Goal: Task Accomplishment & Management: Manage account settings

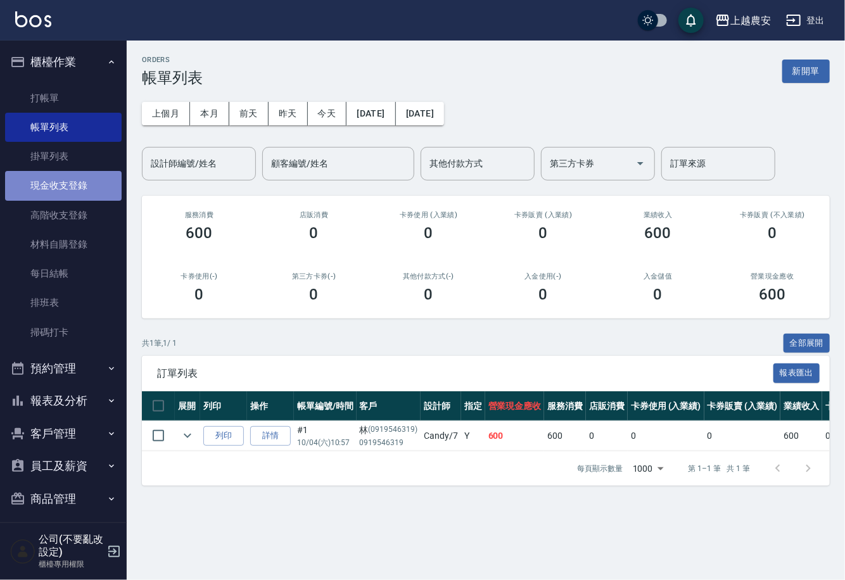
click at [70, 192] on link "現金收支登錄" at bounding box center [63, 185] width 117 height 29
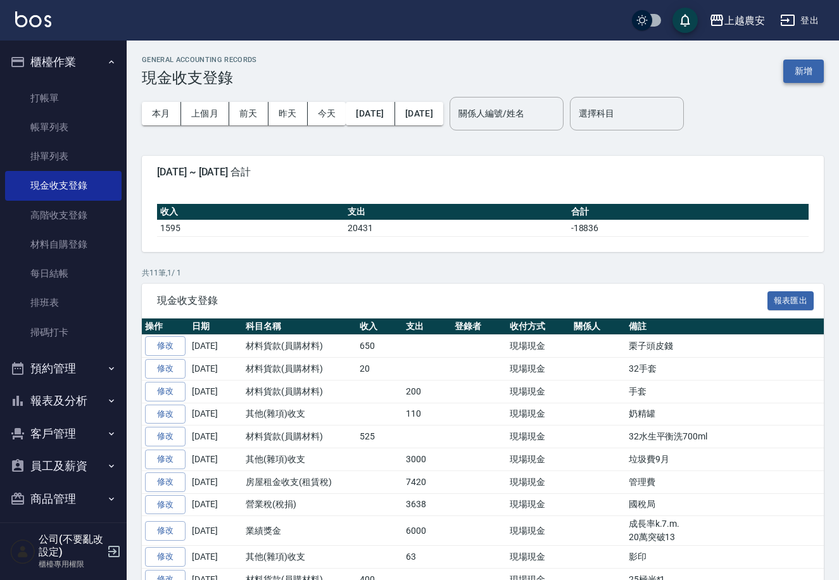
click at [811, 65] on button "新增" at bounding box center [803, 71] width 41 height 23
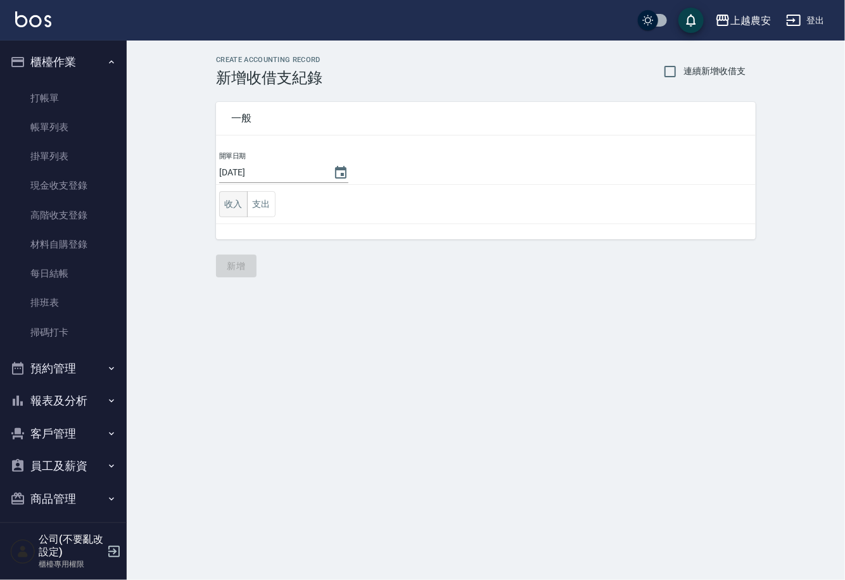
click at [227, 208] on button "收入" at bounding box center [233, 204] width 28 height 26
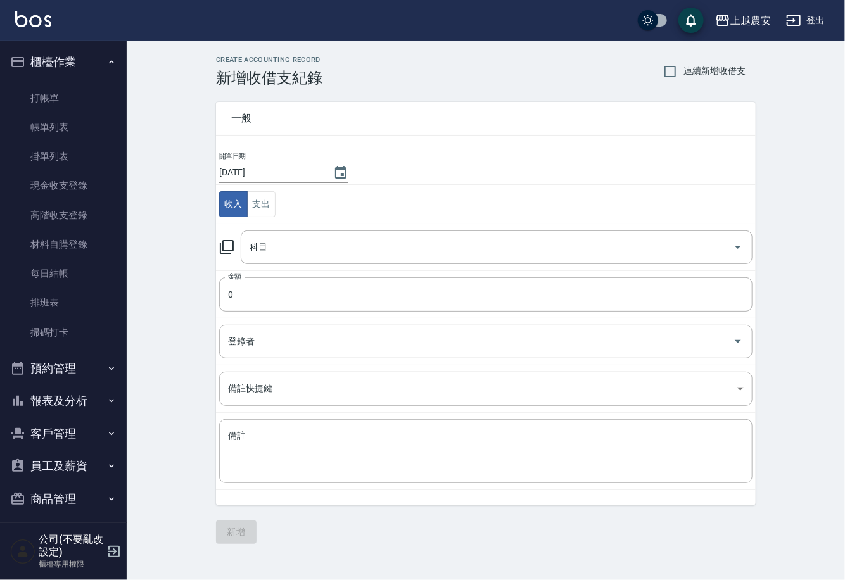
click at [230, 246] on icon at bounding box center [226, 246] width 15 height 15
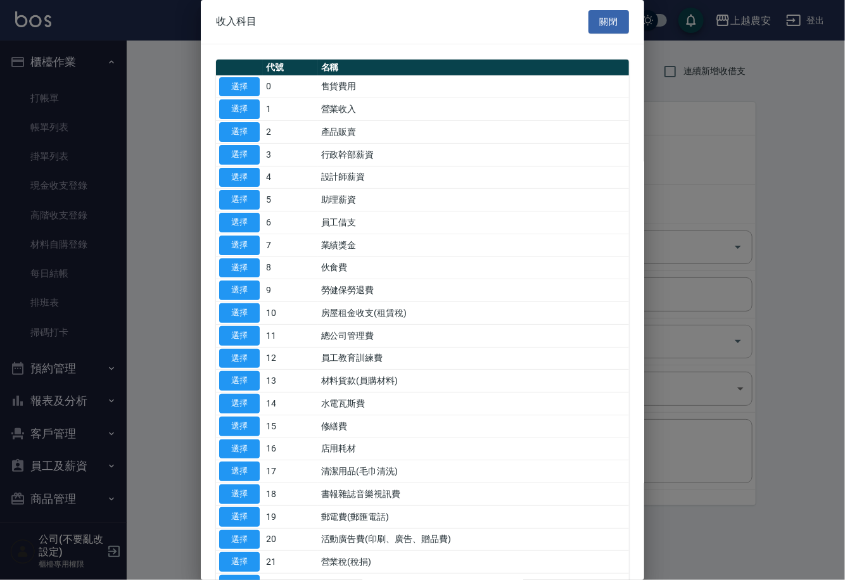
drag, startPoint x: 258, startPoint y: 386, endPoint x: 248, endPoint y: 348, distance: 39.9
click at [256, 386] on button "選擇" at bounding box center [239, 381] width 41 height 20
type input "13 材料貨款(員購材料)"
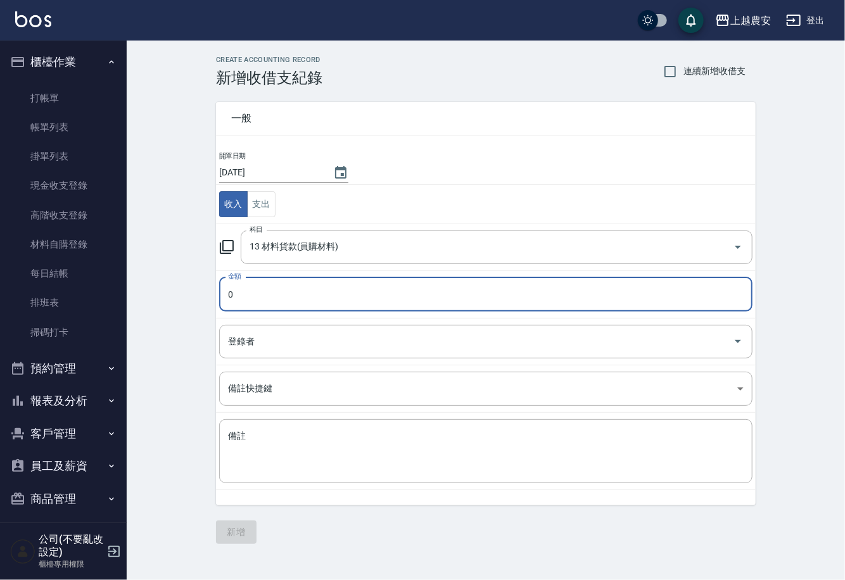
click at [237, 301] on input "0" at bounding box center [485, 294] width 533 height 34
type input "20"
click at [245, 462] on textarea "備註" at bounding box center [485, 451] width 515 height 43
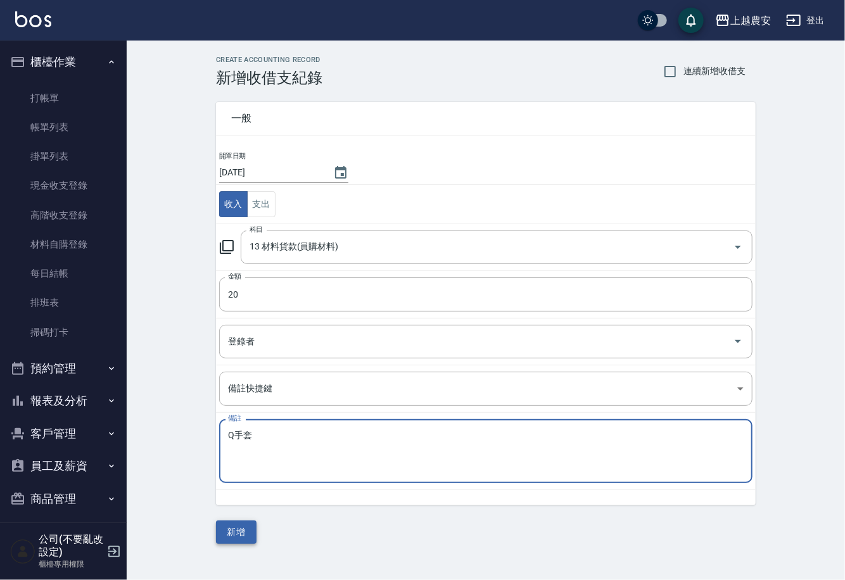
type textarea "Q手套"
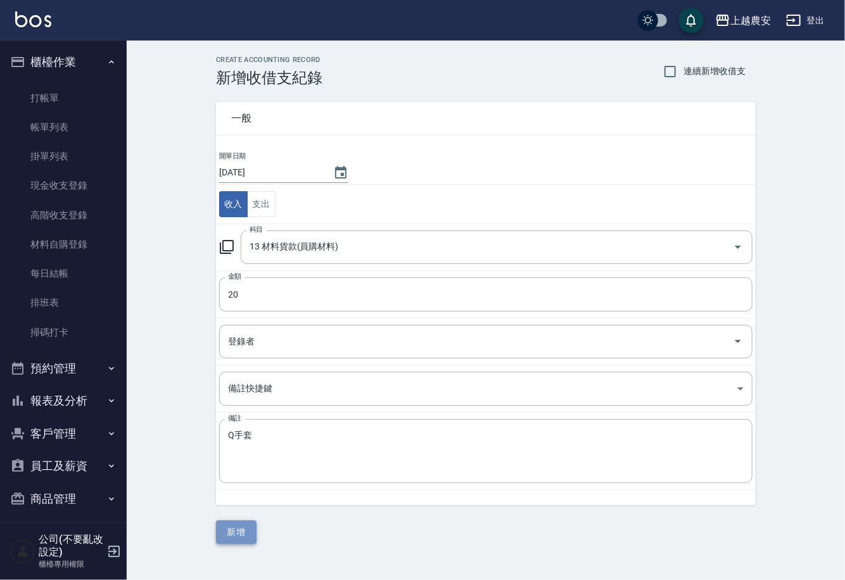
click at [242, 527] on button "新增" at bounding box center [236, 532] width 41 height 23
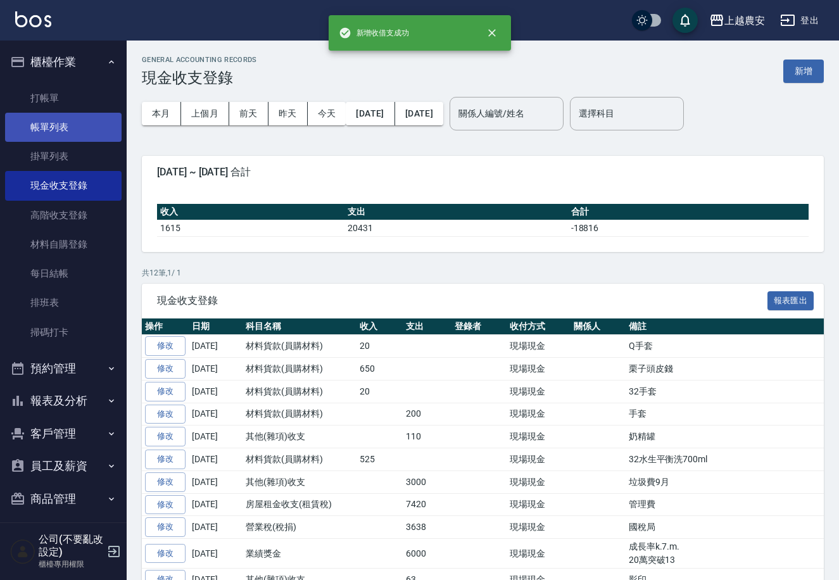
click at [66, 118] on link "帳單列表" at bounding box center [63, 127] width 117 height 29
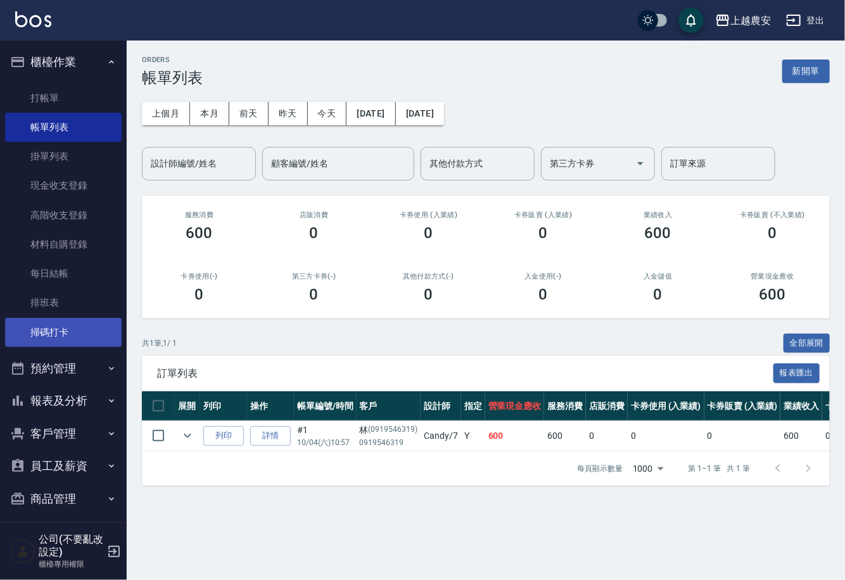
click at [82, 333] on link "掃碼打卡" at bounding box center [63, 332] width 117 height 29
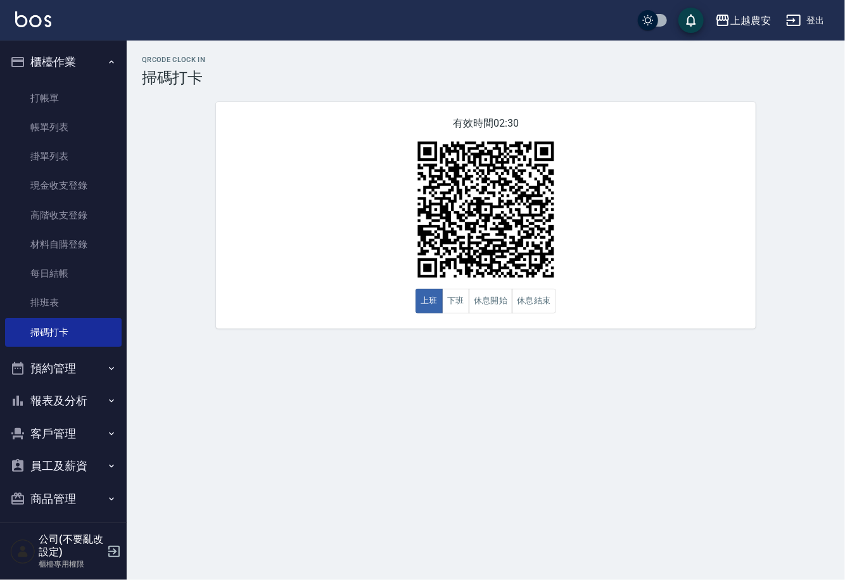
drag, startPoint x: 119, startPoint y: 410, endPoint x: 119, endPoint y: 460, distance: 50.7
click at [119, 460] on nav "櫃檯作業 打帳單 帳單列表 掛單列表 現金收支登錄 高階收支登錄 材料自購登錄 每日結帳 排班表 掃碼打卡 預約管理 預約管理 單日預約紀錄 單週預約紀錄 報…" at bounding box center [63, 282] width 127 height 482
click at [106, 432] on icon "button" at bounding box center [111, 434] width 10 height 10
click at [86, 459] on link "客戶列表" at bounding box center [63, 469] width 117 height 29
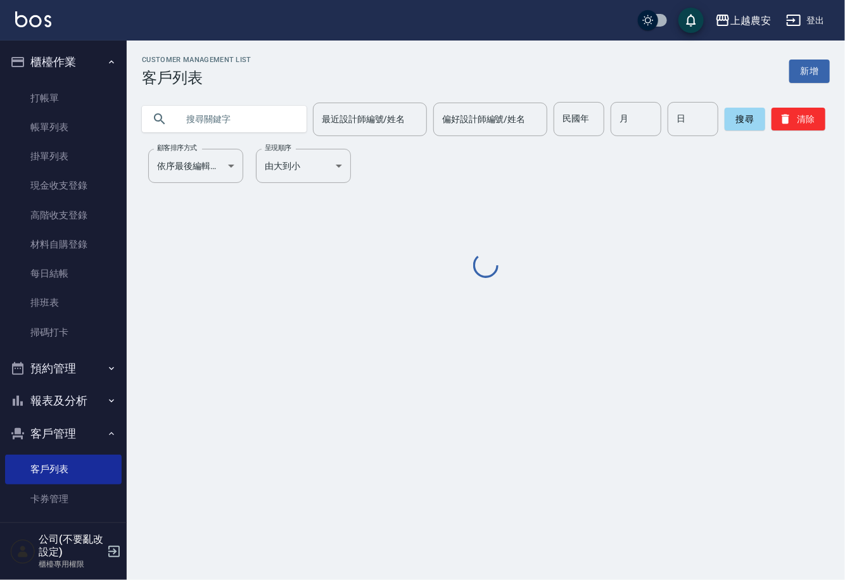
click at [248, 134] on input "text" at bounding box center [236, 119] width 119 height 34
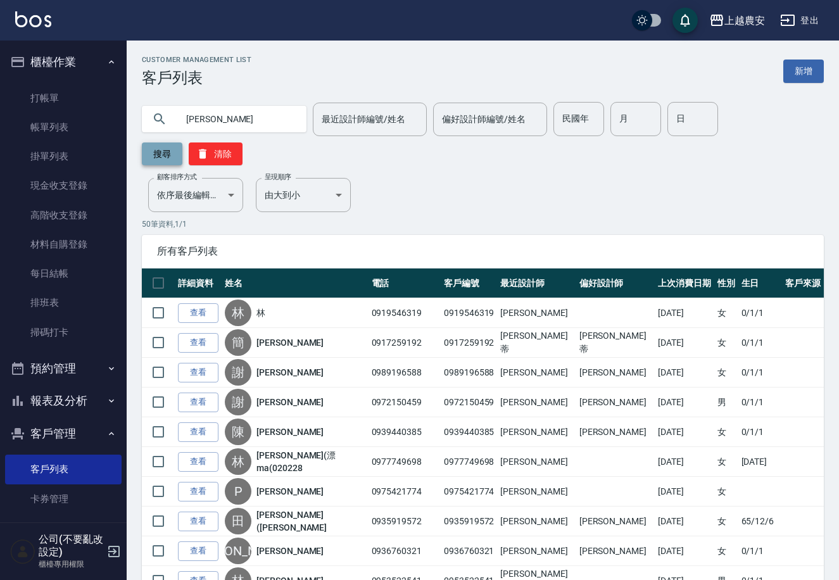
type input "范雅"
click at [182, 142] on button "搜尋" at bounding box center [162, 153] width 41 height 23
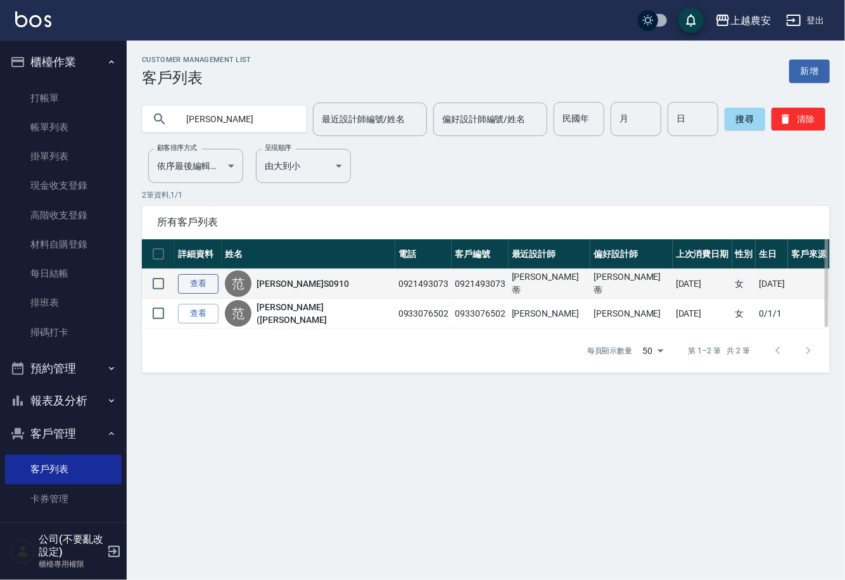
click at [193, 279] on link "查看" at bounding box center [198, 284] width 41 height 20
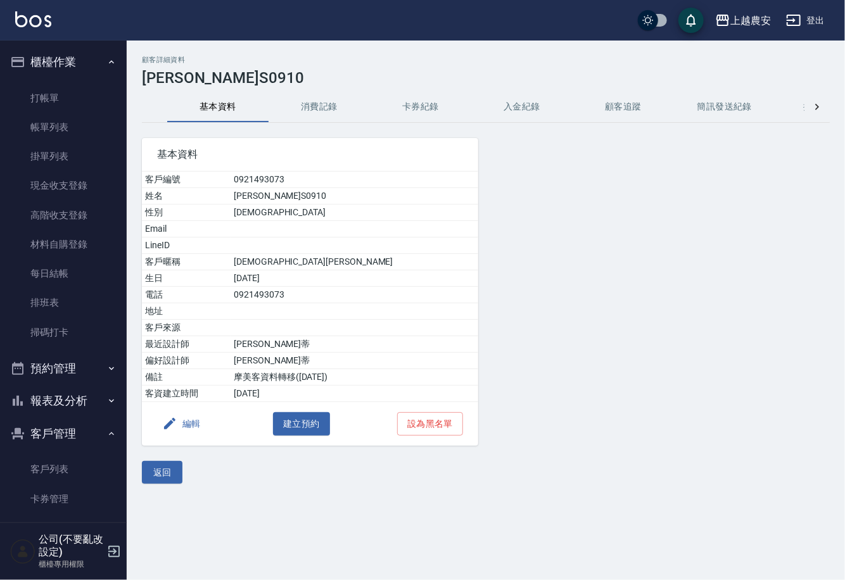
click at [296, 110] on button "消費記錄" at bounding box center [318, 107] width 101 height 30
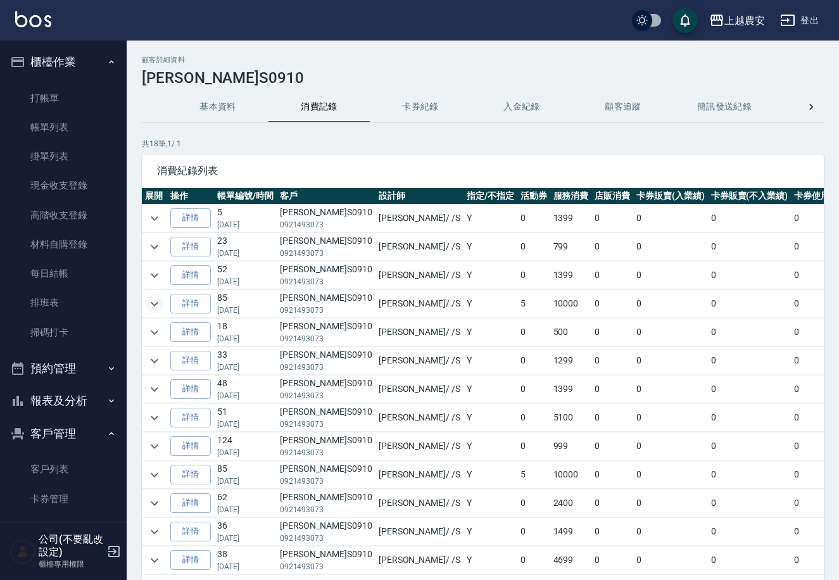
click at [153, 299] on icon "expand row" at bounding box center [154, 303] width 15 height 15
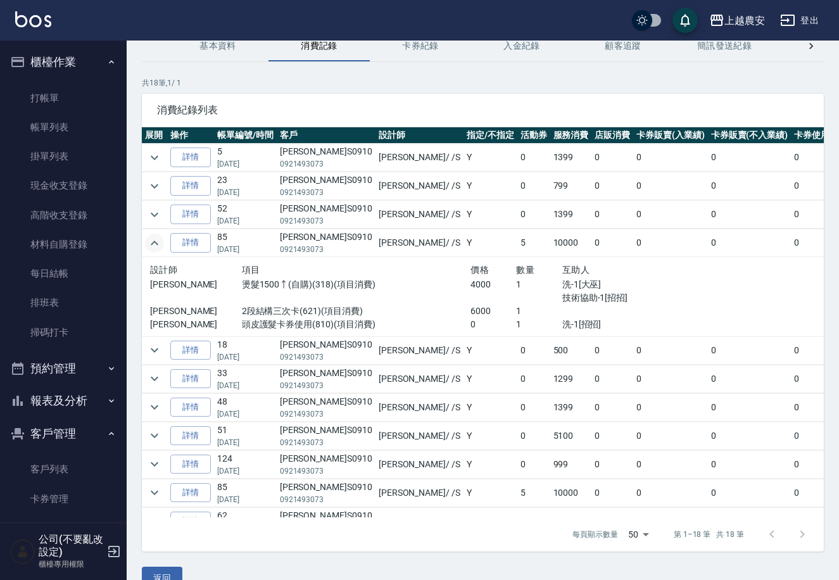
scroll to position [63, 0]
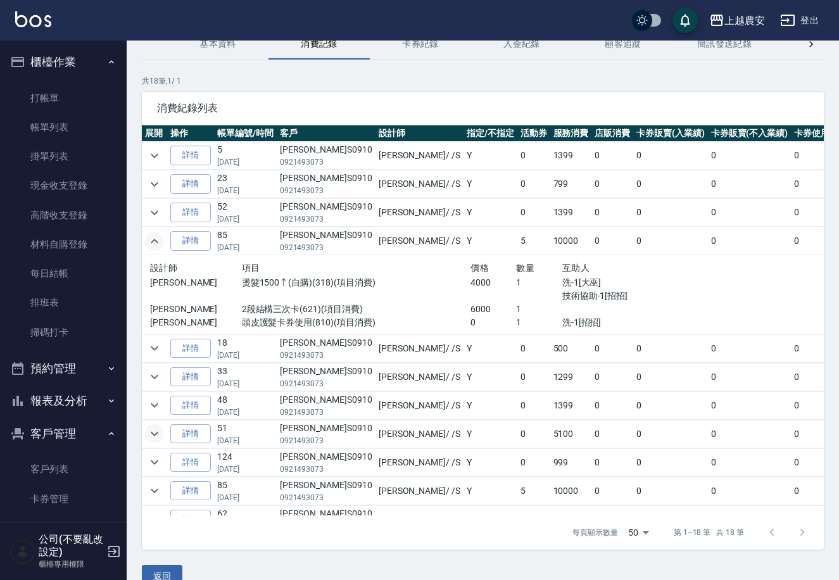
click at [163, 431] on button "expand row" at bounding box center [154, 433] width 19 height 19
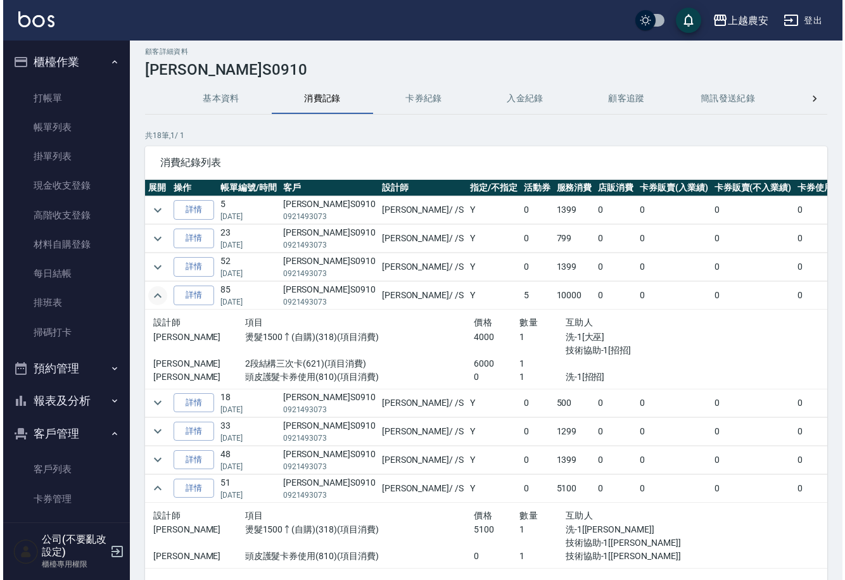
scroll to position [0, 0]
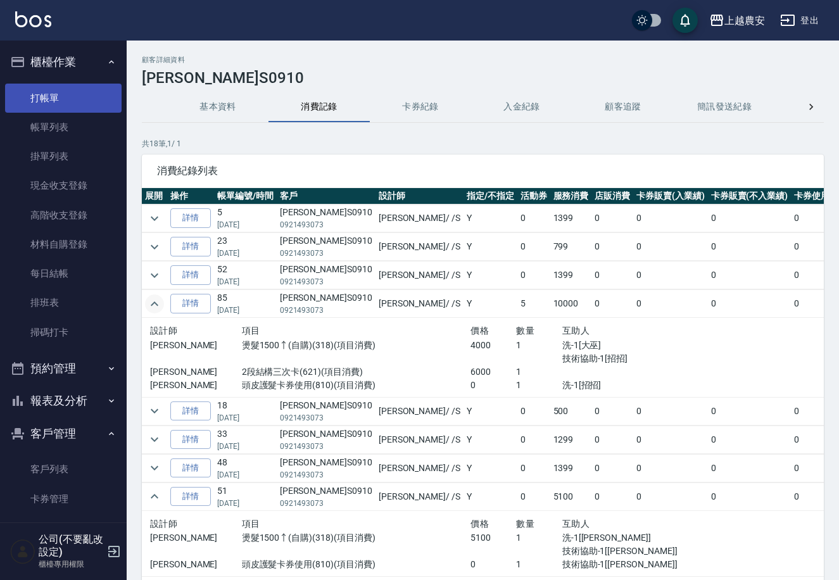
click at [54, 96] on link "打帳單" at bounding box center [63, 98] width 117 height 29
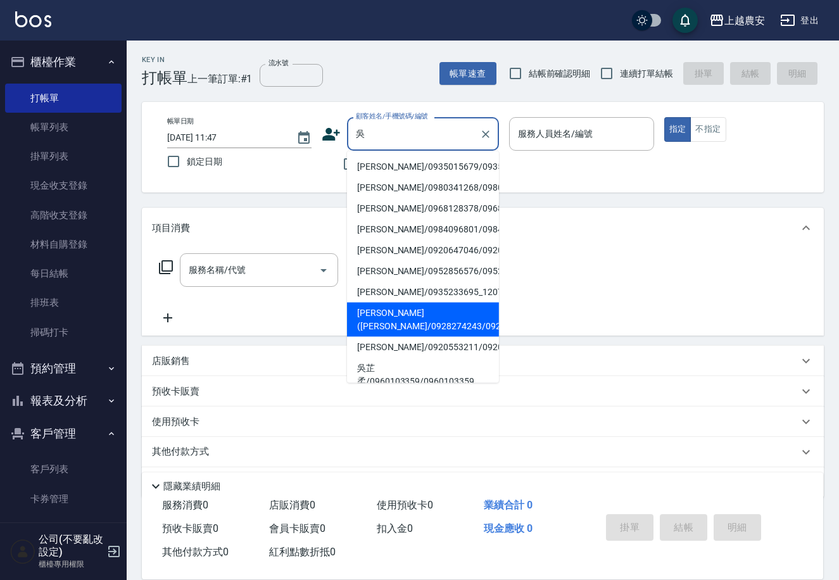
click at [386, 332] on li "林秀斌(吳太/0928274243/0928274243" at bounding box center [423, 320] width 152 height 34
type input "林秀斌(吳太/0928274243/0928274243"
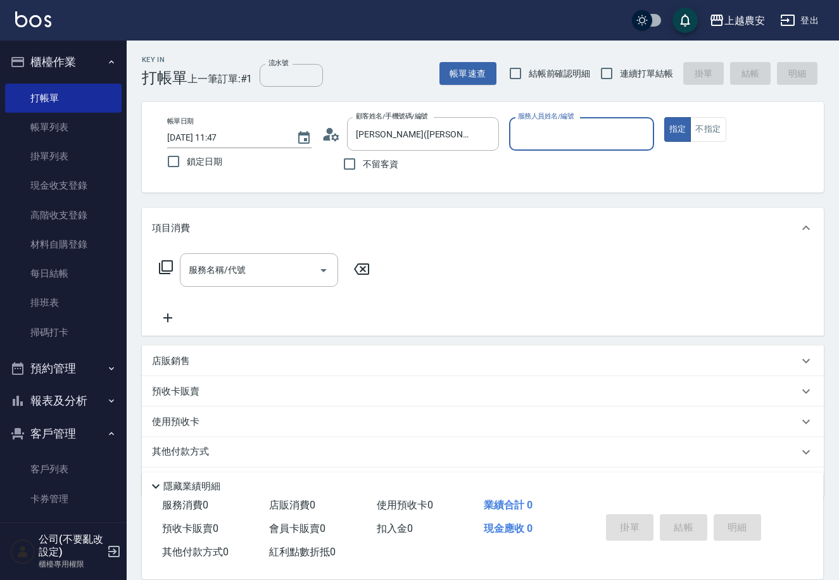
type input "美雅-B"
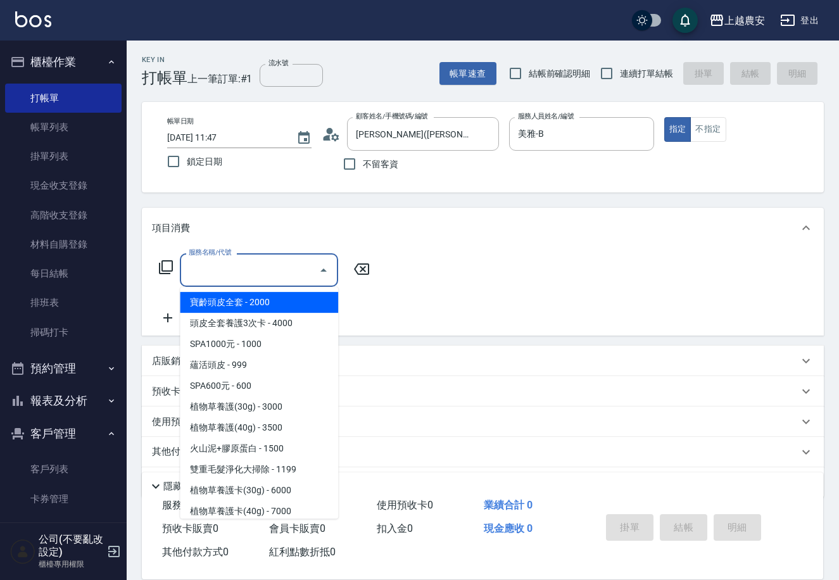
click at [260, 280] on input "服務名稱/代號" at bounding box center [250, 270] width 128 height 22
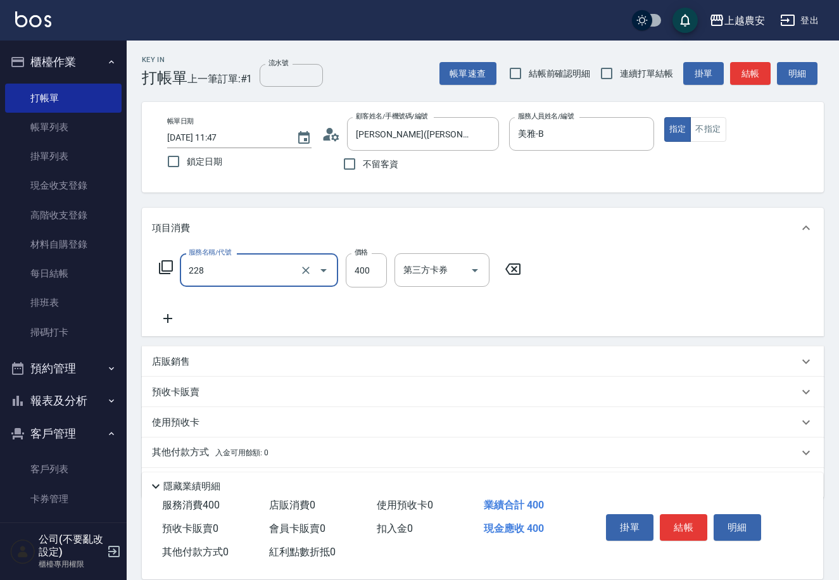
type input "洗髮(228)"
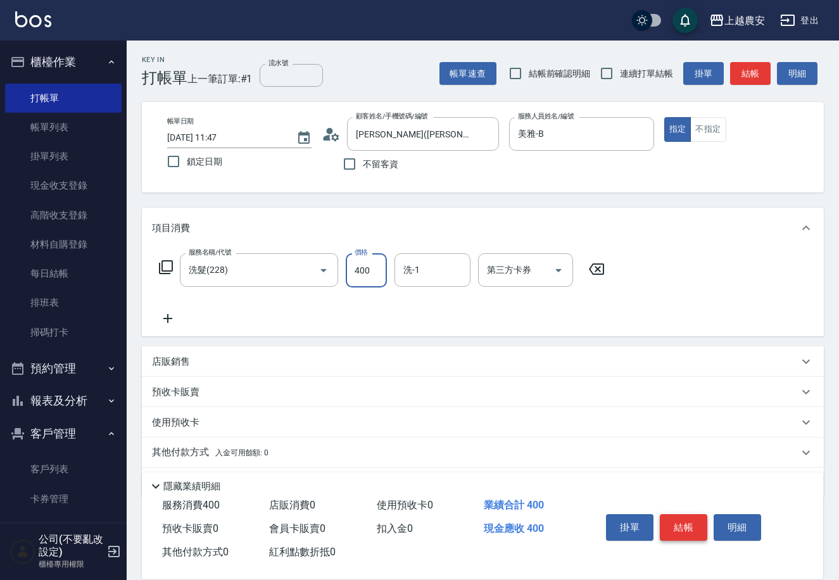
click at [702, 519] on button "結帳" at bounding box center [683, 527] width 47 height 27
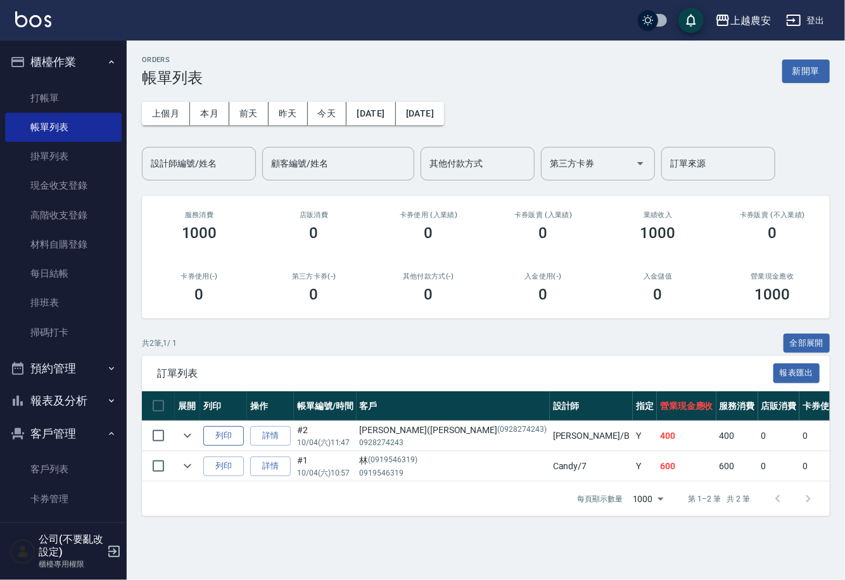
click at [227, 436] on button "列印" at bounding box center [223, 436] width 41 height 20
click at [37, 94] on link "打帳單" at bounding box center [63, 98] width 117 height 29
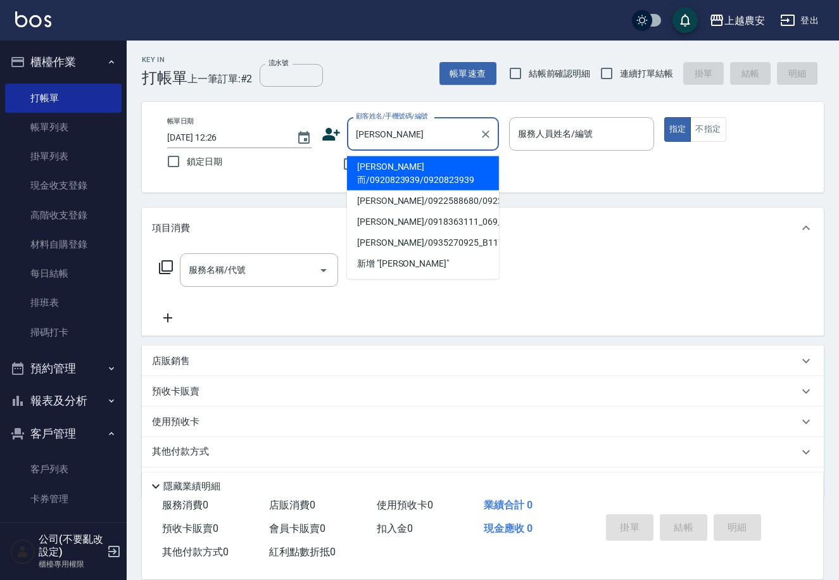
click at [401, 163] on li "陳容而/0920823939/0920823939" at bounding box center [423, 173] width 152 height 34
type input "陳容而/0920823939/0920823939"
type input "Nana-13"
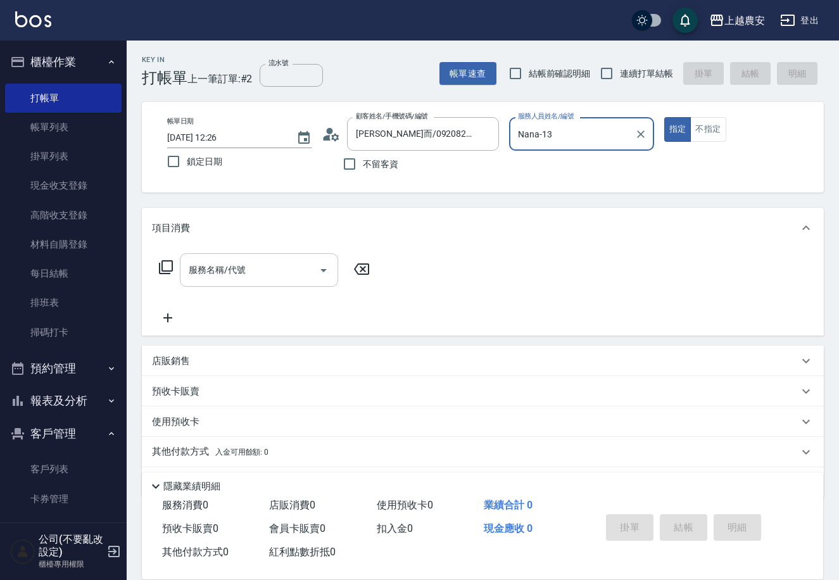
click at [272, 281] on div "服務名稱/代號" at bounding box center [259, 270] width 158 height 34
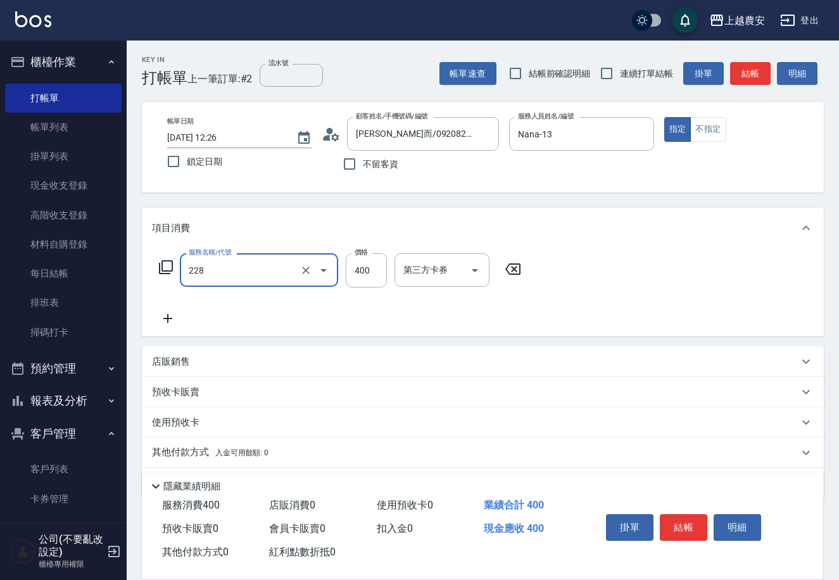
type input "洗髮(228)"
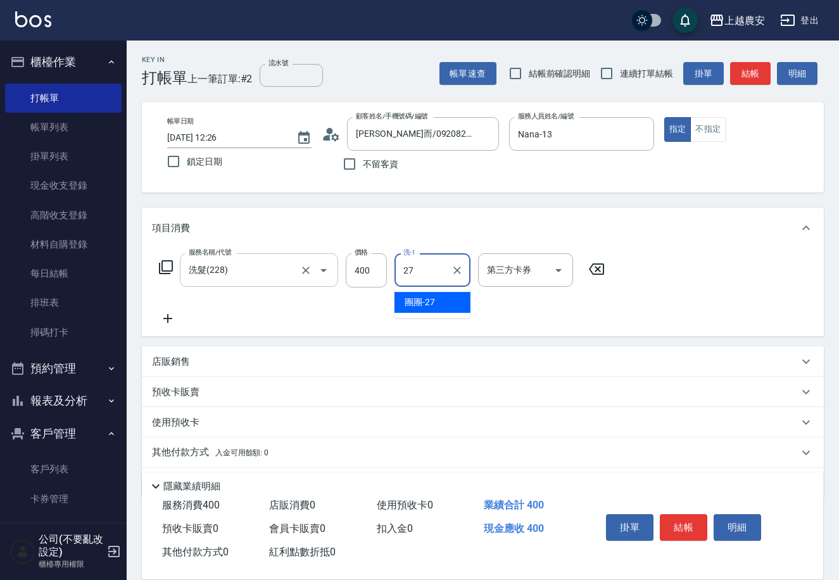
type input "團團-27"
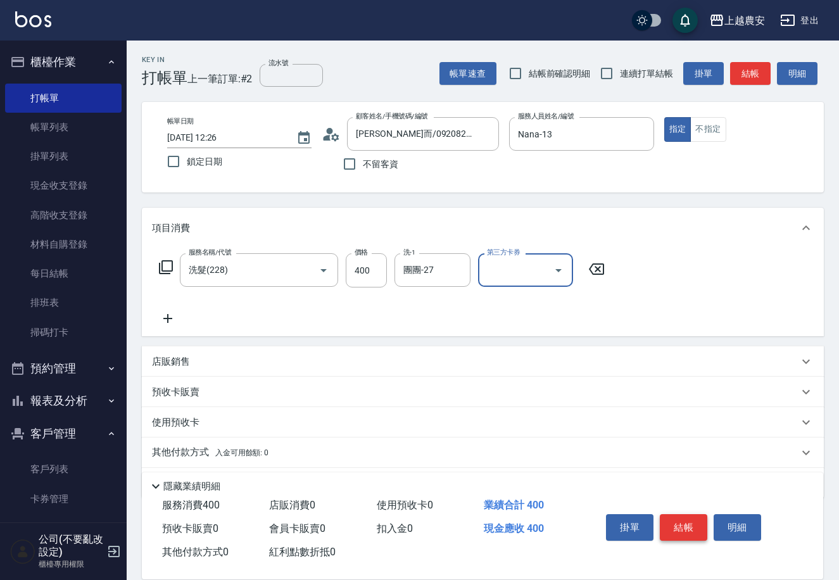
click at [700, 529] on button "結帳" at bounding box center [683, 527] width 47 height 27
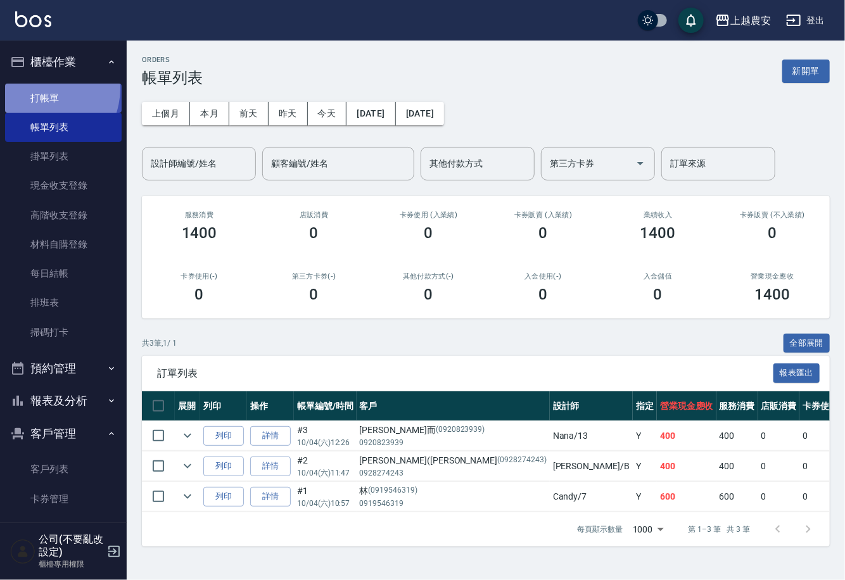
click at [38, 87] on link "打帳單" at bounding box center [63, 98] width 117 height 29
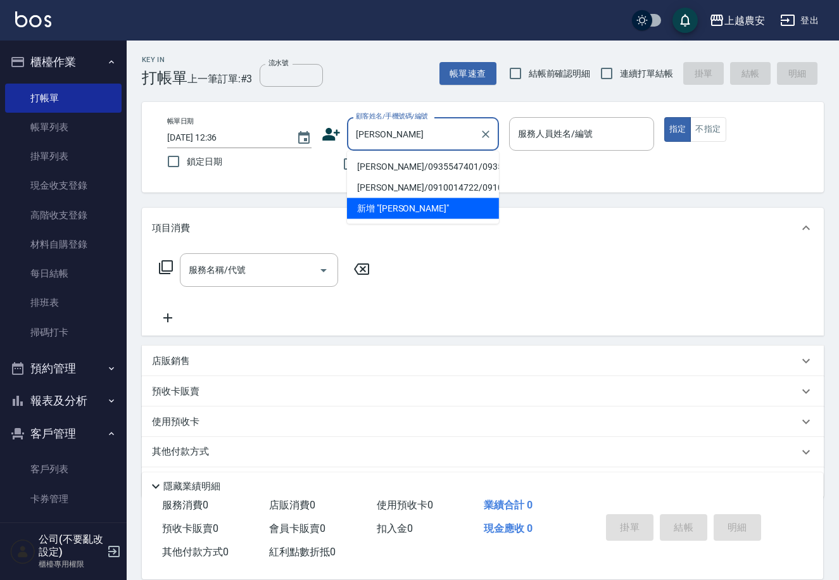
click at [386, 165] on li "彭瑞榮/0935547401/0935547401" at bounding box center [423, 166] width 152 height 21
type input "彭瑞榮/0935547401/0935547401"
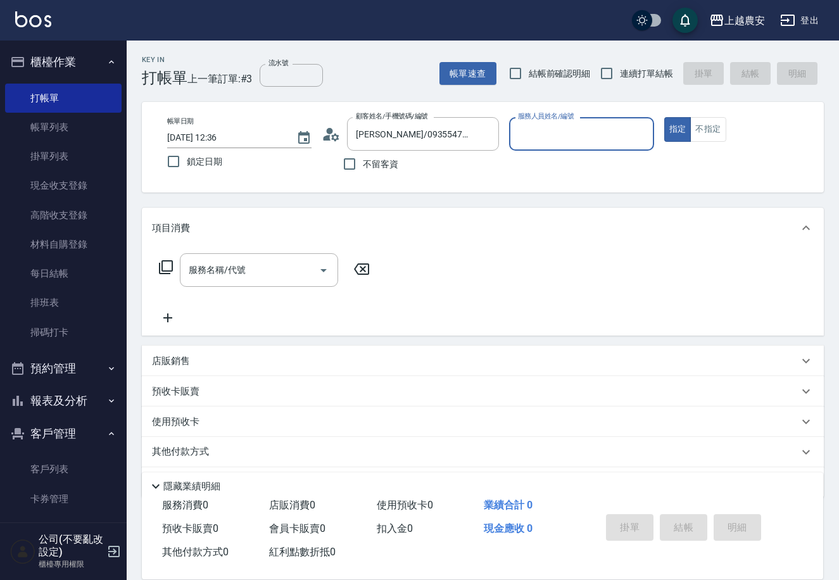
type input "Candy-7"
click at [280, 287] on div "服務名稱/代號 服務名稱/代號" at bounding box center [264, 289] width 225 height 72
click at [274, 286] on div "服務名稱/代號" at bounding box center [259, 270] width 158 height 34
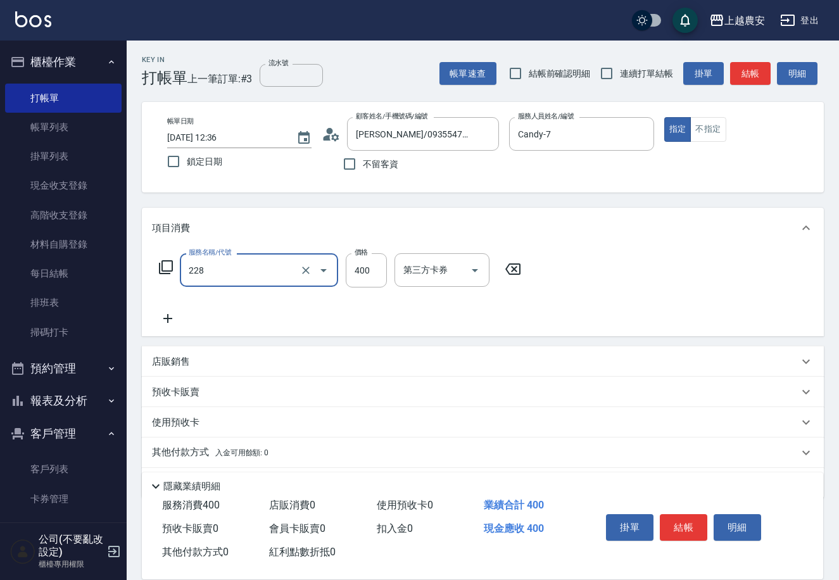
type input "洗髮(228)"
type input "Elfi-39"
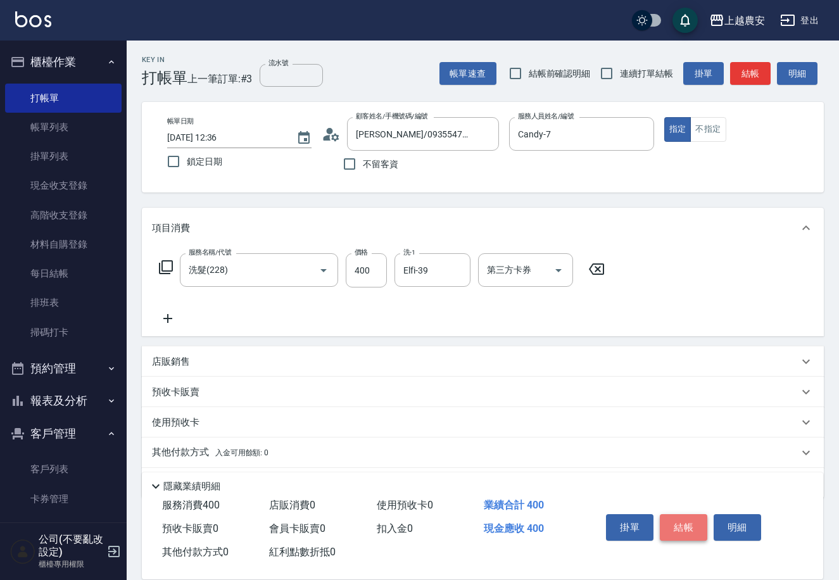
click at [684, 531] on button "結帳" at bounding box center [683, 527] width 47 height 27
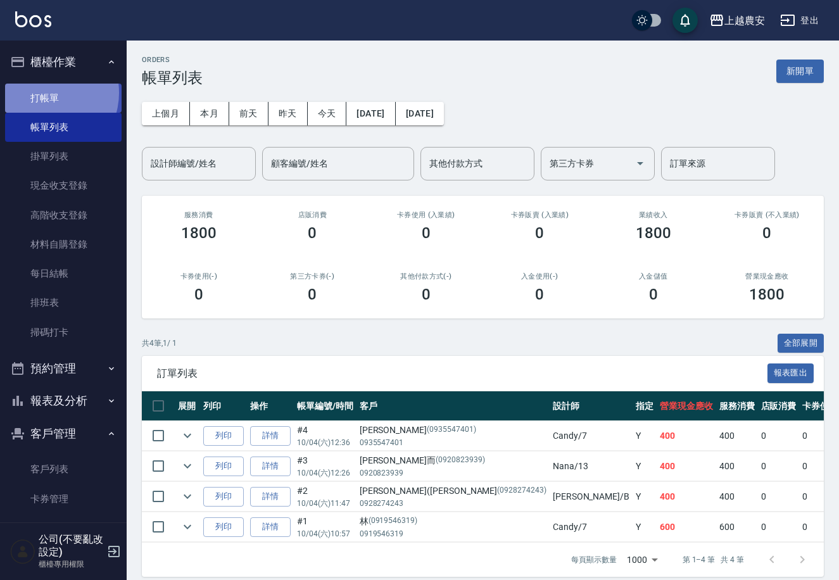
click at [46, 92] on link "打帳單" at bounding box center [63, 98] width 117 height 29
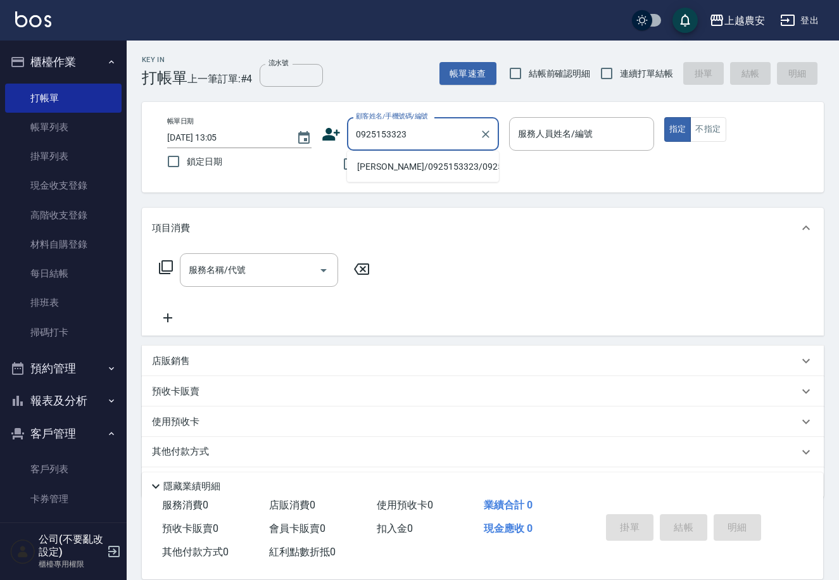
click at [440, 163] on li "莊哲勛/0925153323/0925153323" at bounding box center [423, 166] width 152 height 21
type input "莊哲勛/0925153323/0925153323"
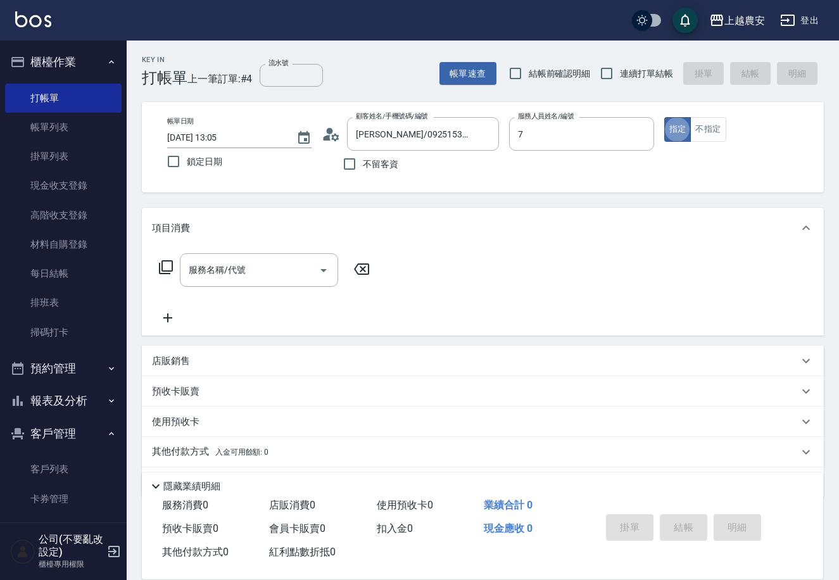
type input "Candy-7"
type button "true"
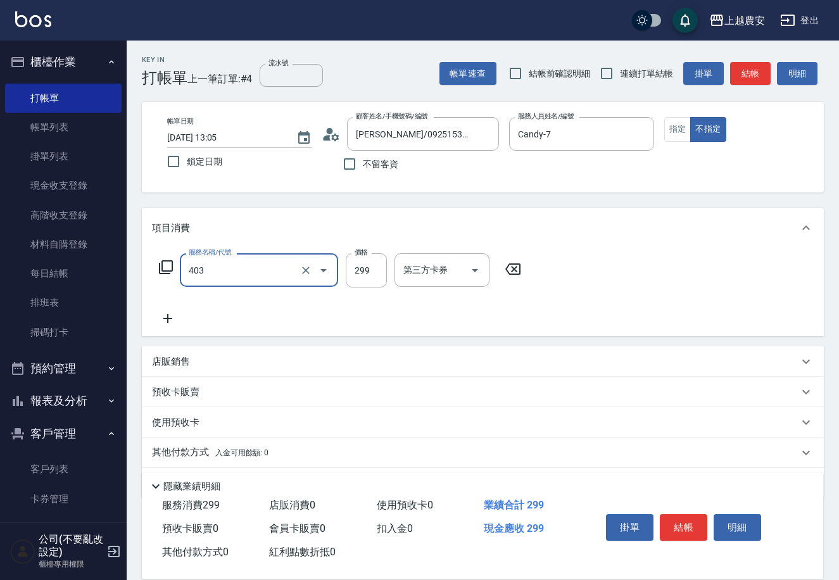
type input "剪髮(403)"
type input "300"
click at [673, 529] on button "結帳" at bounding box center [683, 527] width 47 height 27
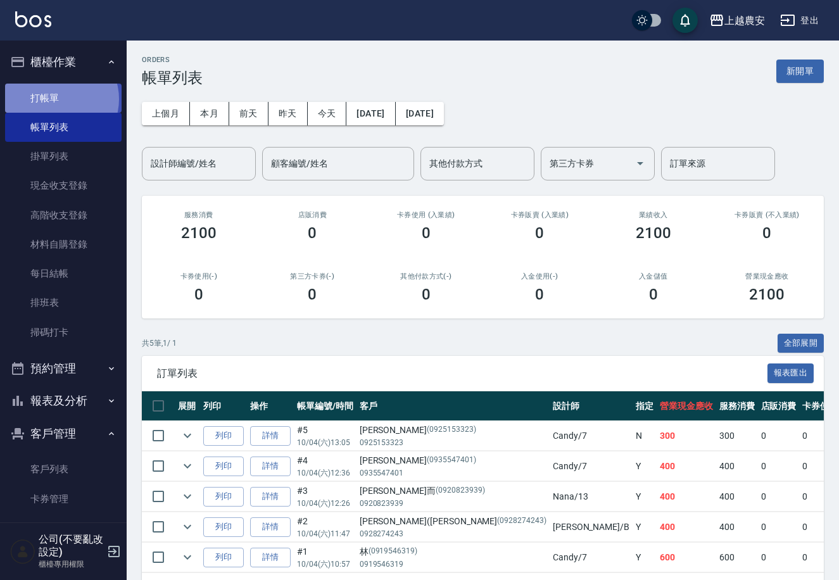
click at [56, 99] on link "打帳單" at bounding box center [63, 98] width 117 height 29
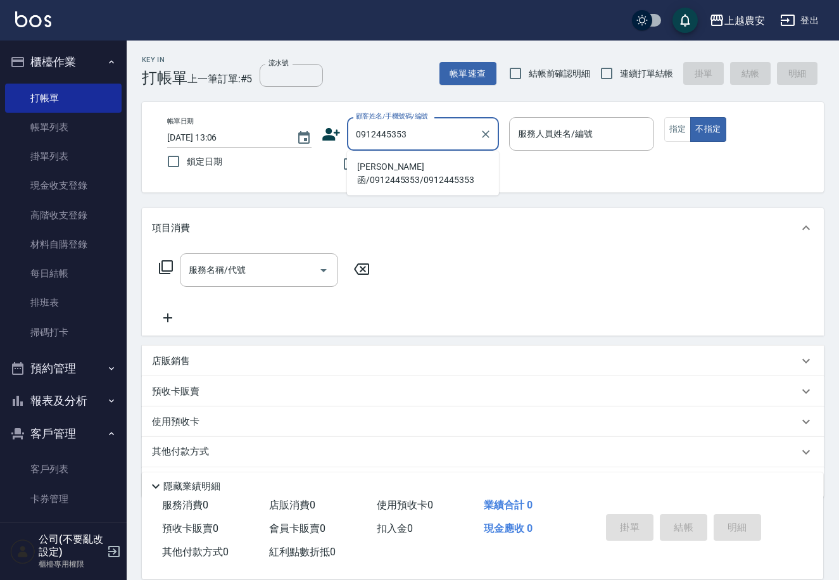
click at [394, 167] on li "陳妙函/0912445353/0912445353" at bounding box center [423, 173] width 152 height 34
type input "陳妙函/0912445353/0912445353"
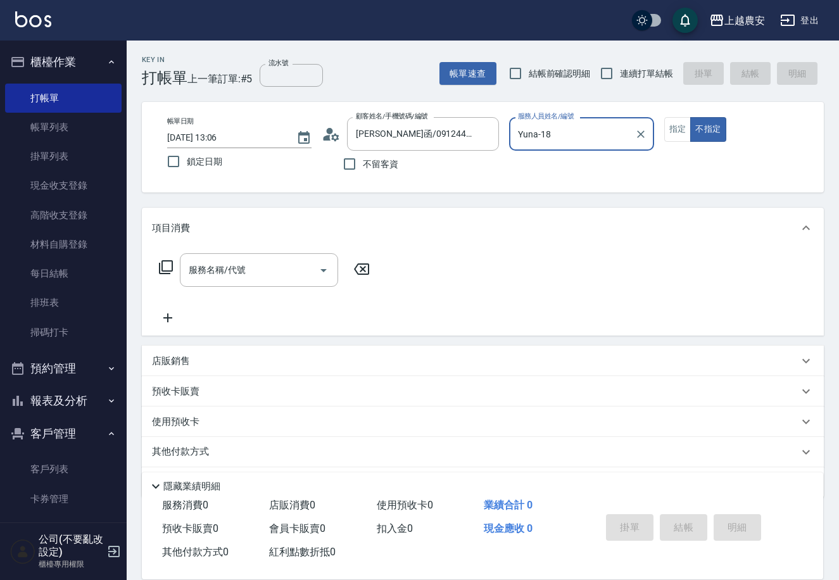
type input "Yuna-18"
click at [676, 134] on button "指定" at bounding box center [677, 129] width 27 height 25
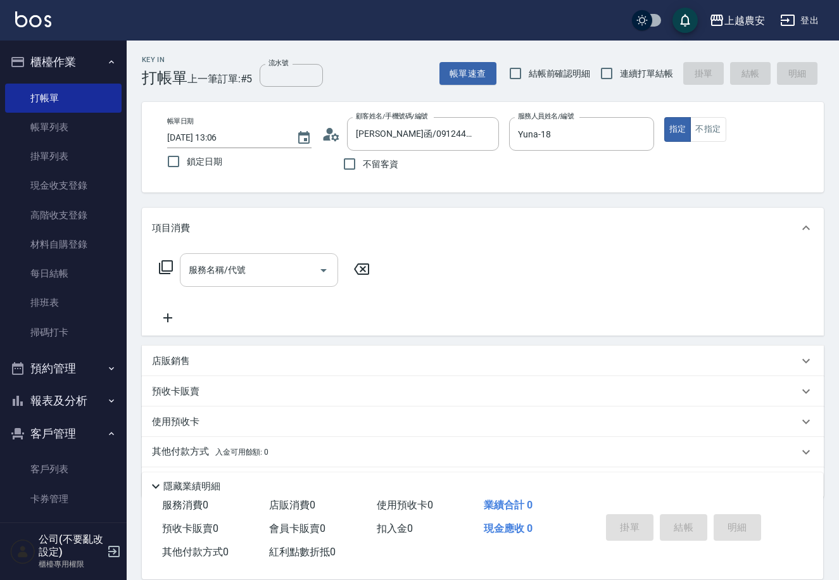
click at [291, 263] on input "服務名稱/代號" at bounding box center [250, 270] width 128 height 22
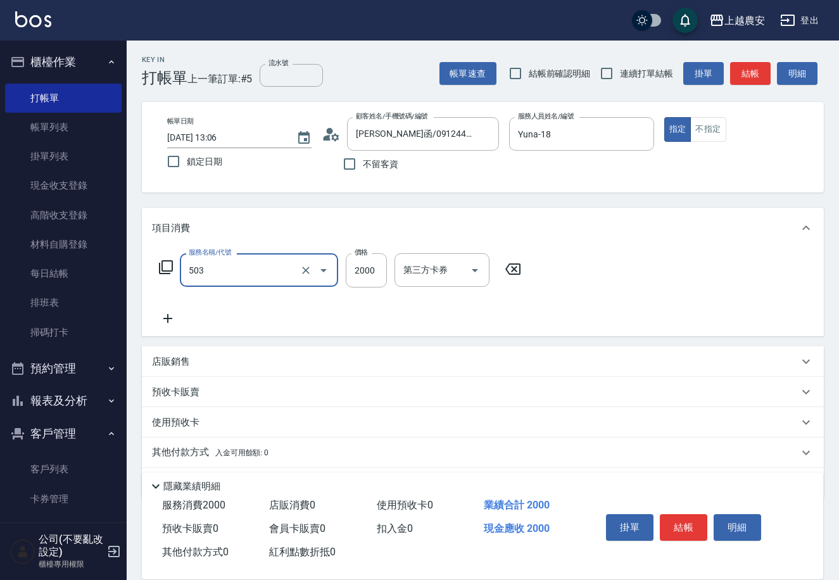
type input "染髮1500↑(503)"
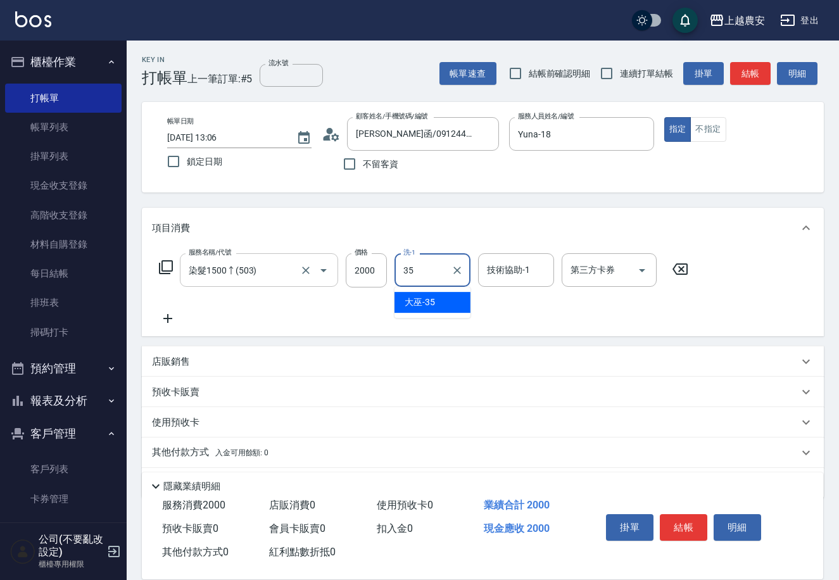
type input "大巫-35"
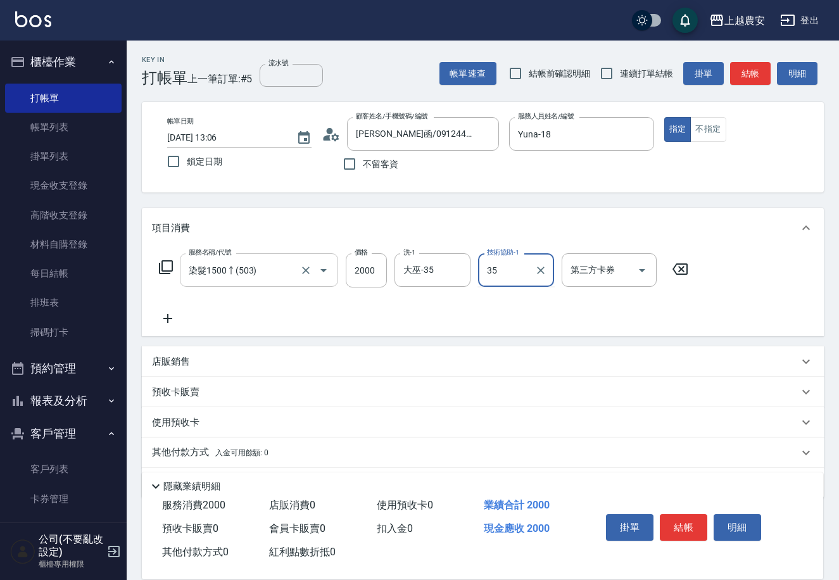
type input "大巫-35"
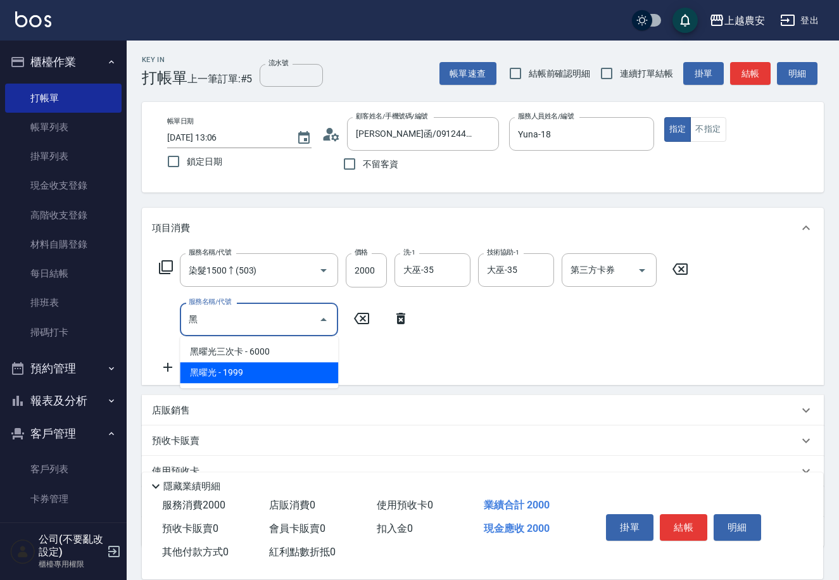
click at [199, 371] on span "黑曜光 - 1999" at bounding box center [259, 372] width 158 height 21
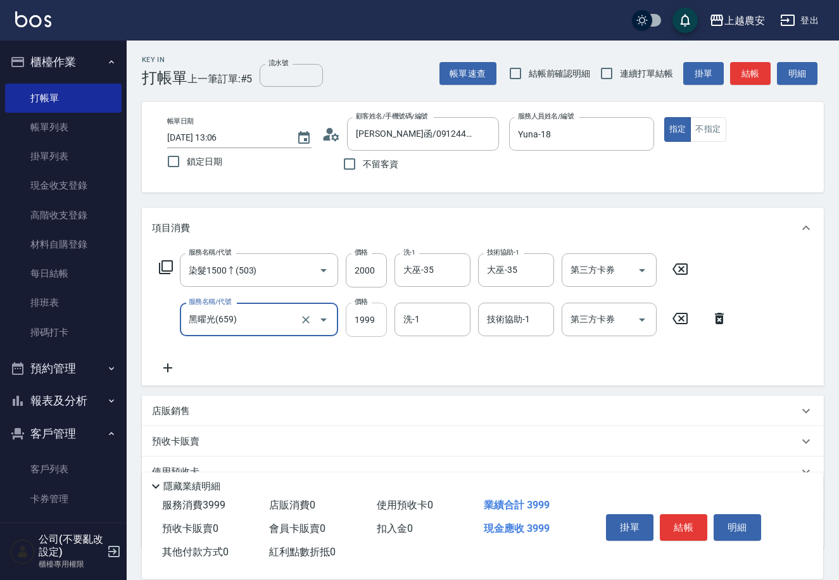
type input "黑曜光(659)"
click at [355, 325] on input "1999" at bounding box center [366, 320] width 41 height 34
type input "1800"
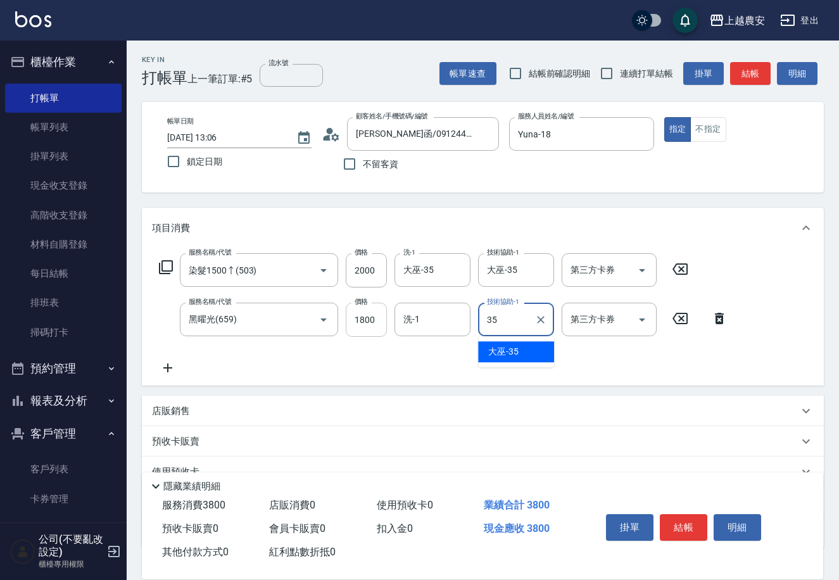
type input "大巫-35"
click at [663, 527] on button "結帳" at bounding box center [683, 527] width 47 height 27
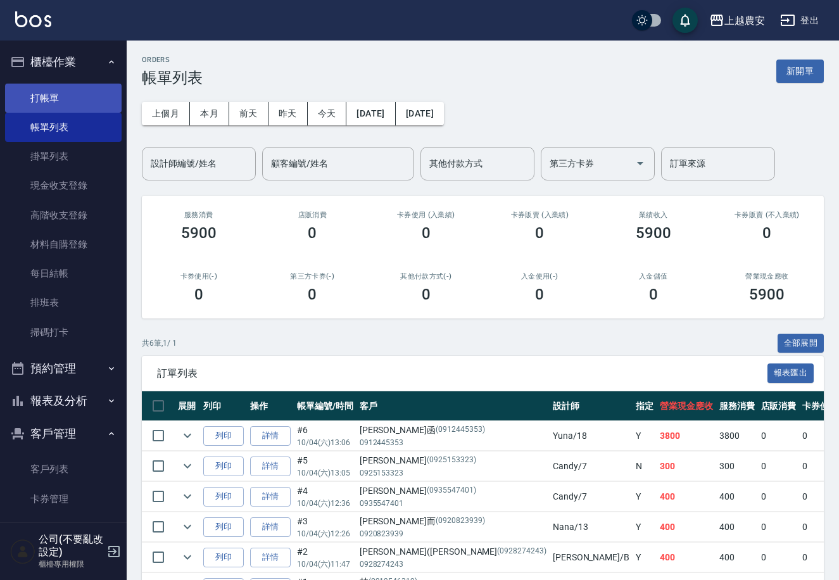
click at [44, 98] on link "打帳單" at bounding box center [63, 98] width 117 height 29
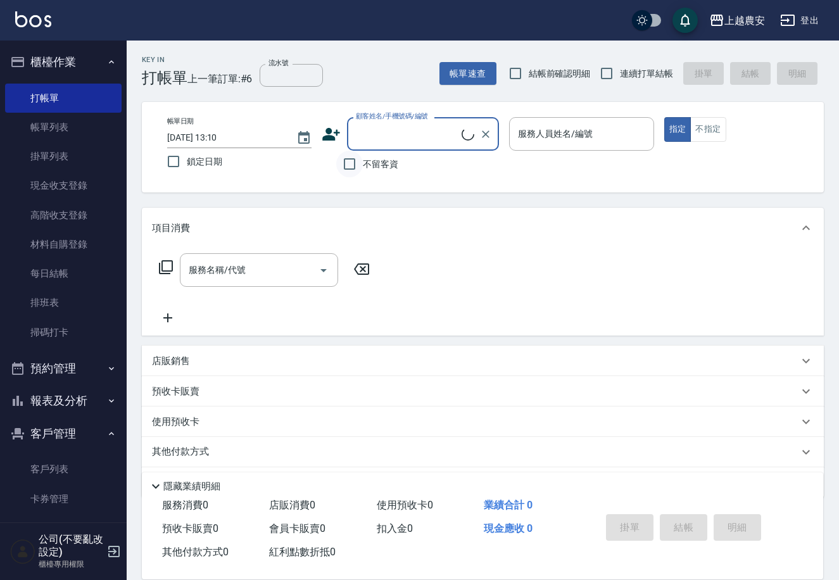
click at [360, 161] on input "不留客資" at bounding box center [349, 164] width 27 height 27
checkbox input "true"
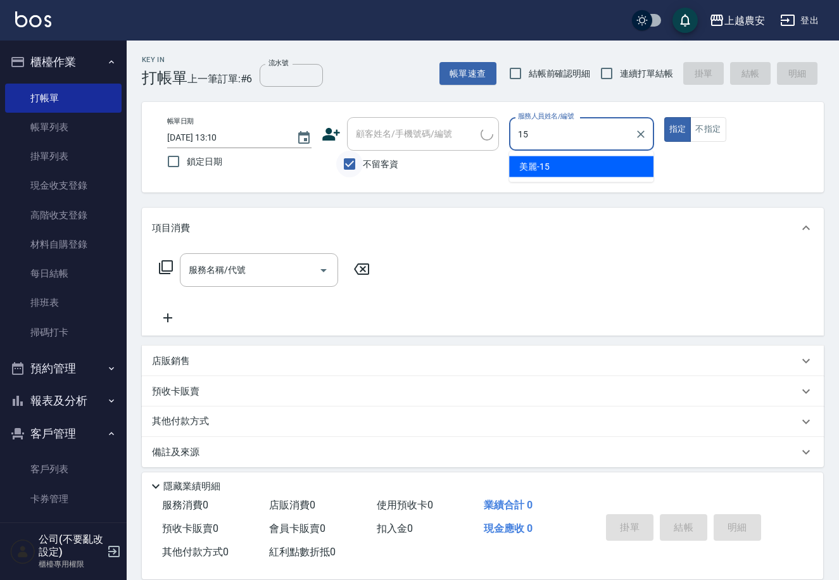
type input "美麗-15"
type button "true"
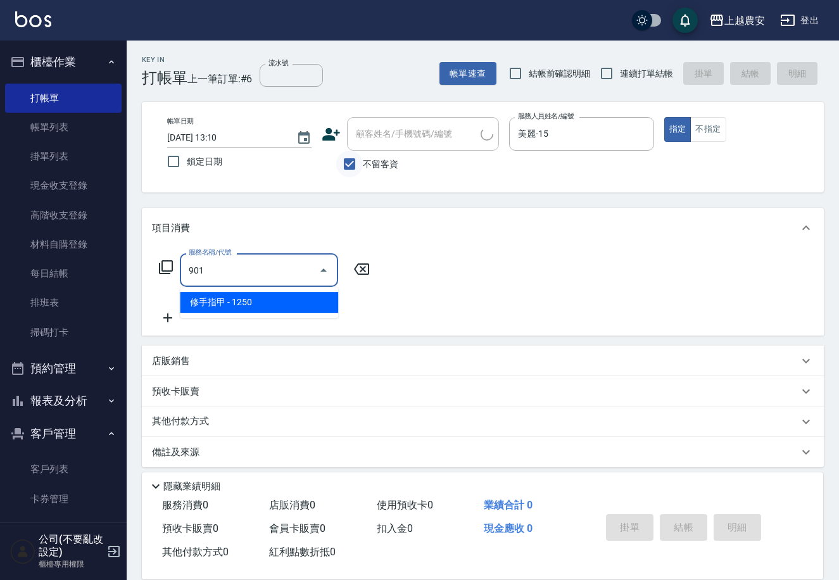
type input "修手指甲(901)"
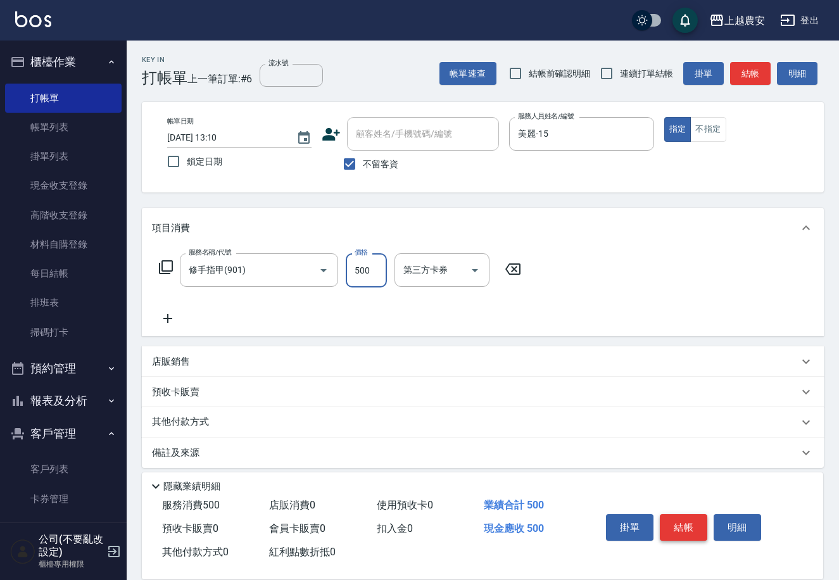
type input "500"
click at [692, 526] on button "結帳" at bounding box center [683, 527] width 47 height 27
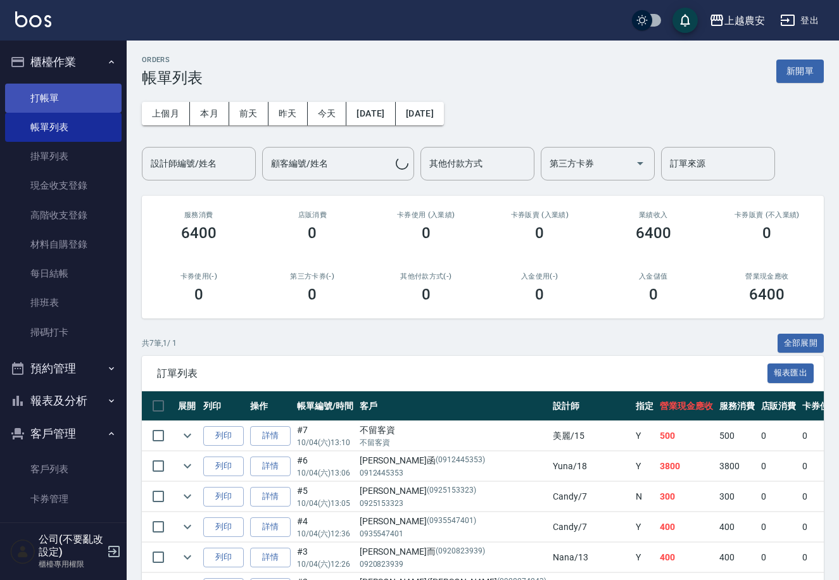
click at [49, 94] on link "打帳單" at bounding box center [63, 98] width 117 height 29
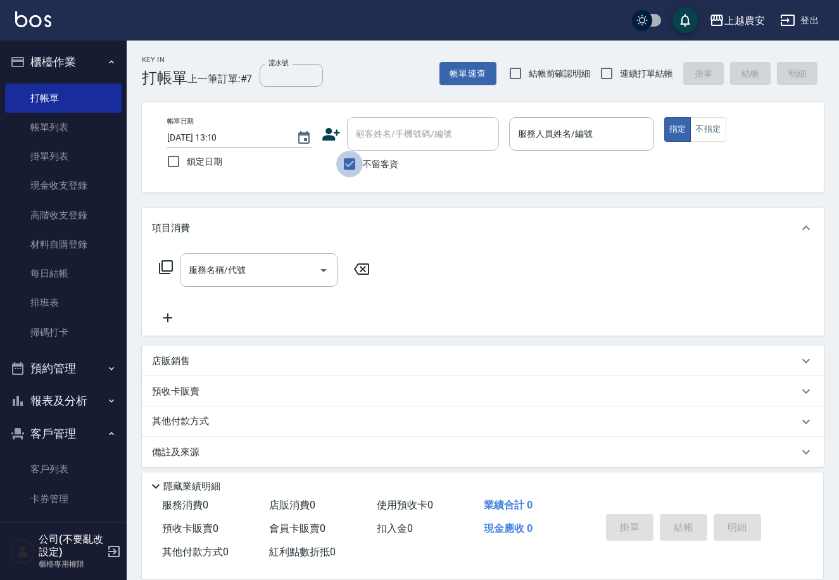
click at [352, 160] on input "不留客資" at bounding box center [349, 164] width 27 height 27
checkbox input "false"
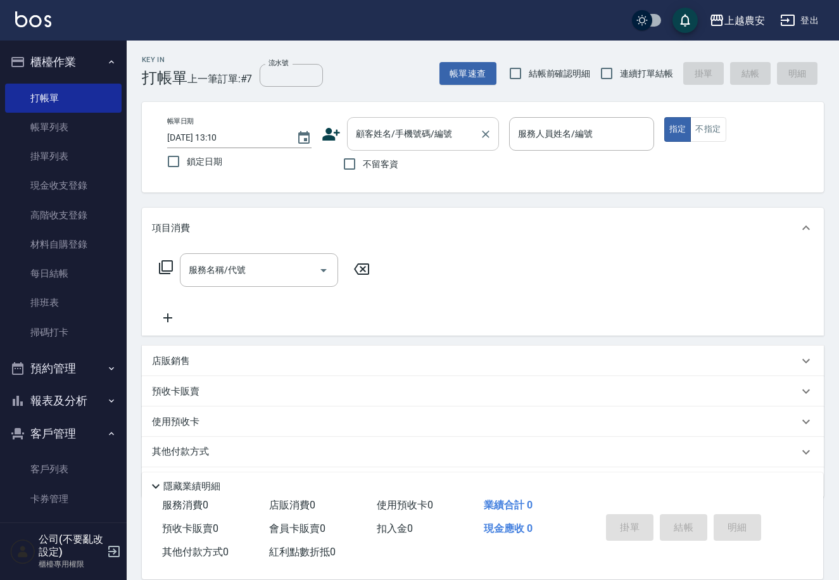
click at [353, 141] on input "顧客姓名/手機號碼/編號" at bounding box center [414, 134] width 122 height 22
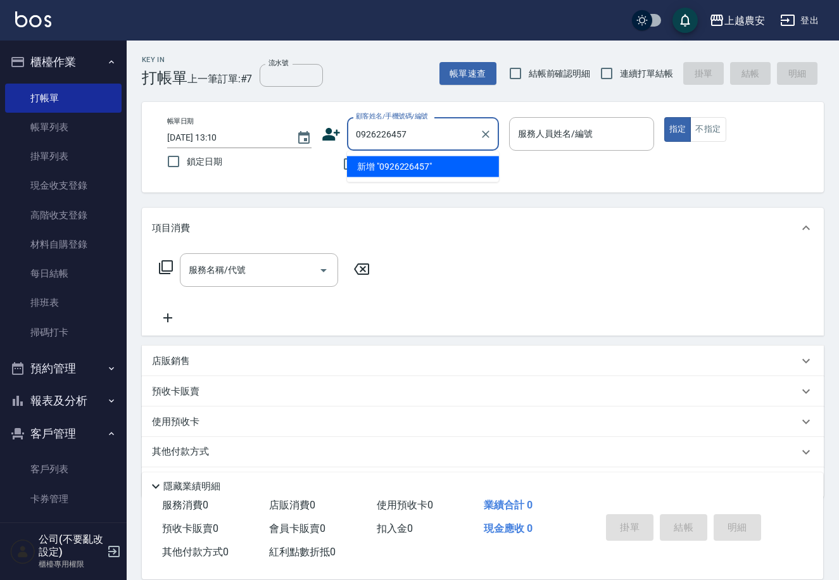
click at [406, 170] on li "新增 "0926226457"" at bounding box center [423, 166] width 152 height 21
type input "0926226457"
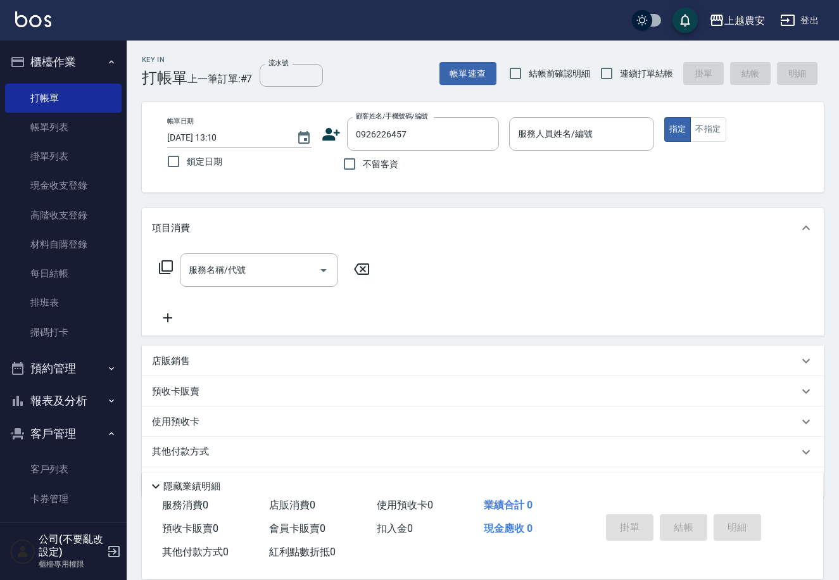
click at [325, 126] on icon at bounding box center [331, 134] width 19 height 19
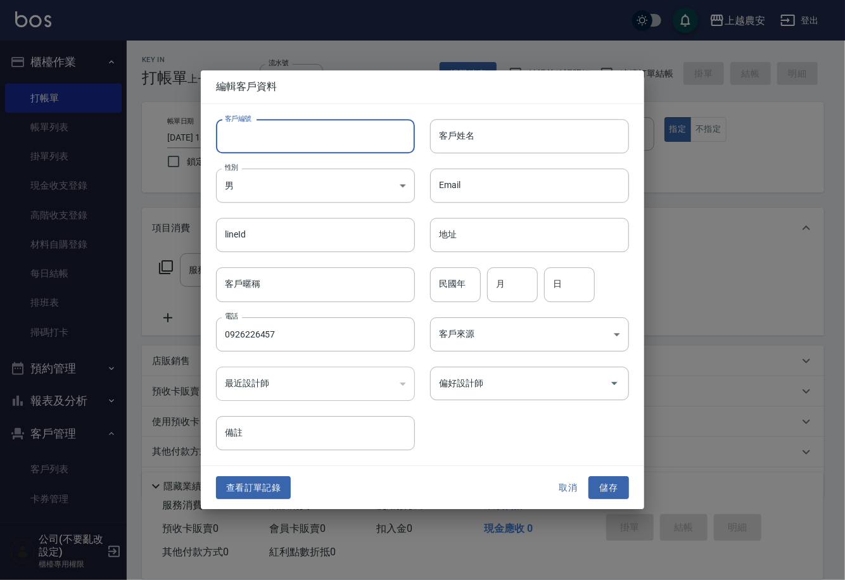
click at [325, 142] on input "客戶編號" at bounding box center [315, 136] width 199 height 34
type input "0926226457"
click at [318, 184] on body "上越農安 登出 櫃檯作業 打帳單 帳單列表 掛單列表 現金收支登錄 高階收支登錄 材料自購登錄 每日結帳 排班表 掃碼打卡 預約管理 預約管理 單日預約紀錄 …" at bounding box center [422, 308] width 845 height 617
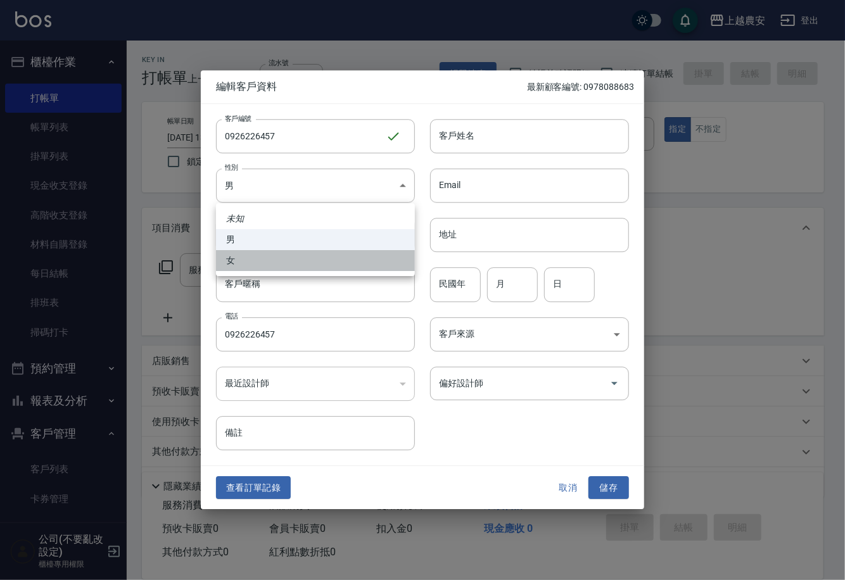
click at [300, 263] on li "女" at bounding box center [315, 260] width 199 height 21
type input "FEMALE"
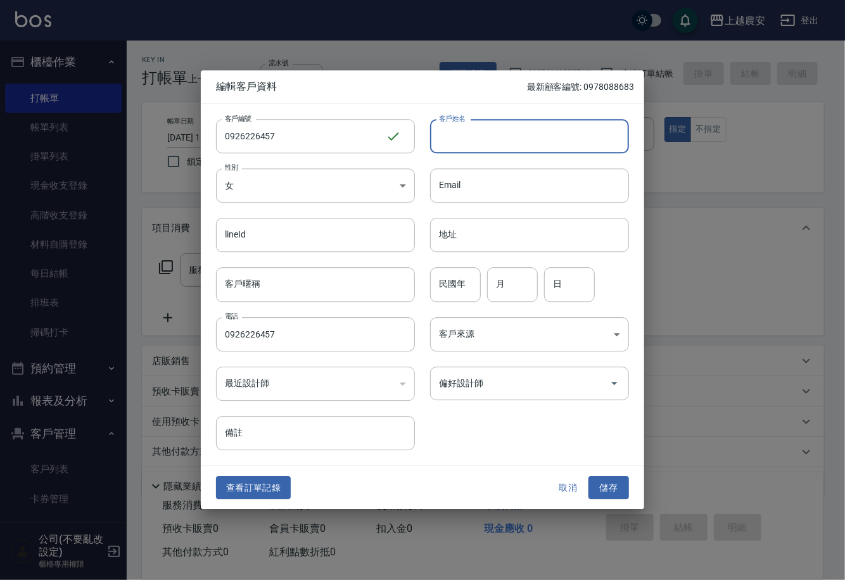
click at [452, 139] on input "客戶姓名" at bounding box center [529, 136] width 199 height 34
type input "[PERSON_NAME]"
click at [609, 490] on button "儲存" at bounding box center [608, 487] width 41 height 23
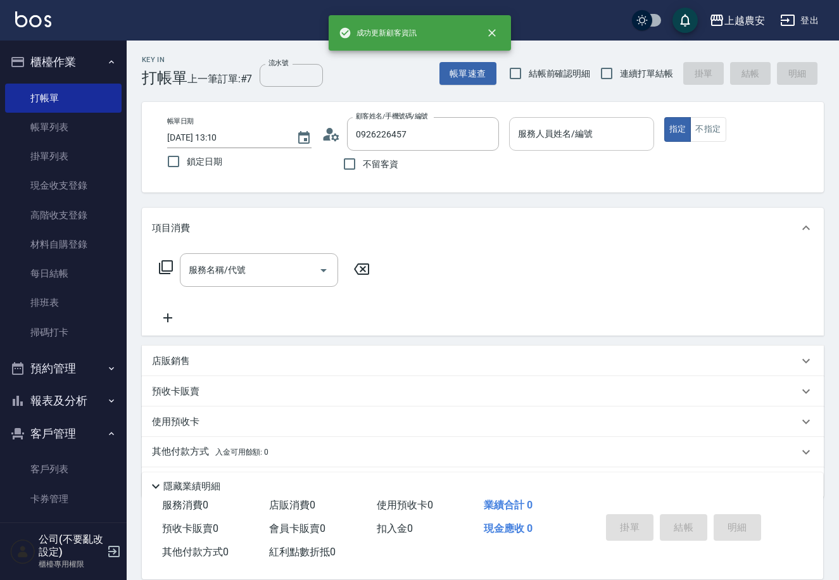
click at [575, 146] on div "服務人員姓名/編號" at bounding box center [581, 134] width 144 height 34
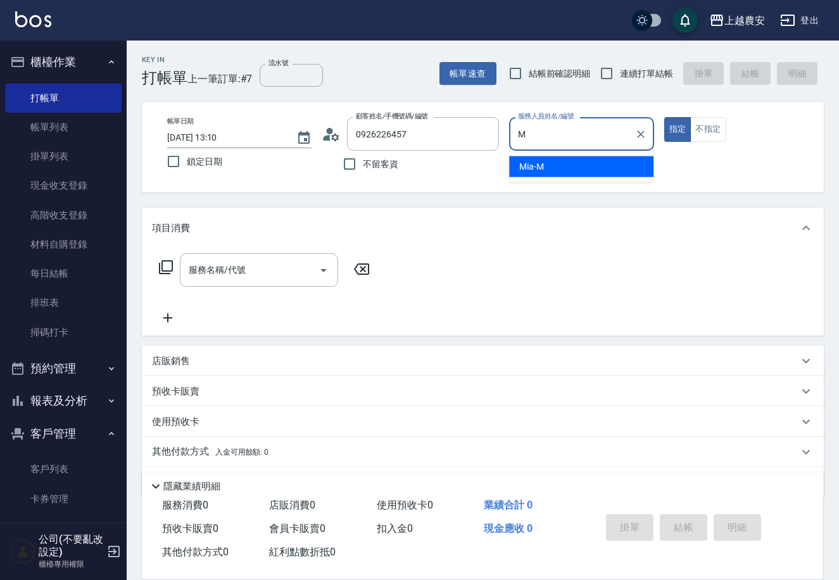
type input "Mia-M"
type button "true"
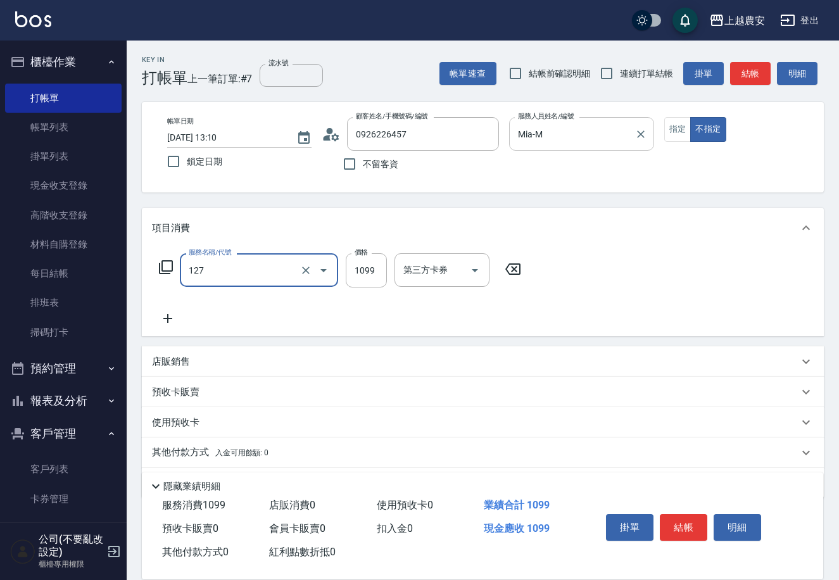
type input "蘊活頭皮(送養髮液)(127)"
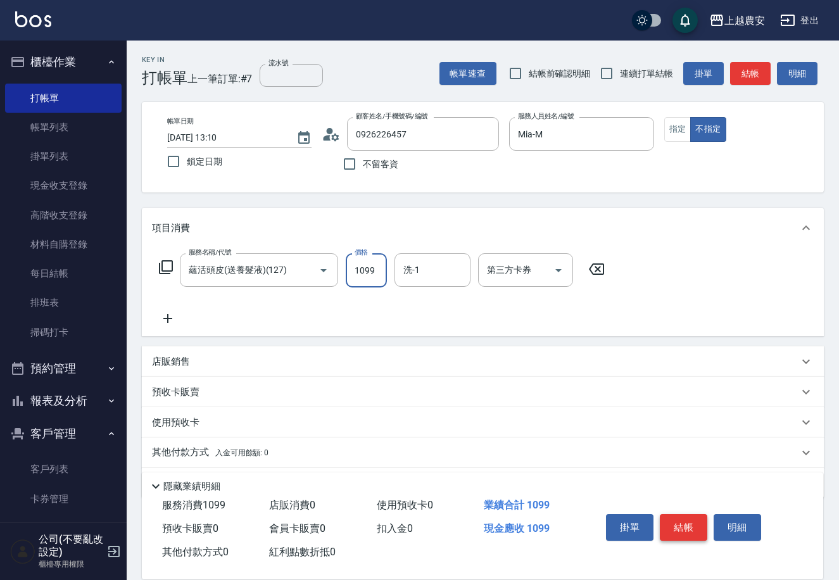
click at [685, 524] on button "結帳" at bounding box center [683, 527] width 47 height 27
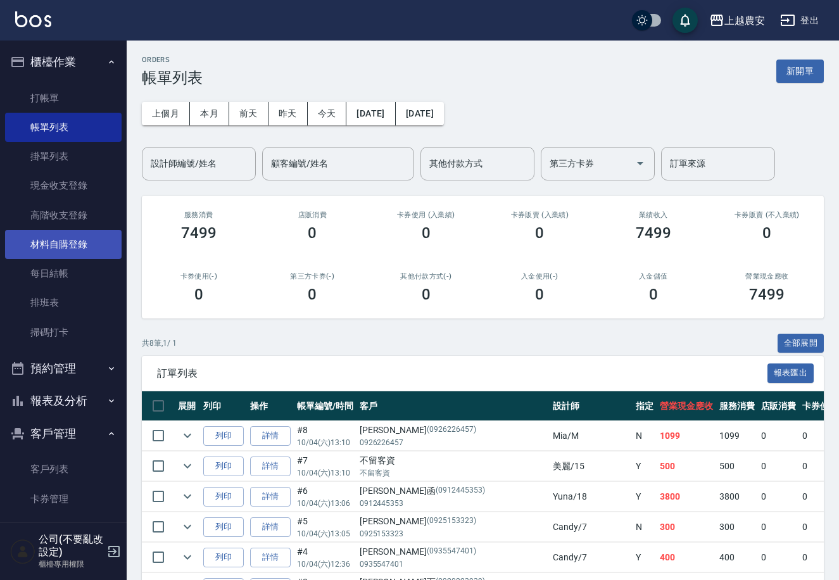
click at [65, 249] on link "材料自購登錄" at bounding box center [63, 244] width 117 height 29
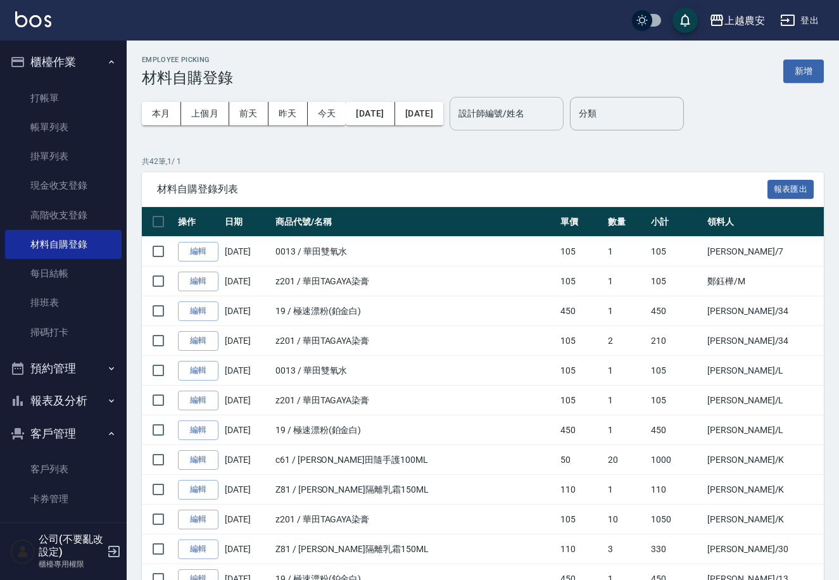
click at [545, 121] on input "設計師編號/姓名" at bounding box center [506, 114] width 103 height 22
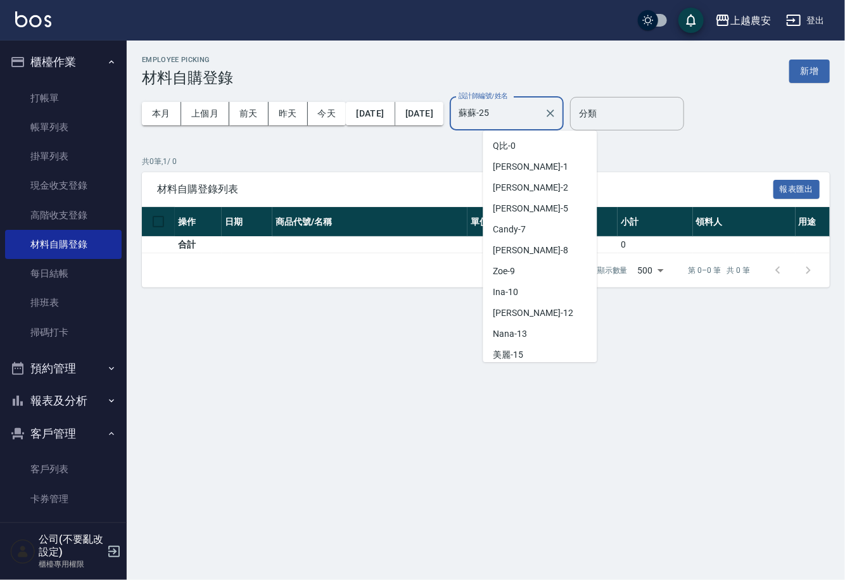
scroll to position [86, 0]
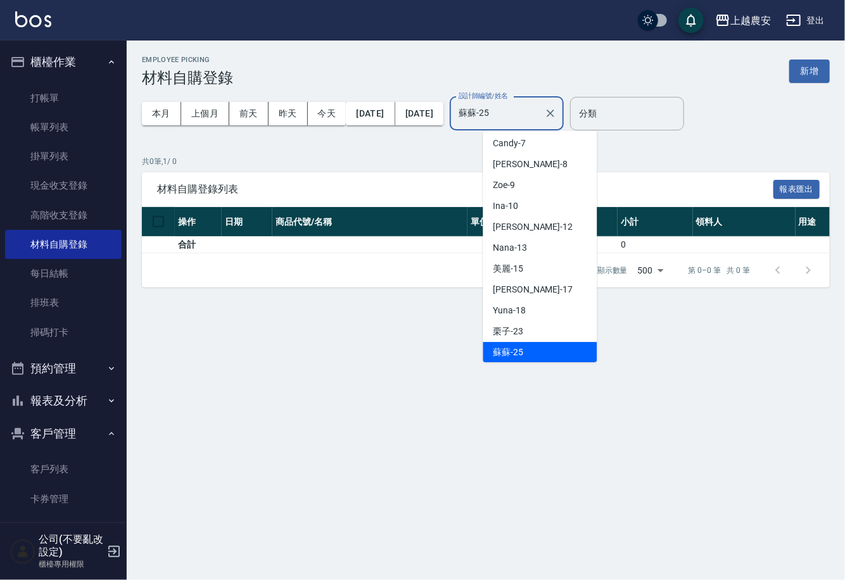
drag, startPoint x: 526, startPoint y: 111, endPoint x: 455, endPoint y: 126, distance: 72.5
click at [455, 126] on div "本月 上個月 前天 昨天 今天 2025/10/01 2025/10/04 設計師編號/姓名 蘇蘇-25 設計師編號/姓名" at bounding box center [353, 114] width 422 height 54
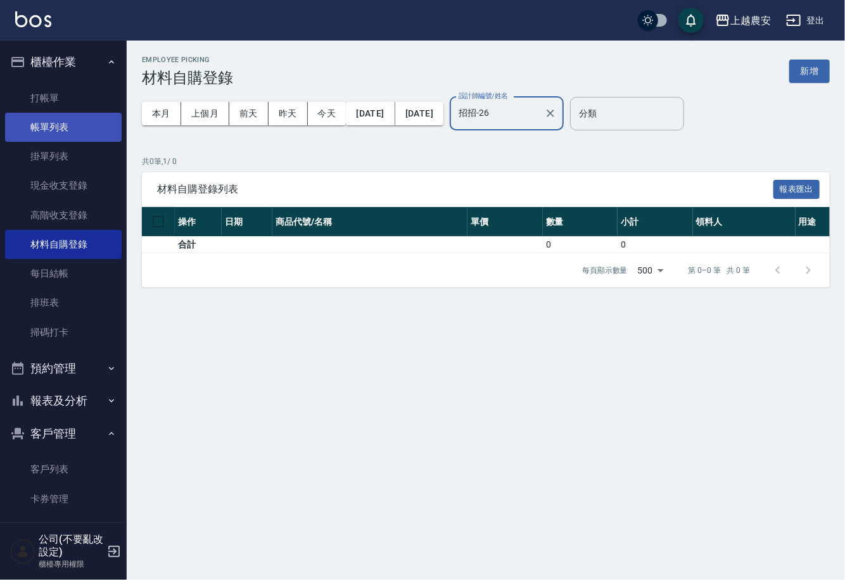
type input "招招-26"
click at [62, 129] on link "帳單列表" at bounding box center [63, 127] width 117 height 29
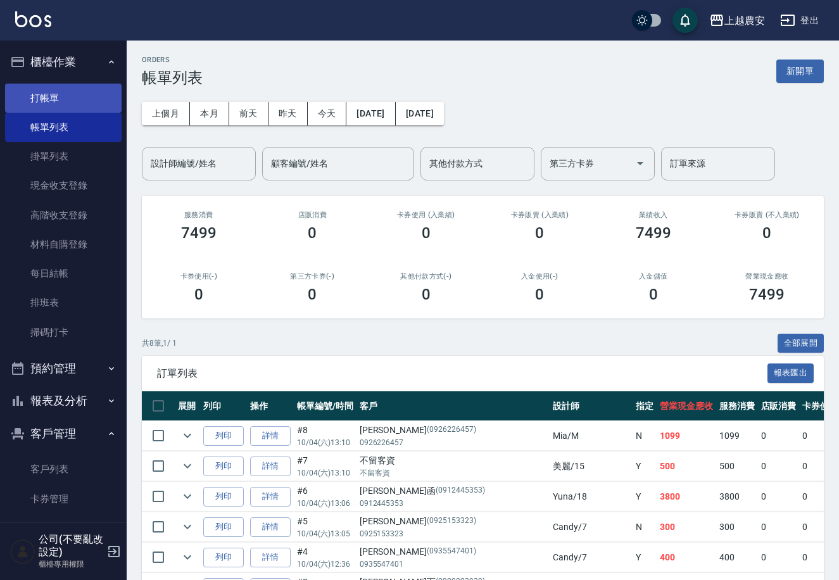
click at [70, 89] on link "打帳單" at bounding box center [63, 98] width 117 height 29
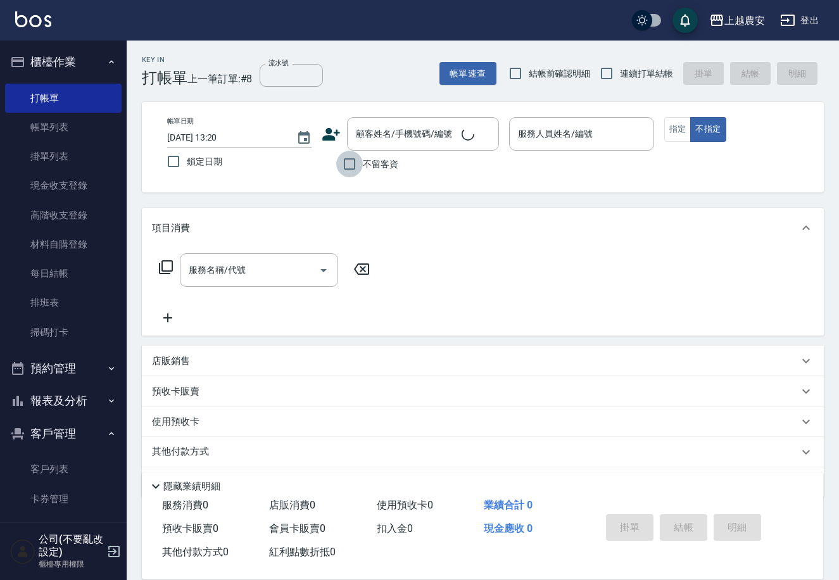
click at [357, 161] on input "不留客資" at bounding box center [349, 164] width 27 height 27
checkbox input "true"
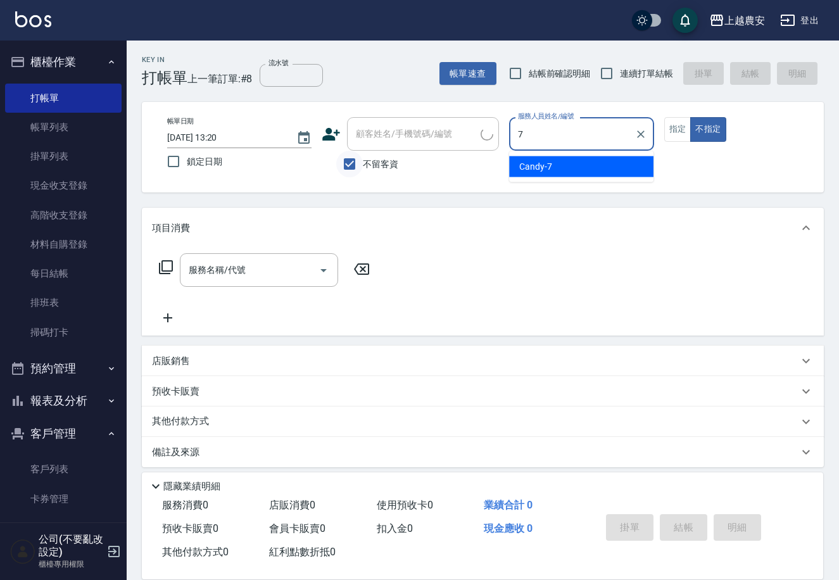
type input "Candy-7"
type button "false"
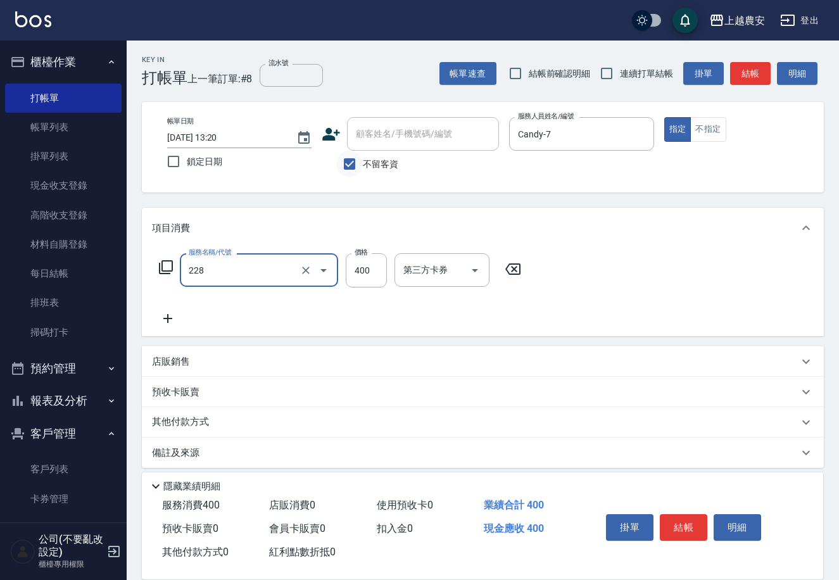
type input "洗髮(228)"
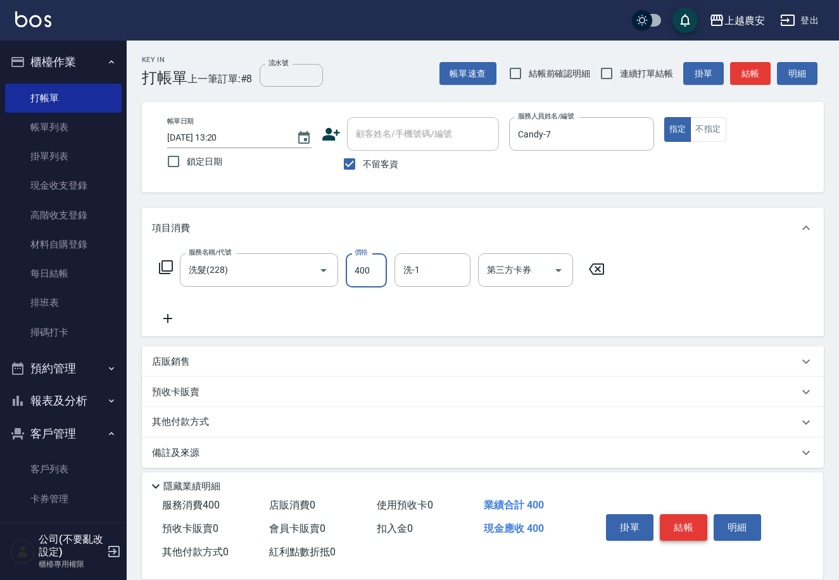
click at [687, 525] on button "結帳" at bounding box center [683, 527] width 47 height 27
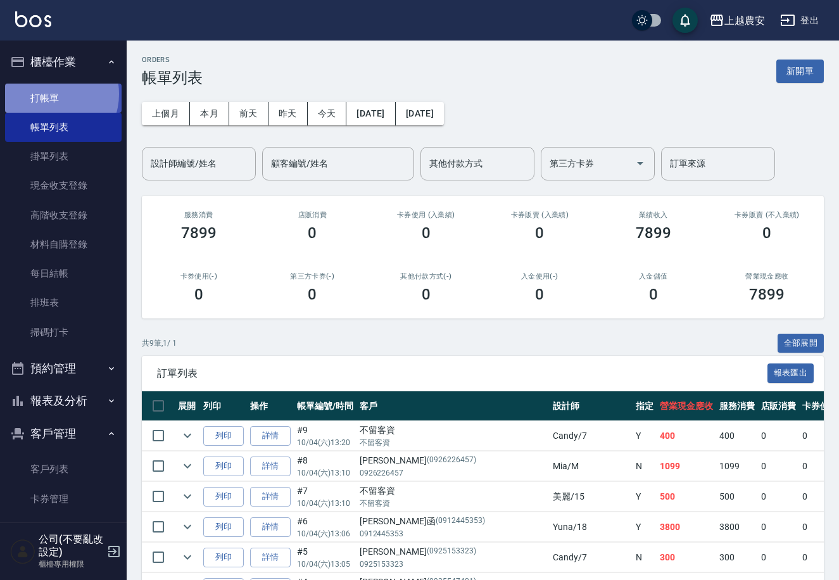
click at [52, 94] on link "打帳單" at bounding box center [63, 98] width 117 height 29
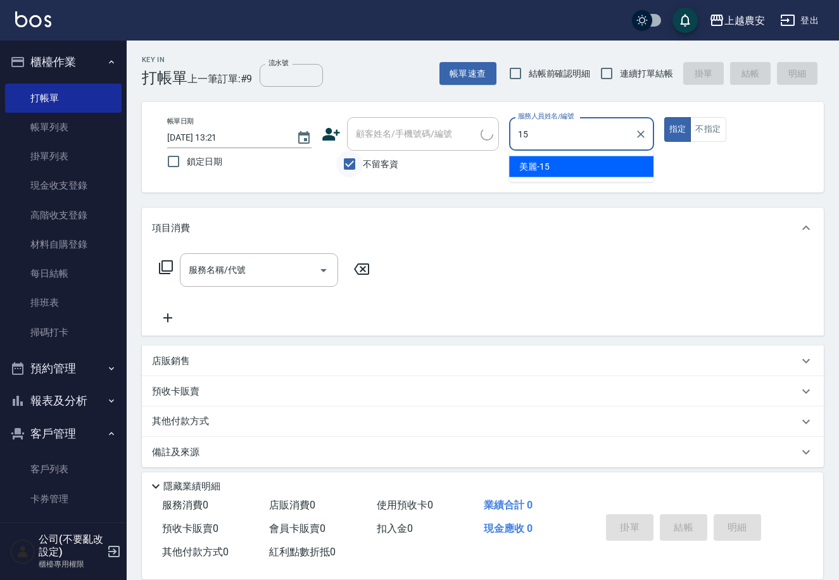
type input "美麗-15"
type button "true"
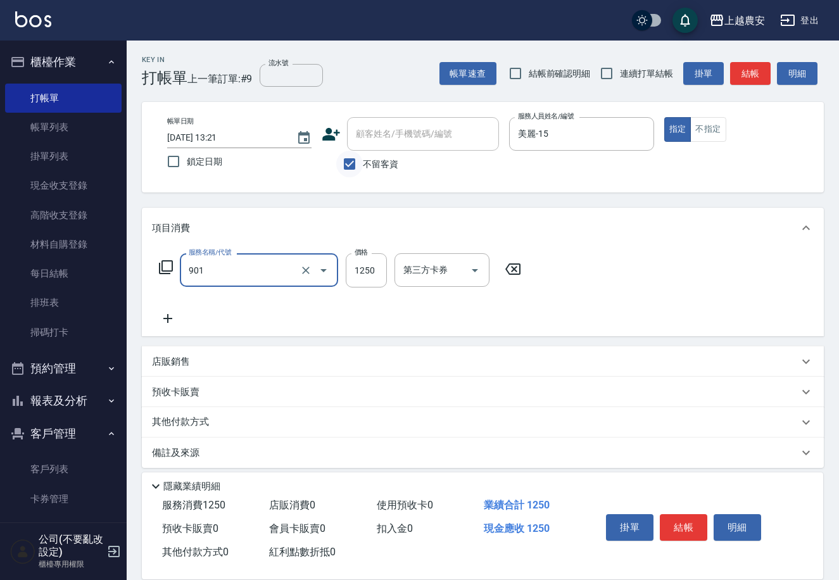
type input "修手指甲(901)"
type input "700"
click at [695, 521] on button "結帳" at bounding box center [683, 527] width 47 height 27
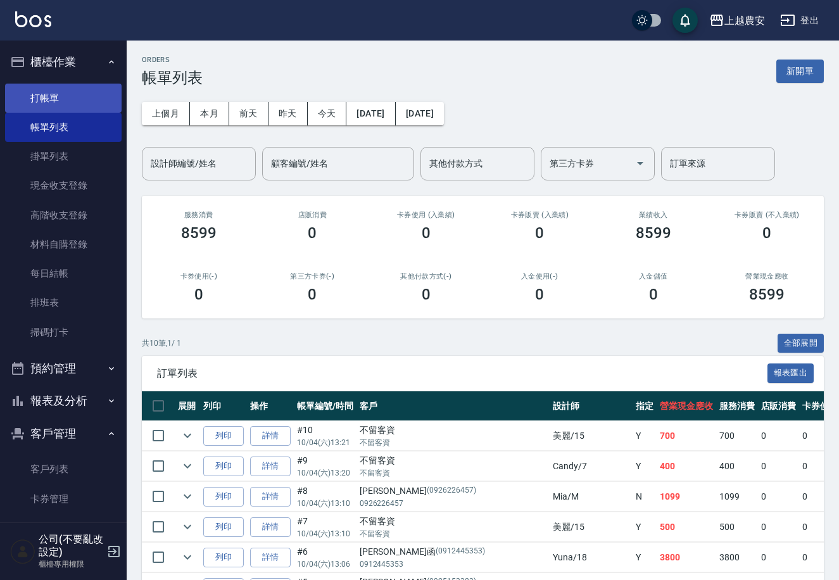
click at [45, 101] on link "打帳單" at bounding box center [63, 98] width 117 height 29
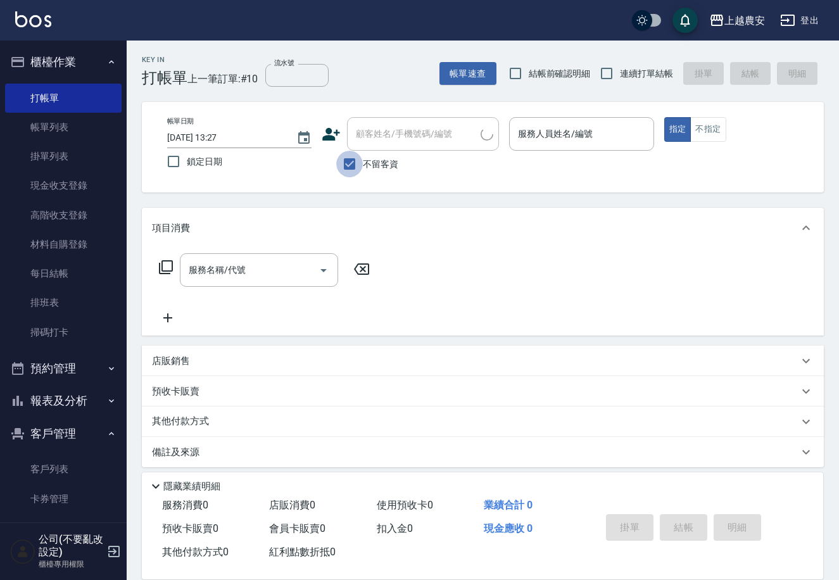
click at [351, 161] on input "不留客資" at bounding box center [349, 164] width 27 height 27
checkbox input "false"
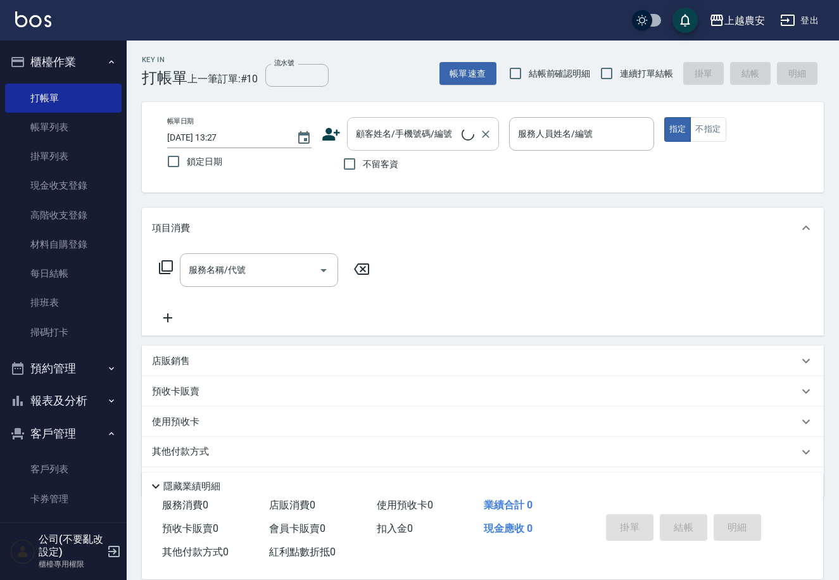
click at [363, 137] on input "顧客姓名/手機號碼/編號" at bounding box center [407, 134] width 109 height 22
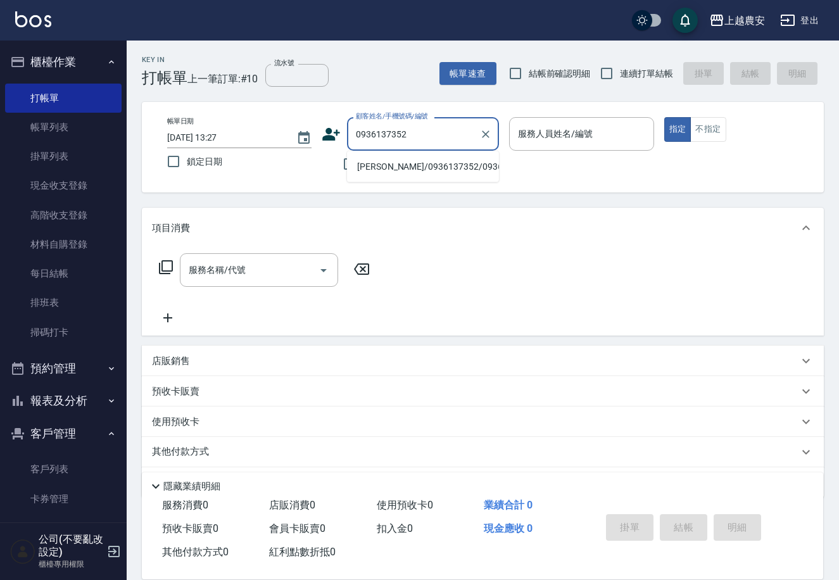
click at [427, 163] on li "吳宜庭/0936137352/0936137352" at bounding box center [423, 166] width 152 height 21
type input "吳宜庭/0936137352/0936137352"
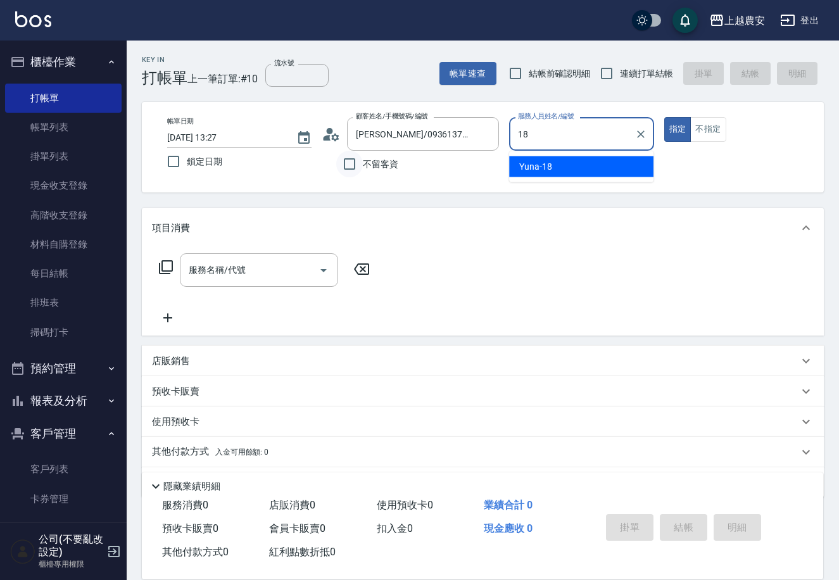
type input "Yuna-18"
type button "true"
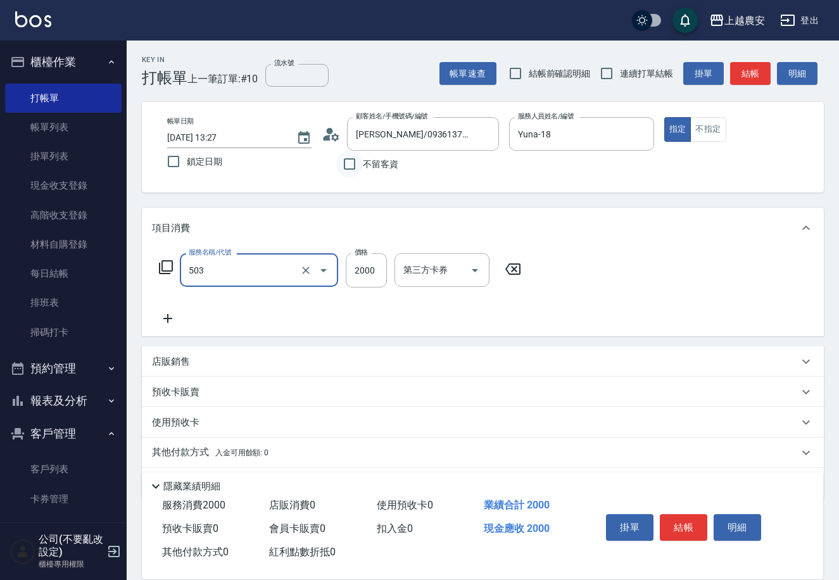
type input "染髮1500↑(503)"
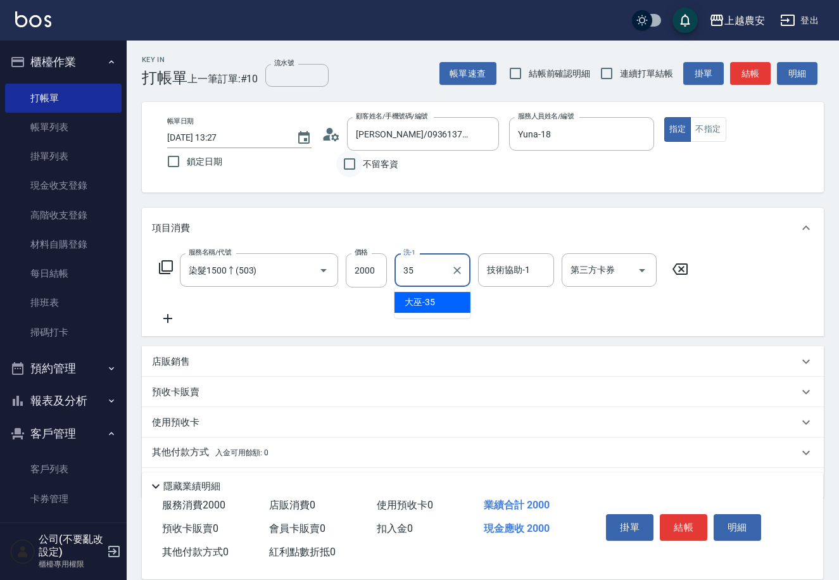
type input "大巫-35"
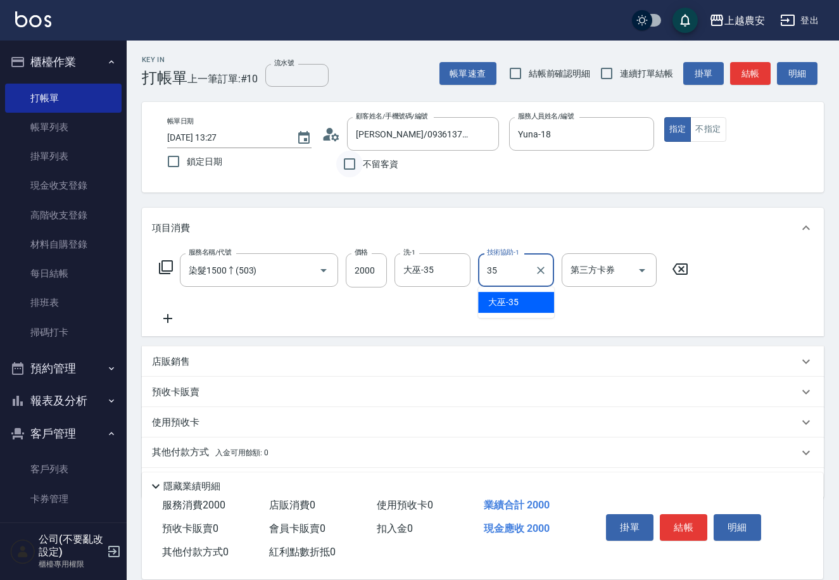
type input "大巫-35"
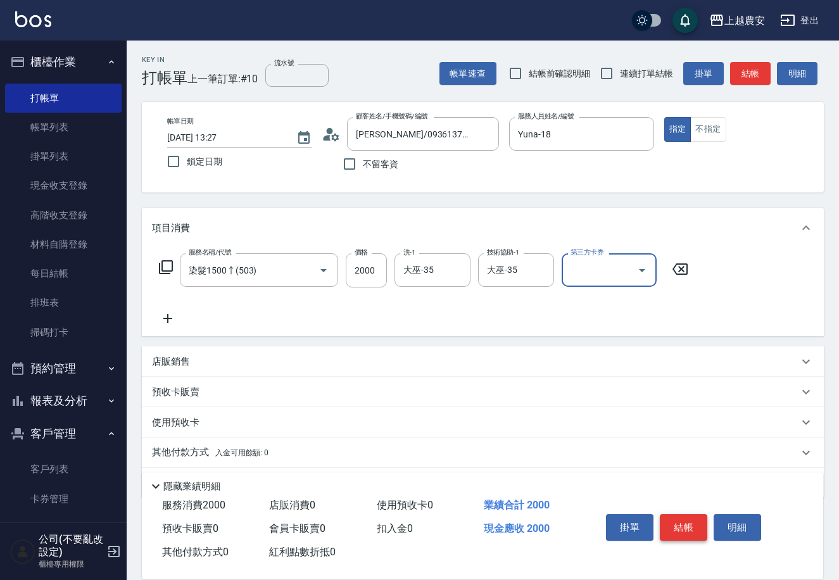
click at [690, 521] on button "結帳" at bounding box center [683, 527] width 47 height 27
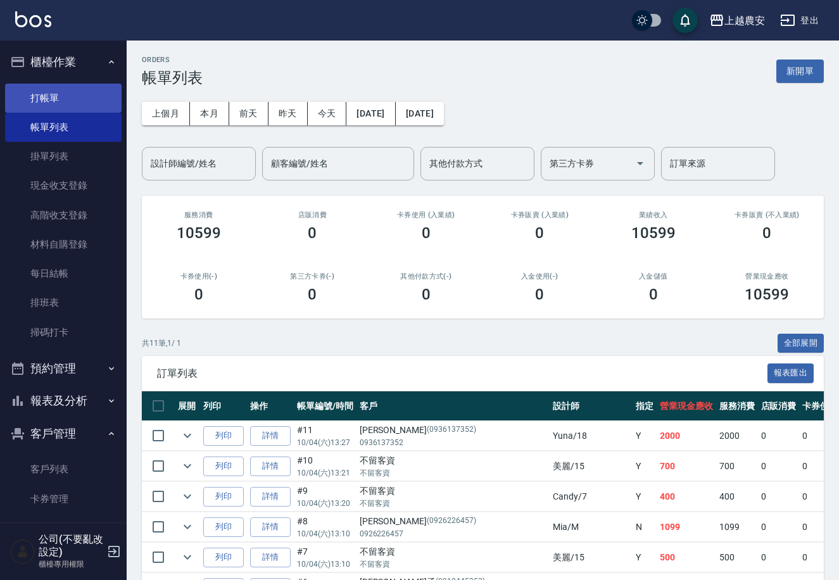
click at [66, 93] on link "打帳單" at bounding box center [63, 98] width 117 height 29
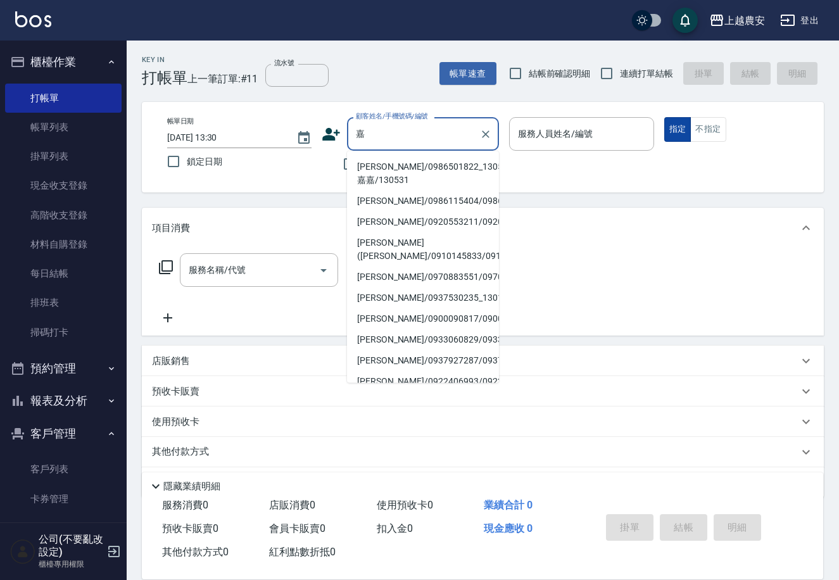
drag, startPoint x: 360, startPoint y: 166, endPoint x: 676, endPoint y: 134, distance: 318.2
click at [361, 165] on li "嘉嘉/0986501822_130531_嘉嘉/130531" at bounding box center [423, 173] width 152 height 34
type input "嘉嘉/0986501822_130531_嘉嘉/130531"
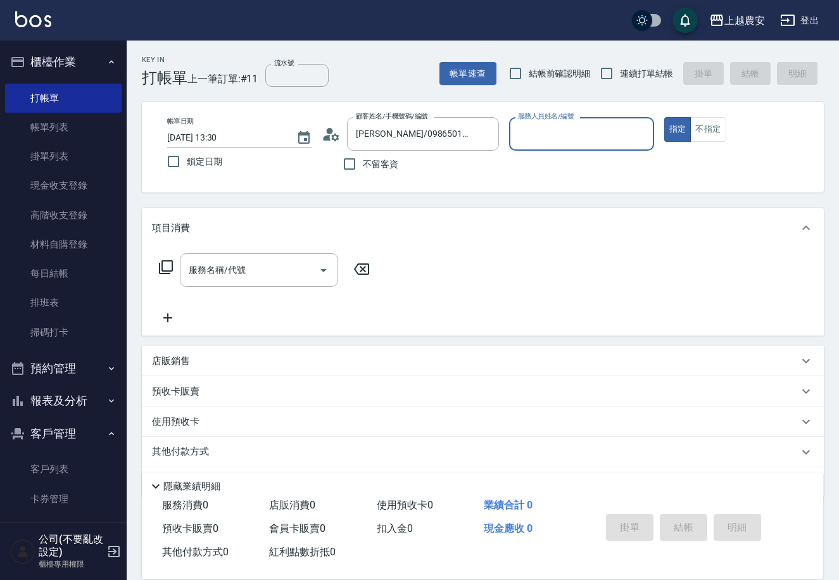
type input "Nana-13"
click at [231, 286] on div "服務名稱/代號" at bounding box center [259, 270] width 158 height 34
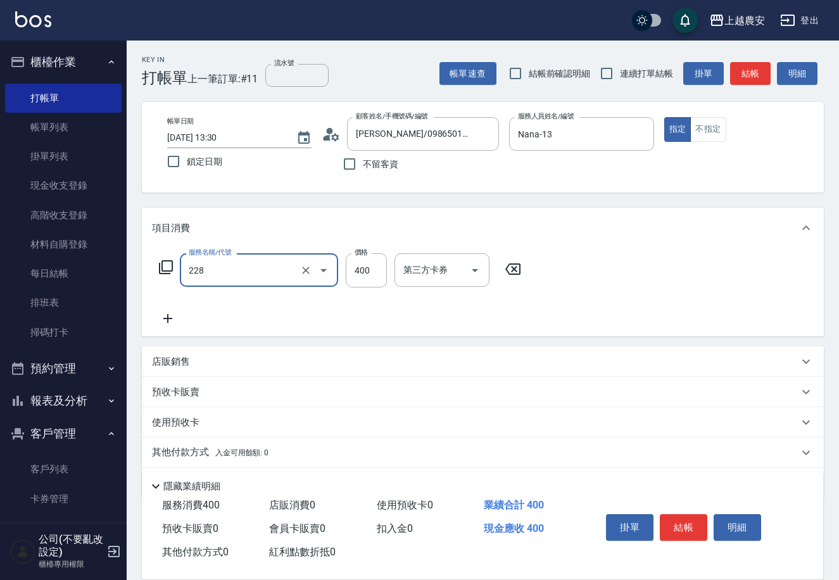
type input "洗髮(228)"
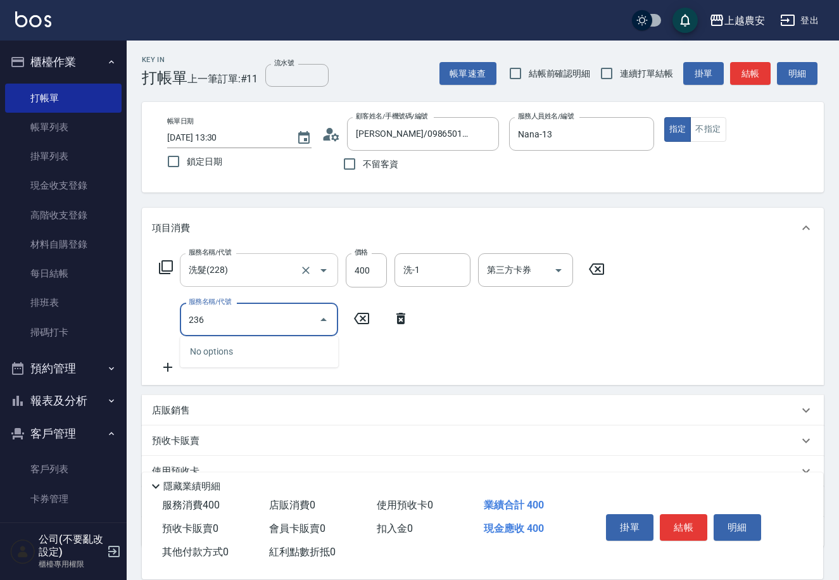
type input "手棒(236)"
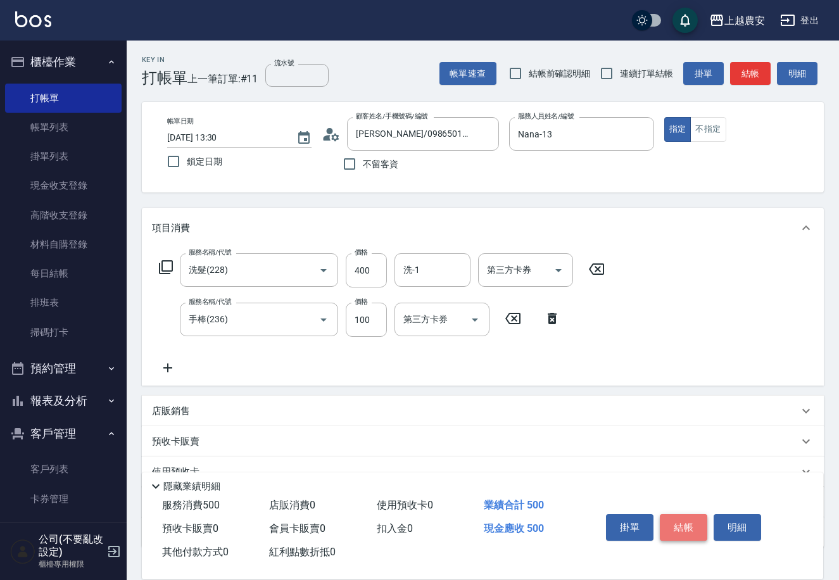
click at [670, 514] on button "結帳" at bounding box center [683, 527] width 47 height 27
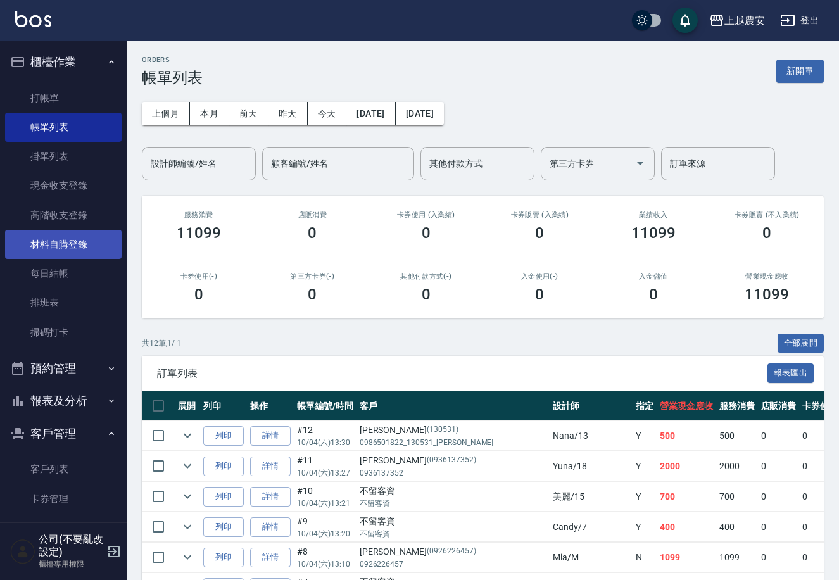
click at [72, 247] on link "材料自購登錄" at bounding box center [63, 244] width 117 height 29
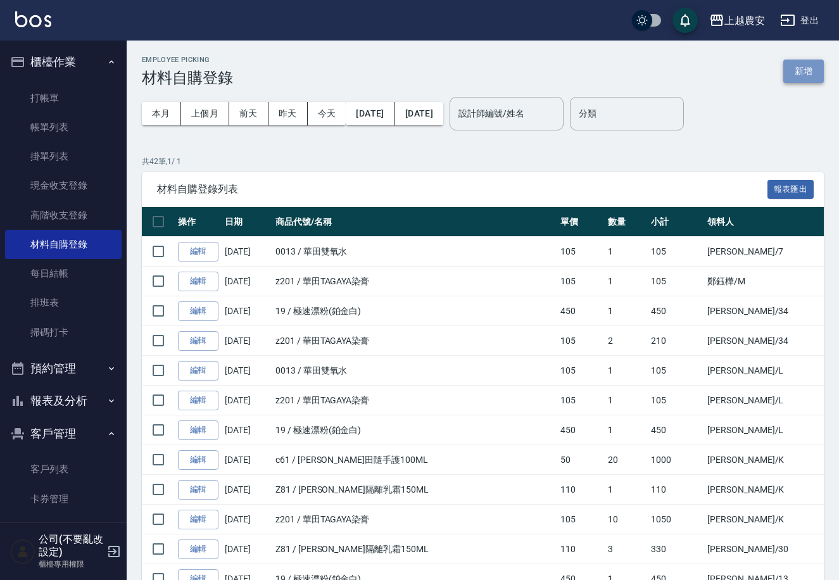
click at [811, 64] on button "新增" at bounding box center [803, 71] width 41 height 23
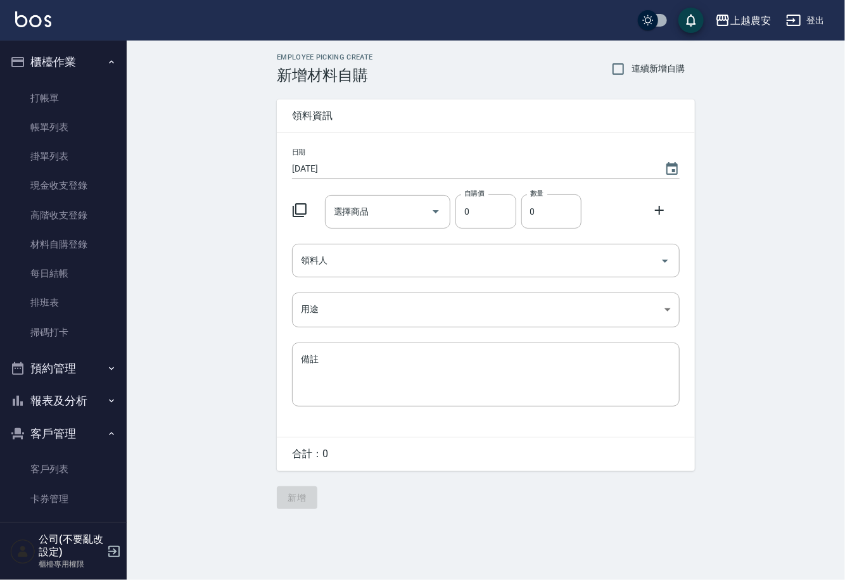
click at [363, 215] on div "選擇商品 選擇商品" at bounding box center [388, 212] width 126 height 34
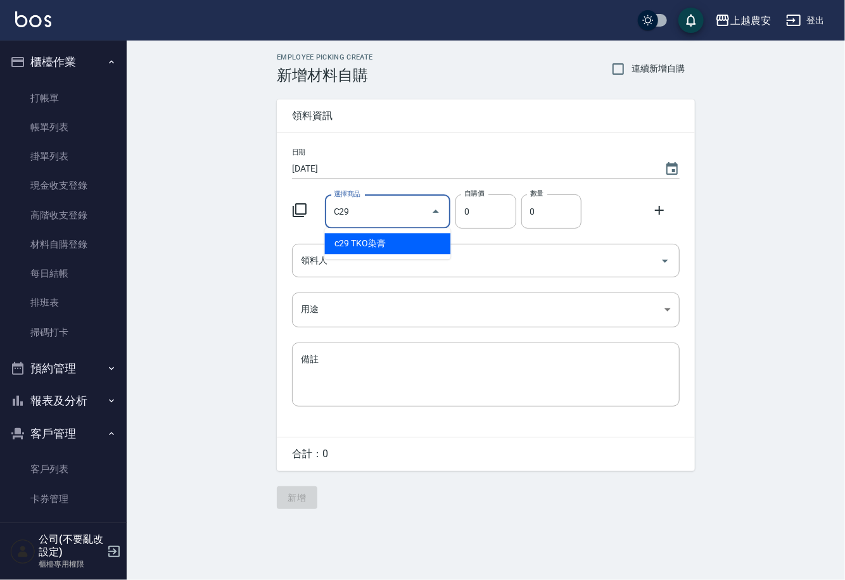
type input "TKO染膏"
type input "105"
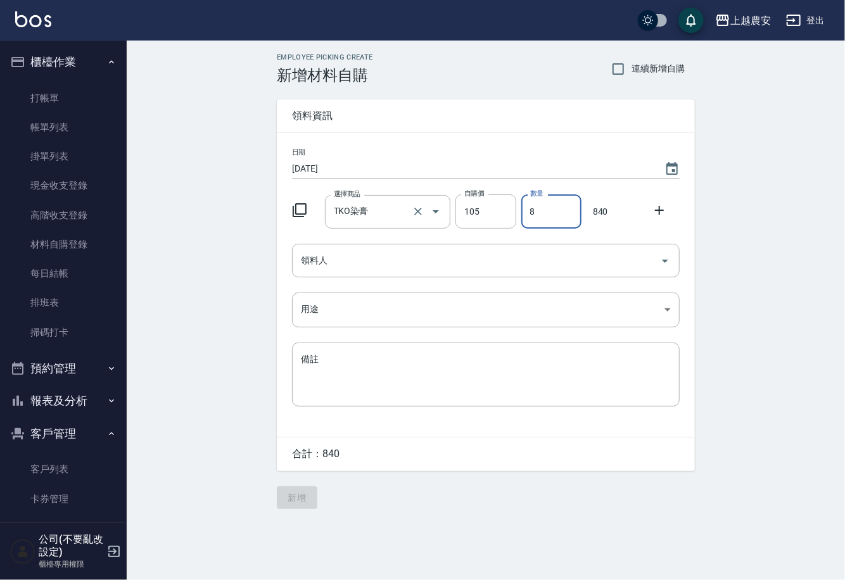
type input "8"
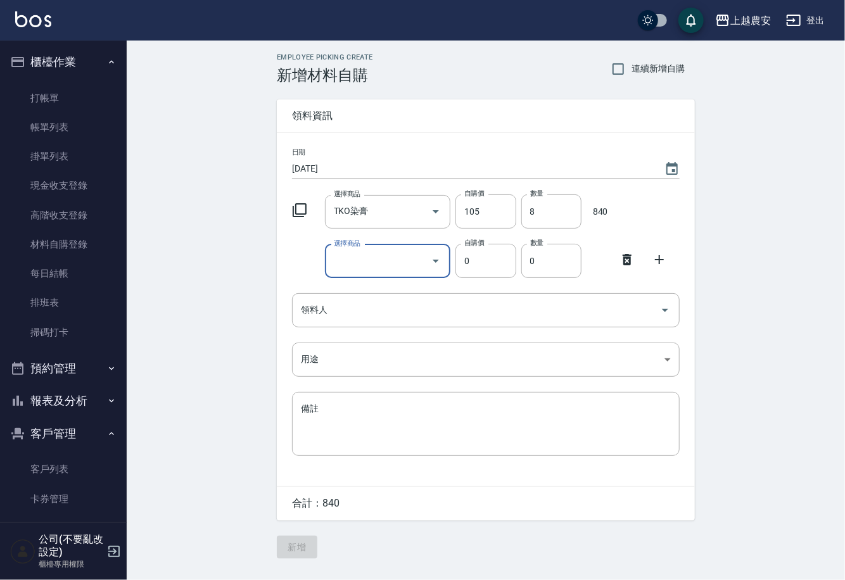
click at [628, 257] on icon at bounding box center [626, 259] width 9 height 11
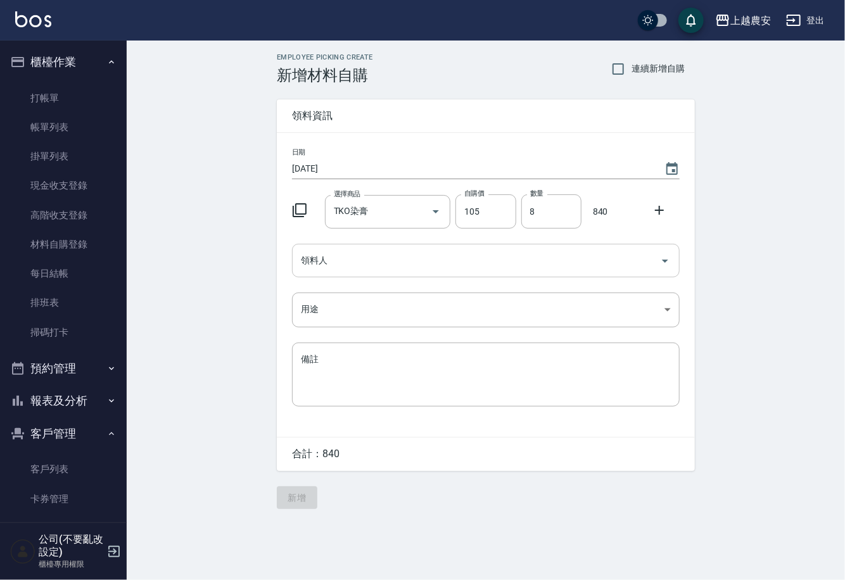
click at [408, 268] on input "領料人" at bounding box center [476, 260] width 357 height 22
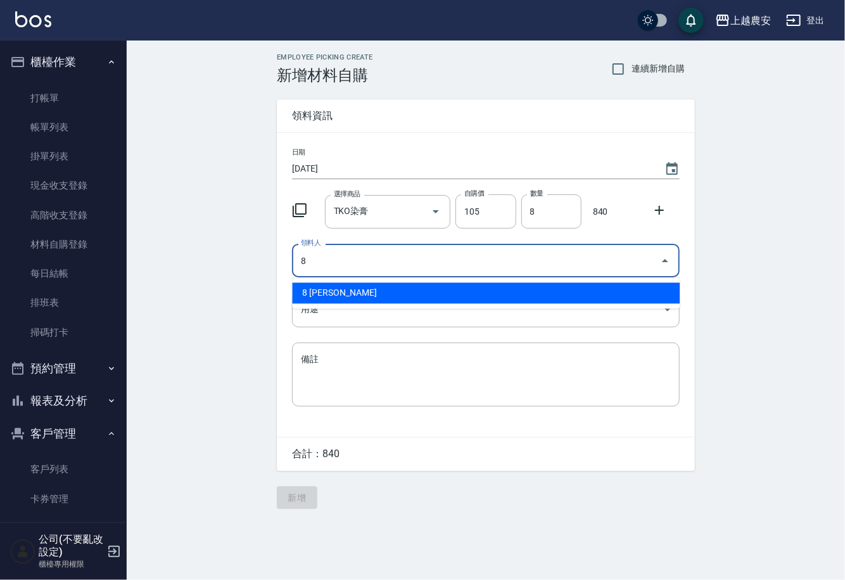
click at [386, 289] on li "8 郭黛慧" at bounding box center [486, 293] width 388 height 21
type input "8 郭黛慧"
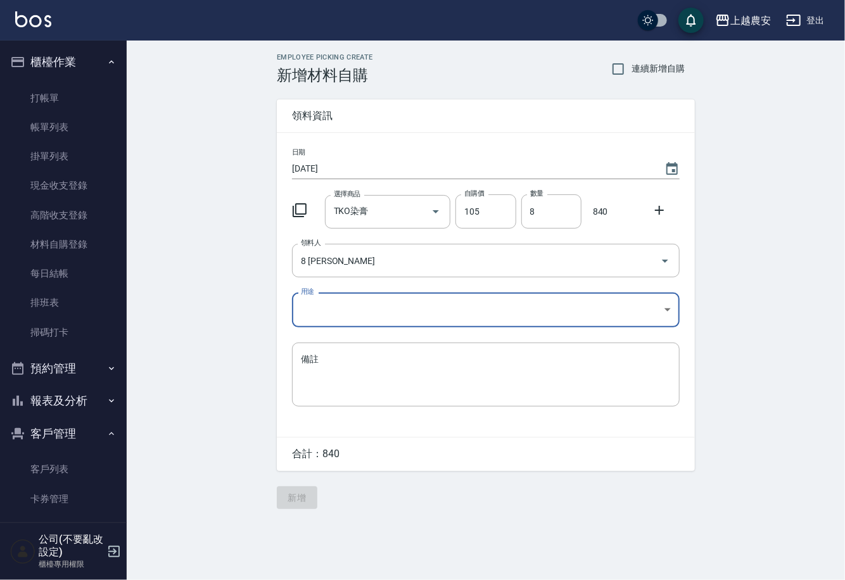
click at [338, 317] on body "上越農安 登出 櫃檯作業 打帳單 帳單列表 掛單列表 現金收支登錄 高階收支登錄 材料自購登錄 每日結帳 排班表 掃碼打卡 預約管理 預約管理 單日預約紀錄 …" at bounding box center [422, 290] width 845 height 580
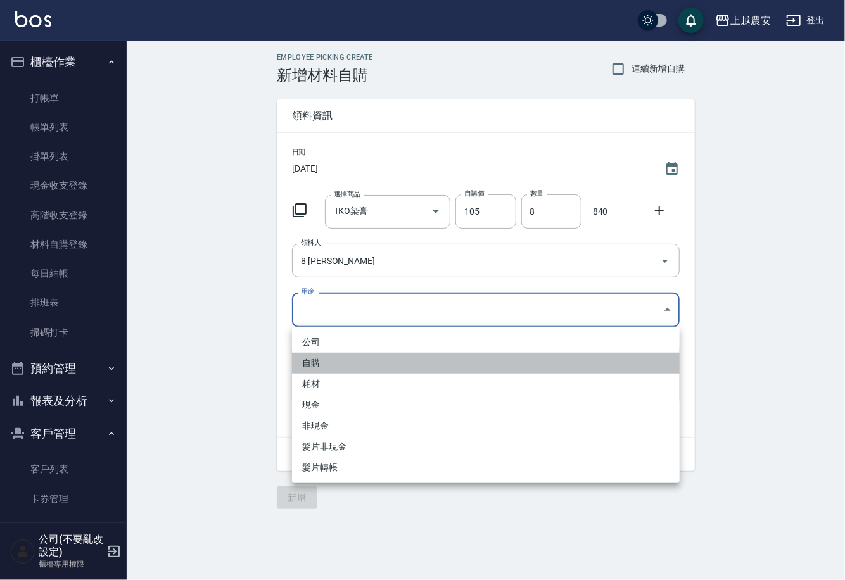
click at [305, 360] on li "自購" at bounding box center [486, 363] width 388 height 21
type input "自購"
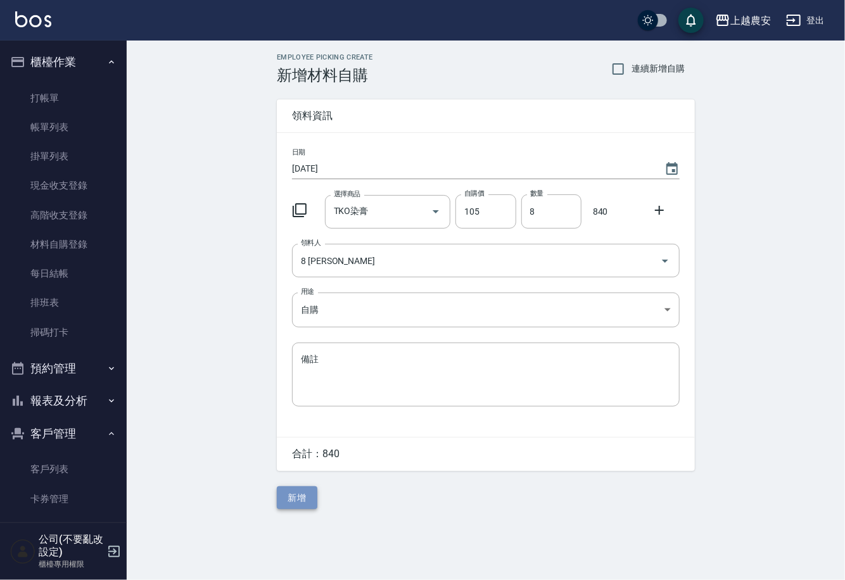
click at [298, 499] on button "新增" at bounding box center [297, 497] width 41 height 23
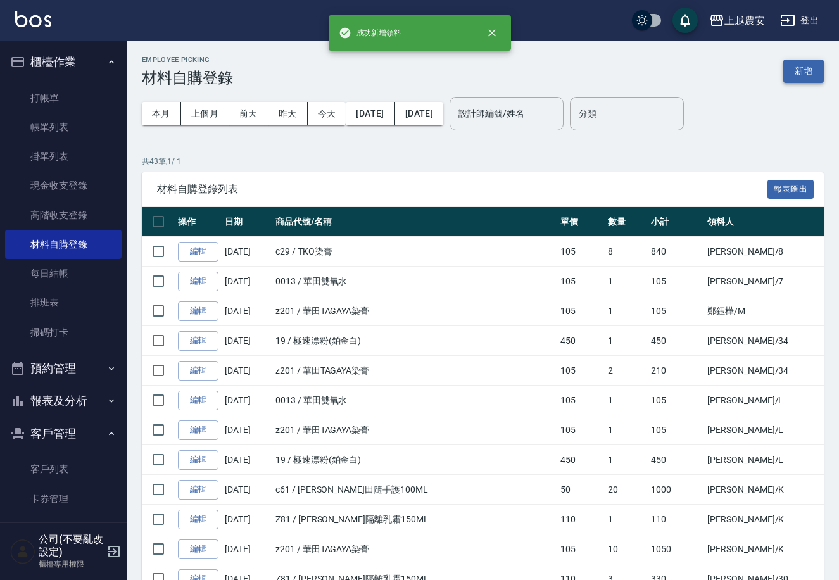
click at [795, 63] on button "新增" at bounding box center [803, 71] width 41 height 23
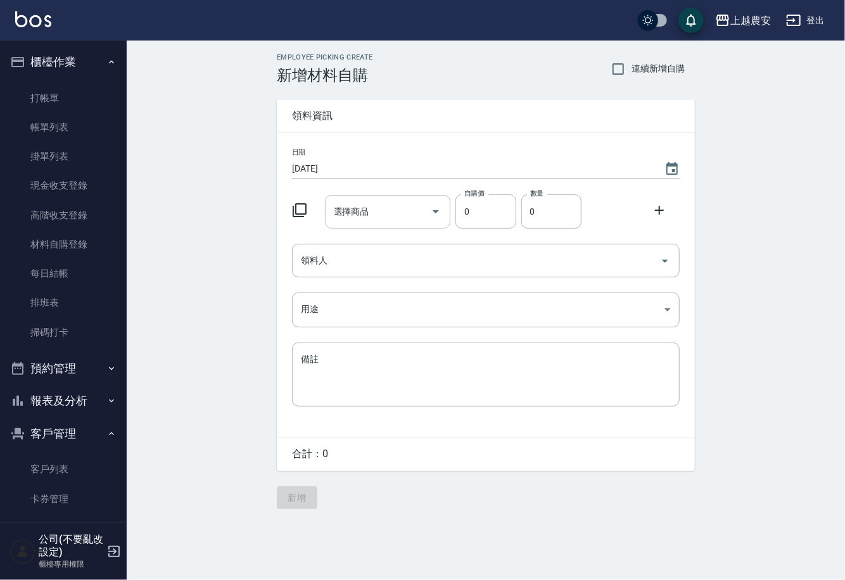
click at [382, 206] on input "選擇商品" at bounding box center [379, 212] width 96 height 22
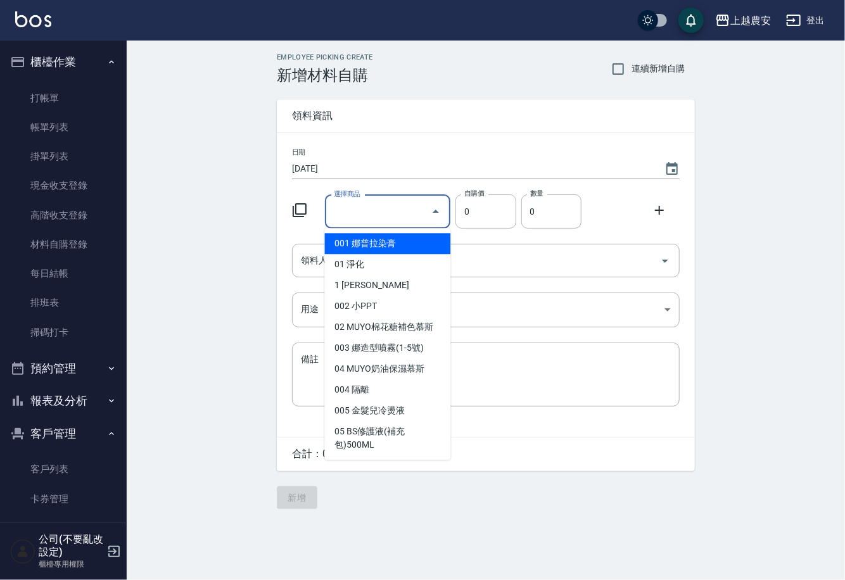
type input "ㄏ"
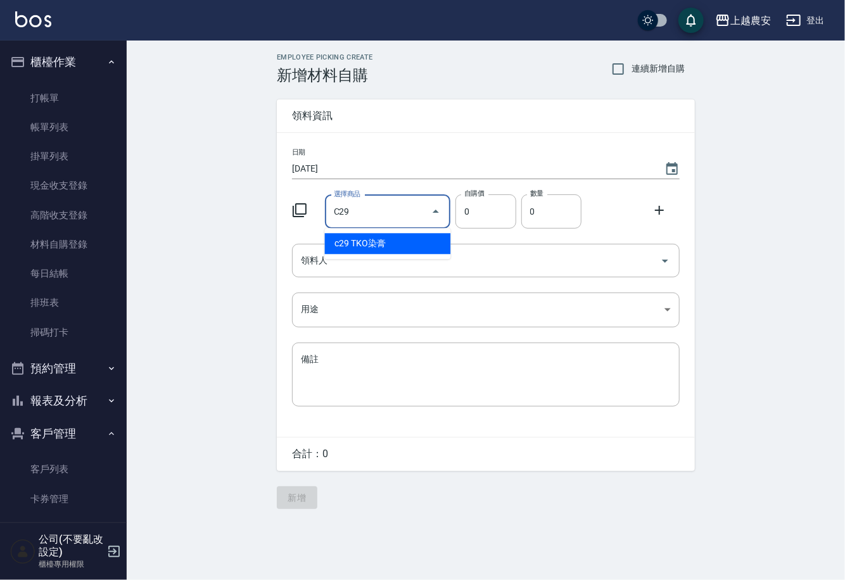
type input "TKO染膏"
type input "105"
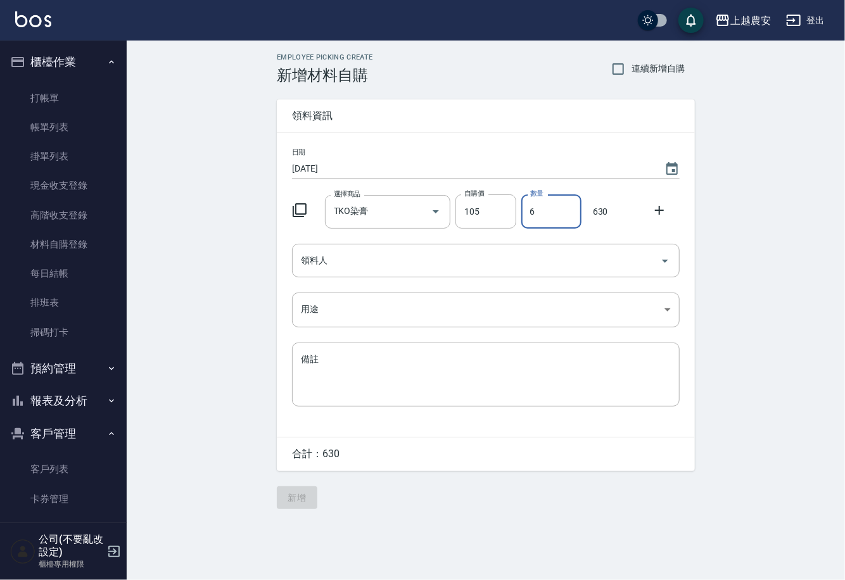
type input "6"
click at [415, 279] on div "日期 2025/10/04 選擇商品 TKO染膏 選擇商品 自購價 105 自購價 數量 6 數量 630 領料人 領料人 用途 ​ 用途 備註 x 備註" at bounding box center [486, 285] width 418 height 304
click at [407, 265] on input "領料人" at bounding box center [476, 260] width 357 height 22
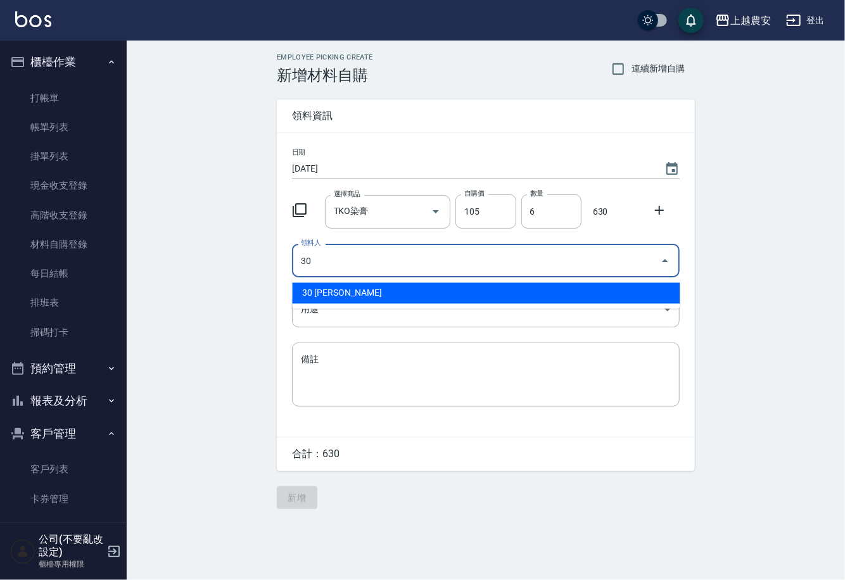
click at [350, 294] on li "30 林珮筠" at bounding box center [486, 293] width 388 height 21
type input "30 林珮筠"
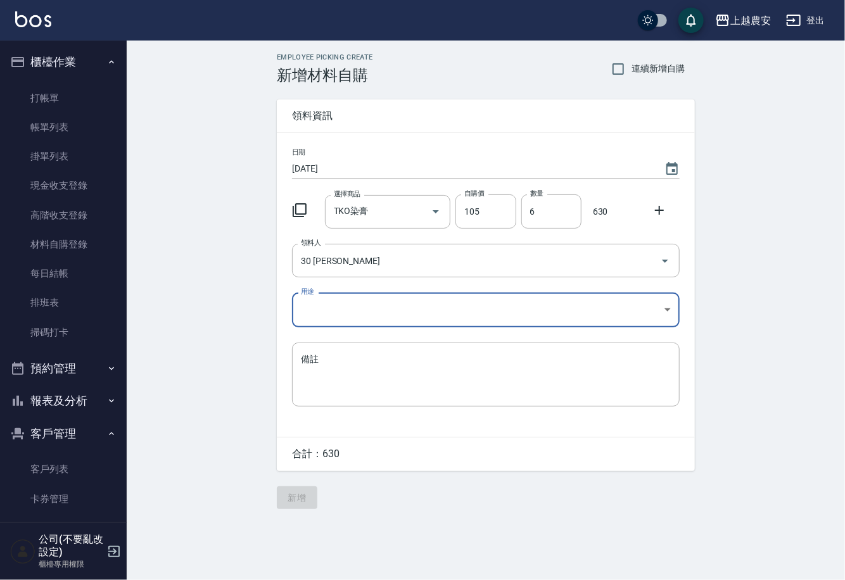
click at [332, 313] on body "上越農安 登出 櫃檯作業 打帳單 帳單列表 掛單列表 現金收支登錄 高階收支登錄 材料自購登錄 每日結帳 排班表 掃碼打卡 預約管理 預約管理 單日預約紀錄 …" at bounding box center [422, 290] width 845 height 580
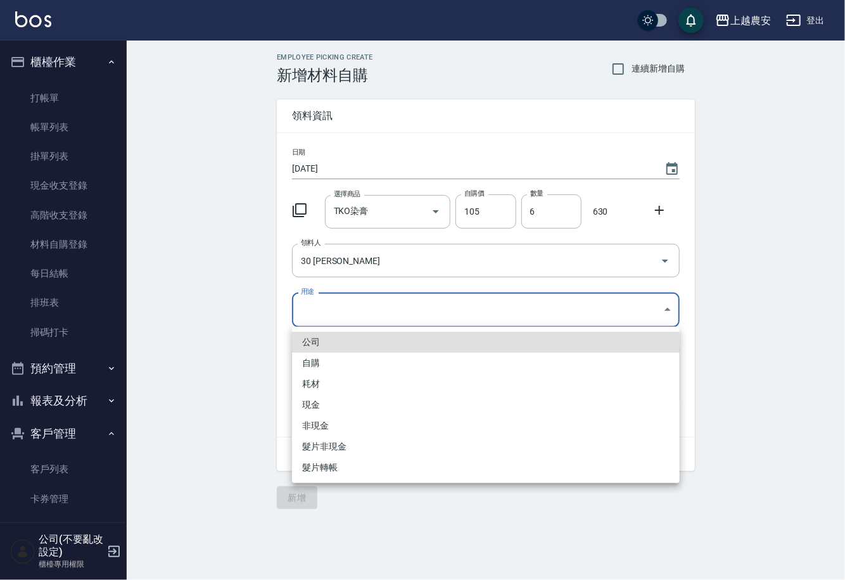
click at [313, 363] on li "自購" at bounding box center [486, 363] width 388 height 21
type input "自購"
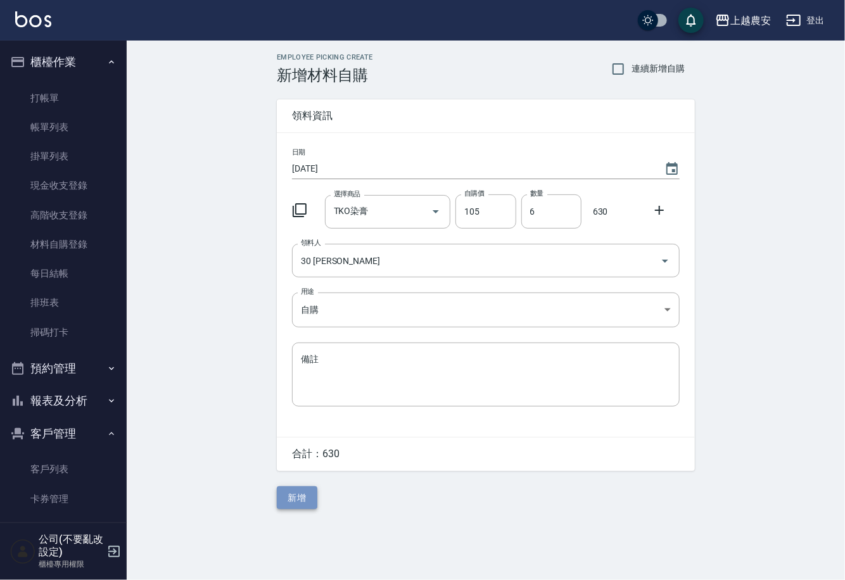
click at [293, 494] on button "新增" at bounding box center [297, 497] width 41 height 23
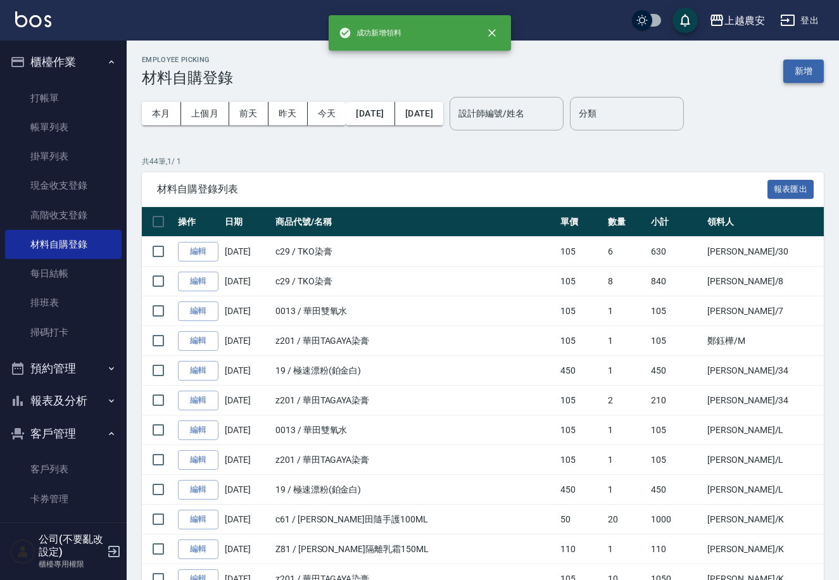
click at [804, 61] on button "新增" at bounding box center [803, 71] width 41 height 23
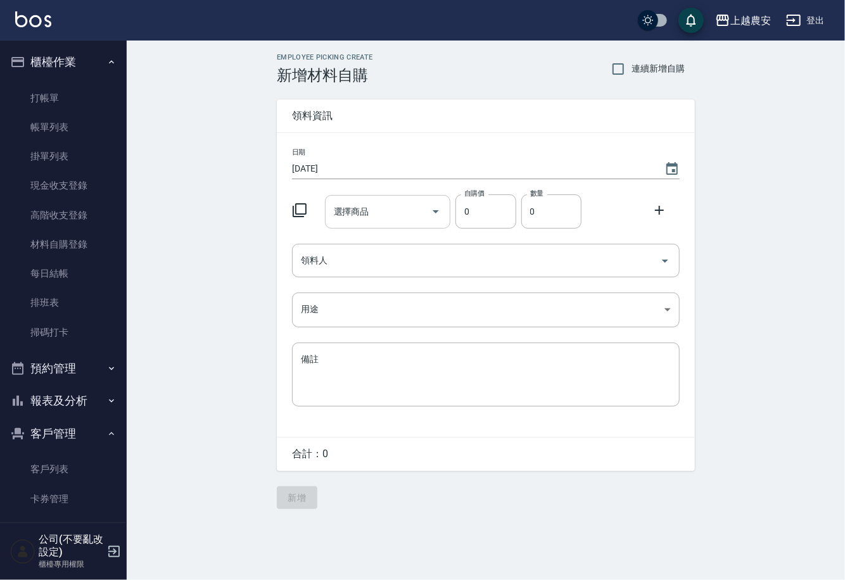
click at [403, 203] on input "選擇商品" at bounding box center [379, 212] width 96 height 22
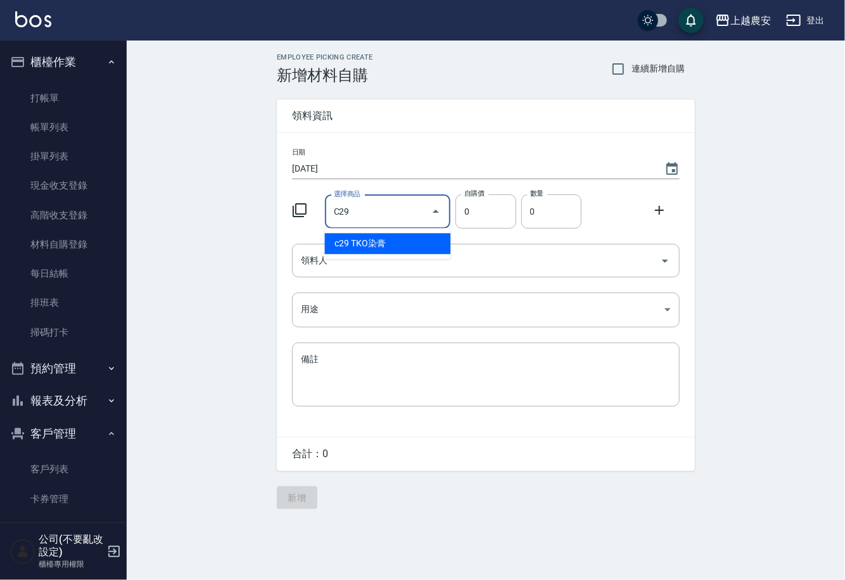
type input "TKO染膏"
type input "105"
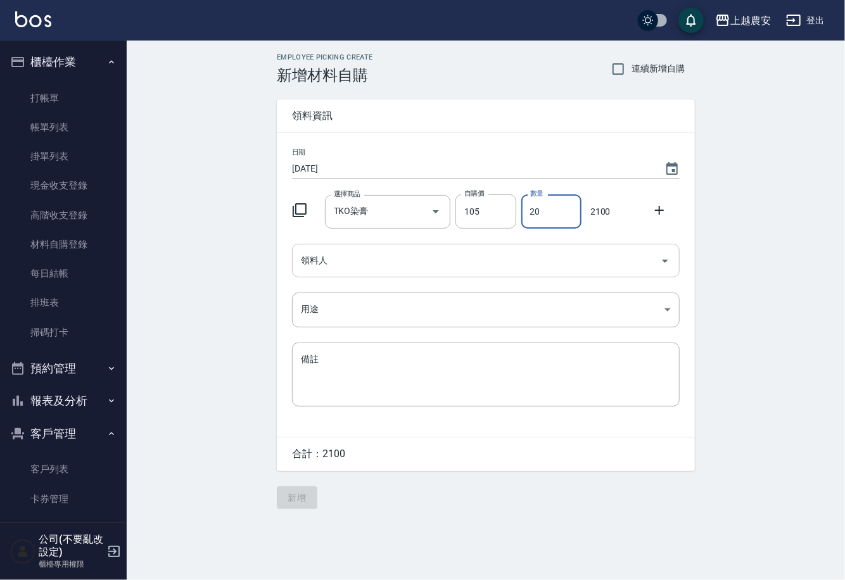
type input "20"
click at [374, 264] on input "領料人" at bounding box center [476, 260] width 357 height 22
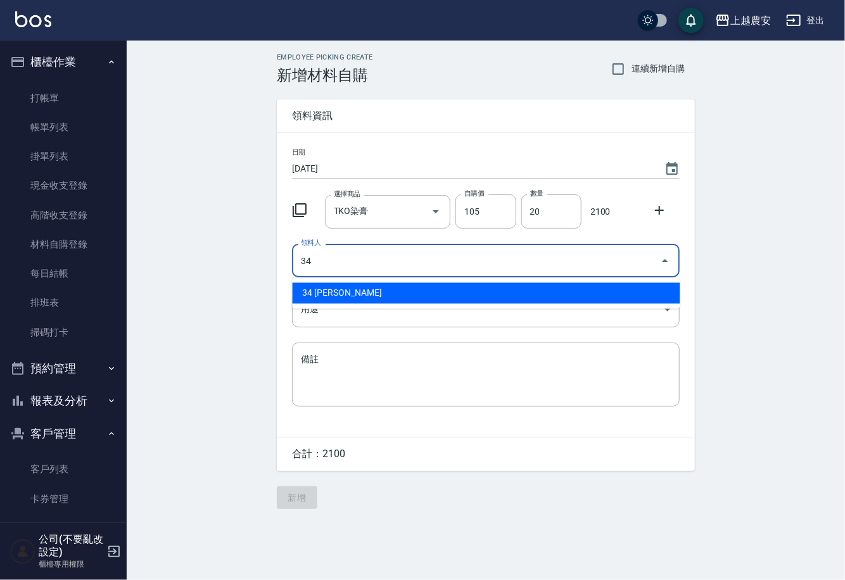
click at [325, 298] on li "34 曾郁婷" at bounding box center [486, 293] width 388 height 21
type input "34 曾郁婷"
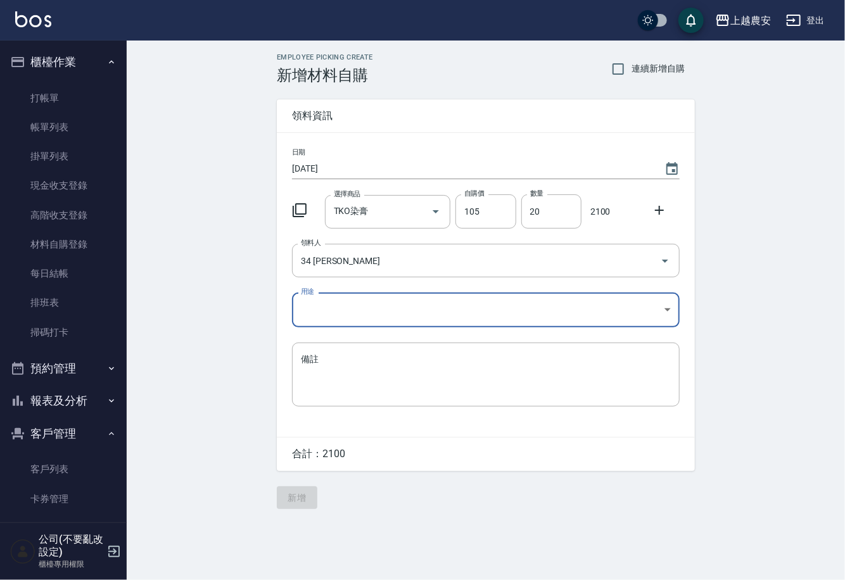
click at [322, 313] on body "上越農安 登出 櫃檯作業 打帳單 帳單列表 掛單列表 現金收支登錄 高階收支登錄 材料自購登錄 每日結帳 排班表 掃碼打卡 預約管理 預約管理 單日預約紀錄 …" at bounding box center [422, 290] width 845 height 580
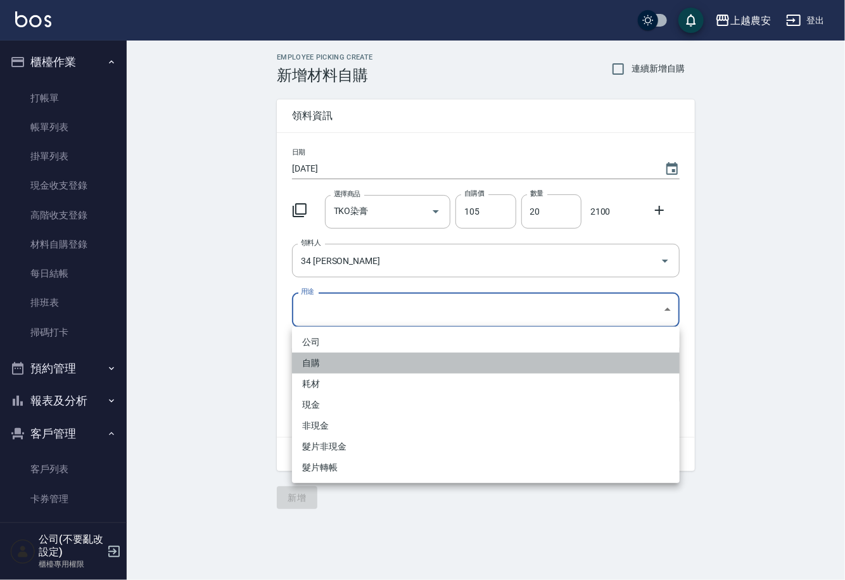
click at [314, 362] on li "自購" at bounding box center [486, 363] width 388 height 21
type input "自購"
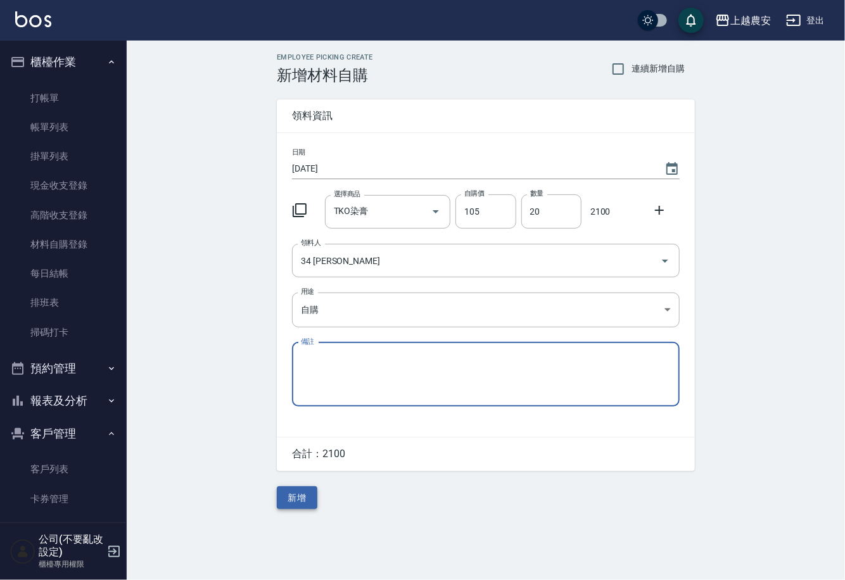
click at [296, 494] on button "新增" at bounding box center [297, 497] width 41 height 23
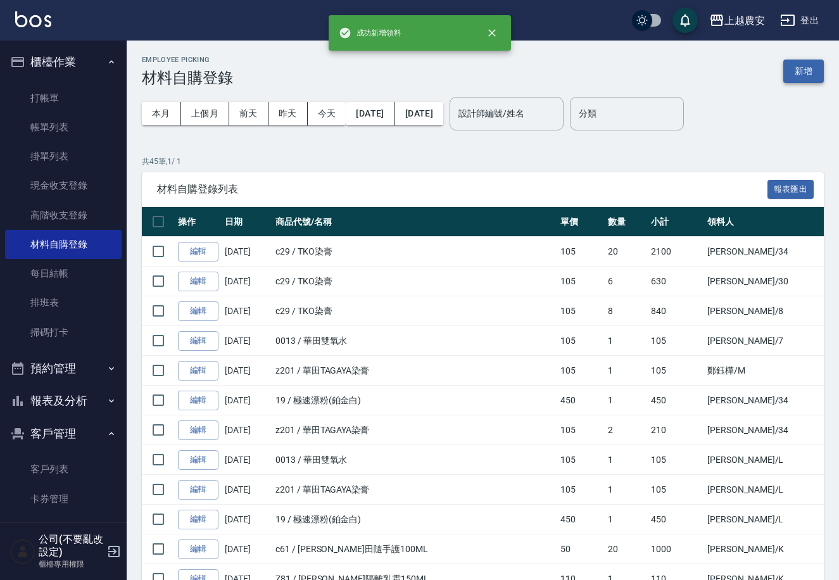
click at [806, 77] on button "新增" at bounding box center [803, 71] width 41 height 23
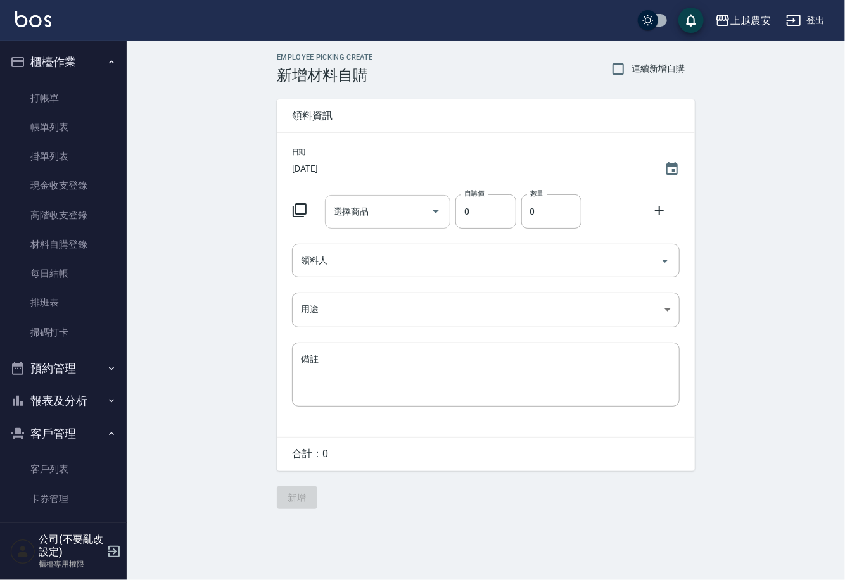
click at [370, 212] on input "選擇商品" at bounding box center [379, 212] width 96 height 22
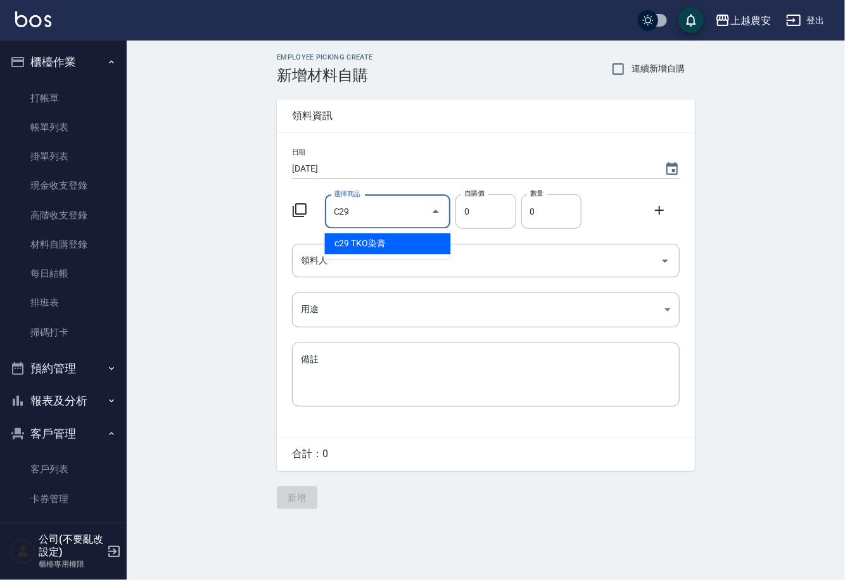
type input "TKO染膏"
type input "105"
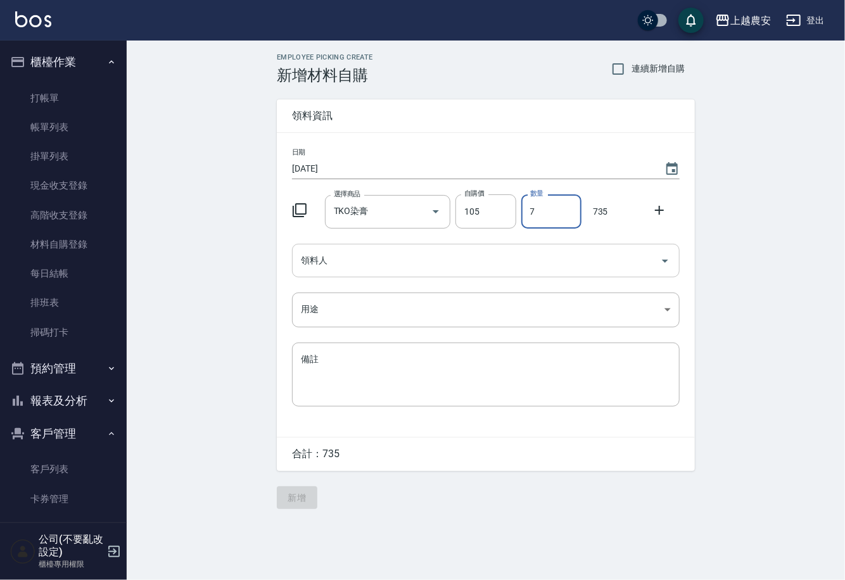
click at [351, 270] on div "領料人" at bounding box center [486, 261] width 388 height 34
type input "7"
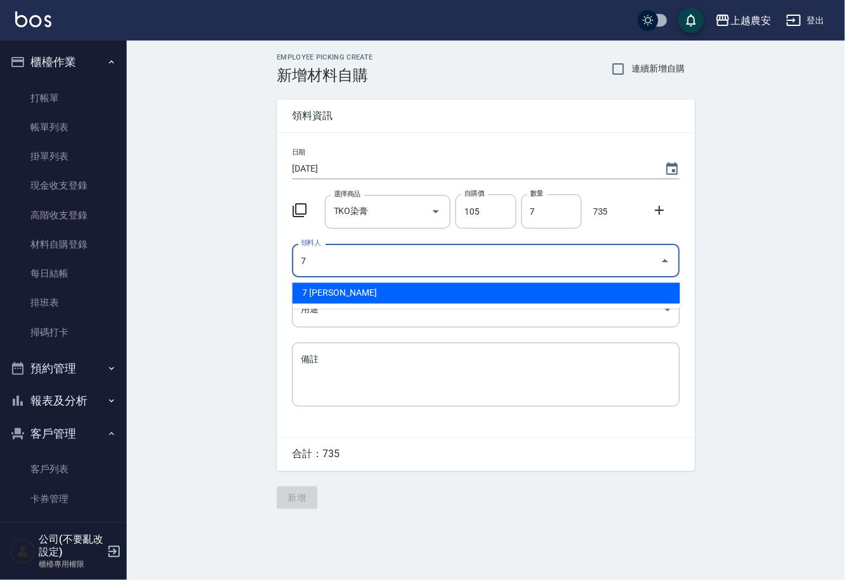
click at [330, 298] on li "7 林宛樺" at bounding box center [486, 293] width 388 height 21
type input "7 林宛樺"
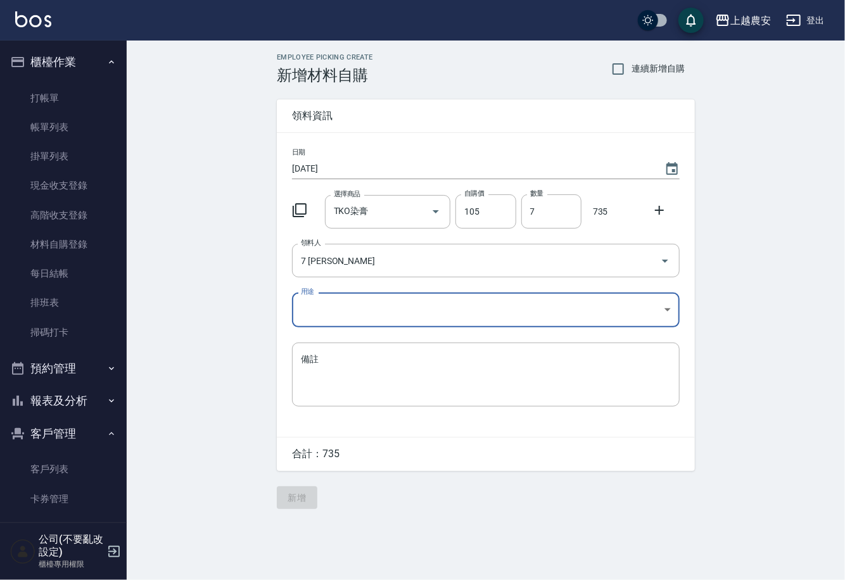
click at [319, 326] on body "上越農安 登出 櫃檯作業 打帳單 帳單列表 掛單列表 現金收支登錄 高階收支登錄 材料自購登錄 每日結帳 排班表 掃碼打卡 預約管理 預約管理 單日預約紀錄 …" at bounding box center [422, 290] width 845 height 580
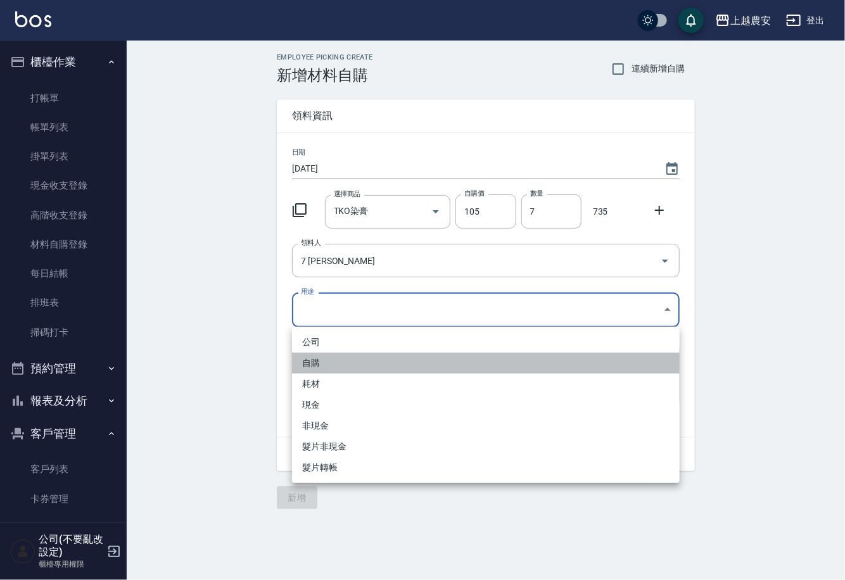
click at [319, 365] on li "自購" at bounding box center [486, 363] width 388 height 21
type input "自購"
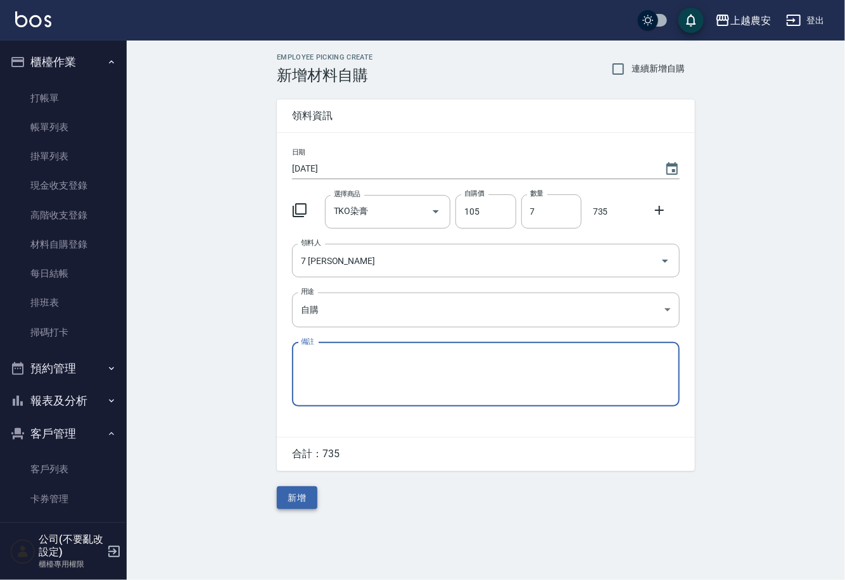
click at [297, 498] on button "新增" at bounding box center [297, 497] width 41 height 23
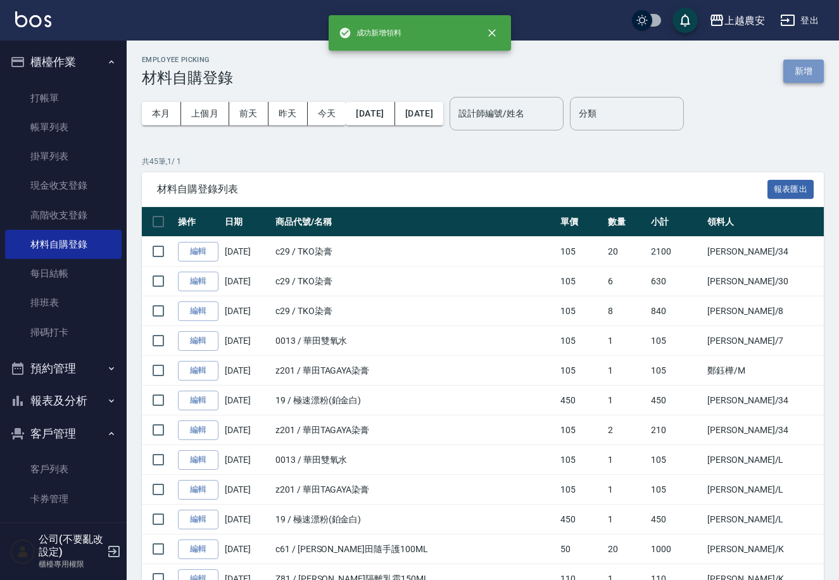
click at [814, 70] on button "新增" at bounding box center [803, 71] width 41 height 23
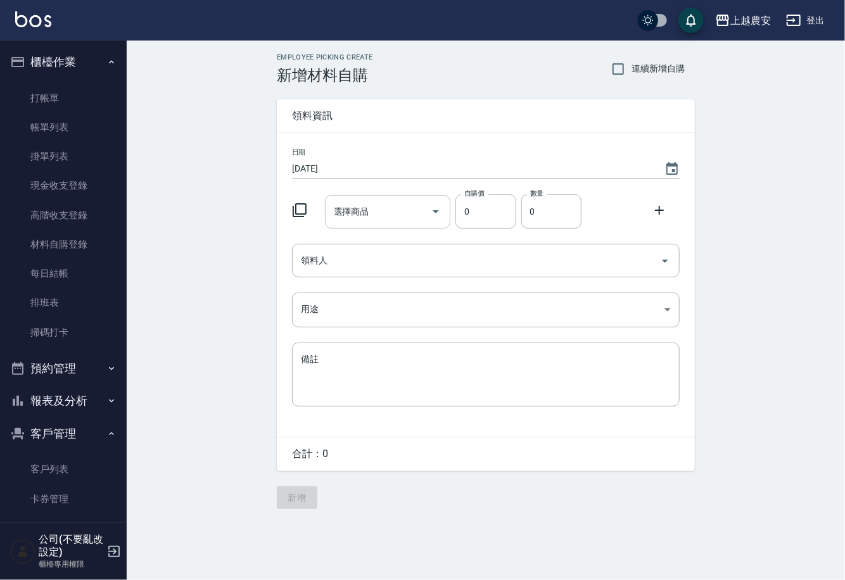
click at [376, 225] on div "選擇商品" at bounding box center [388, 212] width 126 height 34
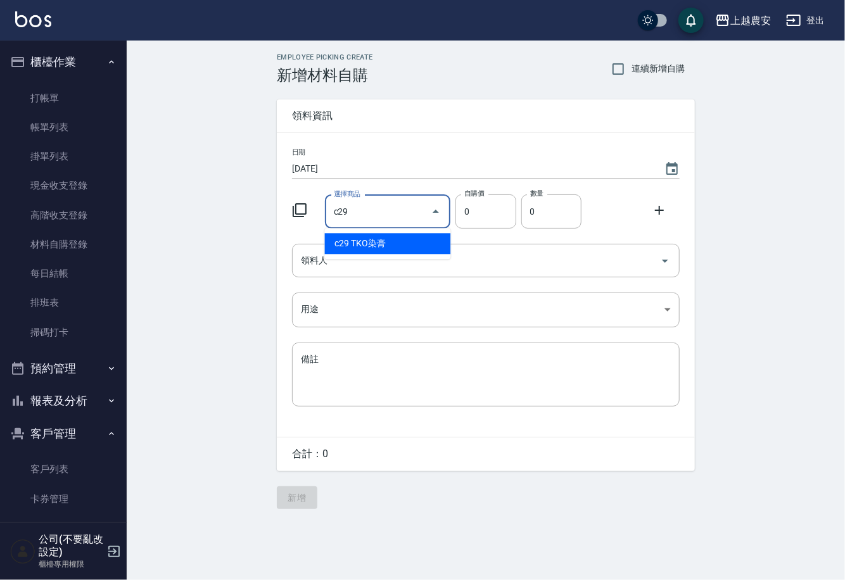
type input "TKO染膏"
type input "105"
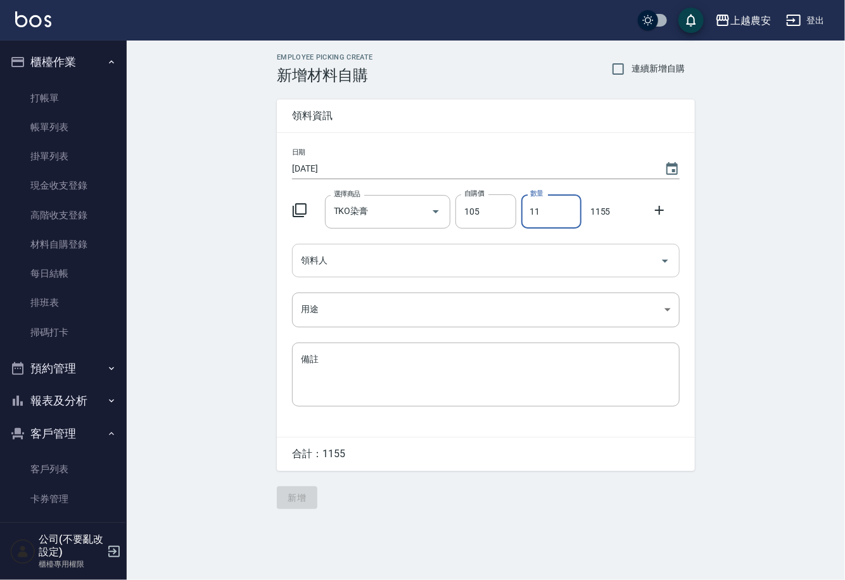
type input "11"
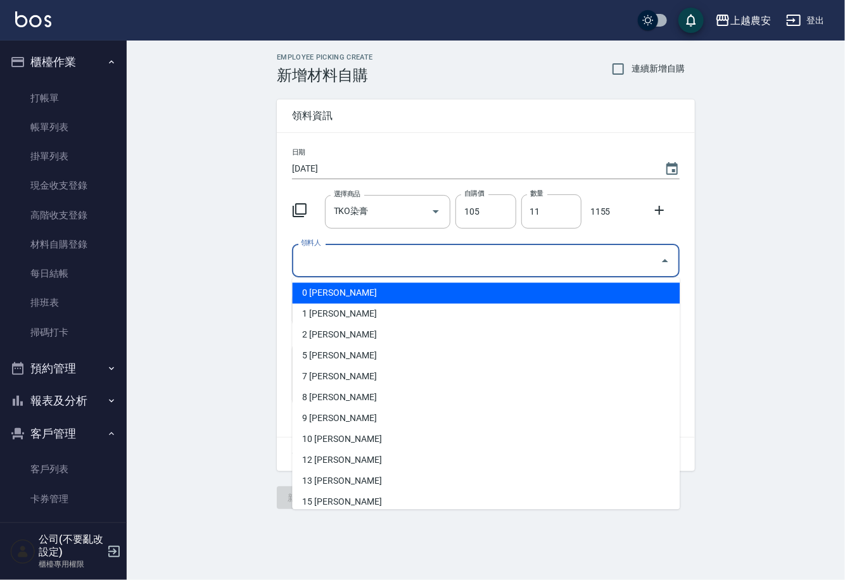
click at [402, 262] on input "領料人" at bounding box center [476, 260] width 357 height 22
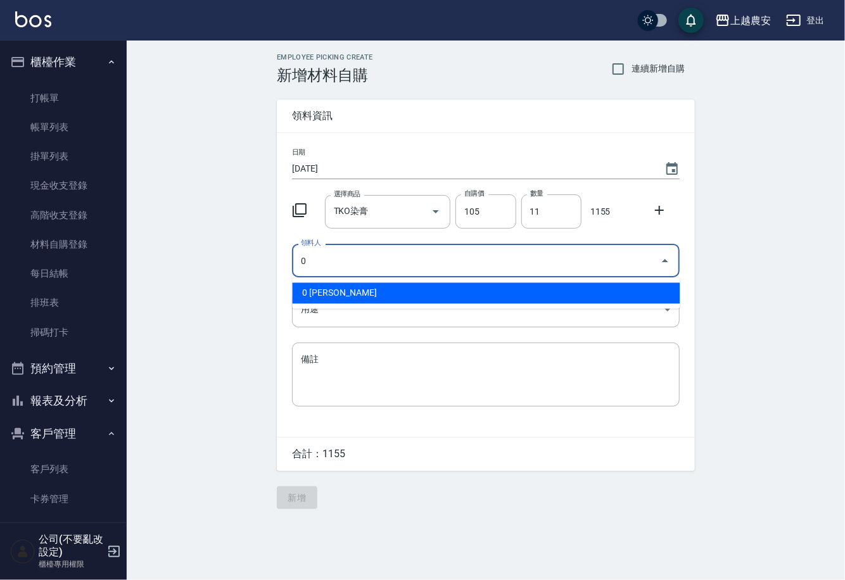
click at [373, 286] on li "0 陳佳怡" at bounding box center [486, 293] width 388 height 21
type input "0 陳佳怡"
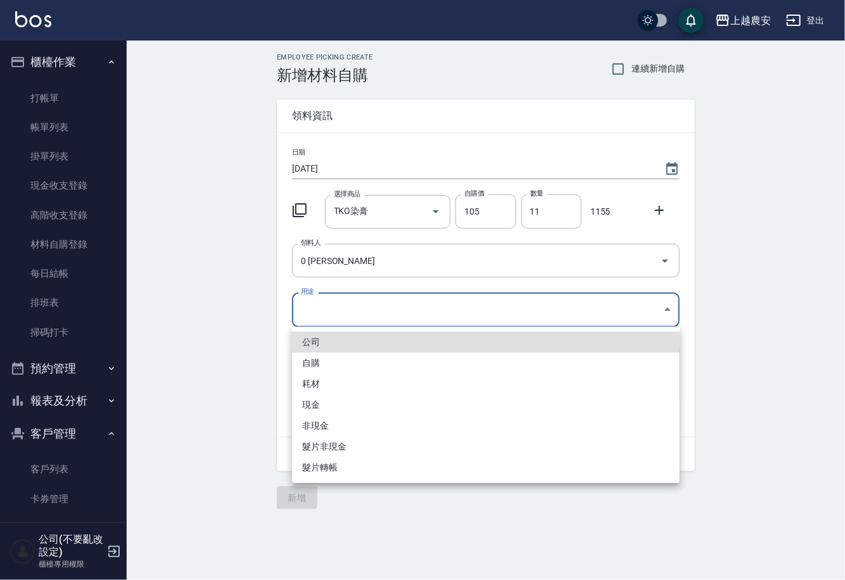
drag, startPoint x: 331, startPoint y: 313, endPoint x: 306, endPoint y: 371, distance: 63.0
click at [329, 317] on body "上越農安 登出 櫃檯作業 打帳單 帳單列表 掛單列表 現金收支登錄 高階收支登錄 材料自購登錄 每日結帳 排班表 掃碼打卡 預約管理 預約管理 單日預約紀錄 …" at bounding box center [422, 290] width 845 height 580
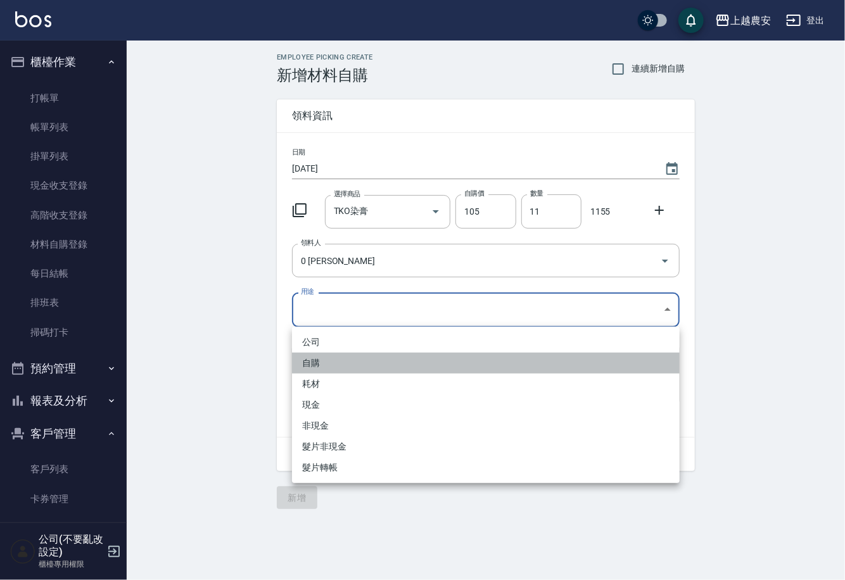
click at [306, 372] on li "自購" at bounding box center [486, 363] width 388 height 21
type input "自購"
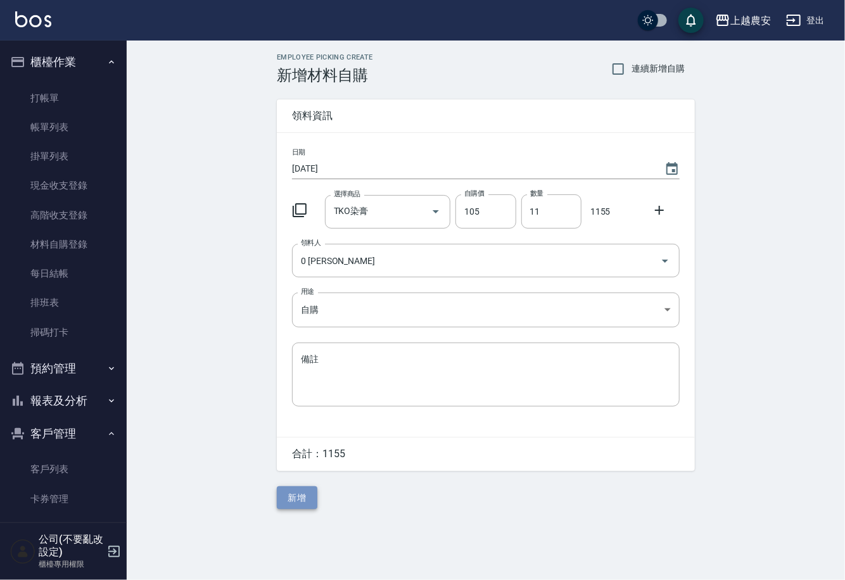
click at [294, 490] on button "新增" at bounding box center [297, 497] width 41 height 23
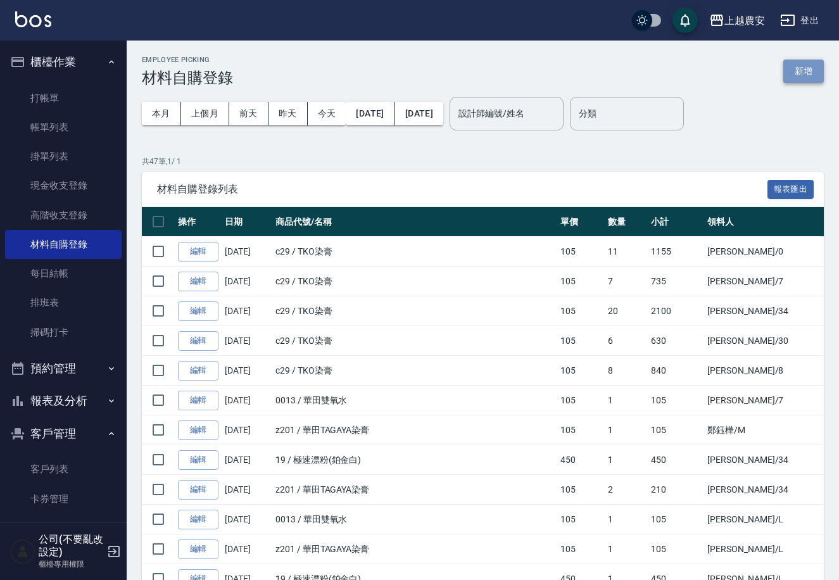
click at [802, 70] on button "新增" at bounding box center [803, 71] width 41 height 23
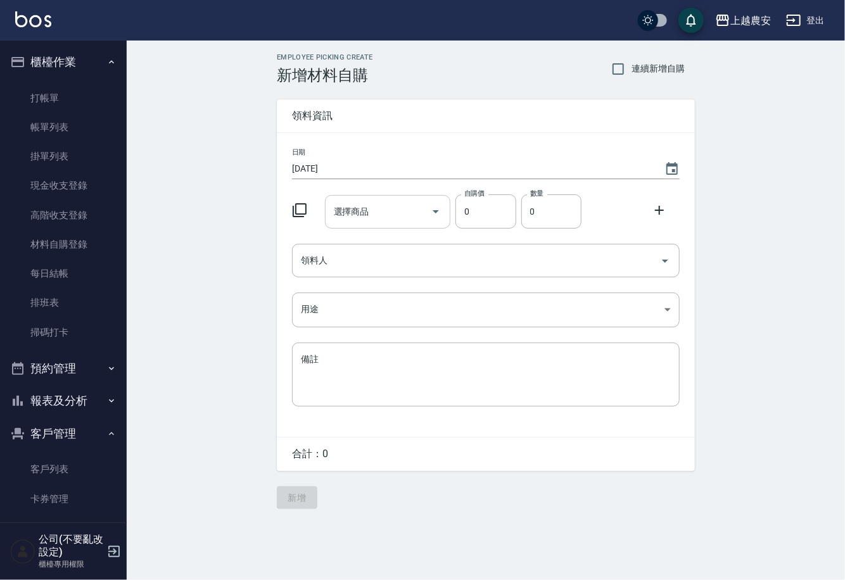
click at [407, 207] on input "選擇商品" at bounding box center [379, 212] width 96 height 22
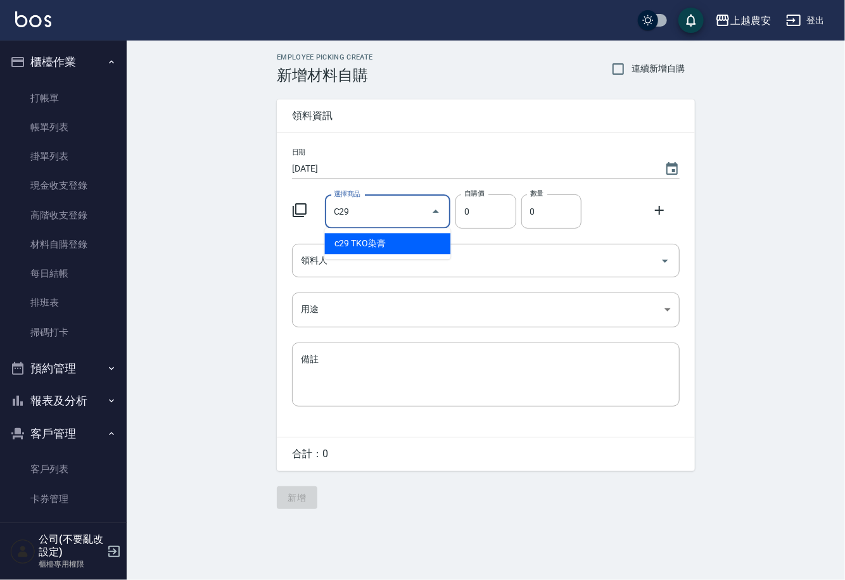
type input "TKO染膏"
type input "105"
type input "1"
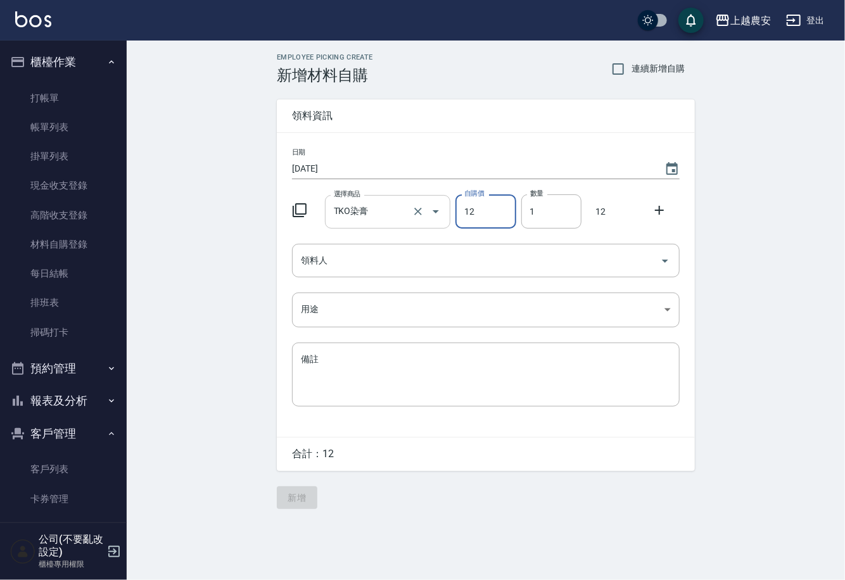
click at [421, 213] on icon "Clear" at bounding box center [418, 211] width 13 height 13
type input "12"
type input "0"
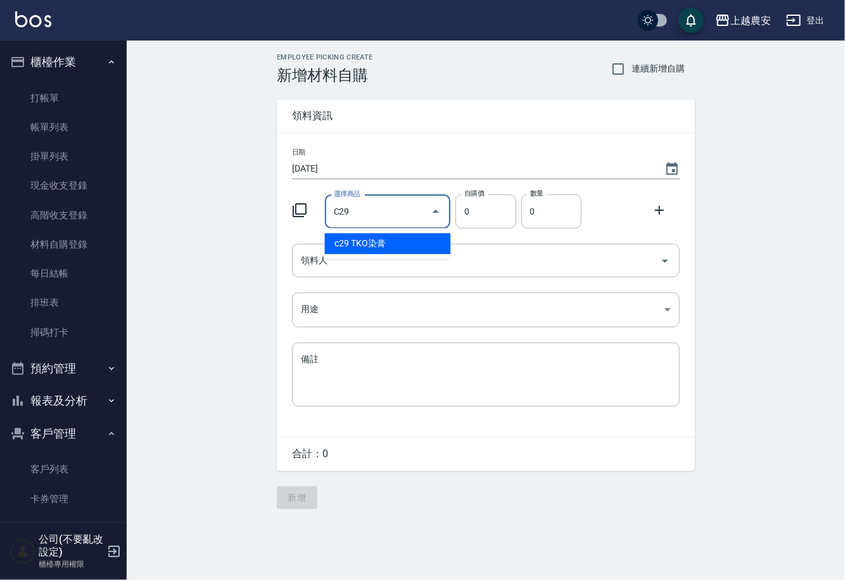
type input "TKO染膏"
type input "105"
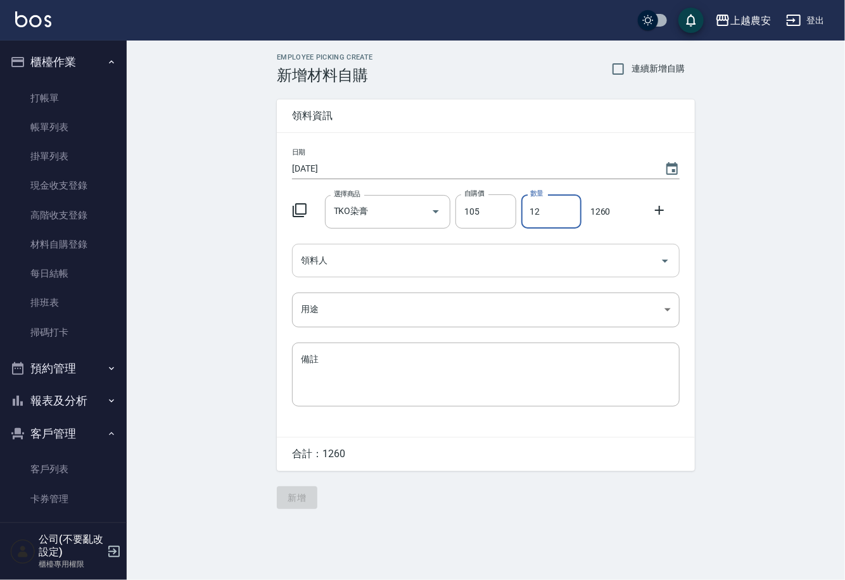
type input "12"
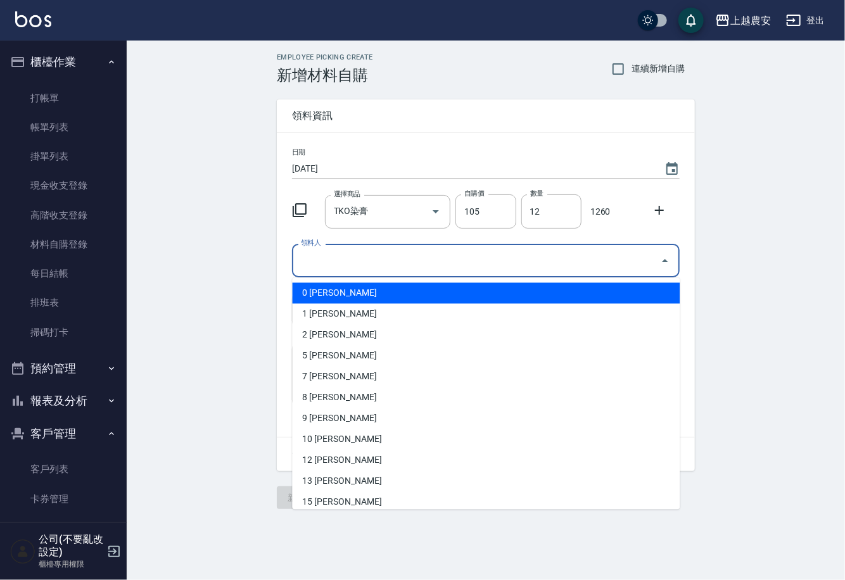
click at [429, 251] on input "領料人" at bounding box center [476, 260] width 357 height 22
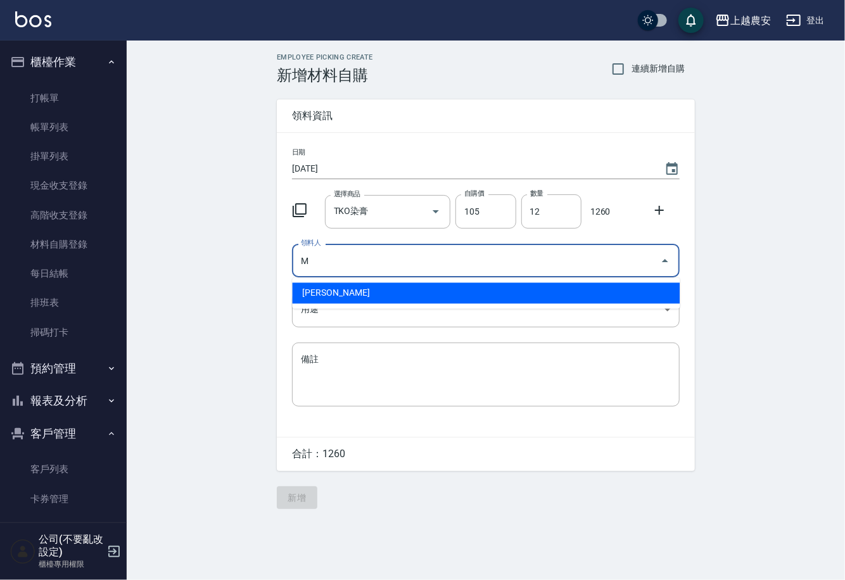
click at [360, 300] on li "M 鄭鈺樺" at bounding box center [486, 293] width 388 height 21
type input "M 鄭鈺樺"
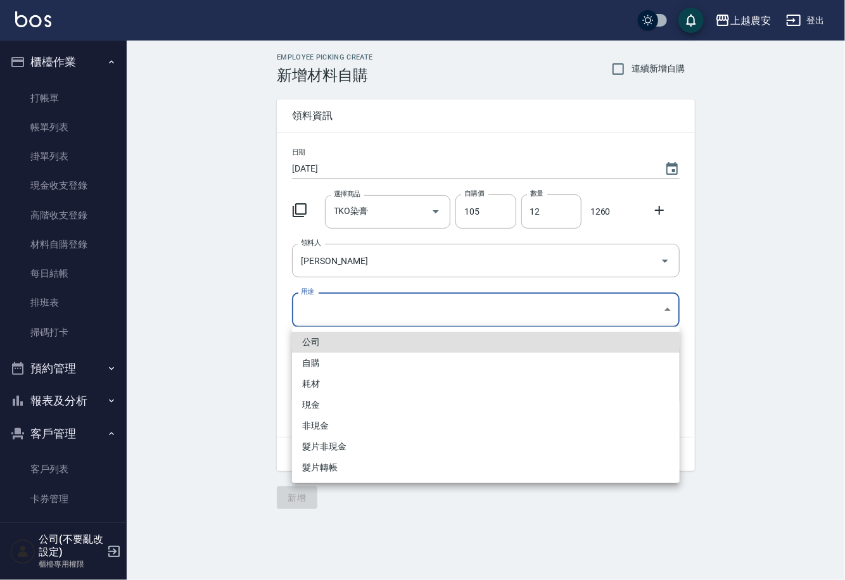
click at [309, 310] on body "上越農安 登出 櫃檯作業 打帳單 帳單列表 掛單列表 現金收支登錄 高階收支登錄 材料自購登錄 每日結帳 排班表 掃碼打卡 預約管理 預約管理 單日預約紀錄 …" at bounding box center [422, 290] width 845 height 580
click at [312, 356] on li "自購" at bounding box center [486, 363] width 388 height 21
type input "自購"
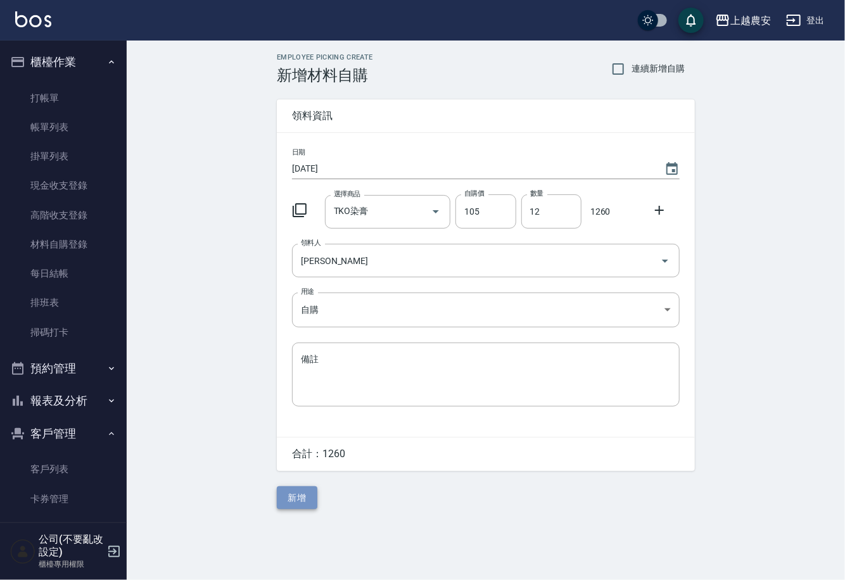
click at [297, 489] on button "新增" at bounding box center [297, 497] width 41 height 23
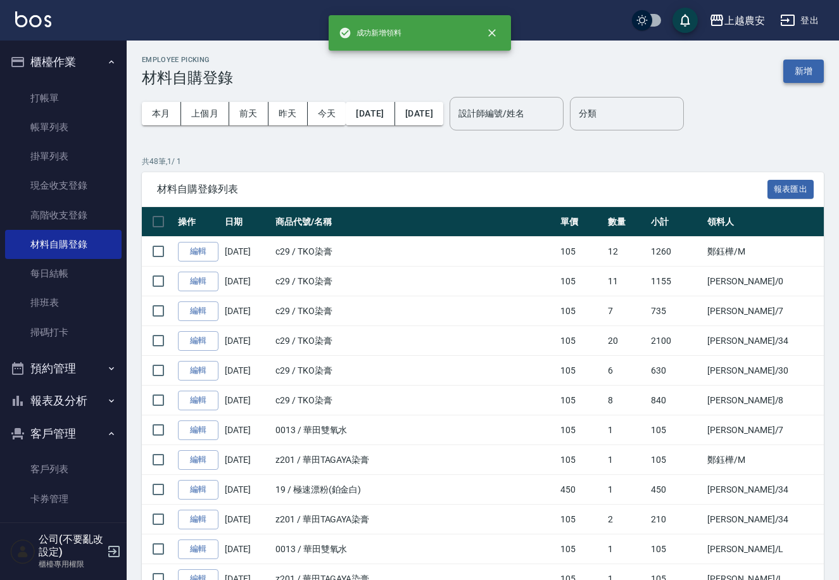
click at [805, 68] on button "新增" at bounding box center [803, 71] width 41 height 23
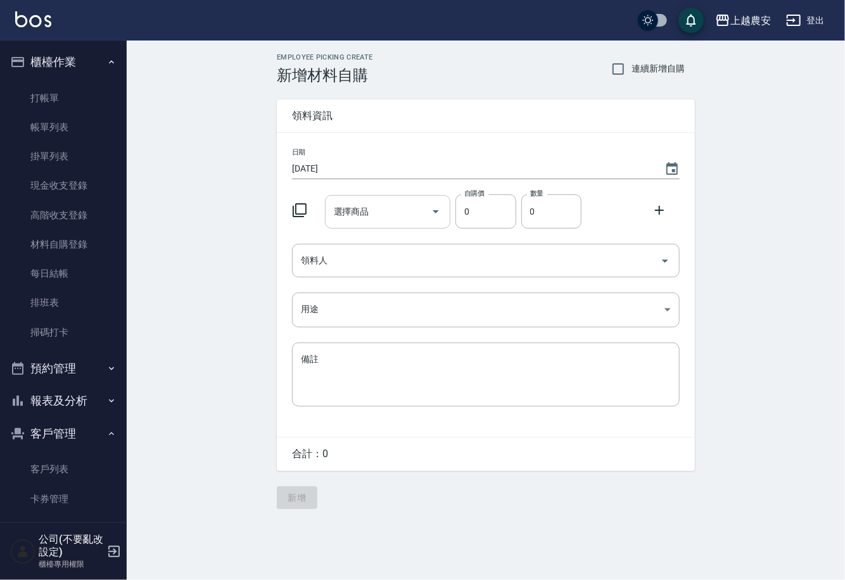
click at [362, 220] on input "選擇商品" at bounding box center [379, 212] width 96 height 22
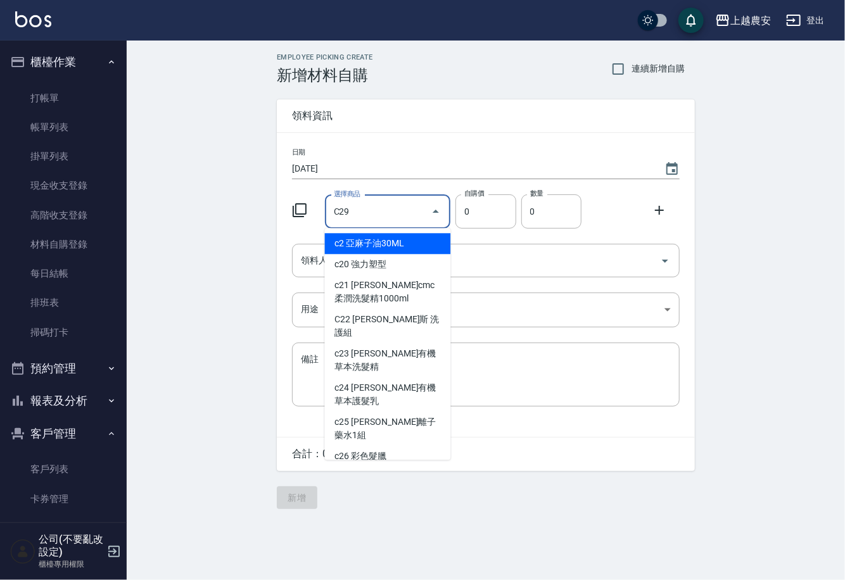
type input "TKO染膏"
type input "105"
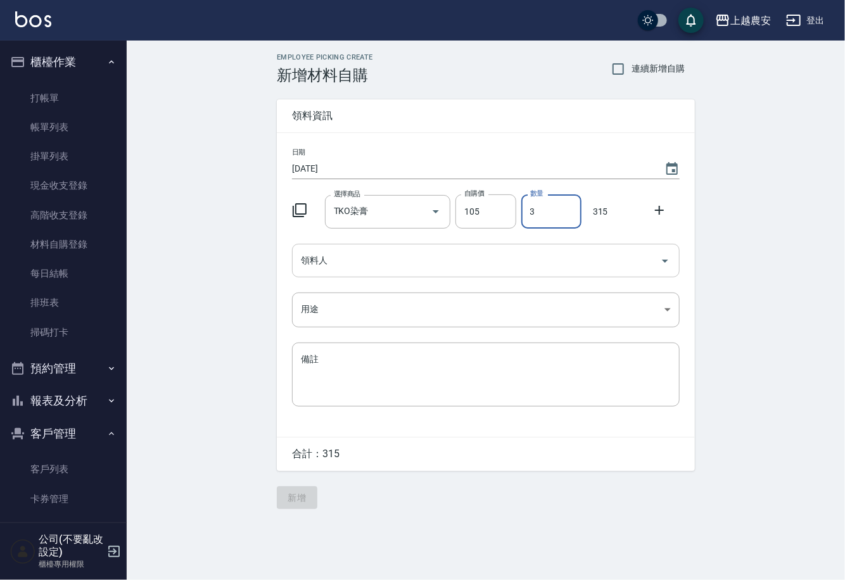
type input "3"
click at [361, 252] on input "領料人" at bounding box center [476, 260] width 357 height 22
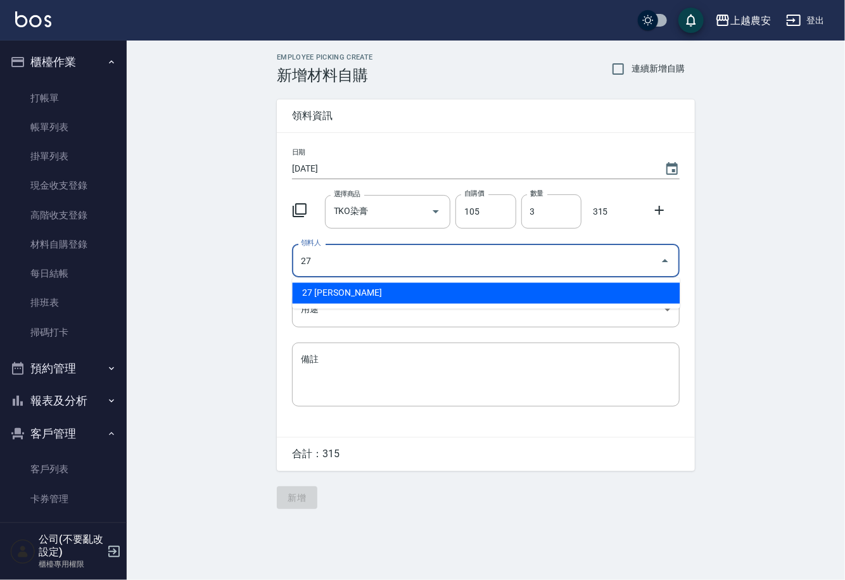
click at [351, 288] on li "27 郭沛俞" at bounding box center [486, 293] width 388 height 21
type input "27 郭沛俞"
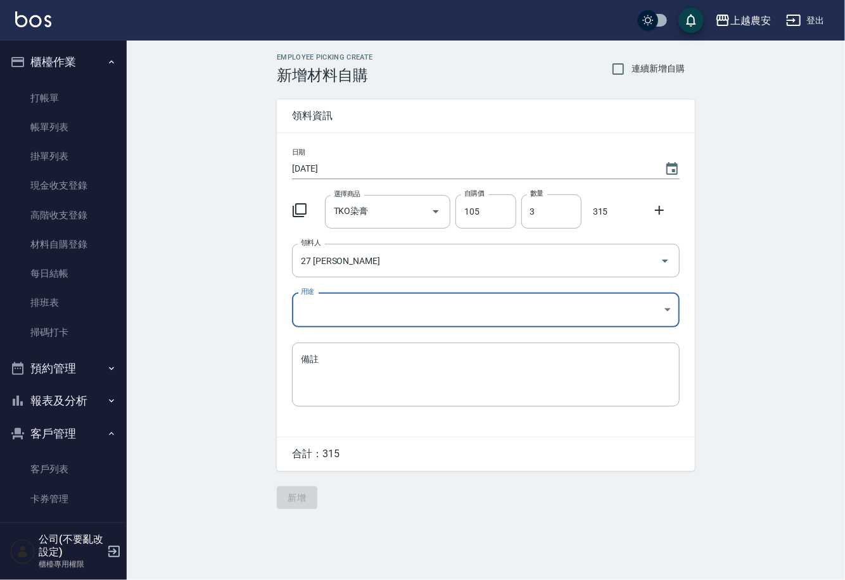
click at [325, 315] on body "上越農安 登出 櫃檯作業 打帳單 帳單列表 掛單列表 現金收支登錄 高階收支登錄 材料自購登錄 每日結帳 排班表 掃碼打卡 預約管理 預約管理 單日預約紀錄 …" at bounding box center [422, 290] width 845 height 580
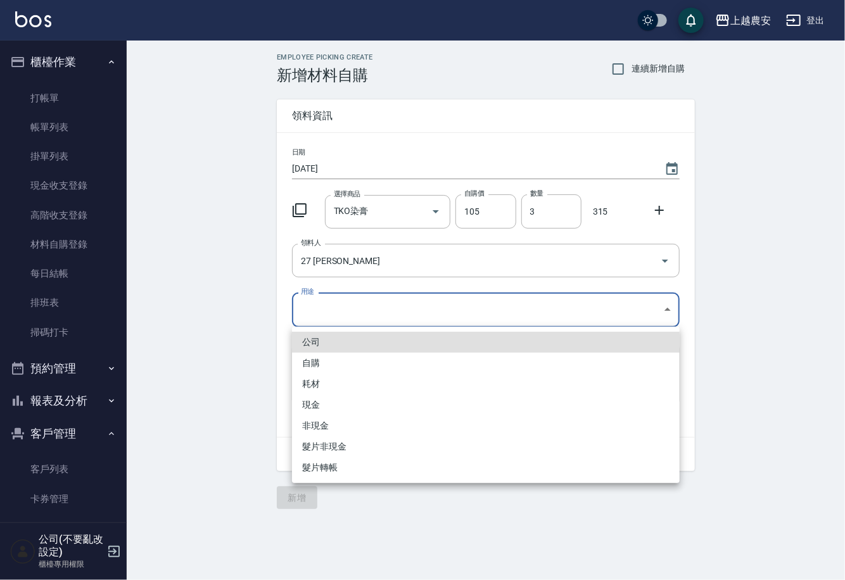
click at [324, 363] on li "自購" at bounding box center [486, 363] width 388 height 21
type input "自購"
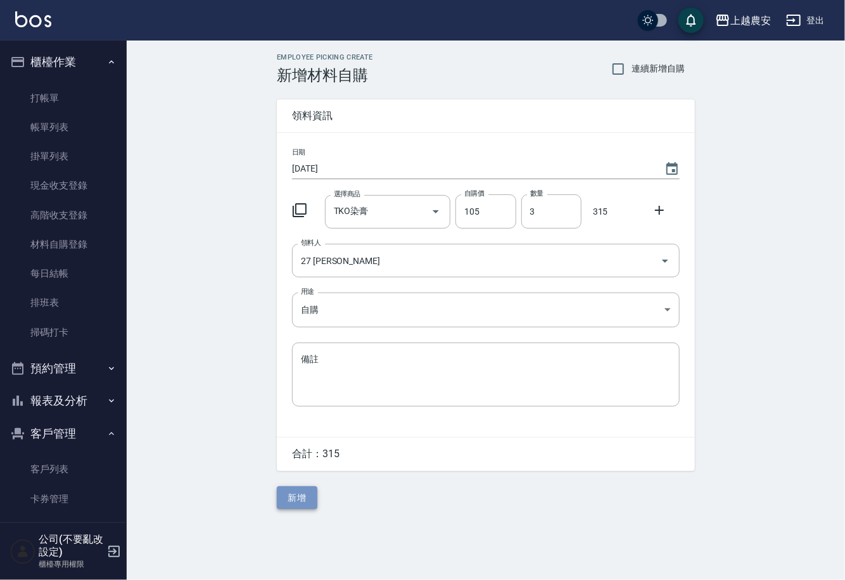
click at [287, 491] on button "新增" at bounding box center [297, 497] width 41 height 23
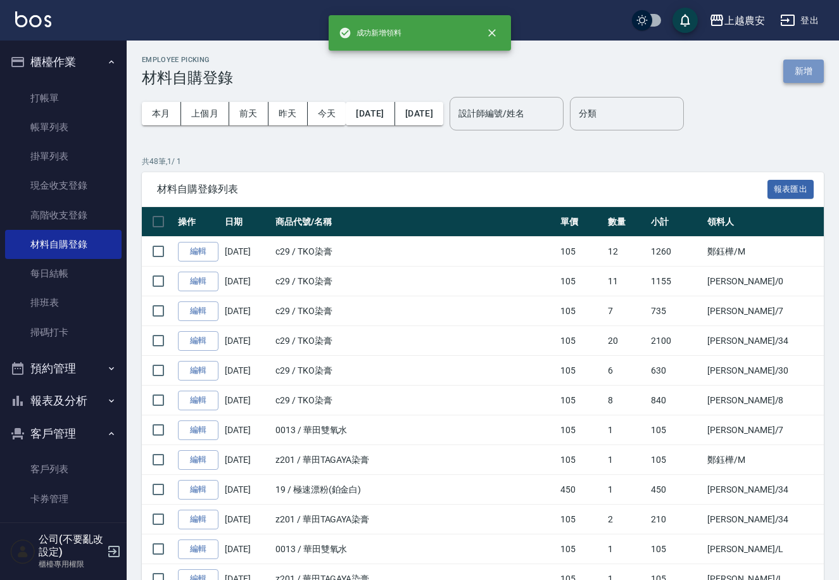
click at [809, 73] on button "新增" at bounding box center [803, 71] width 41 height 23
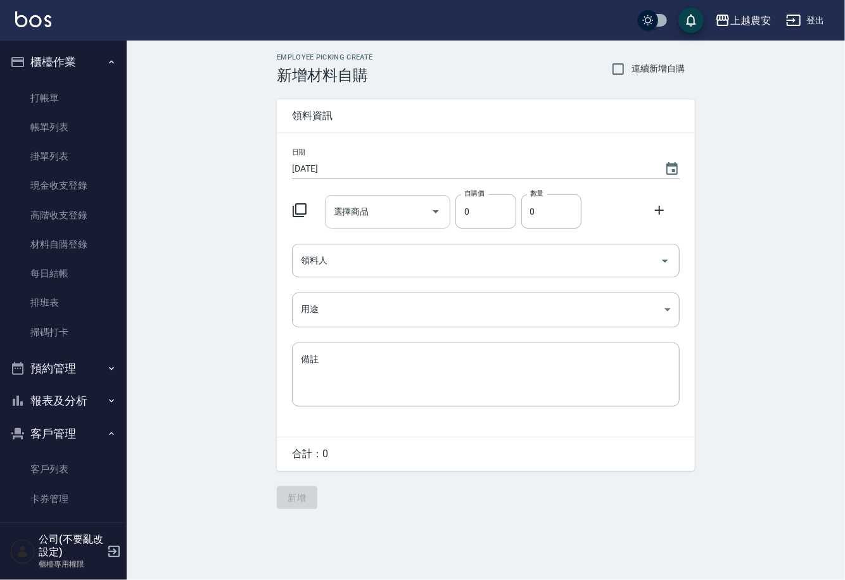
click at [367, 209] on input "選擇商品" at bounding box center [379, 212] width 96 height 22
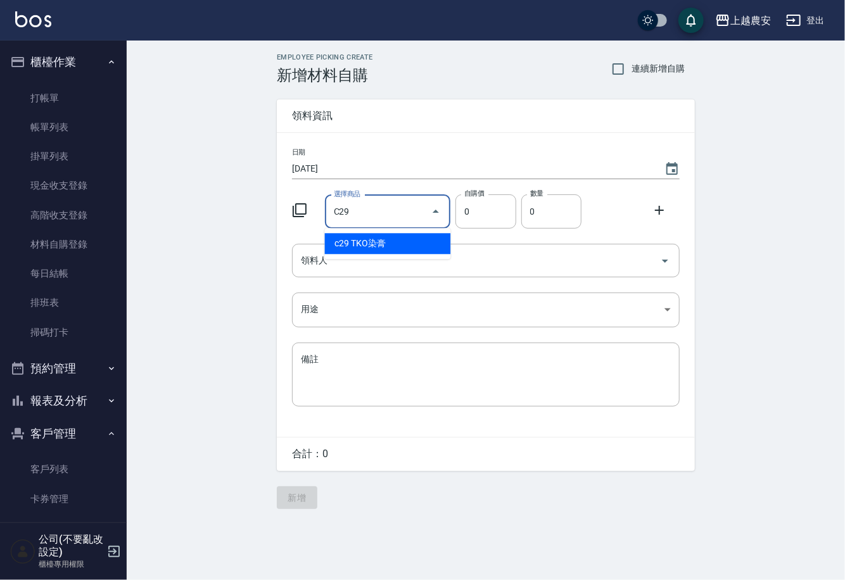
type input "TKO染膏"
type input "105"
type input "1"
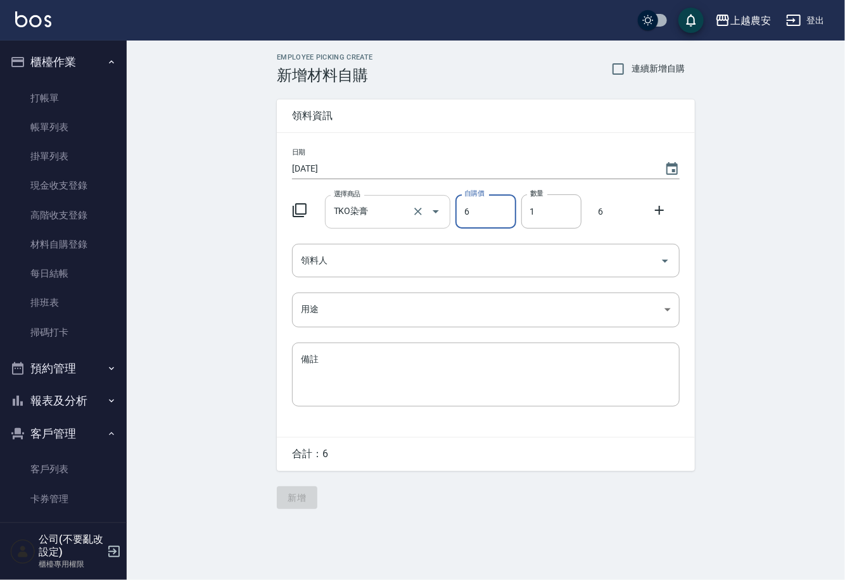
type input "6"
click at [406, 215] on input "TKO染膏" at bounding box center [370, 212] width 79 height 22
click at [445, 209] on button "Open" at bounding box center [436, 211] width 20 height 20
type input "0"
type input "V"
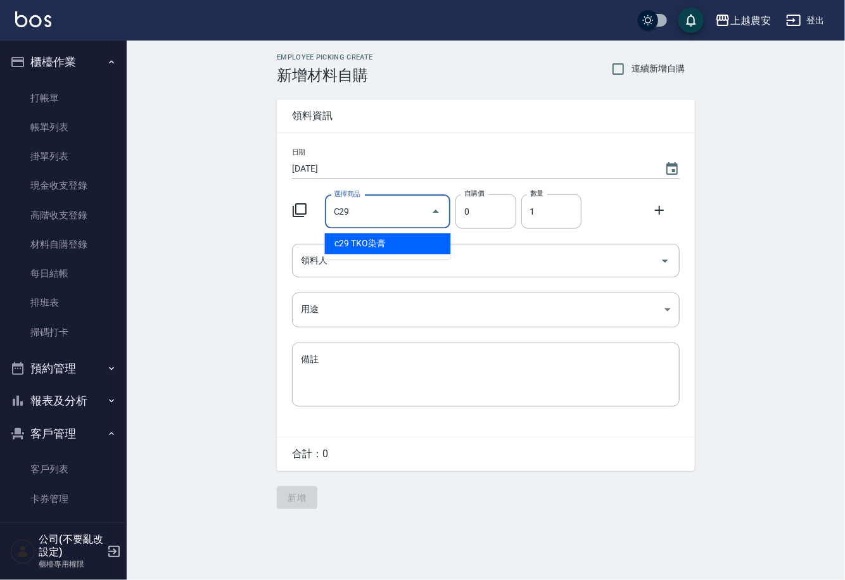
type input "TKO染膏"
type input "105"
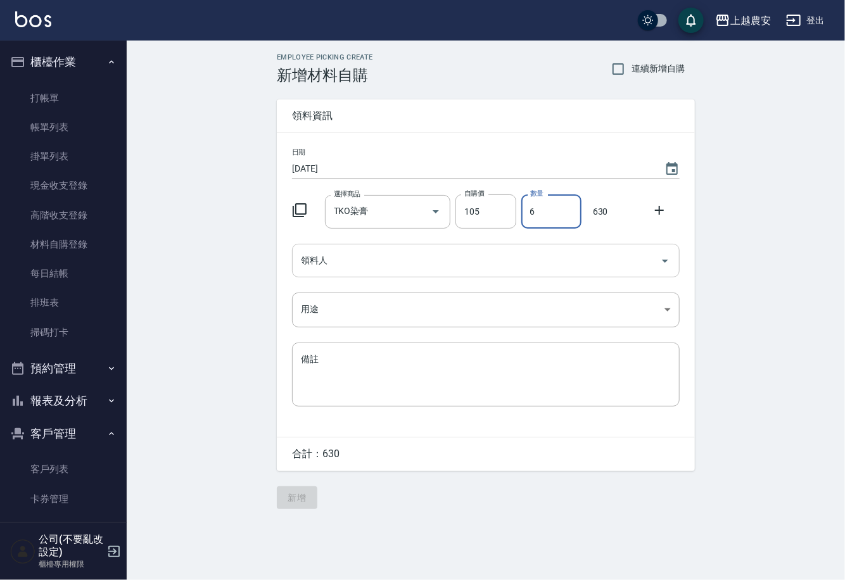
type input "6"
click at [386, 269] on input "領料人" at bounding box center [476, 260] width 357 height 22
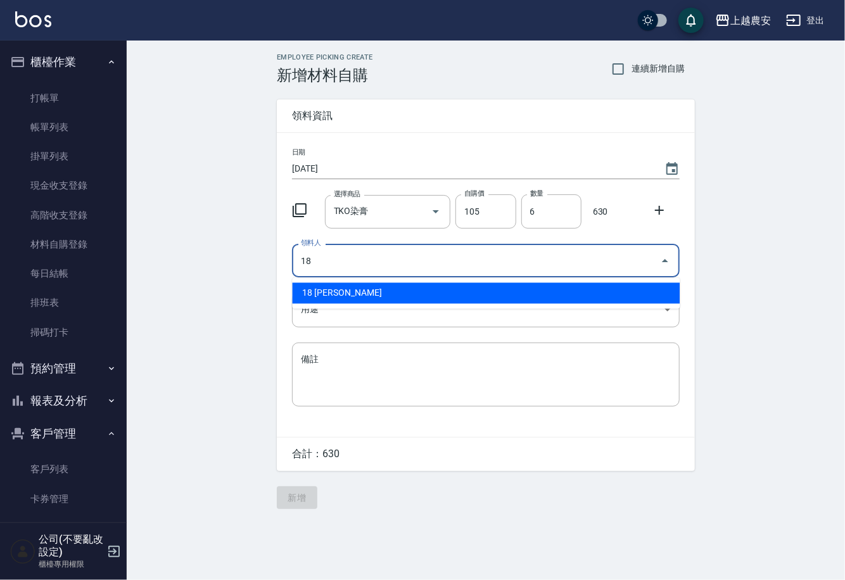
click at [386, 293] on li "18 陳亭吟" at bounding box center [486, 293] width 388 height 21
type input "18 陳亭吟"
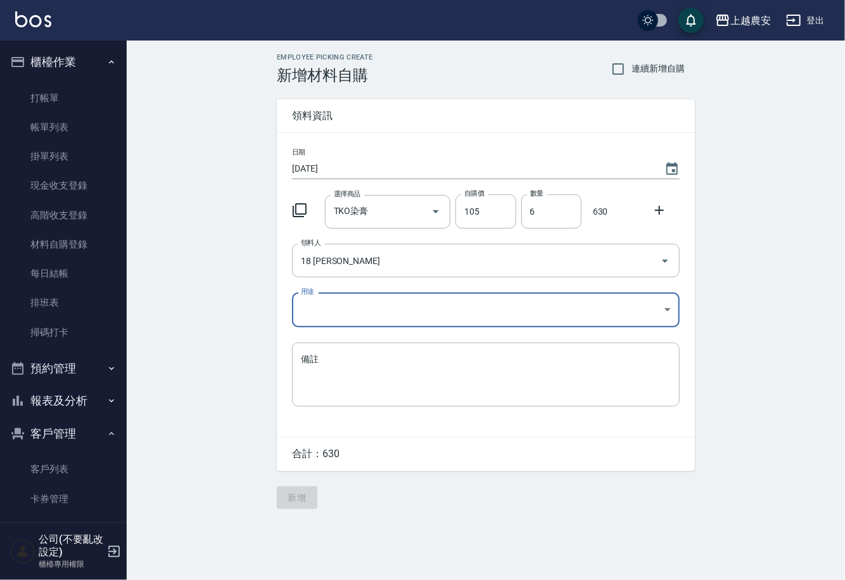
click at [312, 316] on body "上越農安 登出 櫃檯作業 打帳單 帳單列表 掛單列表 現金收支登錄 高階收支登錄 材料自購登錄 每日結帳 排班表 掃碼打卡 預約管理 預約管理 單日預約紀錄 …" at bounding box center [422, 290] width 845 height 580
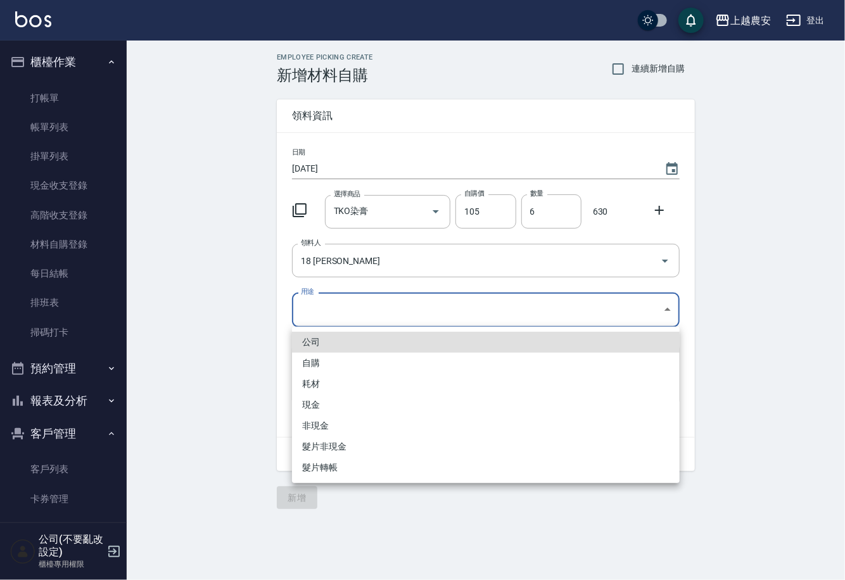
click at [320, 358] on li "自購" at bounding box center [486, 363] width 388 height 21
type input "自購"
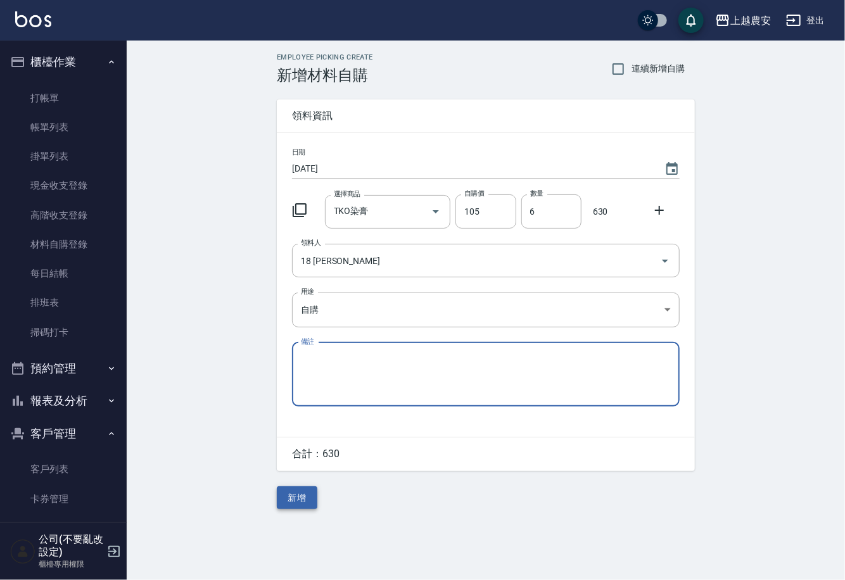
click at [305, 495] on button "新增" at bounding box center [297, 497] width 41 height 23
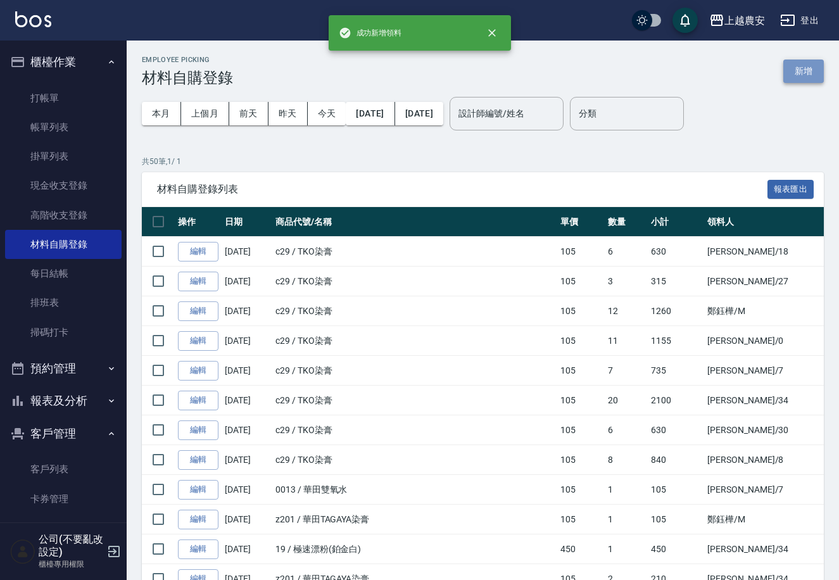
click at [814, 72] on button "新增" at bounding box center [803, 71] width 41 height 23
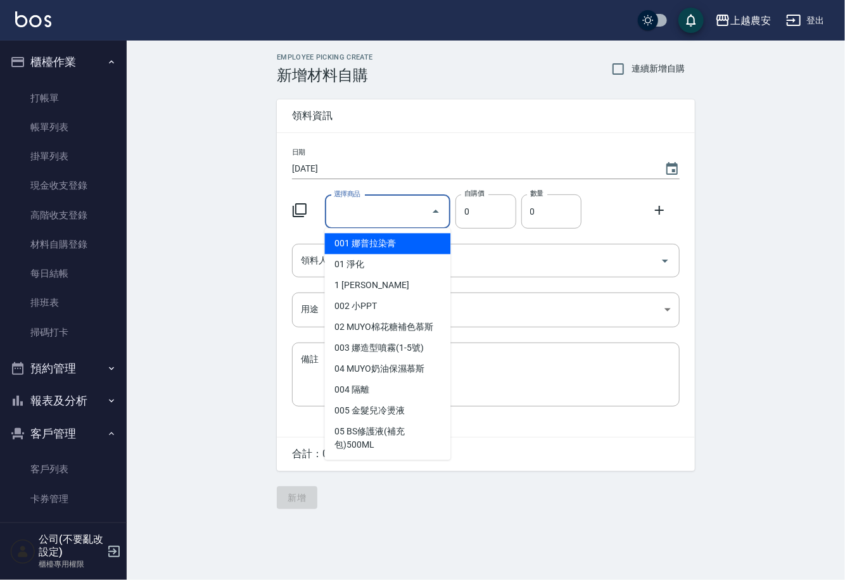
click at [388, 210] on input "選擇商品" at bounding box center [379, 212] width 96 height 22
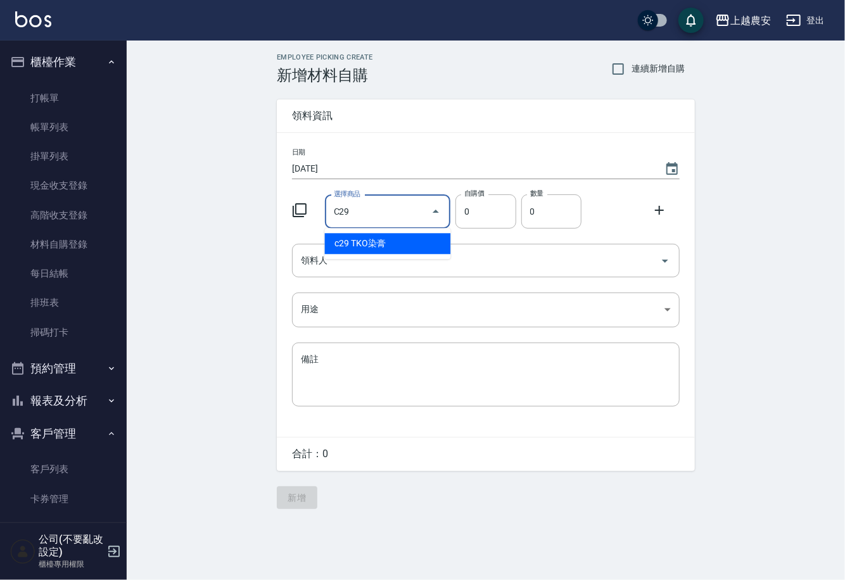
type input "TKO染膏"
type input "105"
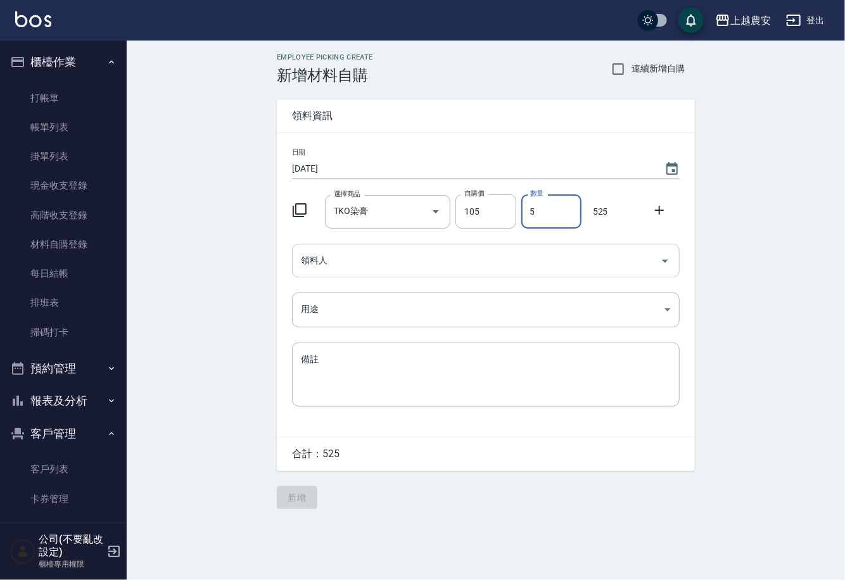
type input "5"
click at [380, 264] on input "領料人" at bounding box center [476, 260] width 357 height 22
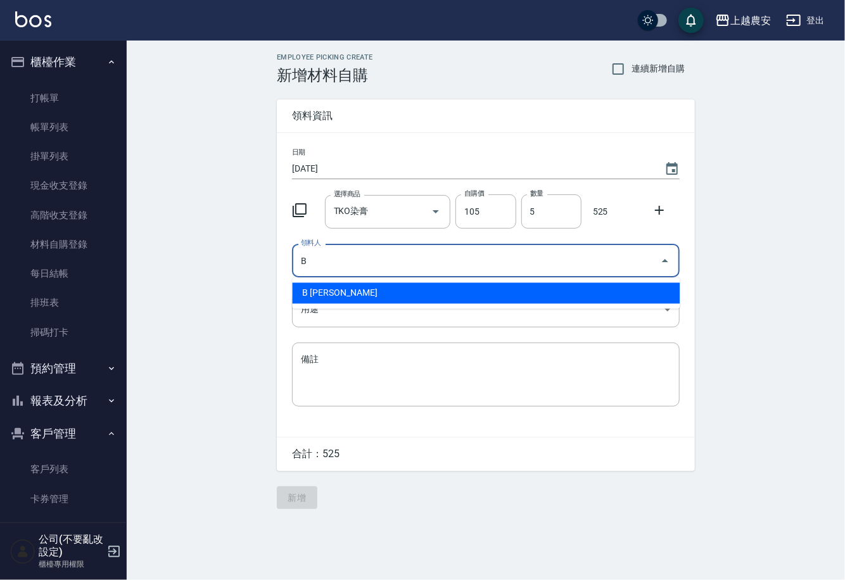
click at [345, 293] on li "B 洪美雅" at bounding box center [486, 293] width 388 height 21
type input "B 洪美雅"
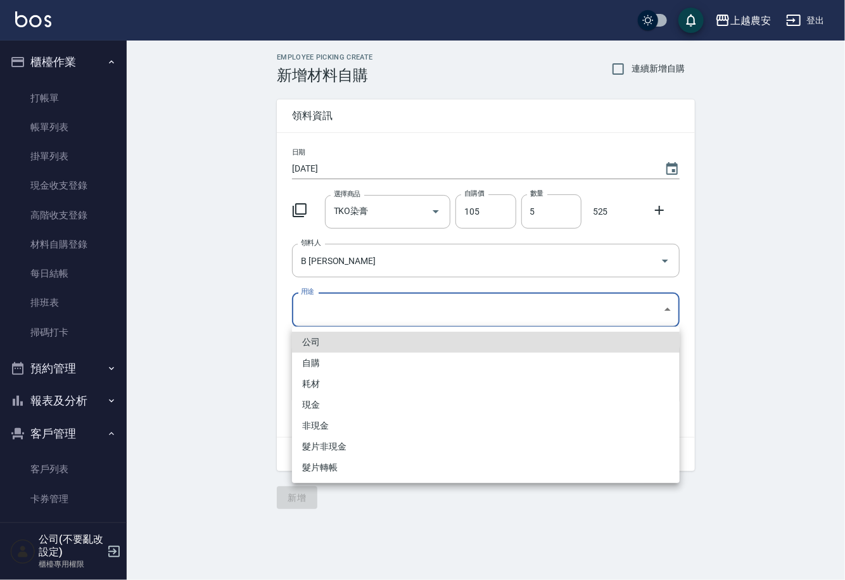
click at [327, 316] on body "上越農安 登出 櫃檯作業 打帳單 帳單列表 掛單列表 現金收支登錄 高階收支登錄 材料自購登錄 每日結帳 排班表 掃碼打卡 預約管理 預約管理 單日預約紀錄 …" at bounding box center [422, 290] width 845 height 580
click at [310, 365] on li "自購" at bounding box center [486, 363] width 388 height 21
type input "自購"
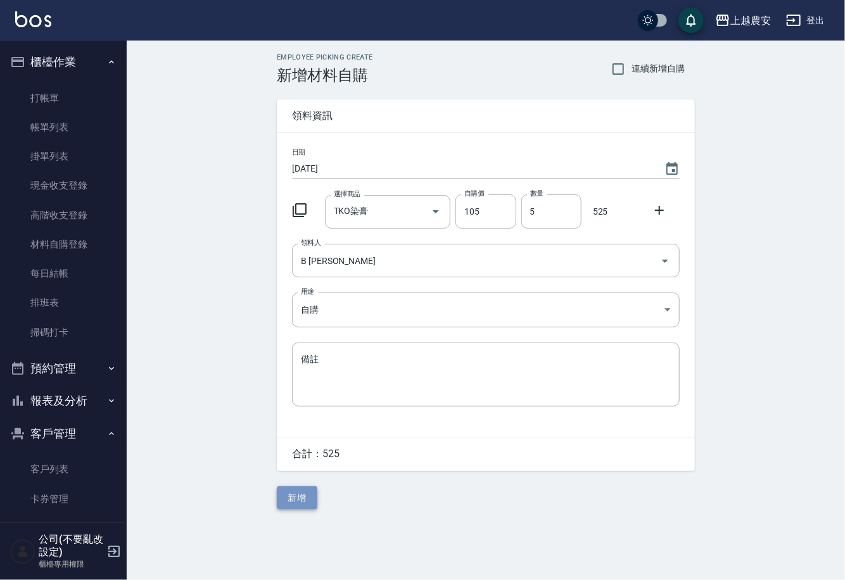
click at [306, 494] on button "新增" at bounding box center [297, 497] width 41 height 23
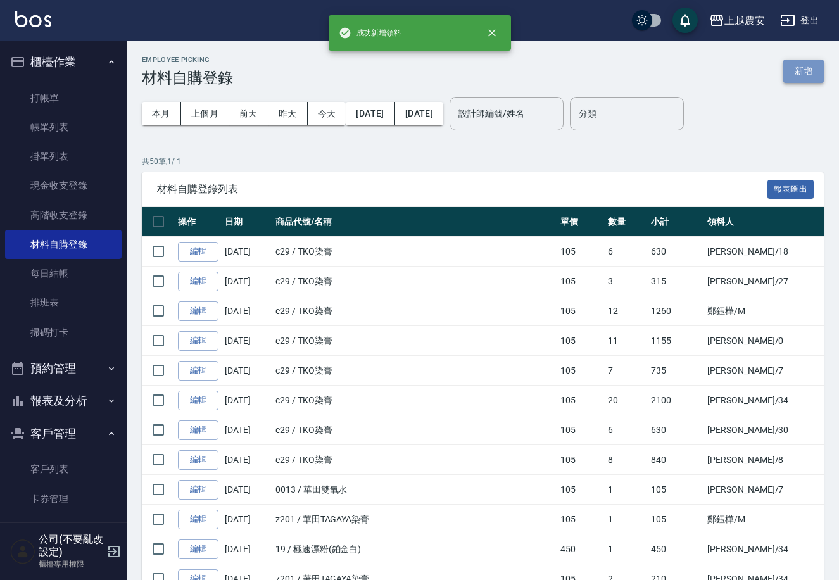
click at [807, 68] on button "新增" at bounding box center [803, 71] width 41 height 23
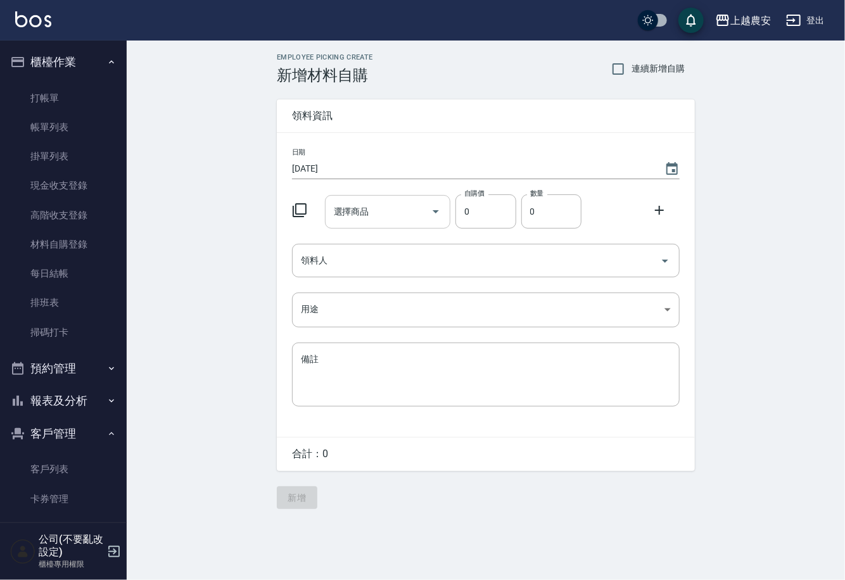
click at [391, 201] on input "選擇商品" at bounding box center [379, 212] width 96 height 22
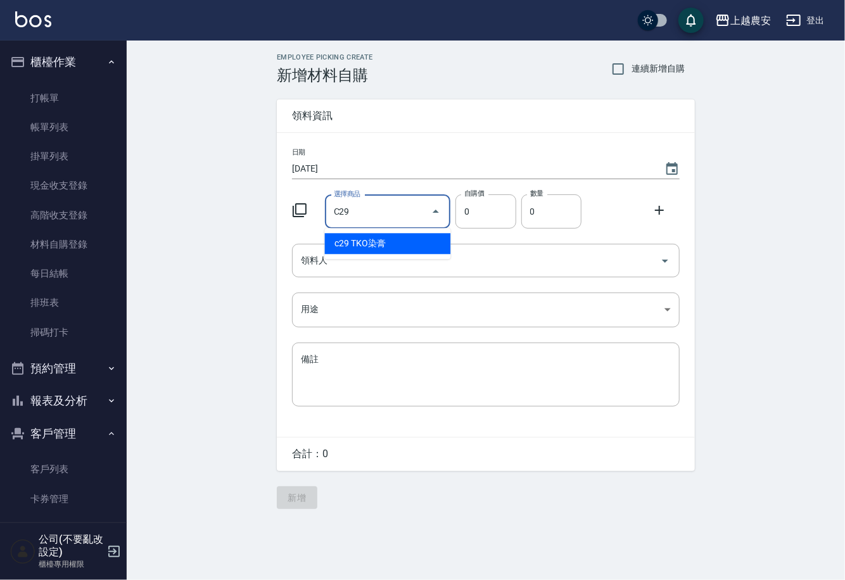
type input "TKO染膏"
type input "105"
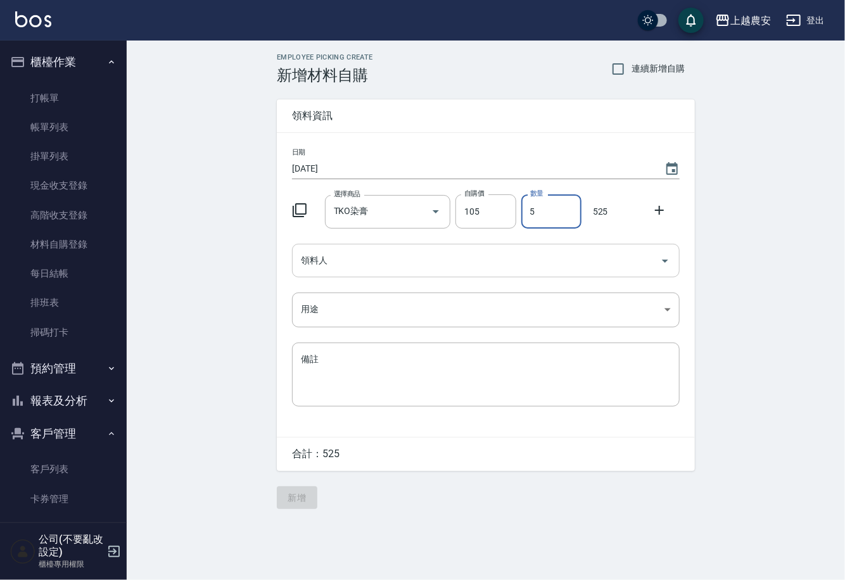
type input "5"
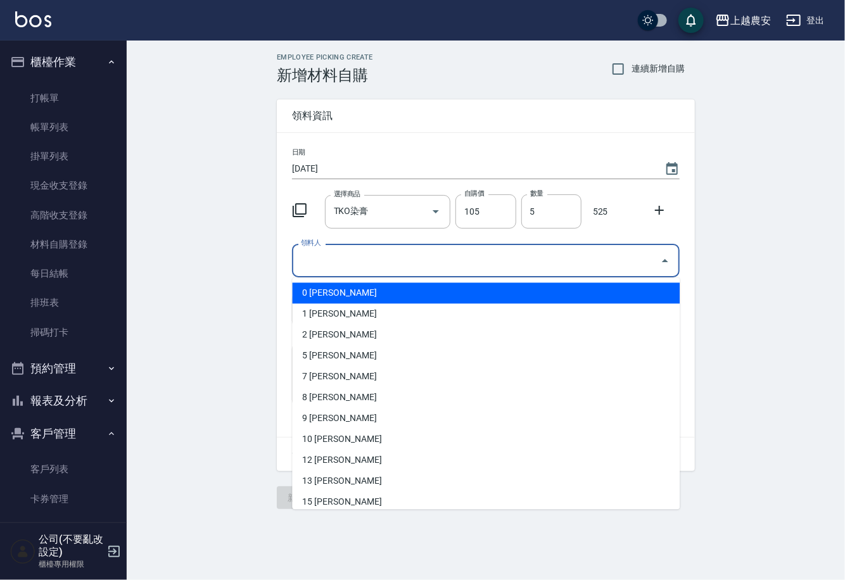
click at [415, 260] on input "領料人" at bounding box center [476, 260] width 357 height 22
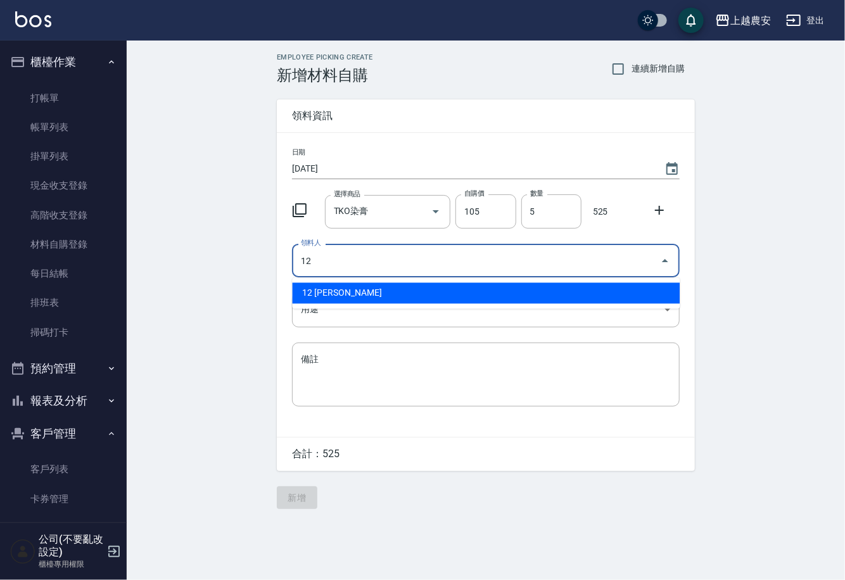
click at [339, 297] on li "12 蘇淑玲" at bounding box center [486, 293] width 388 height 21
type input "12 蘇淑玲"
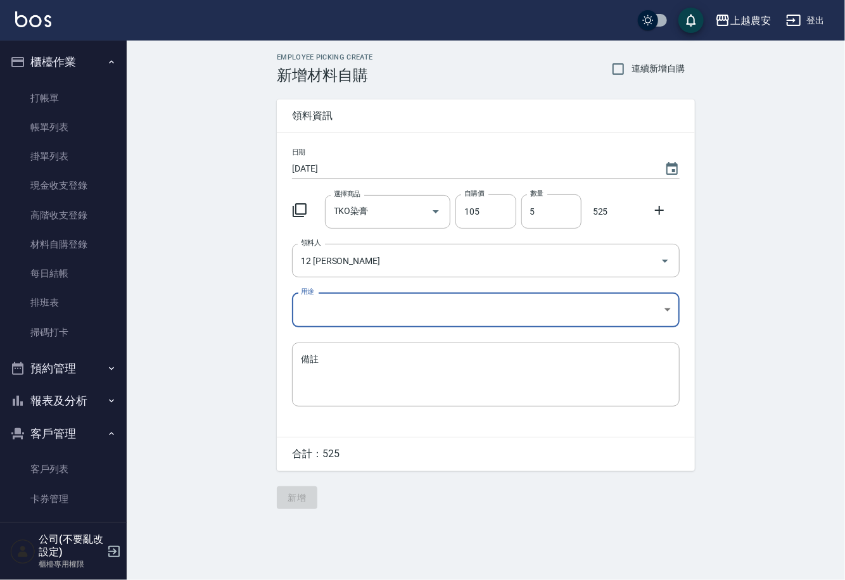
click at [321, 315] on body "上越農安 登出 櫃檯作業 打帳單 帳單列表 掛單列表 現金收支登錄 高階收支登錄 材料自購登錄 每日結帳 排班表 掃碼打卡 預約管理 預約管理 單日預約紀錄 …" at bounding box center [422, 290] width 845 height 580
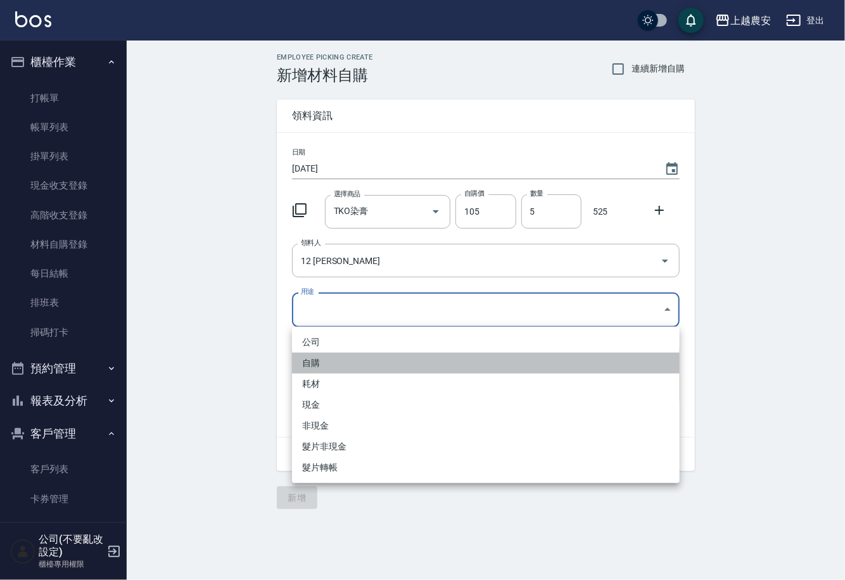
click at [317, 358] on li "自購" at bounding box center [486, 363] width 388 height 21
type input "自購"
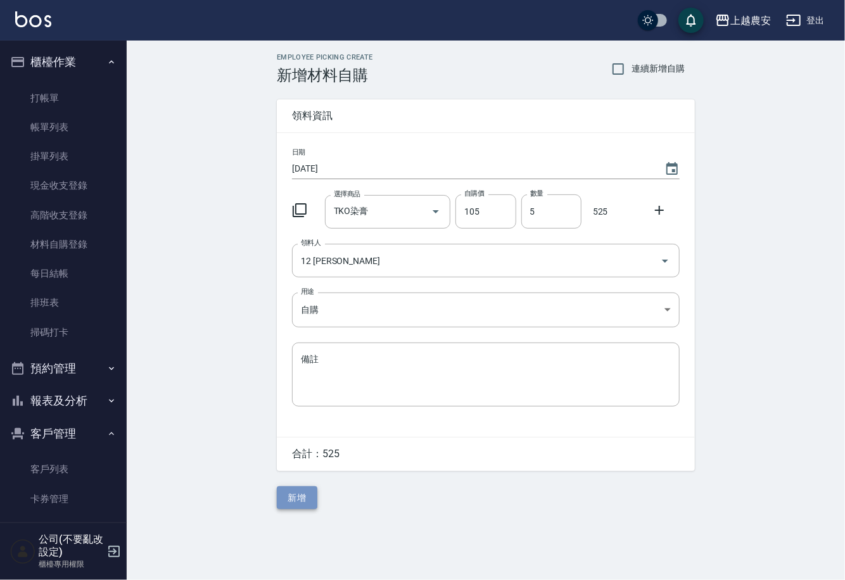
click at [301, 493] on button "新增" at bounding box center [297, 497] width 41 height 23
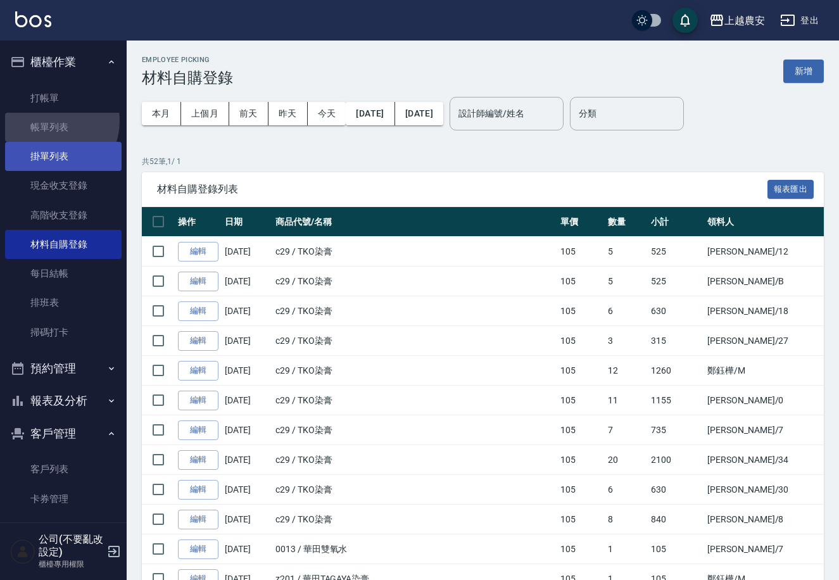
drag, startPoint x: 50, startPoint y: 121, endPoint x: 55, endPoint y: 158, distance: 37.1
click at [52, 120] on link "帳單列表" at bounding box center [63, 127] width 117 height 29
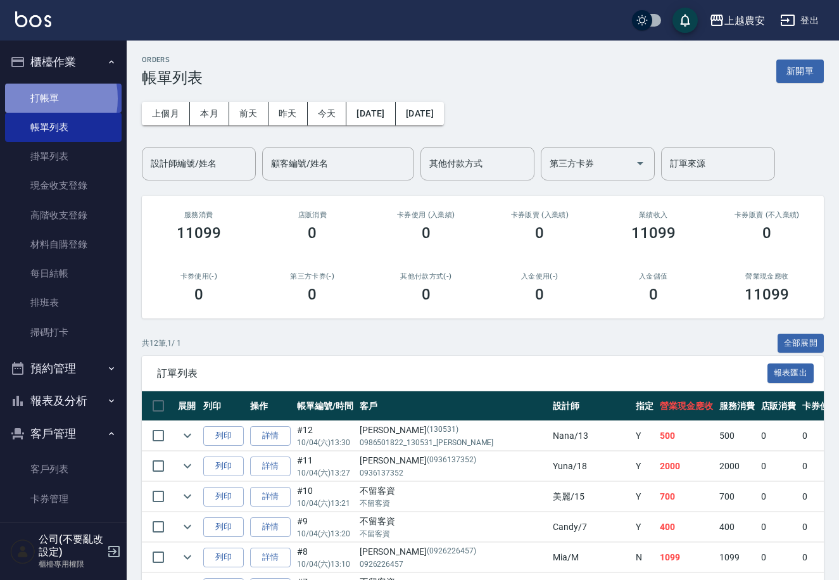
click at [34, 98] on link "打帳單" at bounding box center [63, 98] width 117 height 29
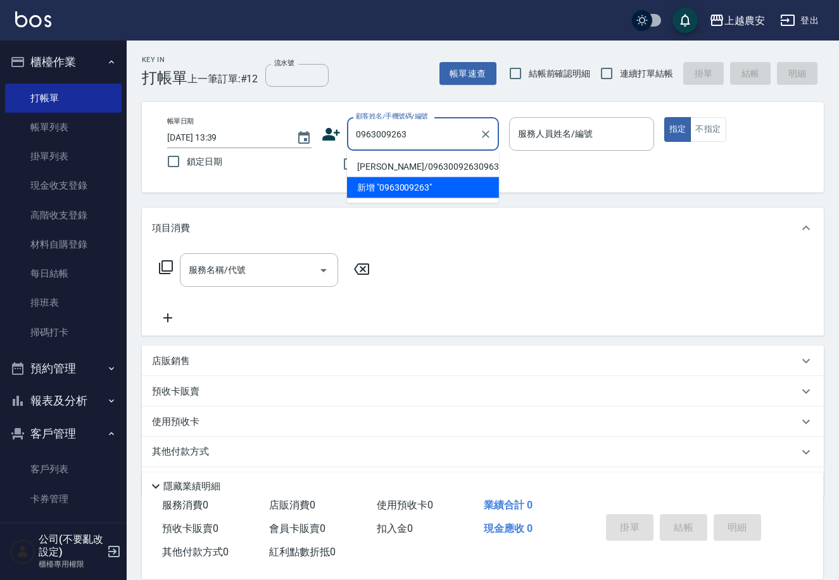
click at [405, 170] on li "李婕瑜/09630092630963009263/1203301" at bounding box center [423, 166] width 152 height 21
type input "李婕瑜/09630092630963009263/1203301"
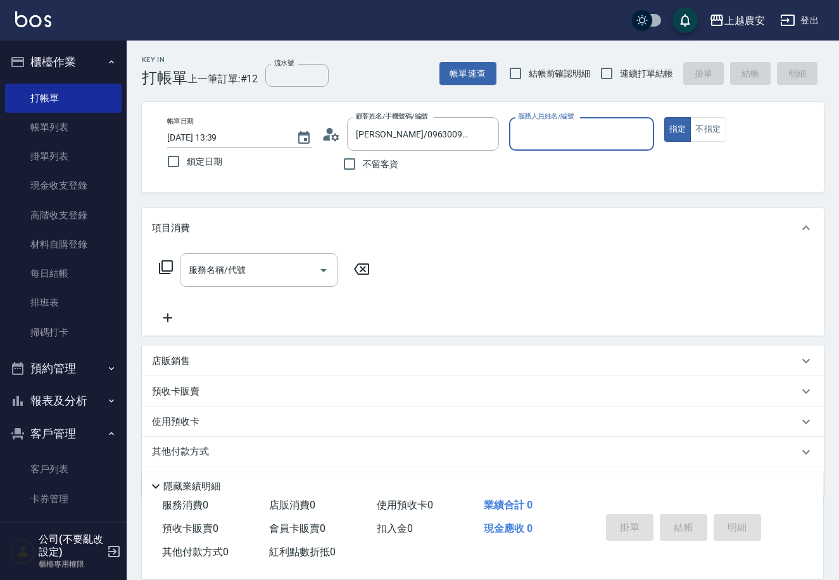
type input "Yoko-12"
click at [272, 277] on input "服務名稱/代號" at bounding box center [250, 270] width 128 height 22
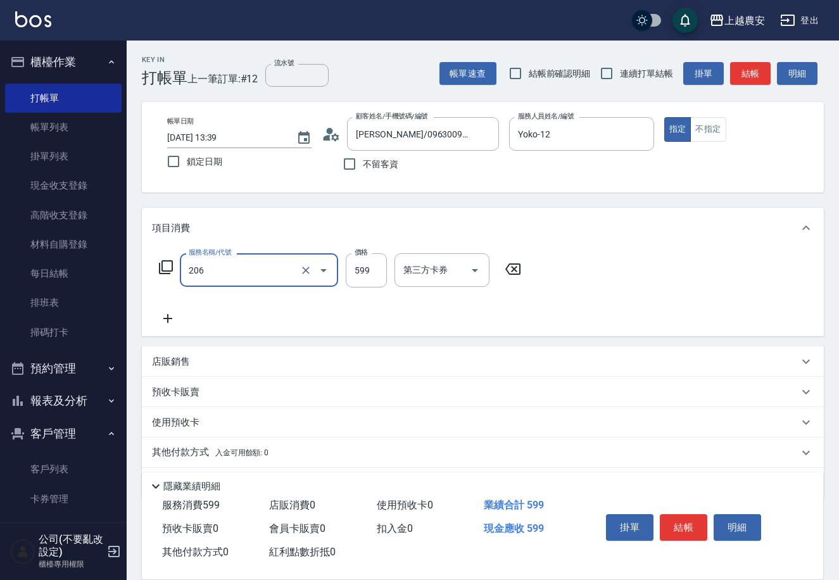
type input "洗+剪(206)"
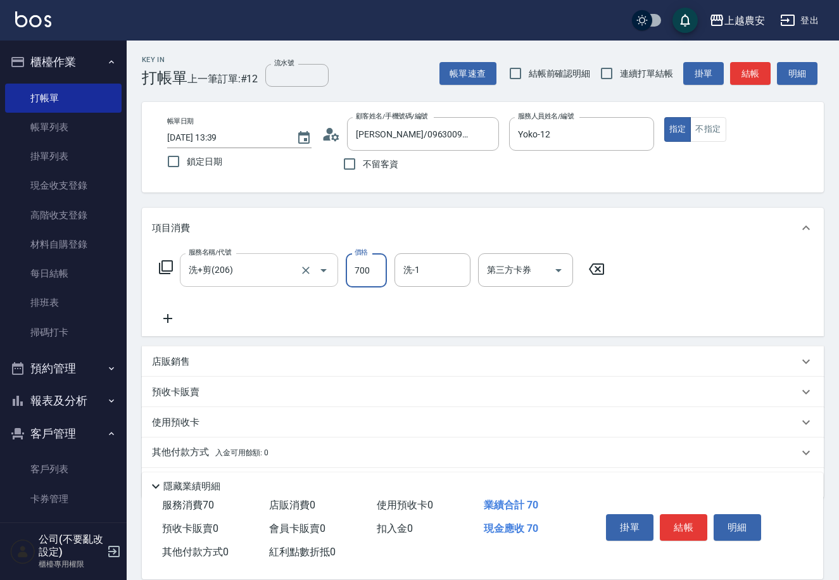
type input "700"
type input "團團-27"
click at [676, 526] on button "結帳" at bounding box center [683, 527] width 47 height 27
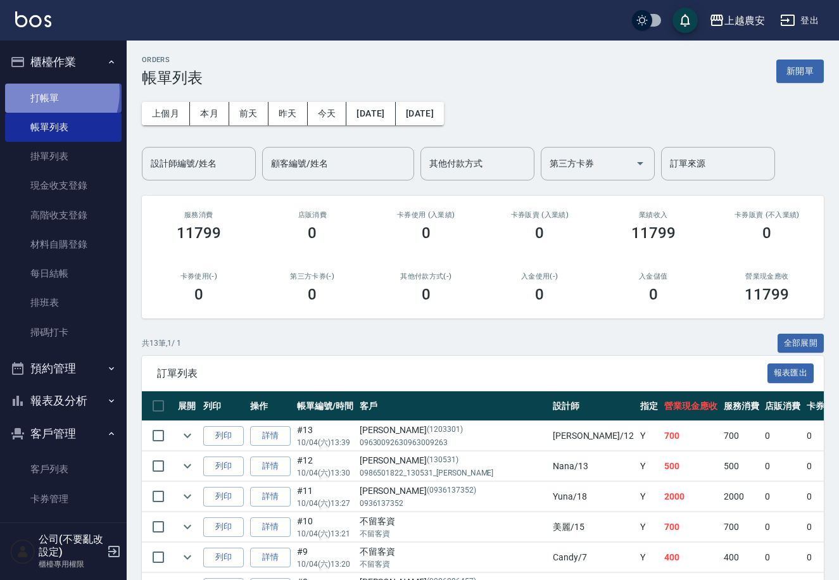
click at [44, 92] on link "打帳單" at bounding box center [63, 98] width 117 height 29
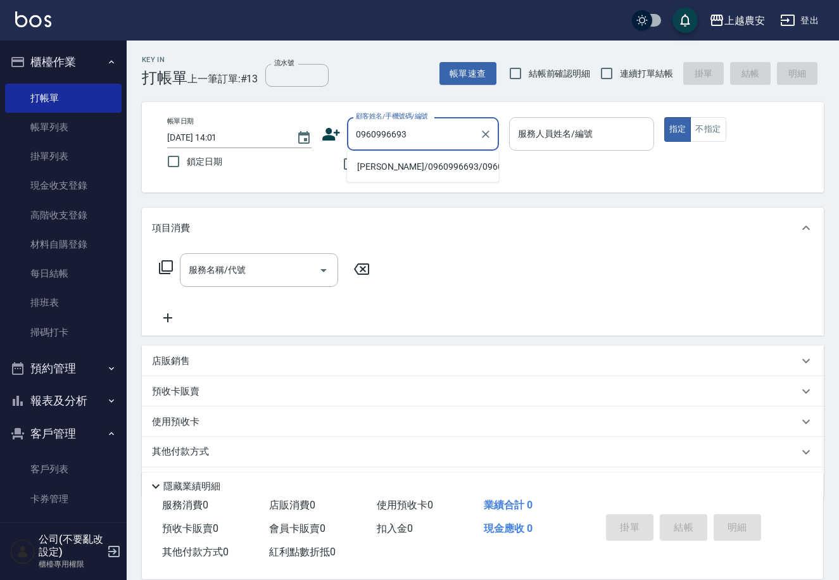
drag, startPoint x: 408, startPoint y: 168, endPoint x: 551, endPoint y: 148, distance: 143.9
click at [416, 168] on li "張孟竹/0960996693/0960996693" at bounding box center [423, 166] width 152 height 21
type input "張孟竹/0960996693/0960996693"
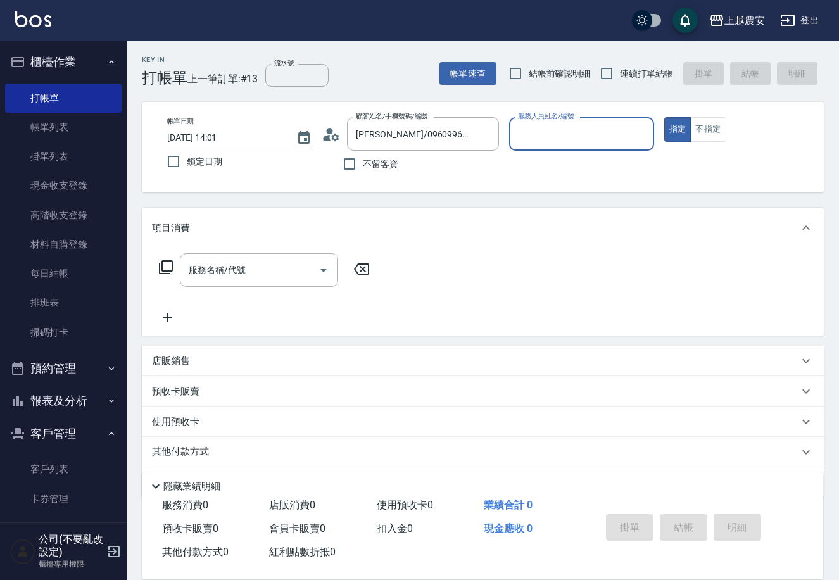
type input "Sandy-S"
click at [206, 279] on input "服務名稱/代號" at bounding box center [250, 270] width 128 height 22
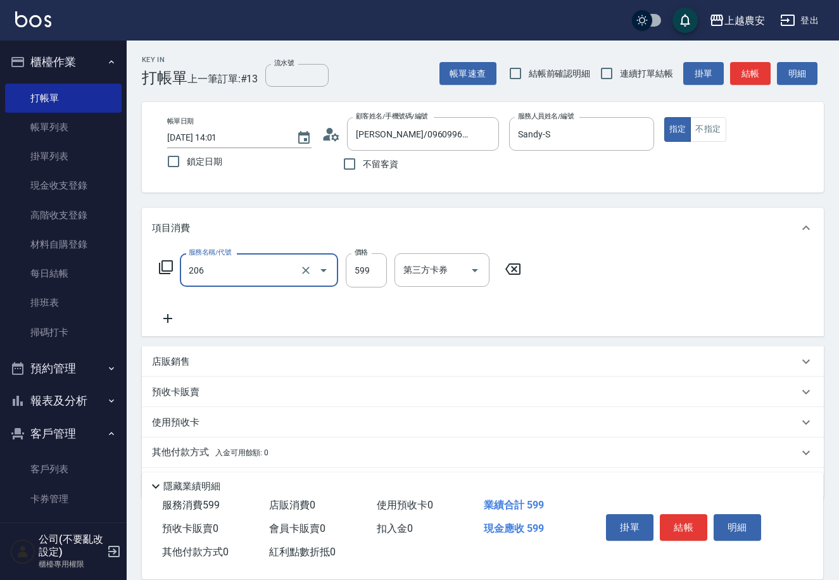
type input "洗+剪(206)"
type input "800"
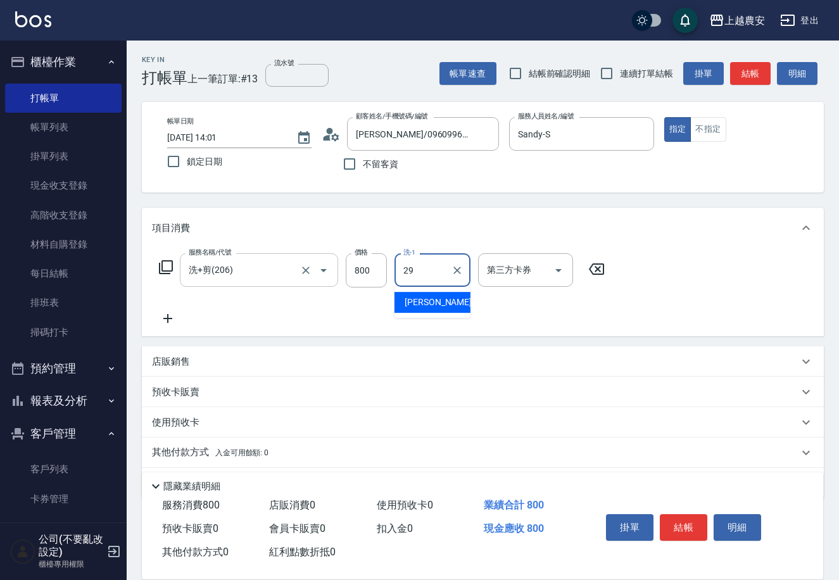
type input "楊馨茹-29"
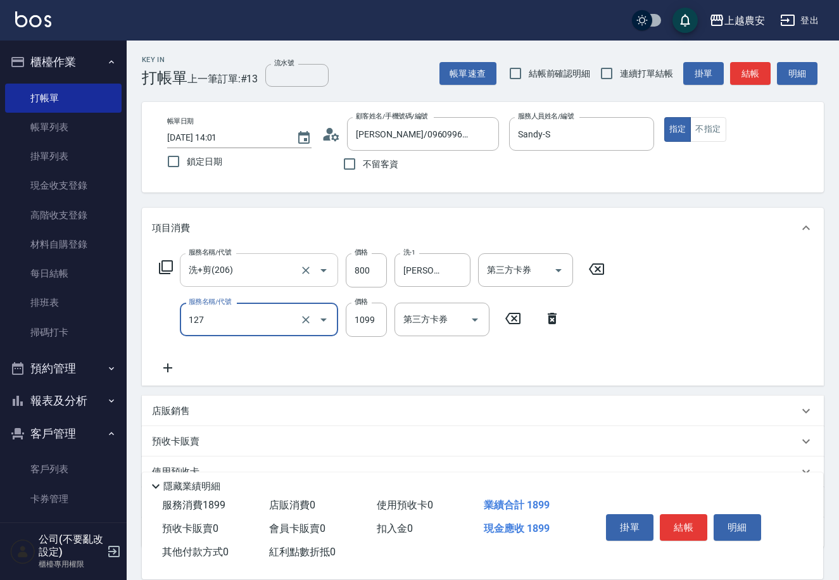
type input "蘊活頭皮(送養髮液)(127)"
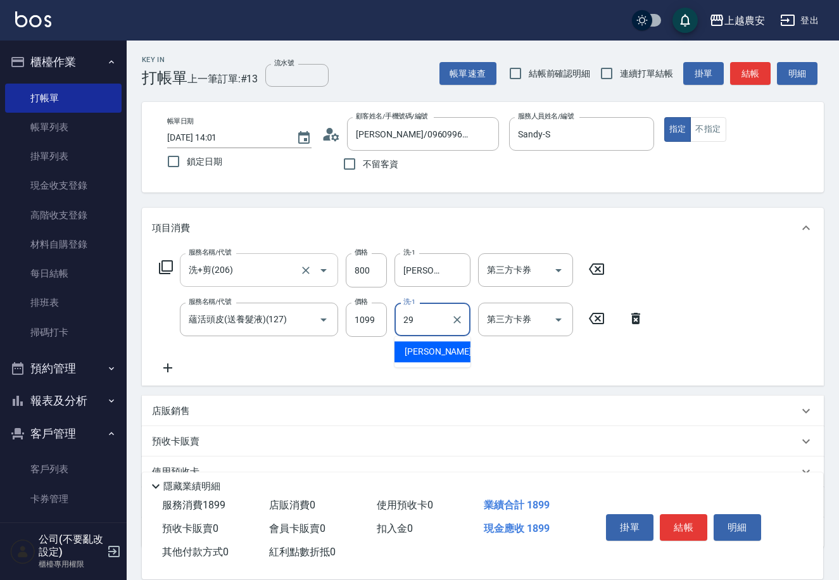
type input "楊馨茹-29"
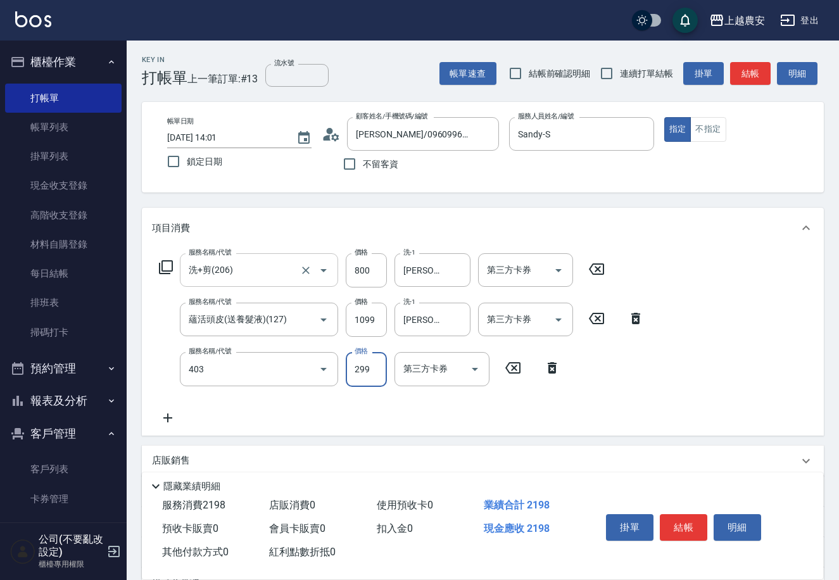
type input "剪髮(403)"
type input "400"
click at [677, 529] on button "結帳" at bounding box center [683, 527] width 47 height 27
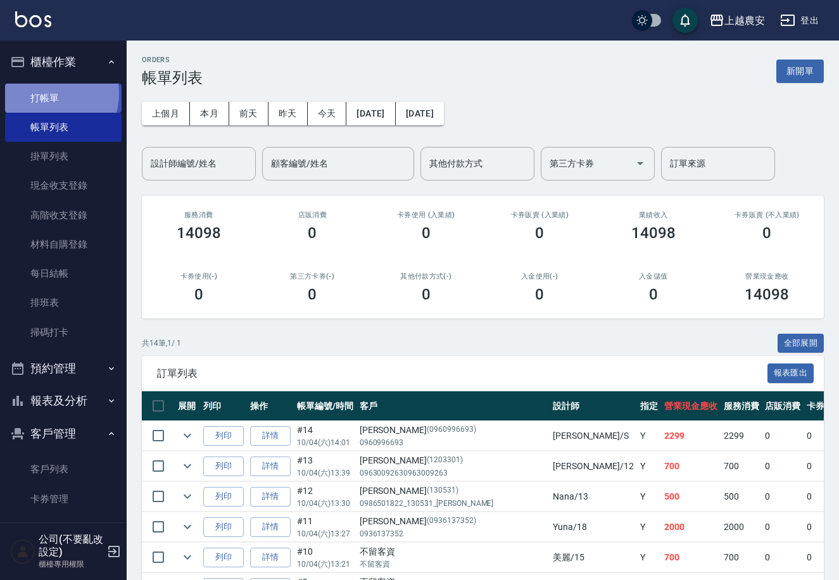
click at [46, 93] on link "打帳單" at bounding box center [63, 98] width 117 height 29
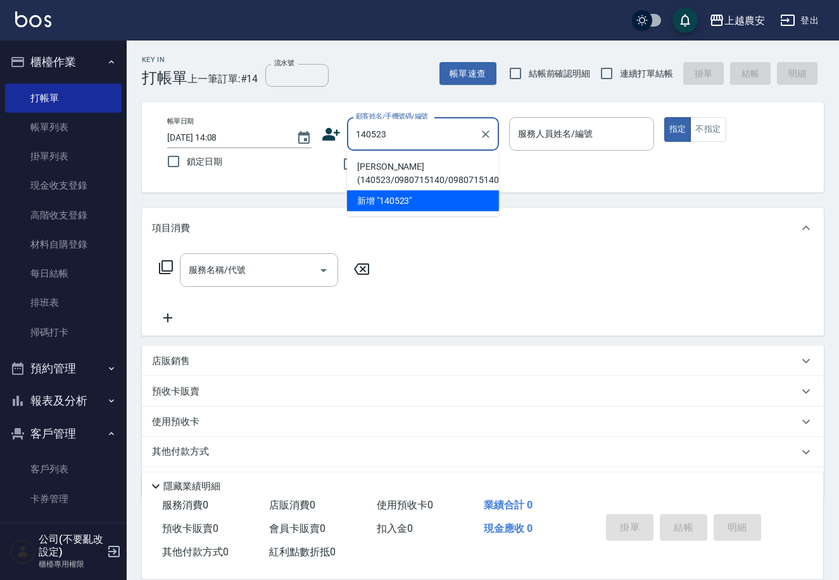
click at [394, 169] on li "杜文婷(140523/0980715140/0980715140" at bounding box center [423, 173] width 152 height 34
type input "杜文婷(140523/0980715140/0980715140"
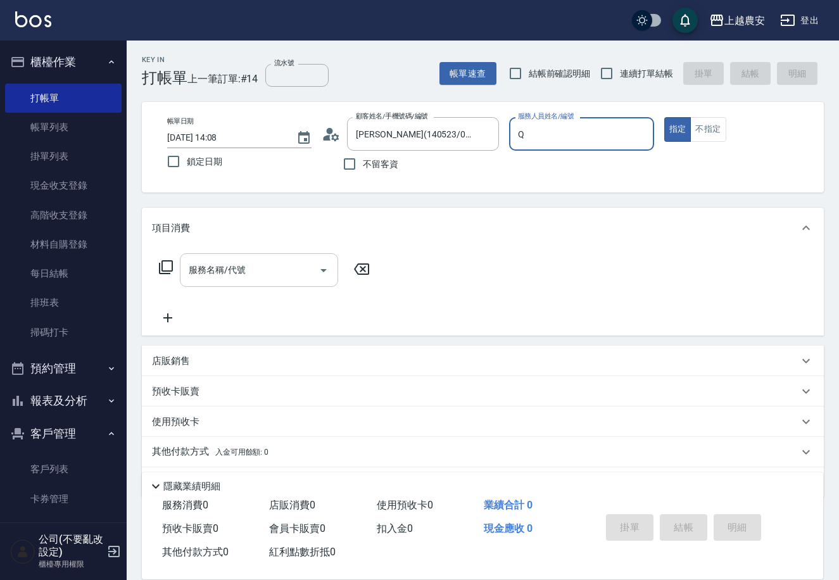
type input "Qbe-Q"
type button "true"
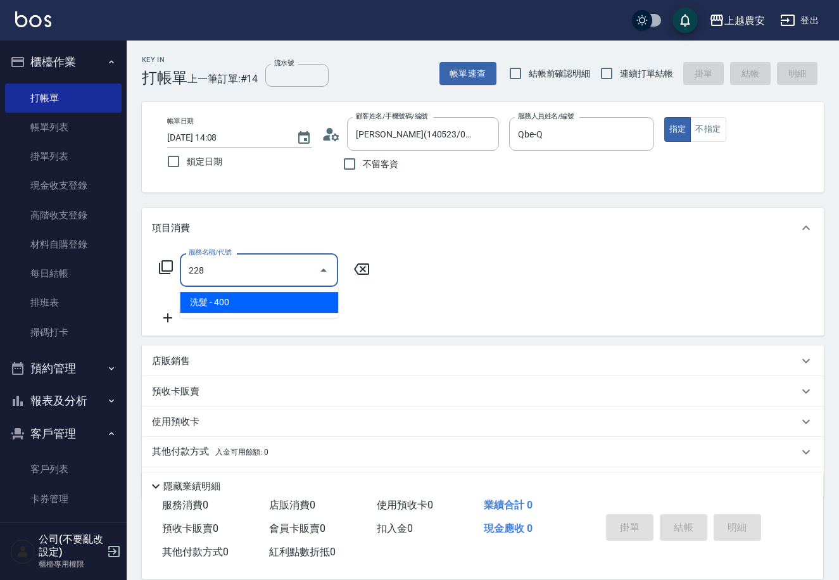
type input "洗髮(228)"
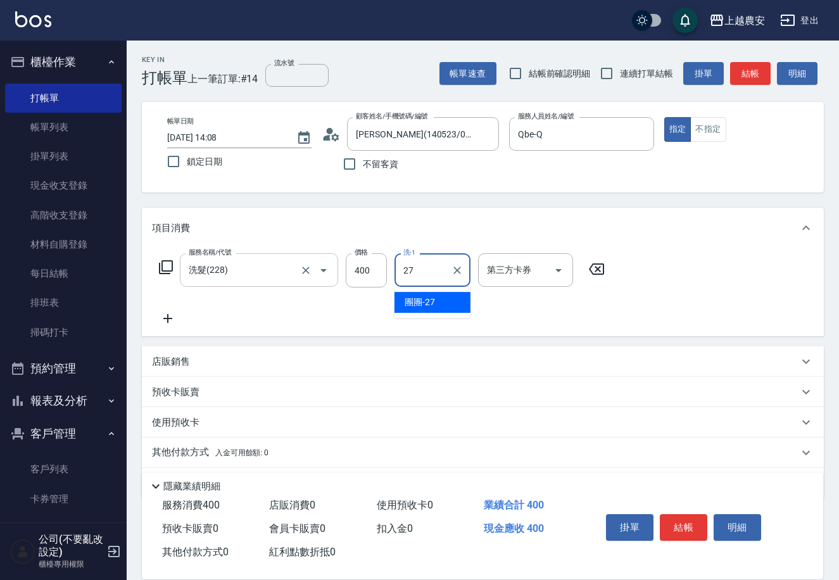
type input "團團-27"
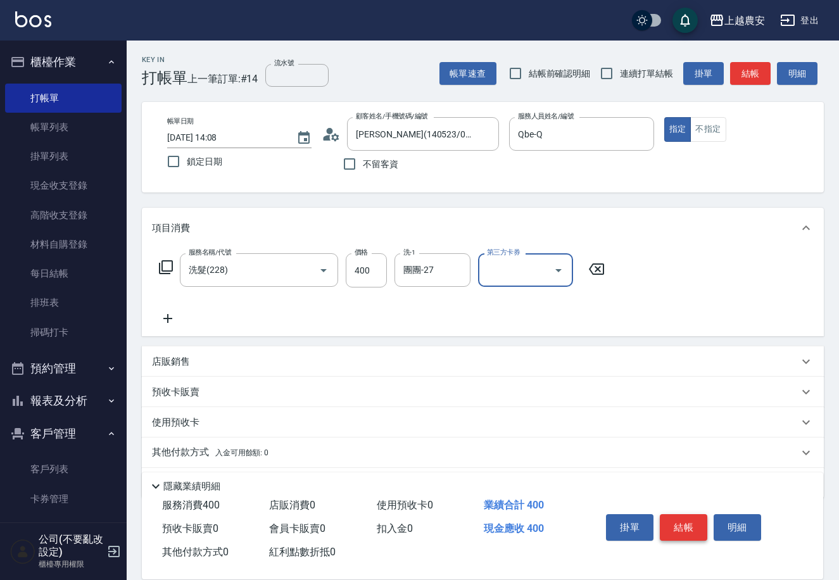
click at [687, 529] on button "結帳" at bounding box center [683, 527] width 47 height 27
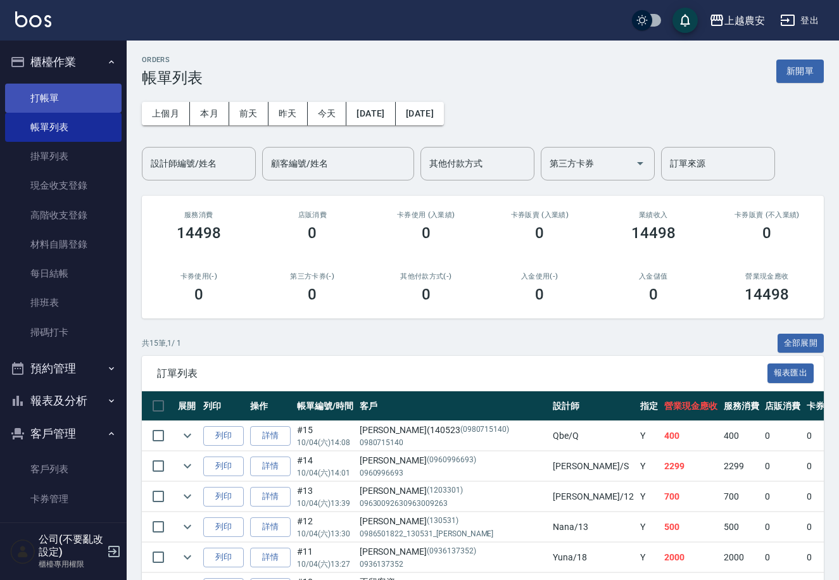
click at [56, 93] on link "打帳單" at bounding box center [63, 98] width 117 height 29
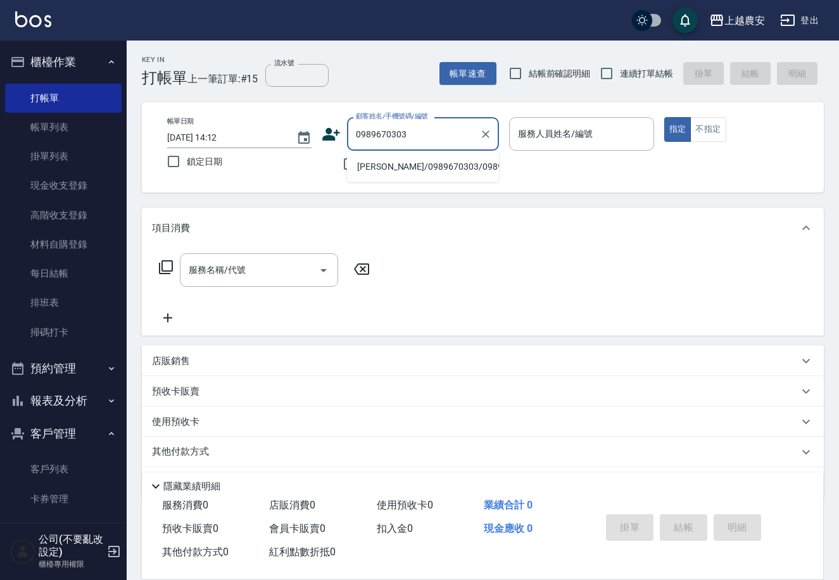
click at [403, 161] on li "羅佩芳/0989670303/0989670303" at bounding box center [423, 166] width 152 height 21
type input "羅佩芳/0989670303/0989670303"
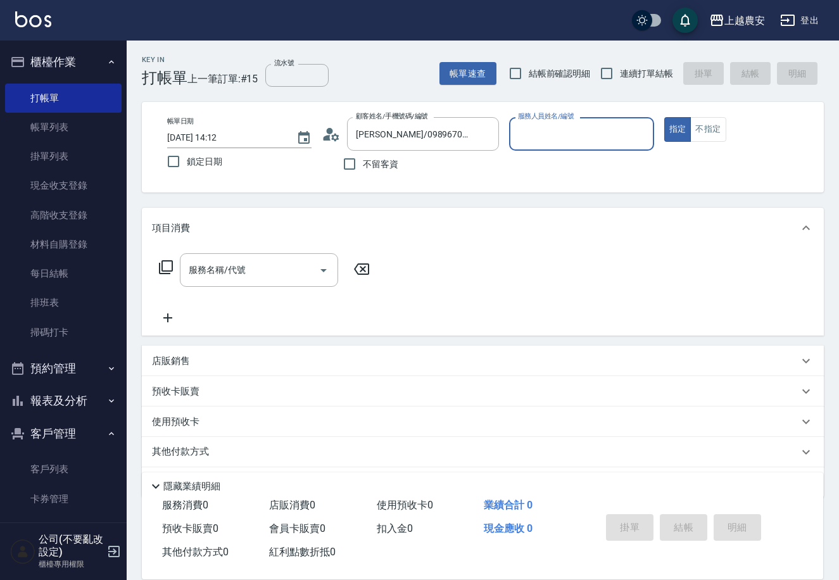
type input "美雅-B"
click at [241, 282] on div "服務名稱/代號" at bounding box center [259, 270] width 158 height 34
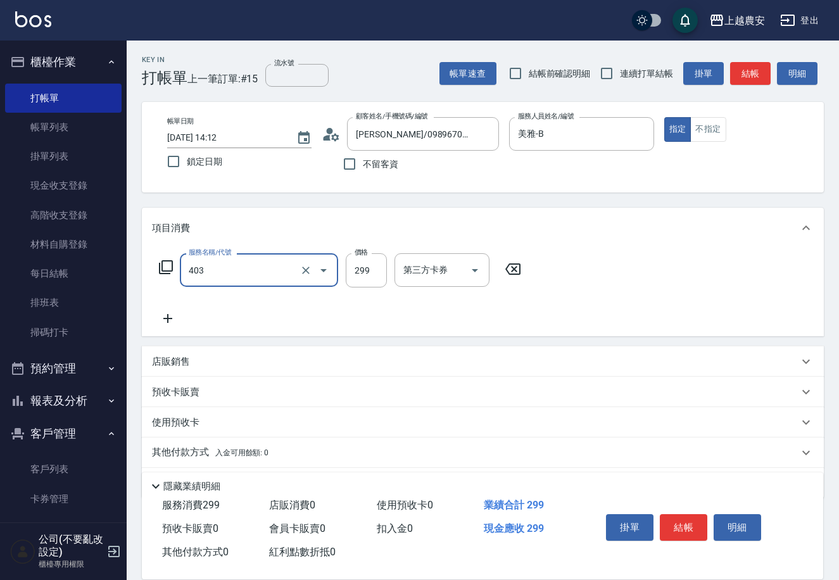
type input "剪髮(403)"
type input "100"
click at [692, 527] on button "結帳" at bounding box center [683, 527] width 47 height 27
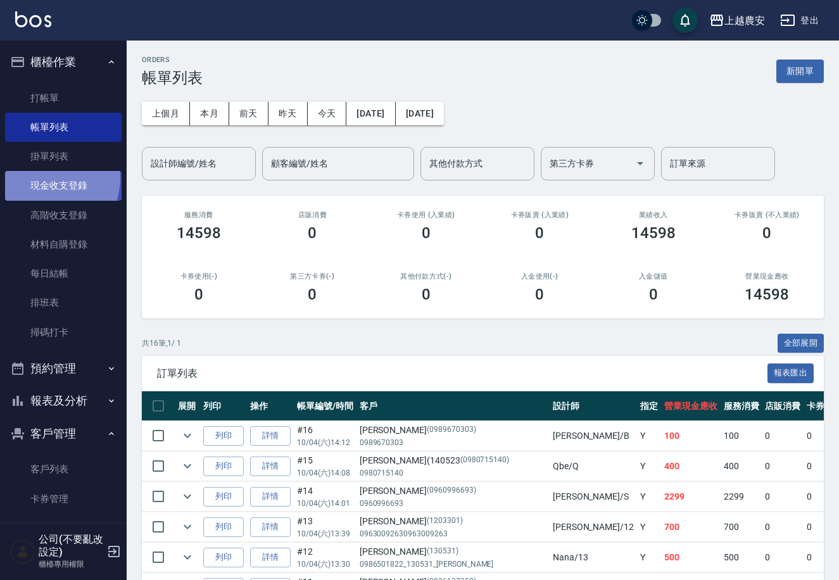
click at [46, 177] on link "現金收支登錄" at bounding box center [63, 185] width 117 height 29
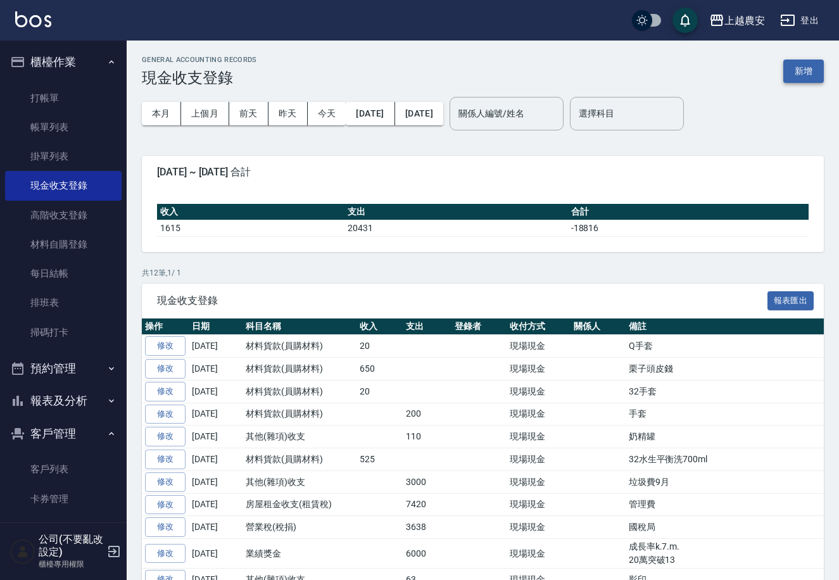
click at [813, 77] on button "新增" at bounding box center [803, 71] width 41 height 23
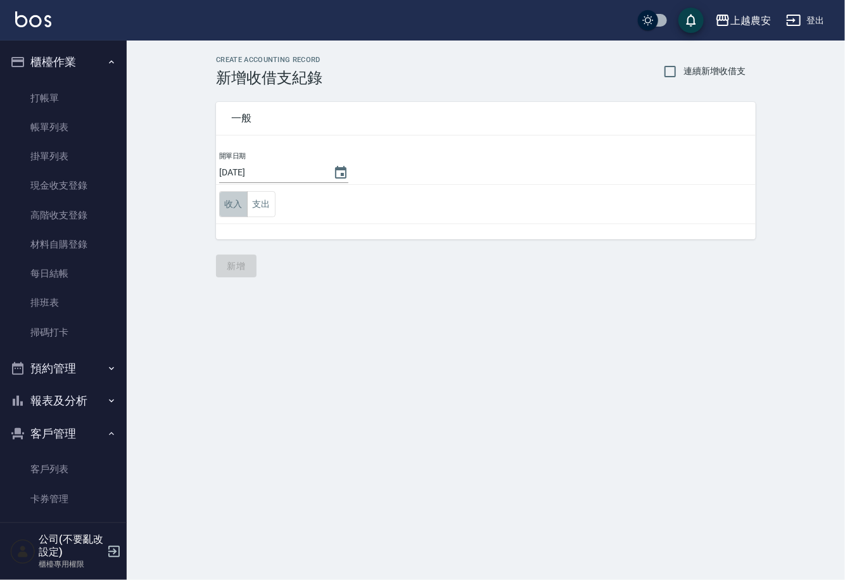
click at [236, 203] on button "收入" at bounding box center [233, 204] width 28 height 26
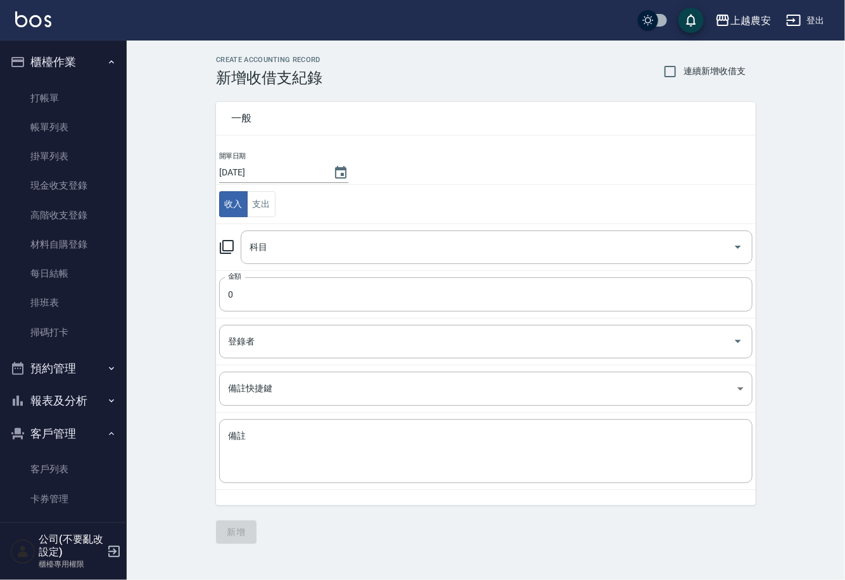
click at [229, 243] on icon at bounding box center [226, 246] width 15 height 15
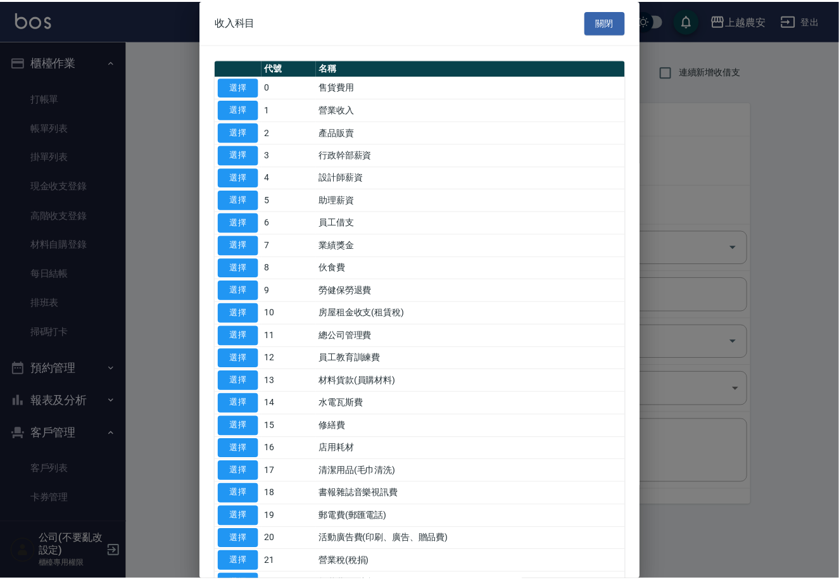
scroll to position [369, 0]
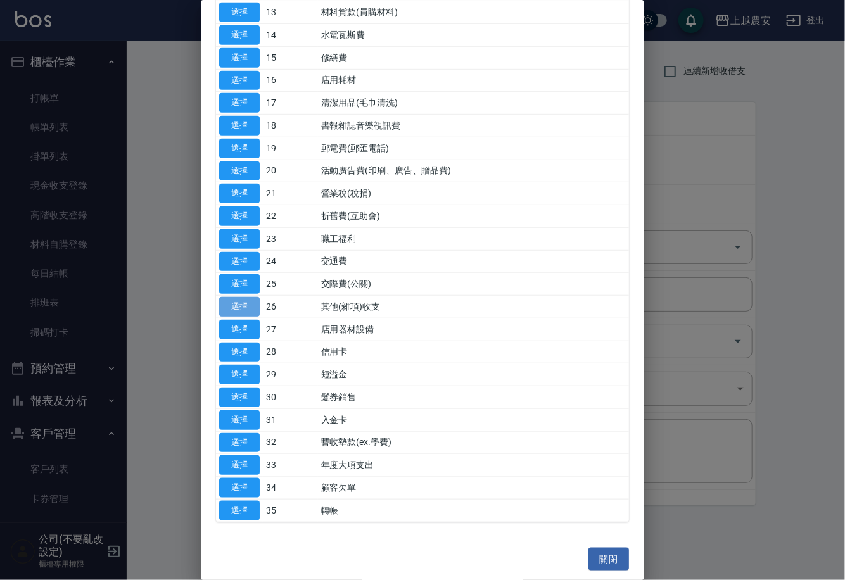
click at [239, 306] on button "選擇" at bounding box center [239, 307] width 41 height 20
type input "26 其他(雜項)收支"
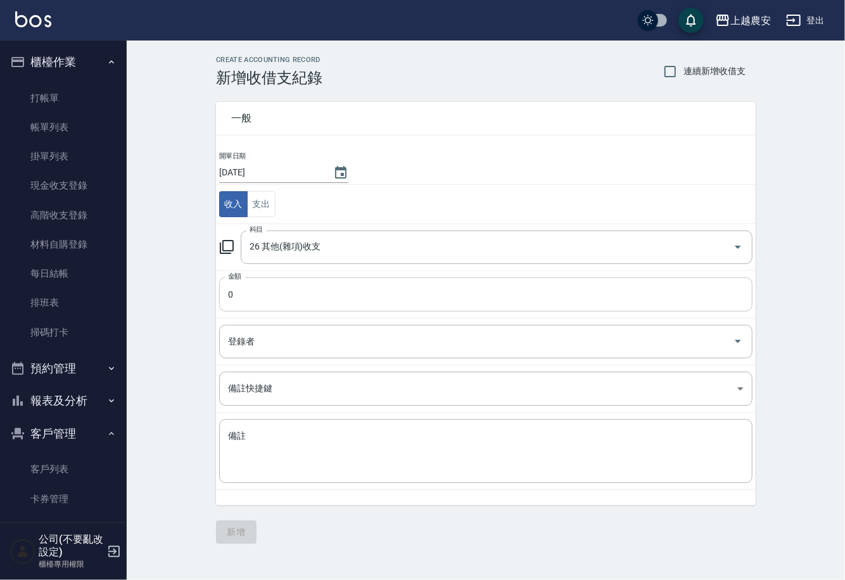
click at [249, 301] on input "0" at bounding box center [485, 294] width 533 height 34
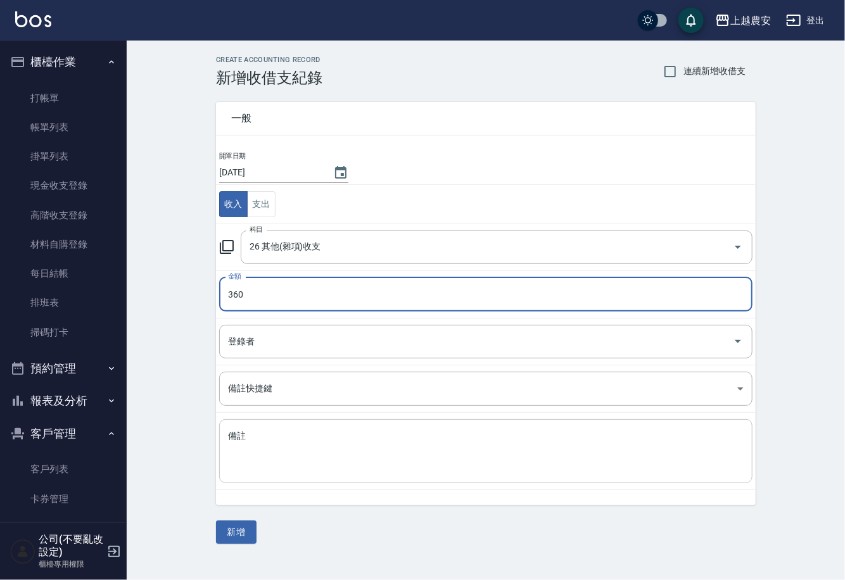
type input "360"
click at [296, 451] on textarea "備註" at bounding box center [485, 451] width 515 height 43
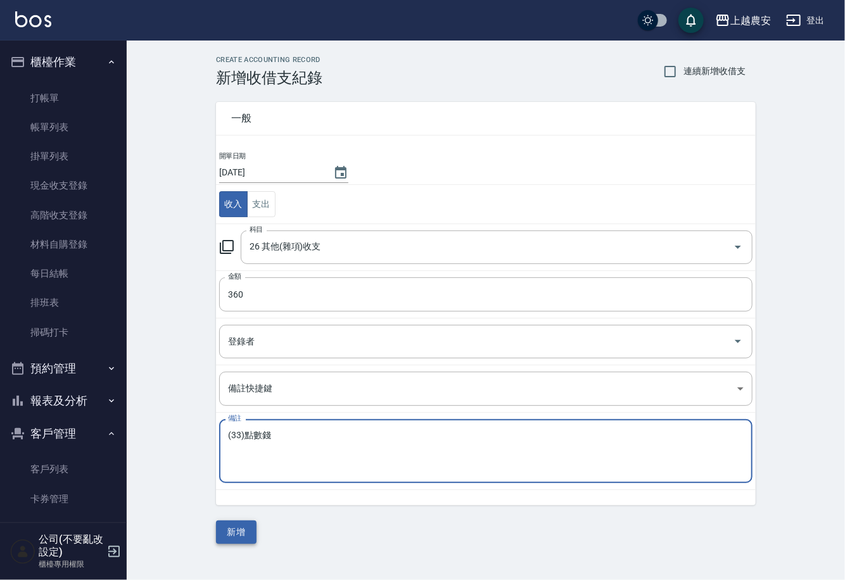
type textarea "(33)點數錢"
click at [234, 526] on button "新增" at bounding box center [236, 532] width 41 height 23
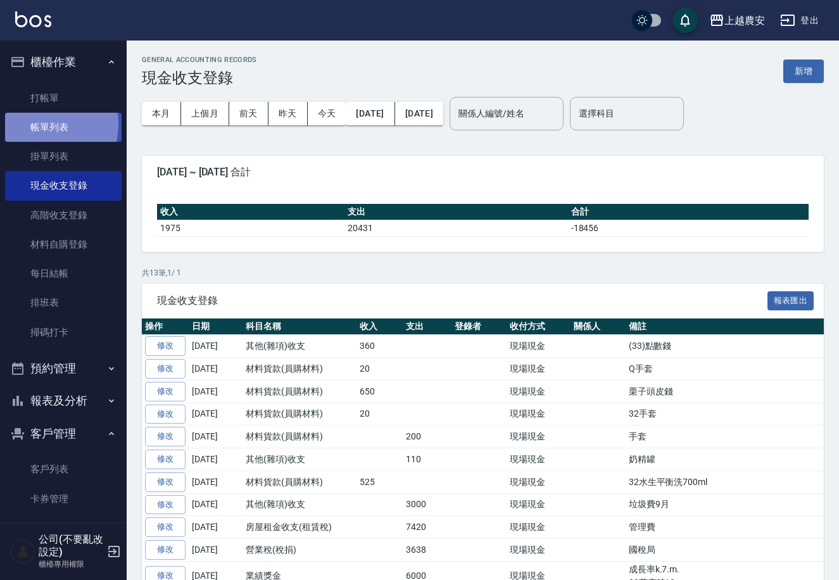
click at [36, 124] on link "帳單列表" at bounding box center [63, 127] width 117 height 29
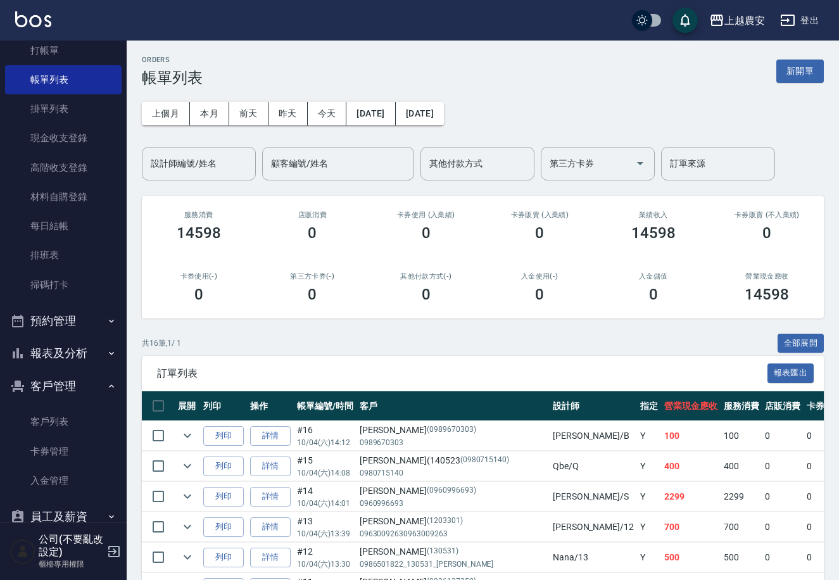
scroll to position [104, 0]
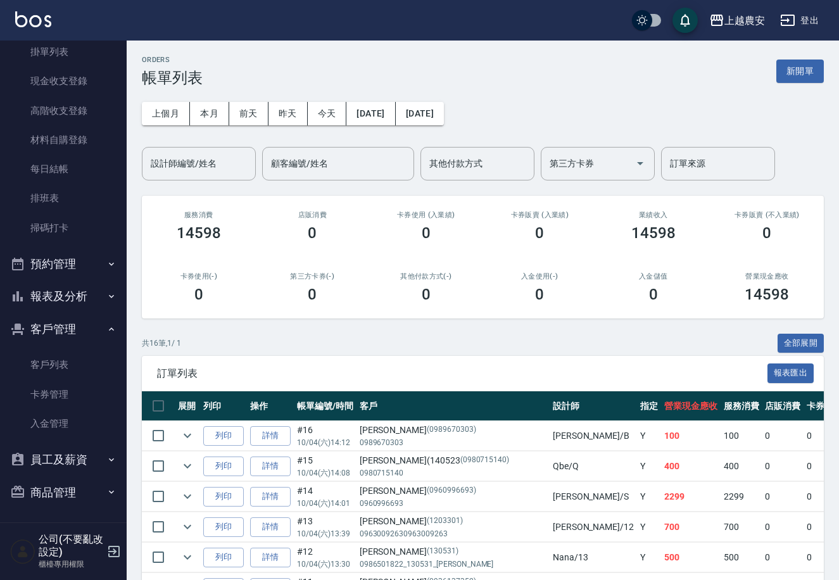
click at [68, 303] on button "報表及分析" at bounding box center [63, 296] width 117 height 33
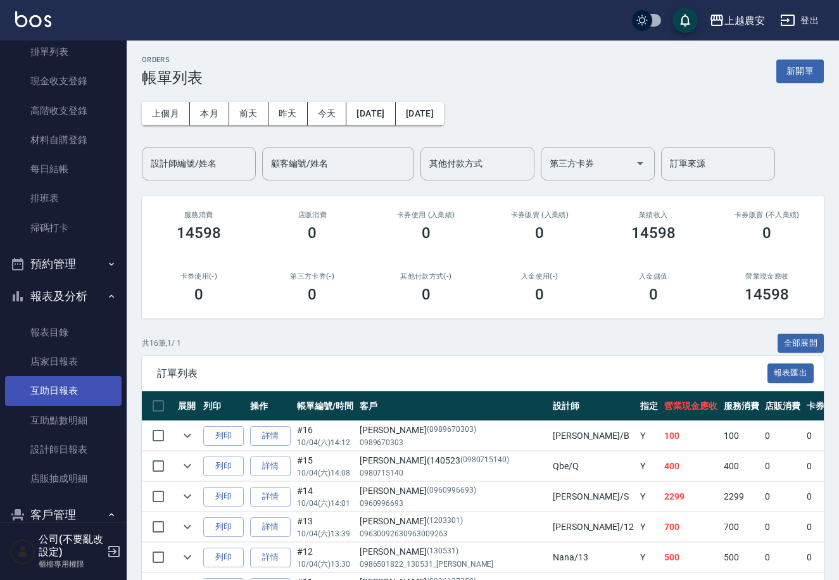
click at [72, 398] on link "互助日報表" at bounding box center [63, 390] width 117 height 29
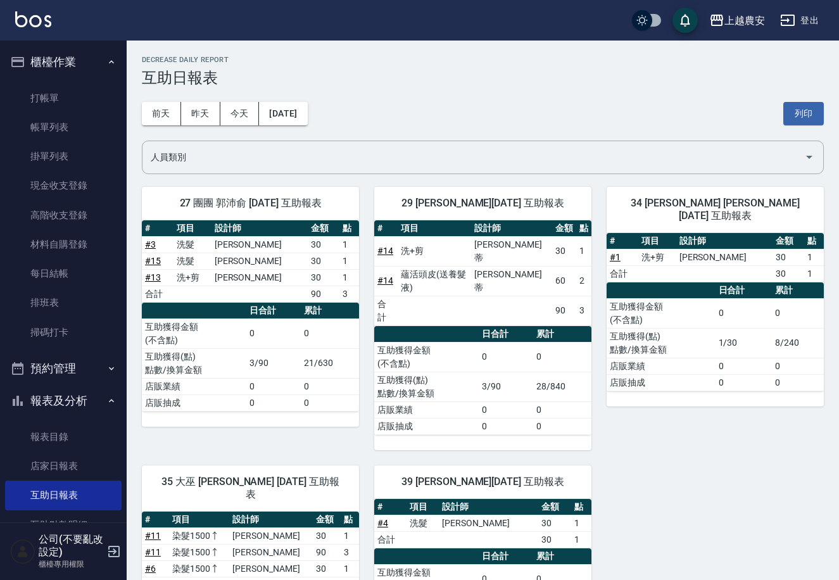
click at [47, 82] on ul "打帳單 帳單列表 掛單列表 現金收支登錄 高階收支登錄 材料自購登錄 每日結帳 排班表 掃碼打卡" at bounding box center [63, 216] width 117 height 274
click at [44, 84] on link "打帳單" at bounding box center [63, 98] width 117 height 29
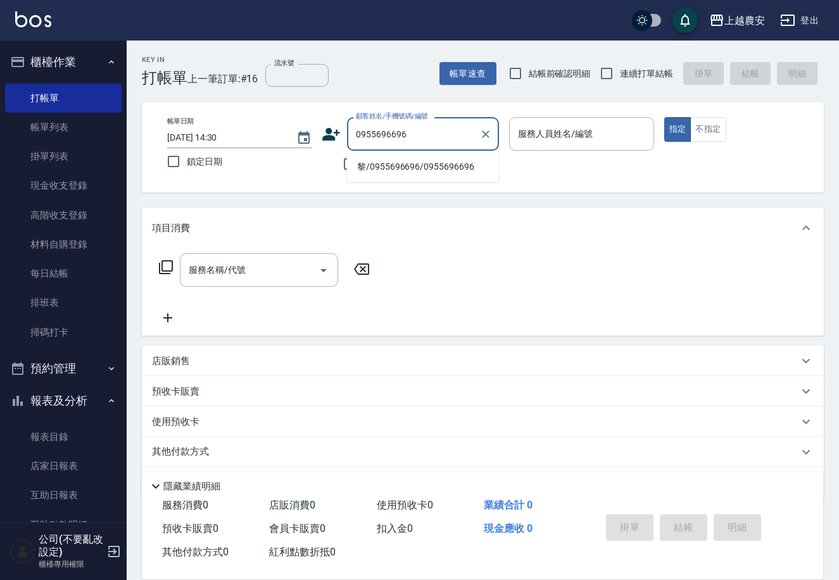
click at [396, 165] on li "黎/0955696696/0955696696" at bounding box center [423, 166] width 152 height 21
type input "黎/0955696696/0955696696"
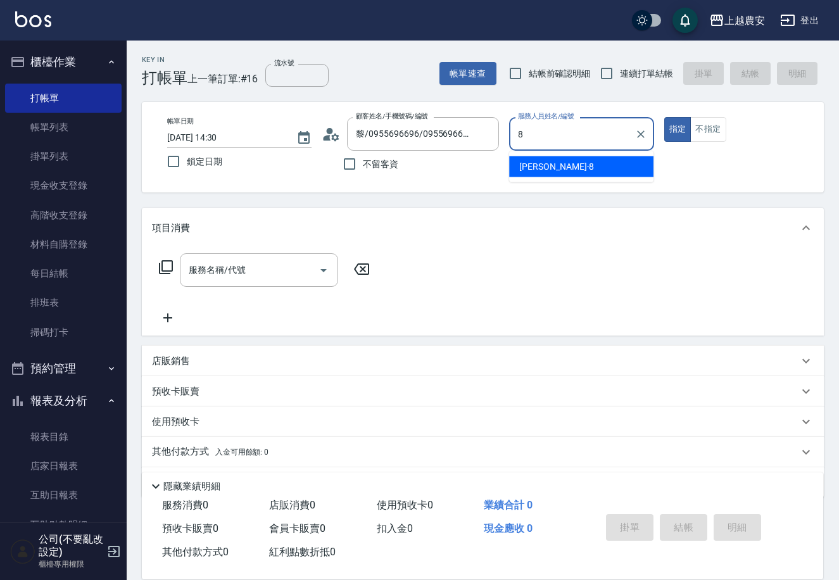
type input "黛慧-8"
type button "true"
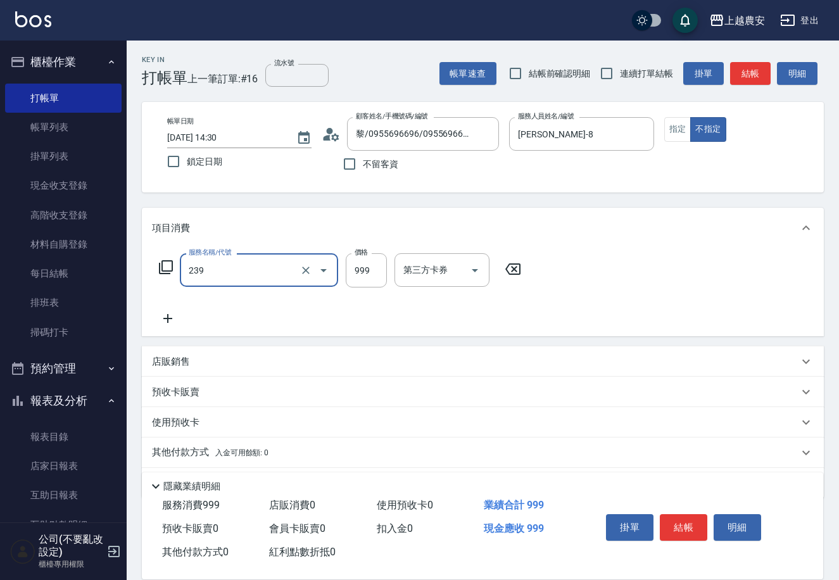
type input "頭皮SPA洗髮(239)"
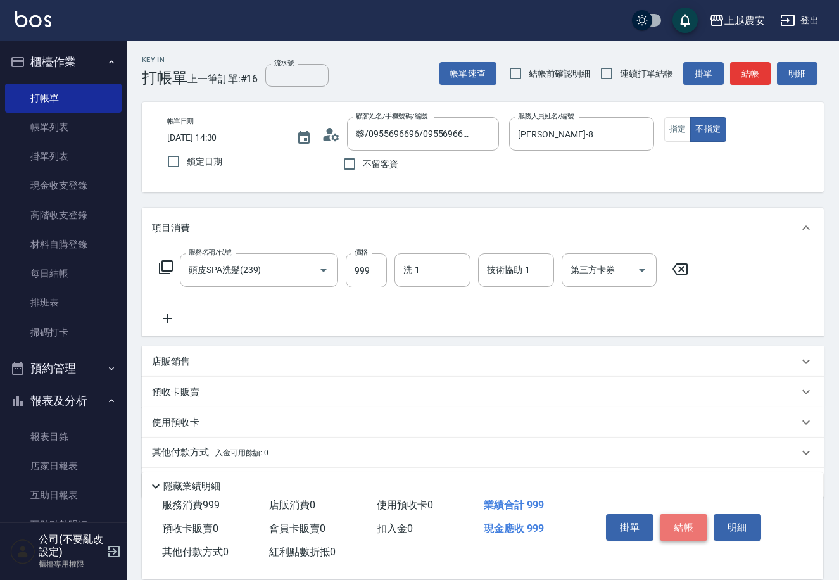
click at [685, 524] on button "結帳" at bounding box center [683, 527] width 47 height 27
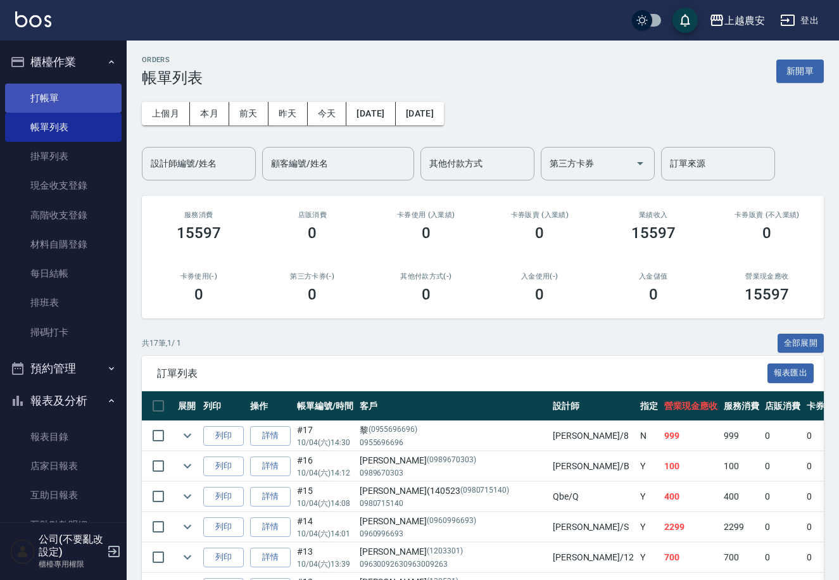
click at [28, 102] on link "打帳單" at bounding box center [63, 98] width 117 height 29
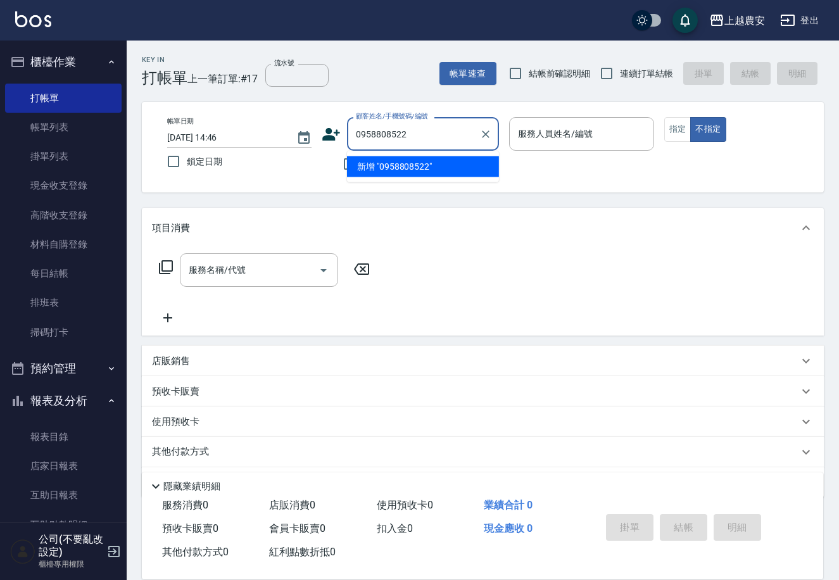
click at [394, 162] on li "新增 "0958808522"" at bounding box center [423, 166] width 152 height 21
type input "0958808522"
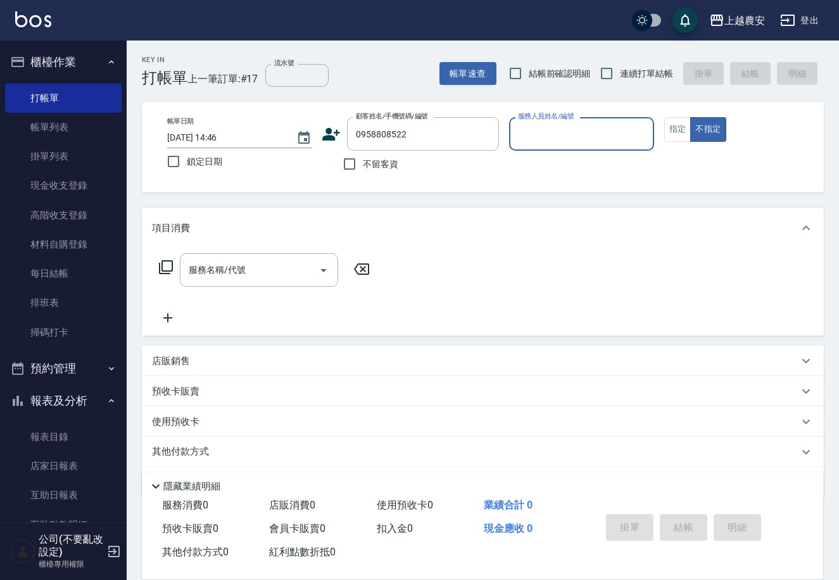
click at [330, 135] on icon at bounding box center [332, 134] width 18 height 13
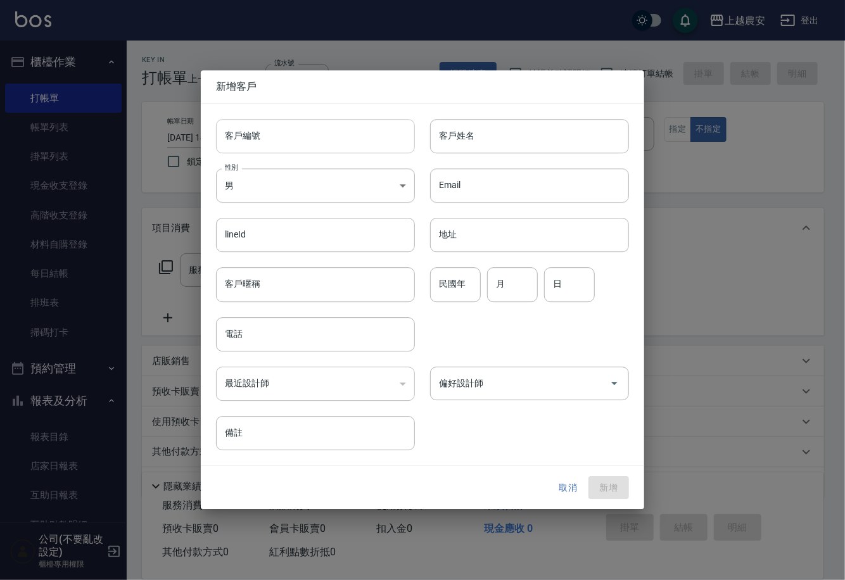
click at [330, 136] on input "客戶編號" at bounding box center [315, 136] width 199 height 34
type input "0958808522"
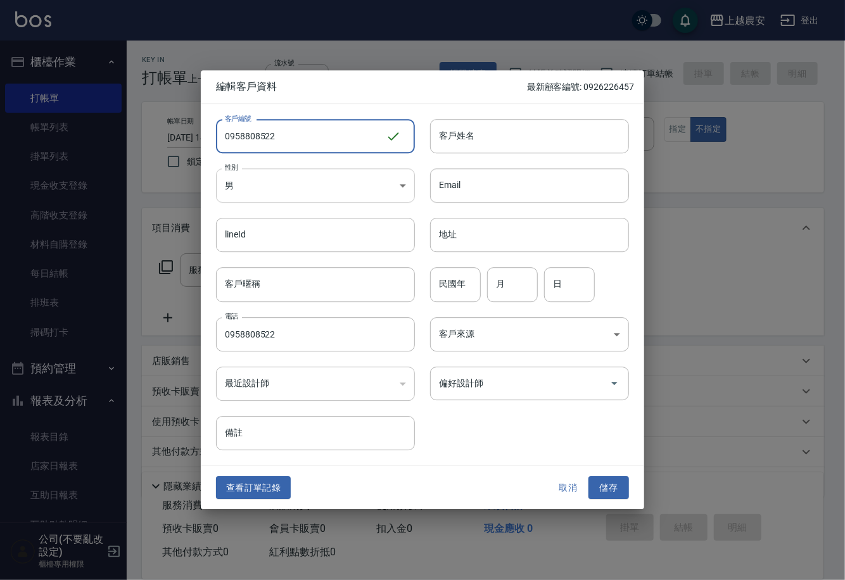
type input "0958808522"
click at [308, 187] on body "上越農安 登出 櫃檯作業 打帳單 帳單列表 掛單列表 現金收支登錄 高階收支登錄 材料自購登錄 每日結帳 排班表 掃碼打卡 預約管理 預約管理 單日預約紀錄 …" at bounding box center [422, 308] width 845 height 617
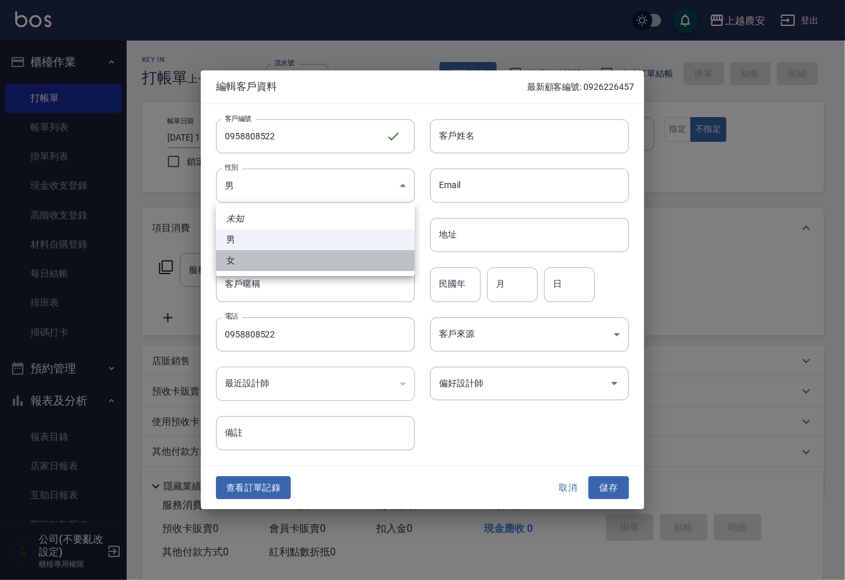
click at [306, 261] on li "女" at bounding box center [315, 260] width 199 height 21
type input "FEMALE"
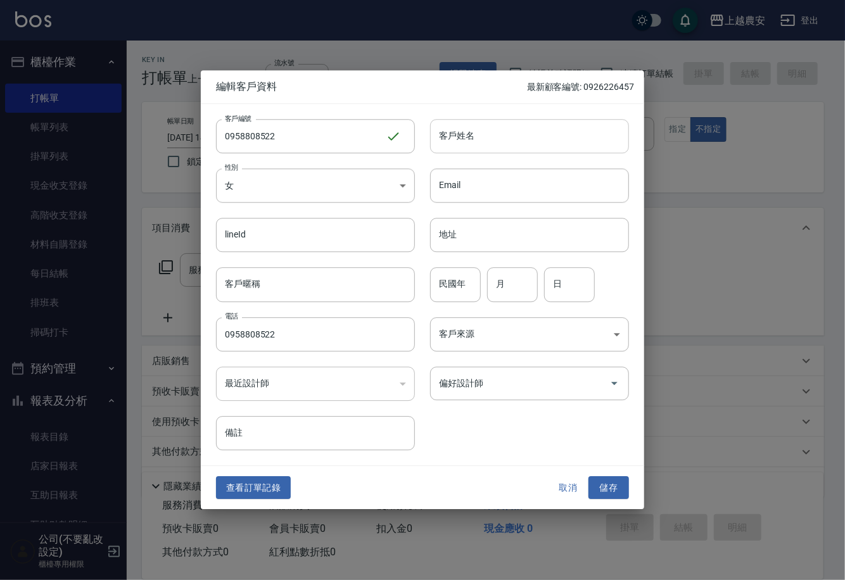
click at [465, 141] on input "客戶姓名" at bounding box center [529, 136] width 199 height 34
type input "王"
click at [615, 500] on div "查看訂單記錄 取消 儲存" at bounding box center [422, 488] width 443 height 44
click at [614, 488] on button "儲存" at bounding box center [608, 487] width 41 height 23
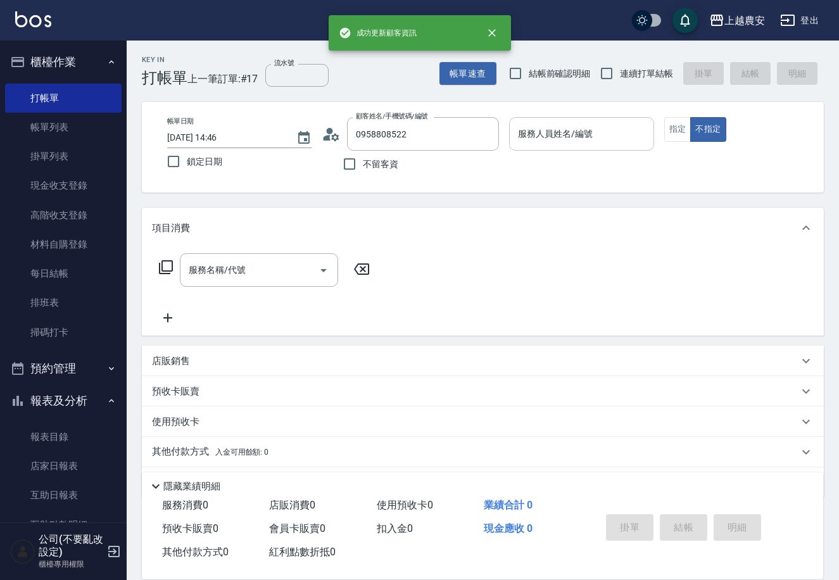
click at [517, 120] on div "服務人員姓名/編號" at bounding box center [581, 134] width 144 height 34
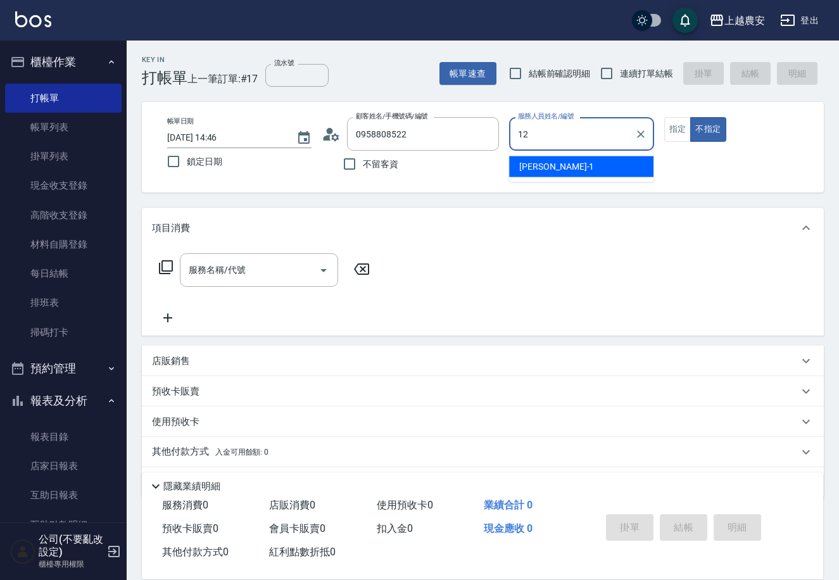
type input "12"
type button "false"
type input "Yoko-12"
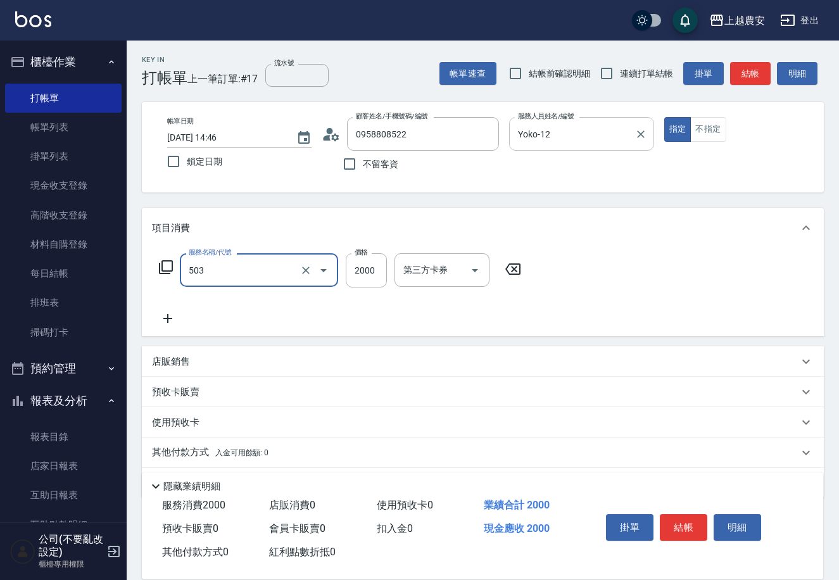
type input "染髮1500↑(503)"
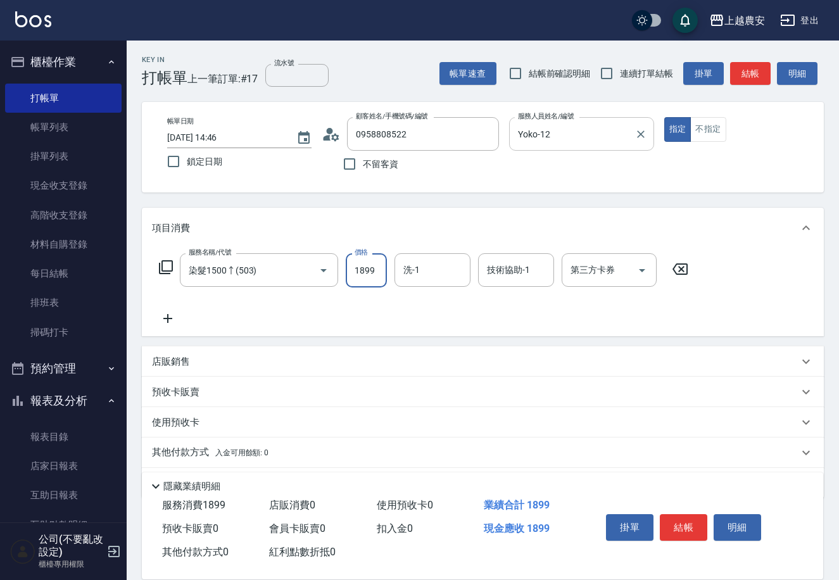
type input "1899"
type input "團團-27"
click at [682, 514] on button "結帳" at bounding box center [683, 527] width 47 height 27
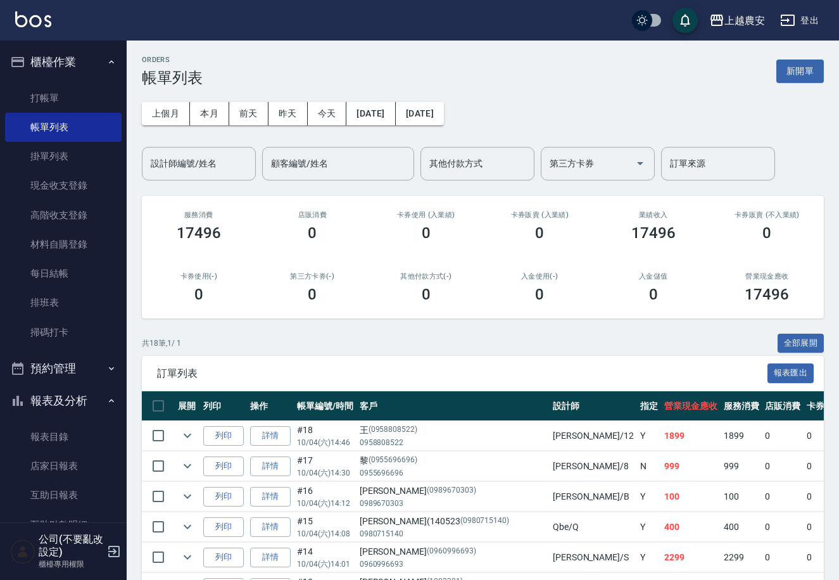
drag, startPoint x: 115, startPoint y: 333, endPoint x: 96, endPoint y: 365, distance: 36.9
click at [96, 365] on nav "櫃檯作業 打帳單 帳單列表 掛單列表 現金收支登錄 高階收支登錄 材料自購登錄 每日結帳 排班表 掃碼打卡 預約管理 預約管理 單日預約紀錄 單週預約紀錄 報…" at bounding box center [63, 282] width 127 height 482
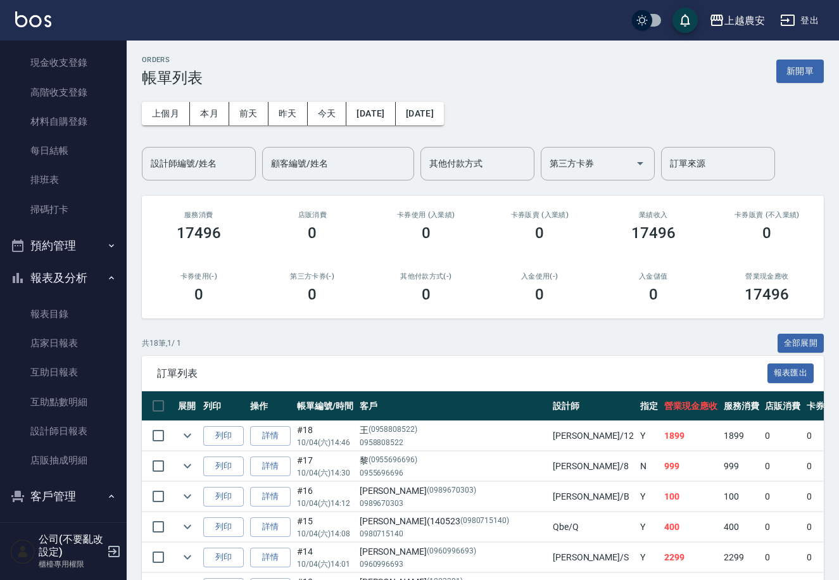
scroll to position [144, 0]
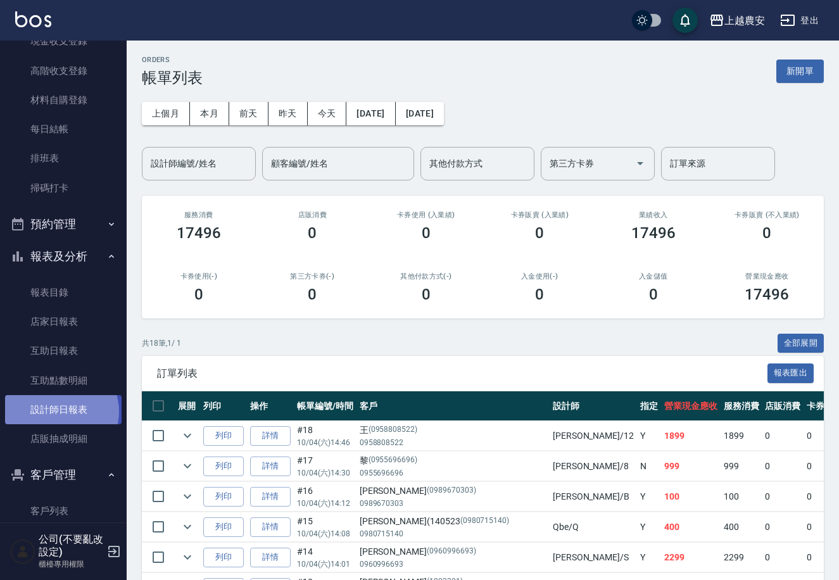
click at [60, 411] on link "設計師日報表" at bounding box center [63, 409] width 117 height 29
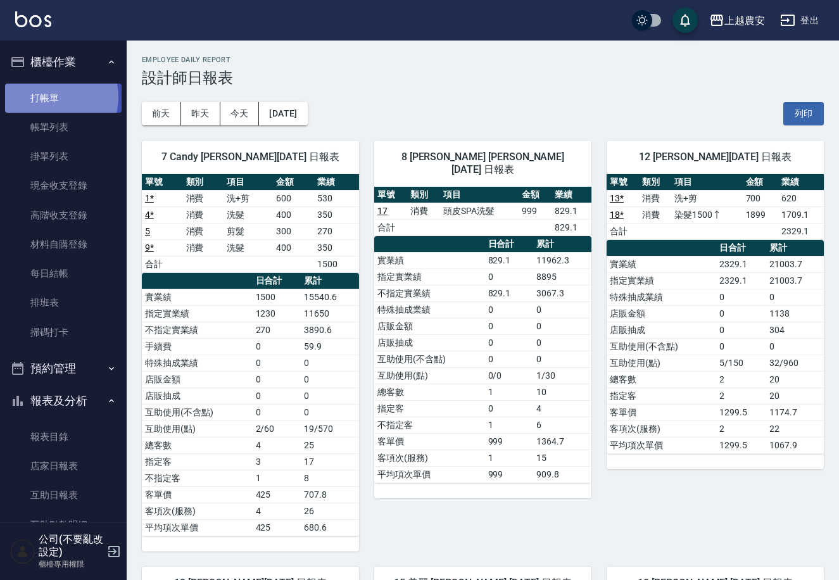
click at [52, 97] on link "打帳單" at bounding box center [63, 98] width 117 height 29
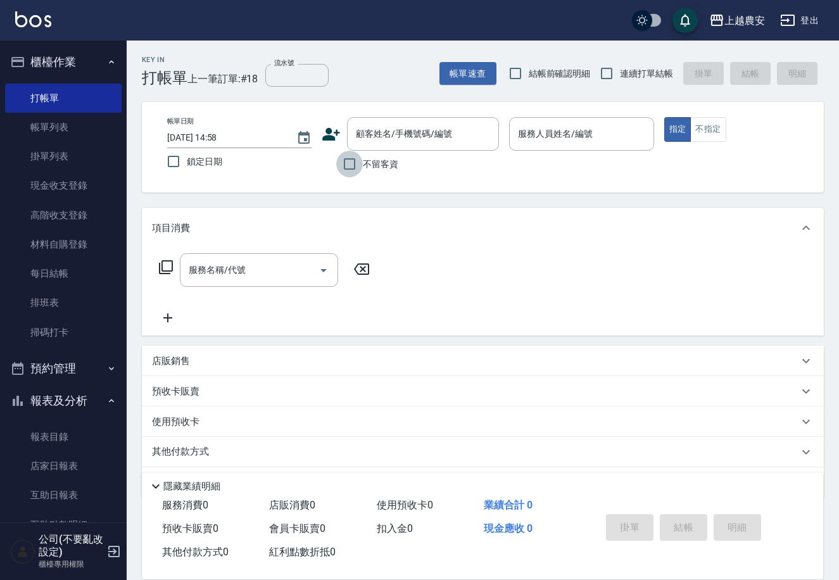
click at [350, 161] on input "不留客資" at bounding box center [349, 164] width 27 height 27
checkbox input "true"
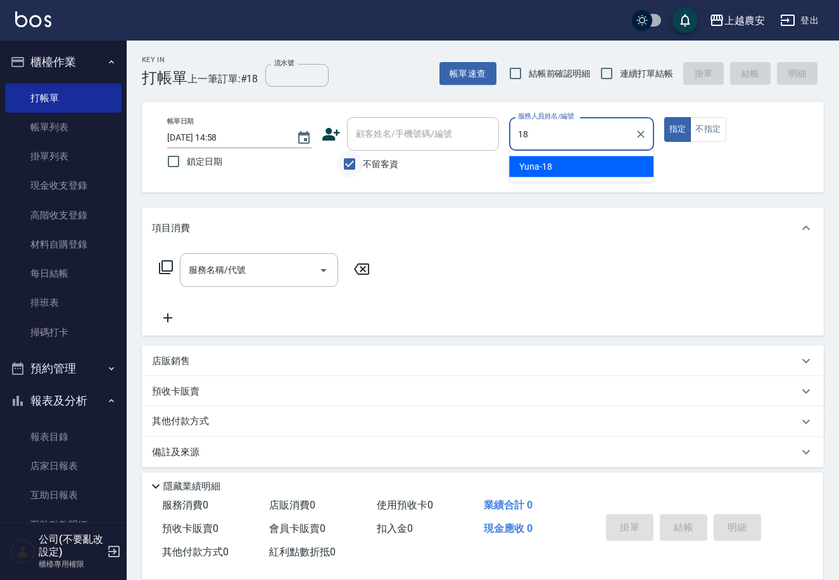
type input "Yuna-18"
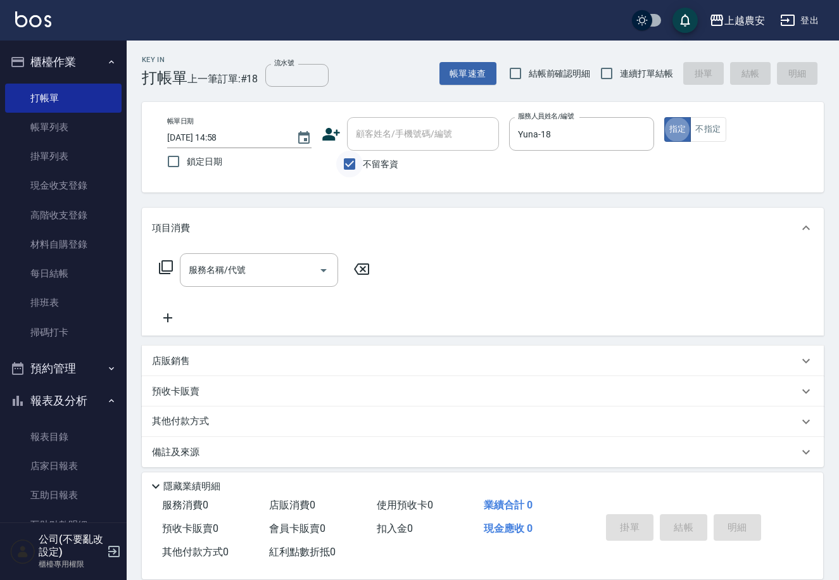
type button "true"
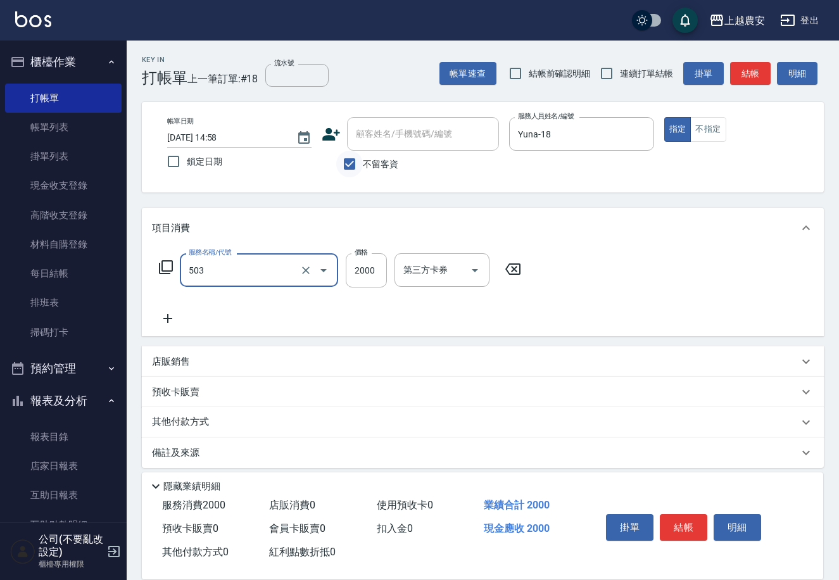
type input "染髮1500↑(503)"
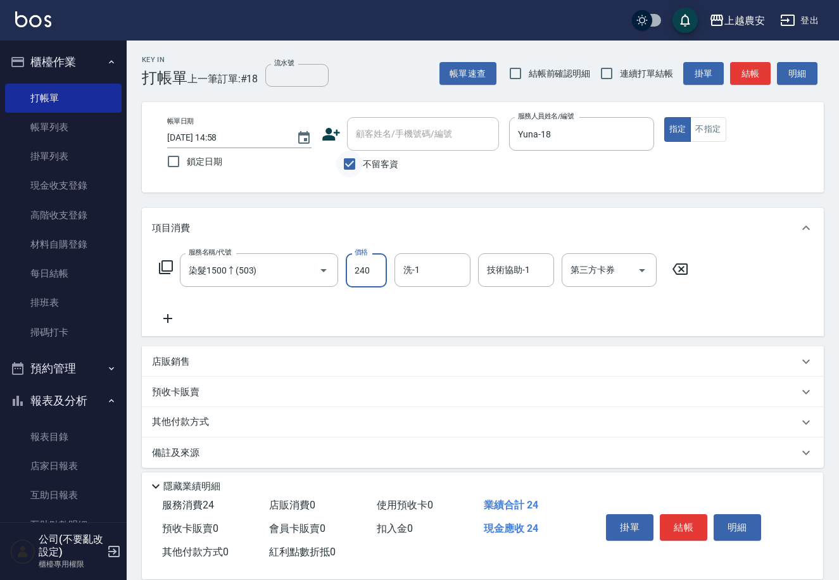
type input "2400"
type input "大巫-35"
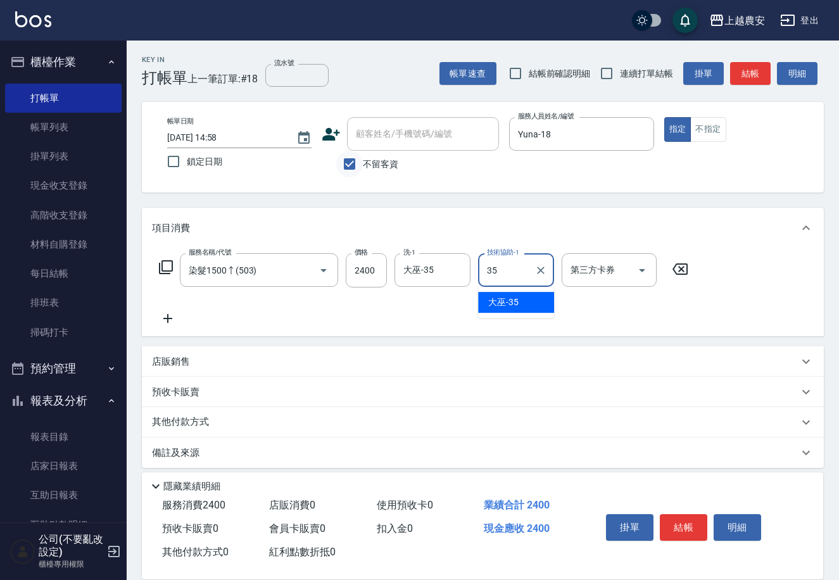
type input "大巫-35"
click at [672, 526] on button "結帳" at bounding box center [683, 527] width 47 height 27
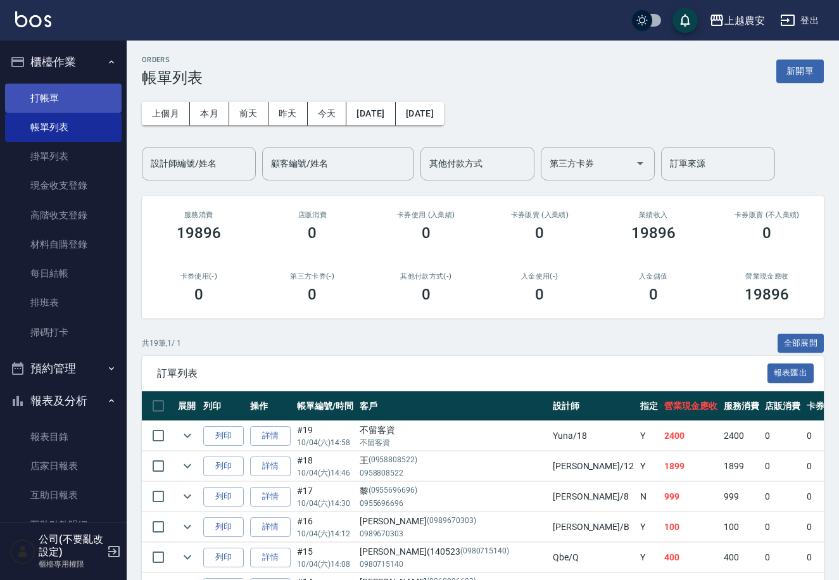
click at [60, 103] on link "打帳單" at bounding box center [63, 98] width 117 height 29
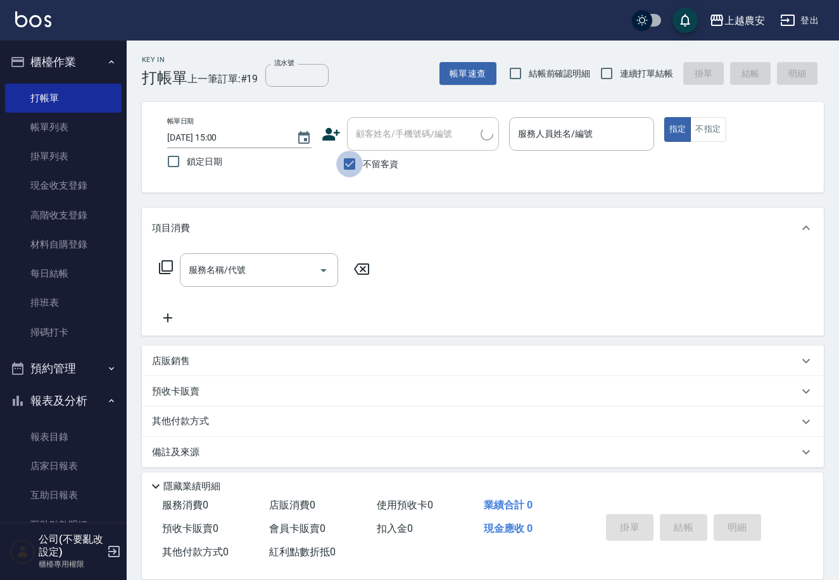
click at [360, 160] on input "不留客資" at bounding box center [349, 164] width 27 height 27
checkbox input "false"
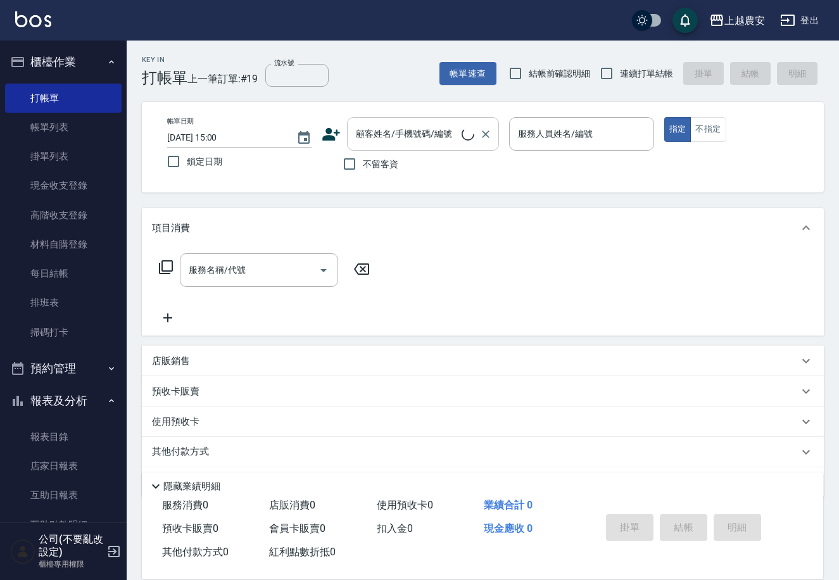
click at [360, 133] on div "顧客姓名/手機號碼/編號 顧客姓名/手機號碼/編號" at bounding box center [423, 134] width 152 height 34
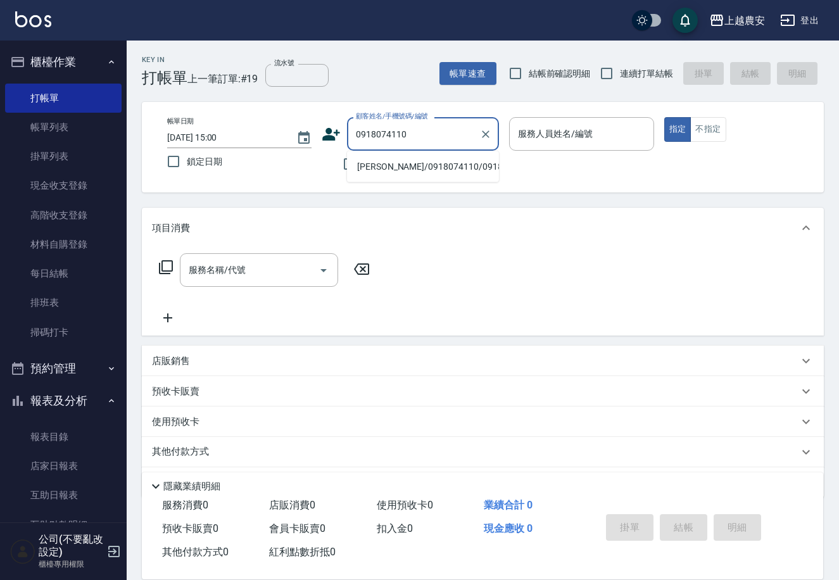
click at [429, 165] on li "蔡羽婷/0918074110/0918074110" at bounding box center [423, 166] width 152 height 21
type input "蔡羽婷/0918074110/0918074110"
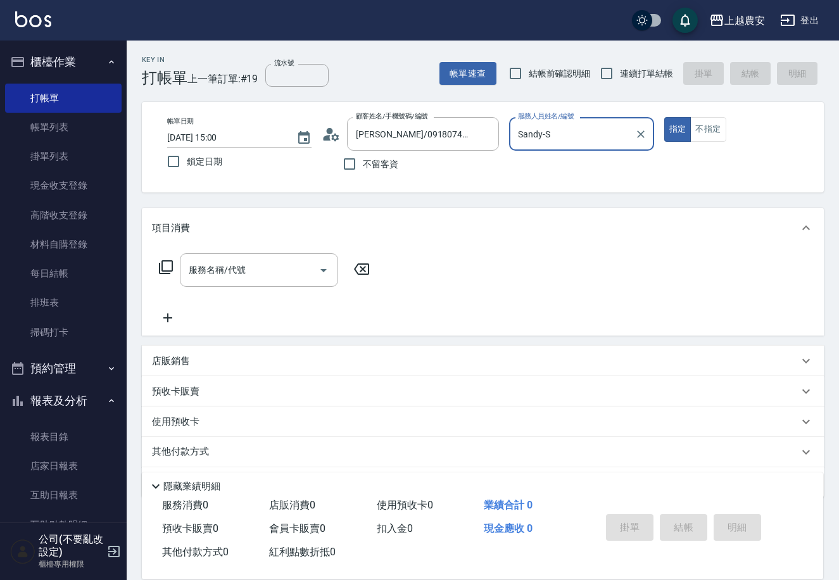
type input "Sandy-S"
click at [256, 267] on input "服務名稱/代號" at bounding box center [250, 270] width 128 height 22
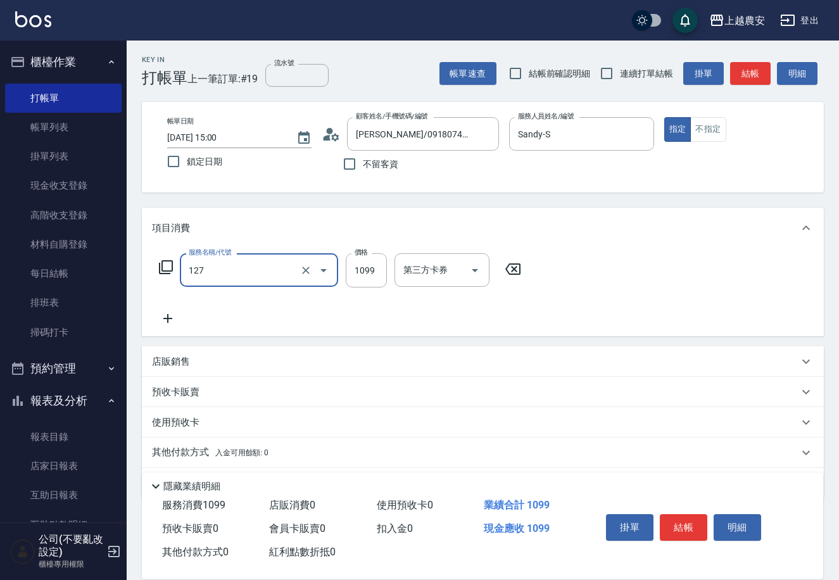
type input "蘊活頭皮(送養髮液)(127)"
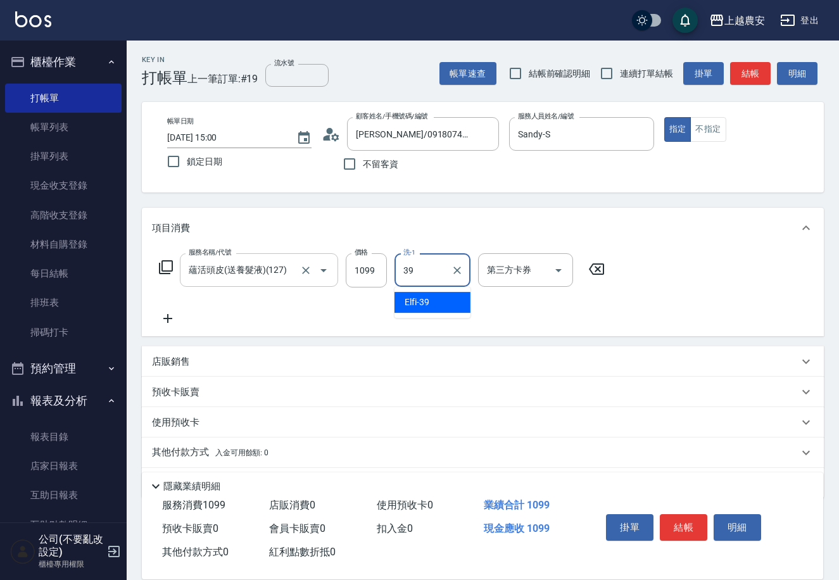
type input "Elfi-39"
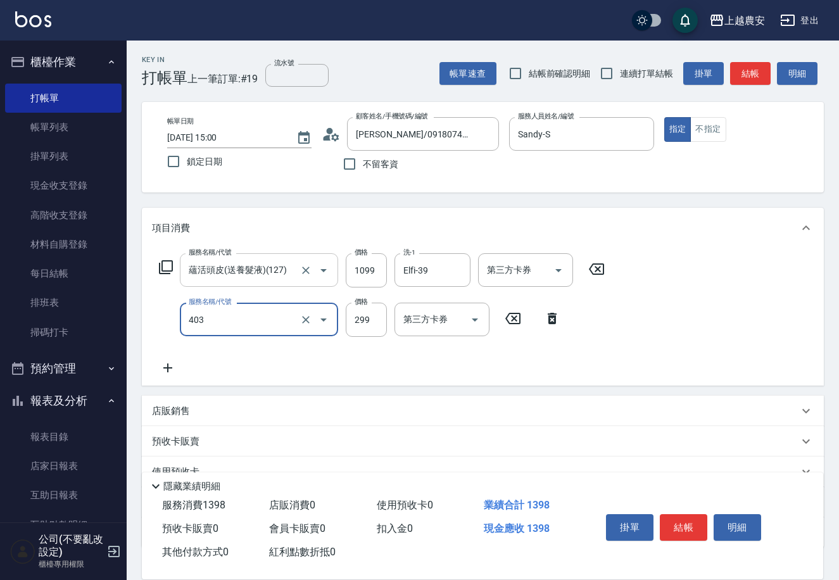
type input "剪髮(403)"
type input "400"
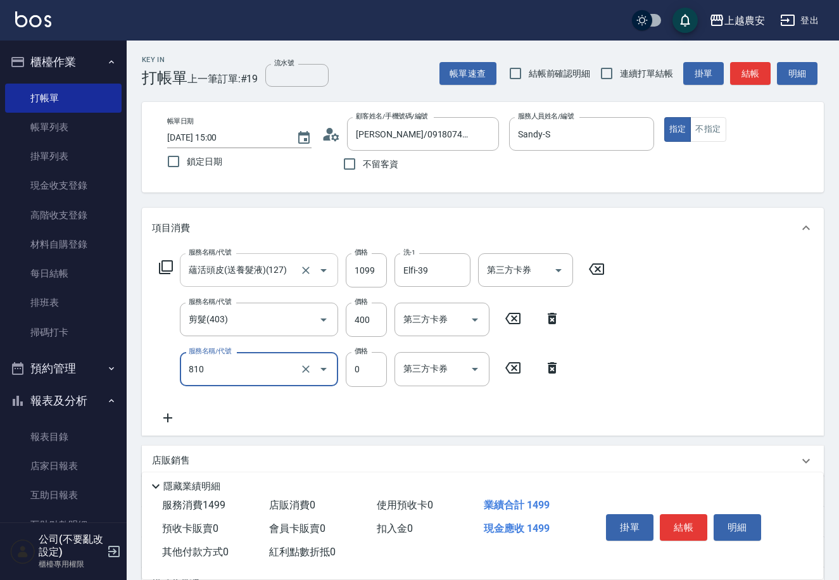
type input "頭皮護髮卡券使用(810)"
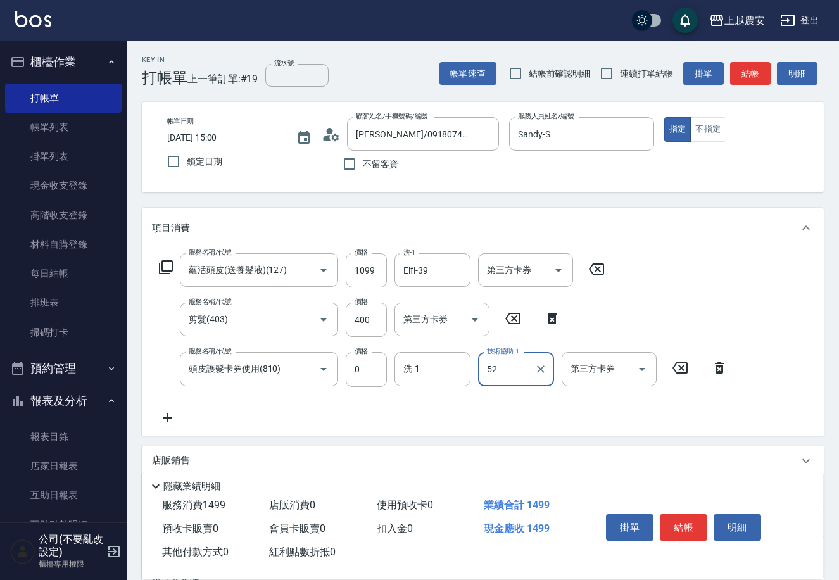
type input "5"
type input "楊馨茹-29"
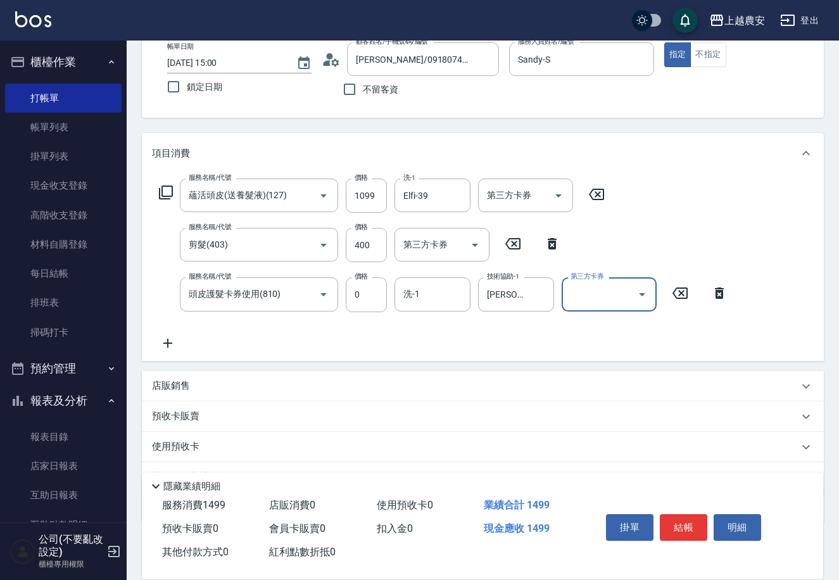
scroll to position [136, 0]
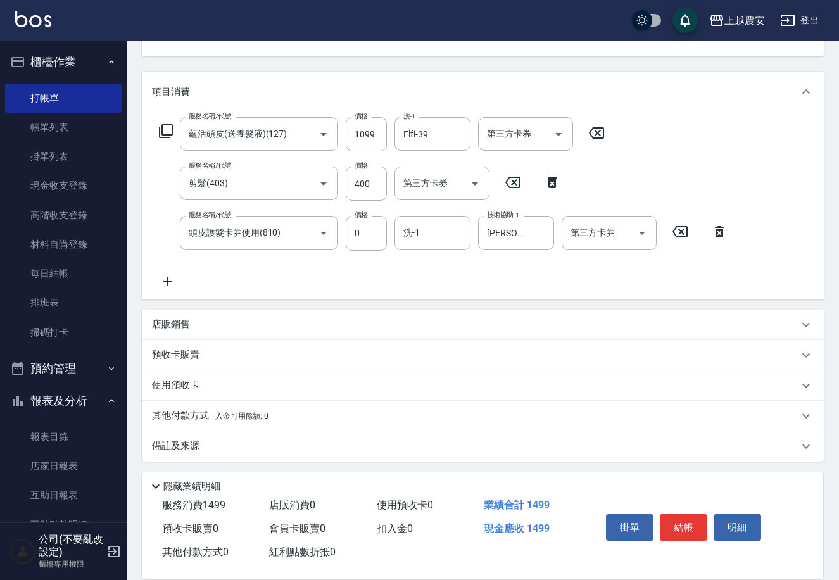
click at [219, 416] on span "入金可用餘額: 0" at bounding box center [242, 416] width 54 height 9
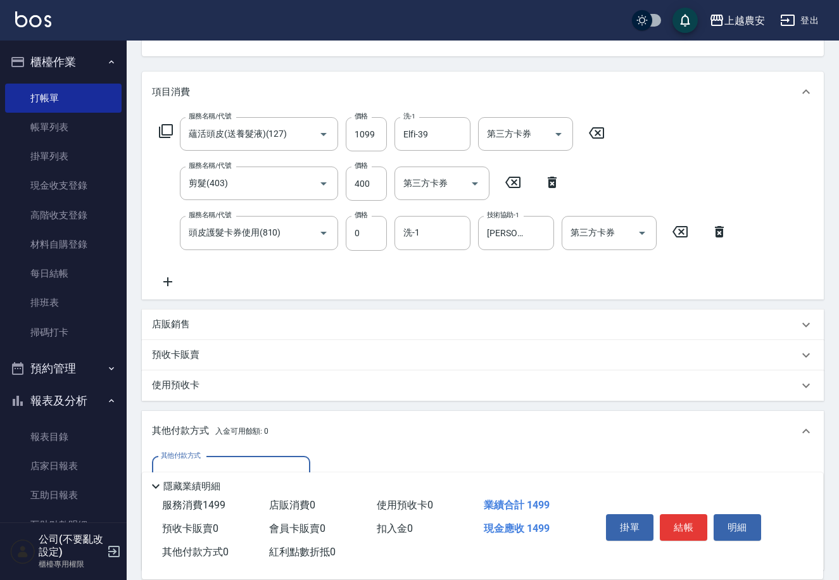
scroll to position [286, 0]
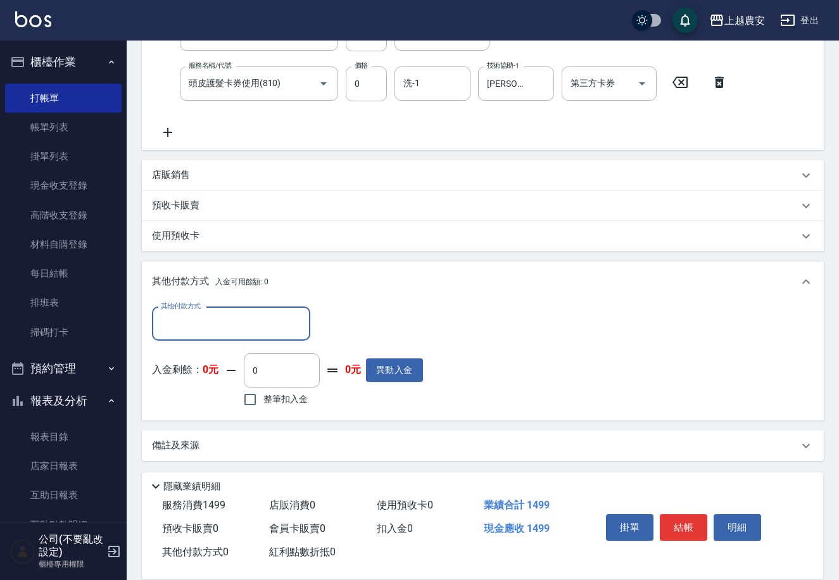
click at [210, 326] on input "其他付款方式" at bounding box center [231, 324] width 147 height 22
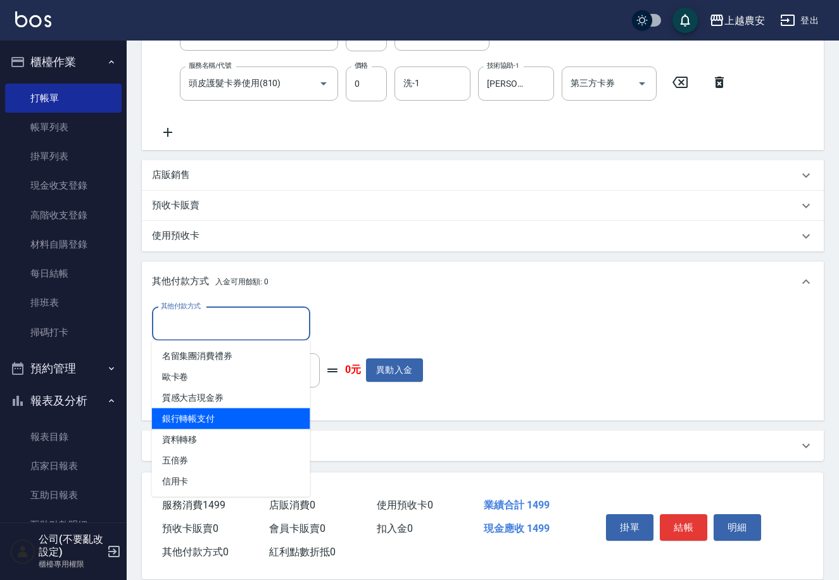
click at [224, 412] on span "銀行轉帳支付" at bounding box center [231, 418] width 158 height 21
type input "銀行轉帳支付"
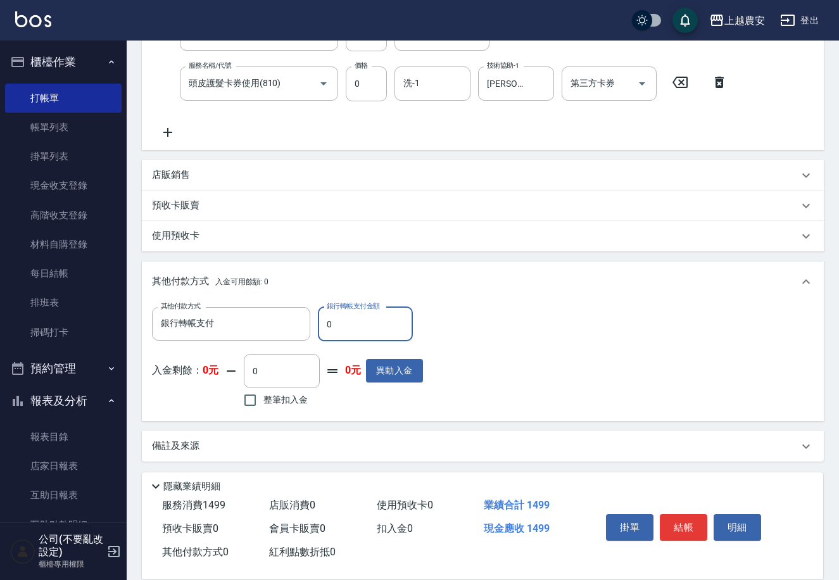
drag, startPoint x: 325, startPoint y: 328, endPoint x: 416, endPoint y: 326, distance: 90.6
click at [391, 329] on input "0" at bounding box center [365, 324] width 95 height 34
type input "1499"
click at [679, 525] on button "結帳" at bounding box center [683, 527] width 47 height 27
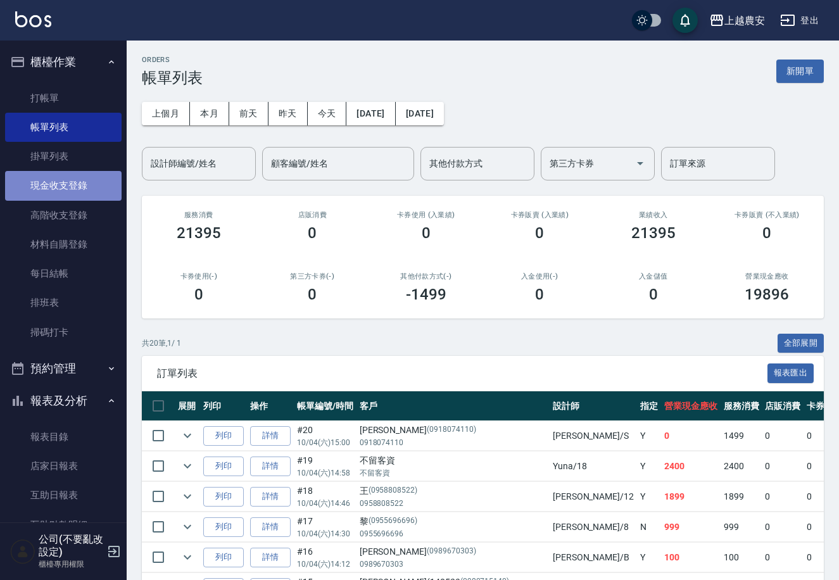
click at [71, 187] on link "現金收支登錄" at bounding box center [63, 185] width 117 height 29
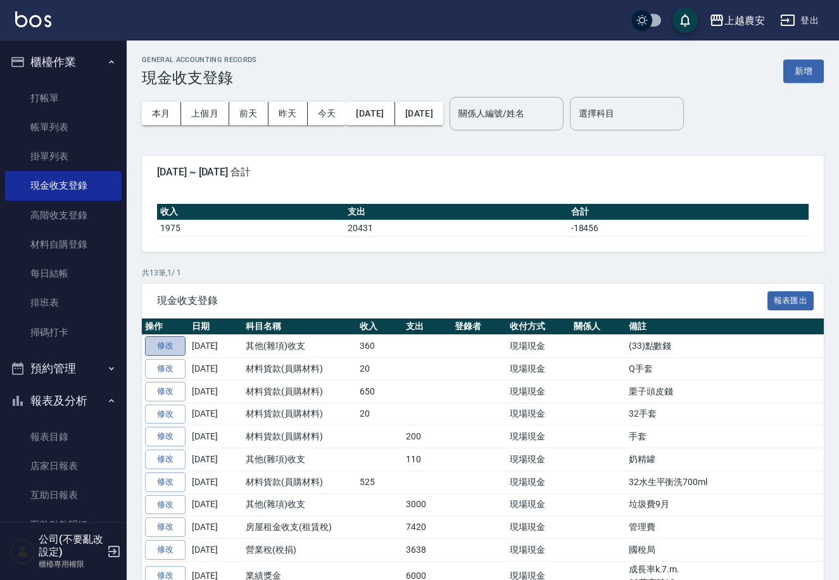
click at [161, 346] on link "修改" at bounding box center [165, 346] width 41 height 20
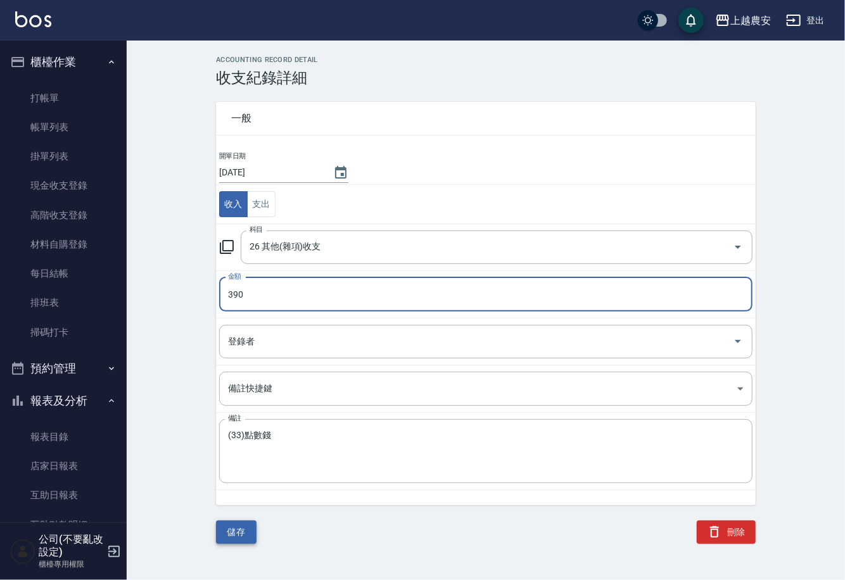
type input "390"
click at [247, 533] on button "儲存" at bounding box center [236, 532] width 41 height 23
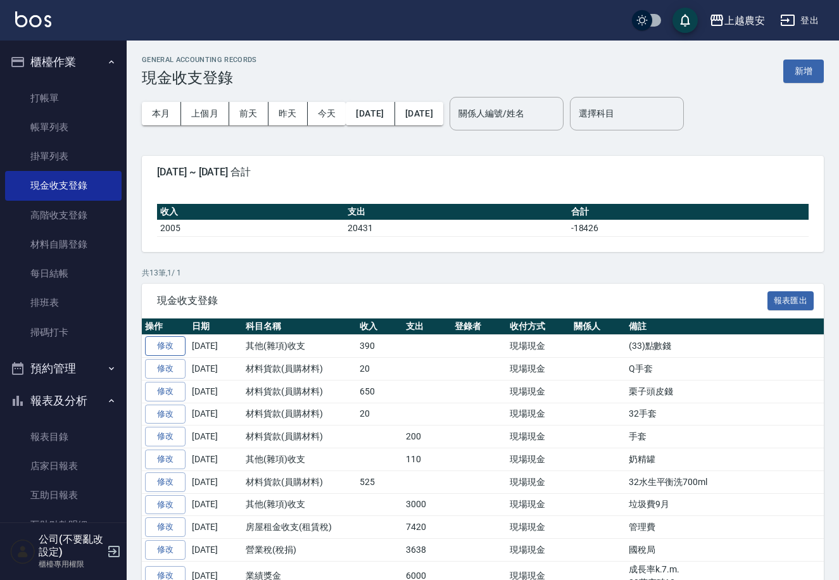
click at [172, 349] on link "修改" at bounding box center [165, 346] width 41 height 20
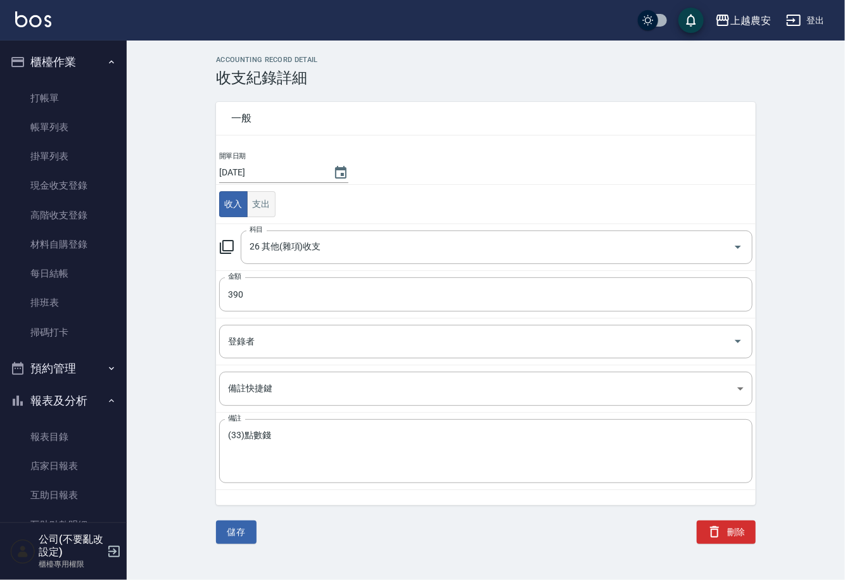
click at [256, 205] on button "支出" at bounding box center [261, 204] width 28 height 26
click at [230, 248] on icon at bounding box center [226, 246] width 15 height 15
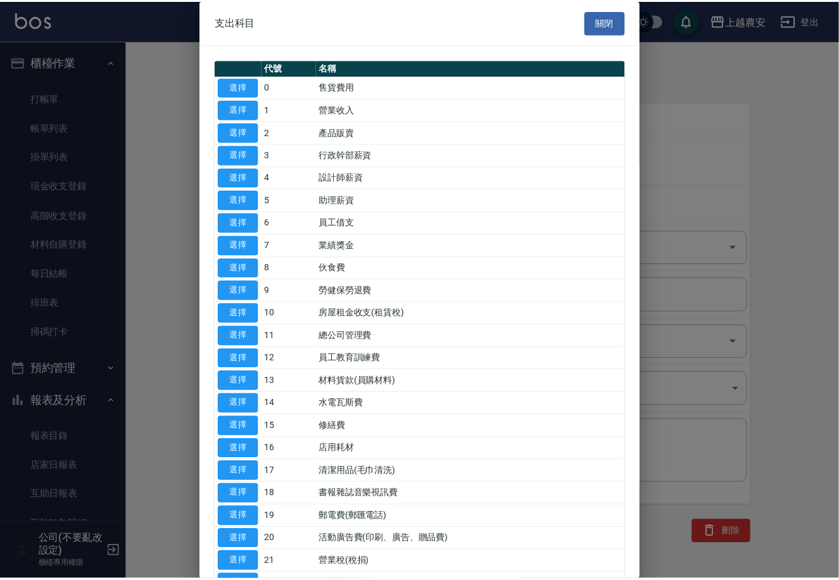
scroll to position [436, 0]
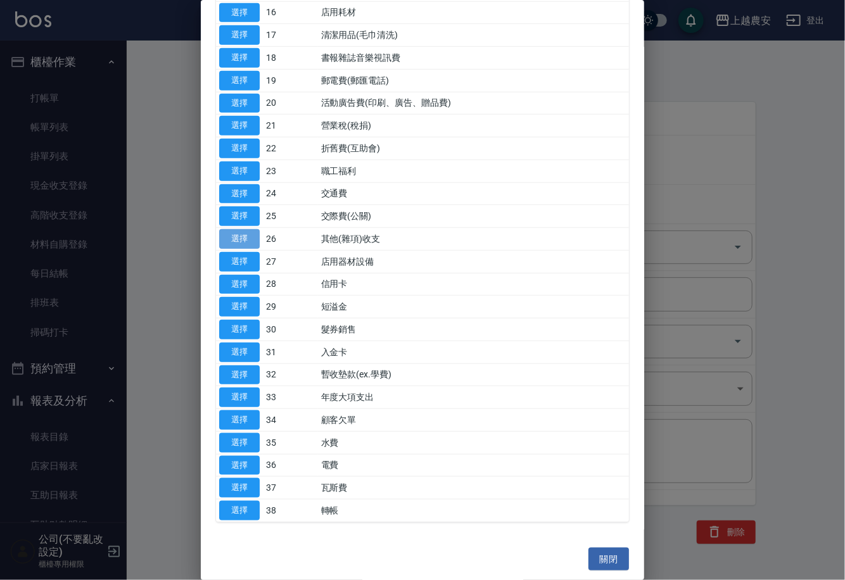
click at [239, 232] on button "選擇" at bounding box center [239, 239] width 41 height 20
type input "26 其他(雜項)收支"
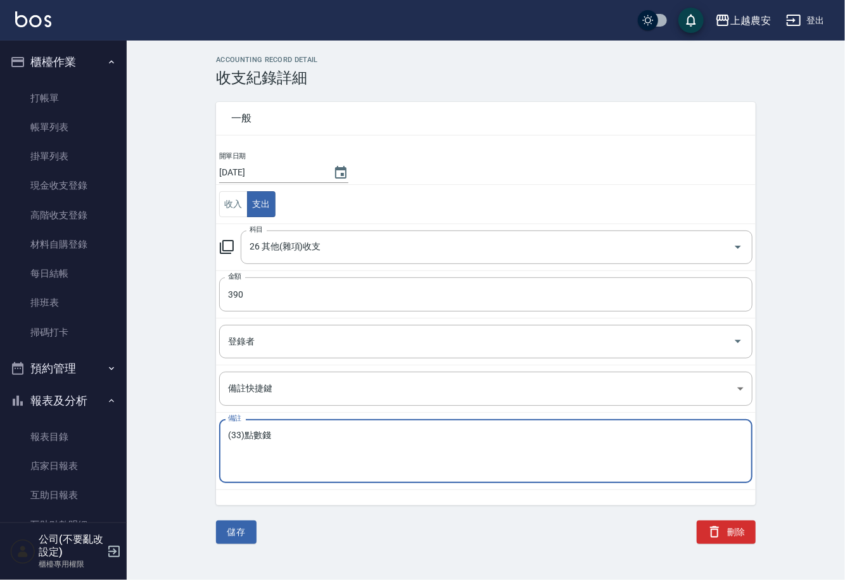
click at [289, 437] on textarea "(33)點數錢" at bounding box center [485, 451] width 515 height 43
type textarea "(33)點數錢上個月+今天1點"
click at [226, 533] on button "儲存" at bounding box center [236, 532] width 41 height 23
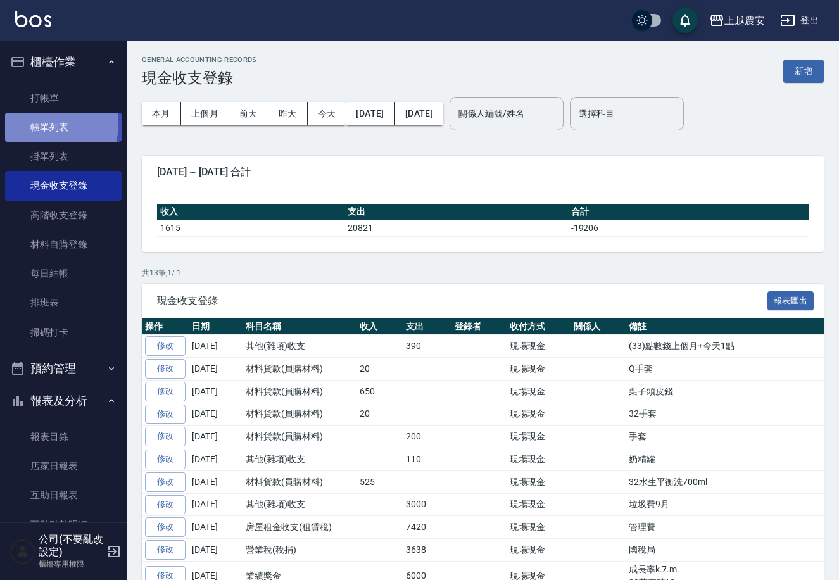
click at [32, 123] on link "帳單列表" at bounding box center [63, 127] width 117 height 29
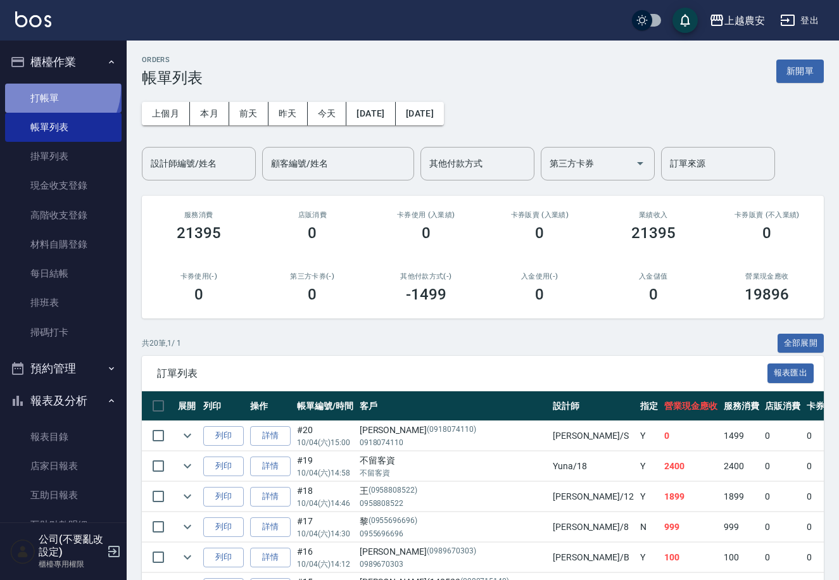
click at [53, 88] on link "打帳單" at bounding box center [63, 98] width 117 height 29
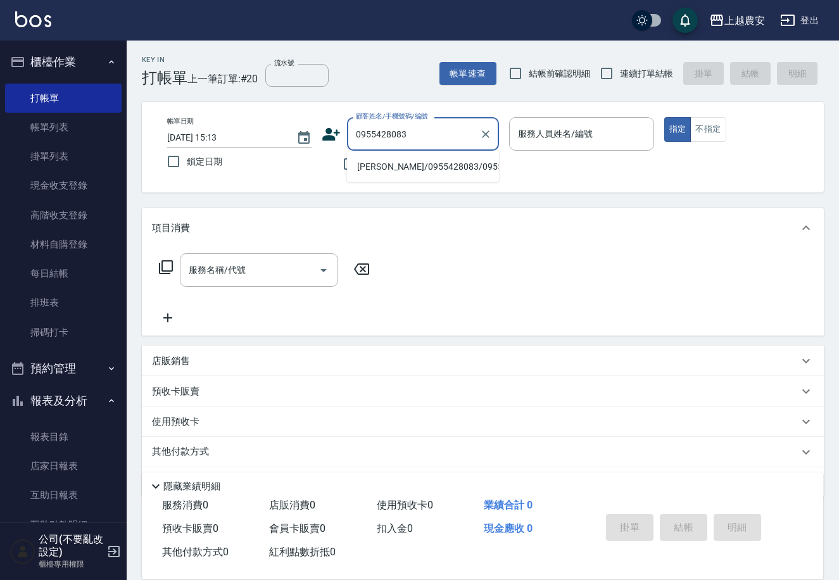
click at [387, 165] on li "李政達/0955428083/0955428083" at bounding box center [423, 166] width 152 height 21
type input "李政達/0955428083/0955428083"
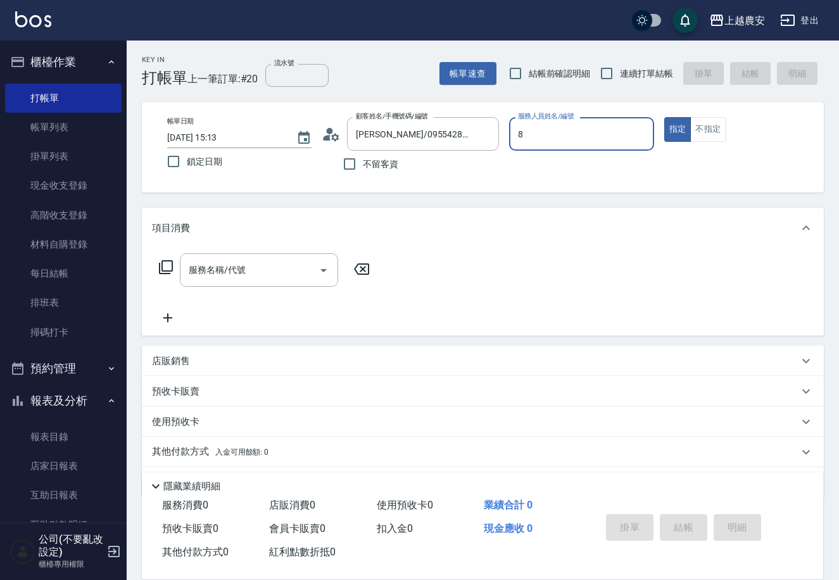
type input "黛慧-8"
type button "true"
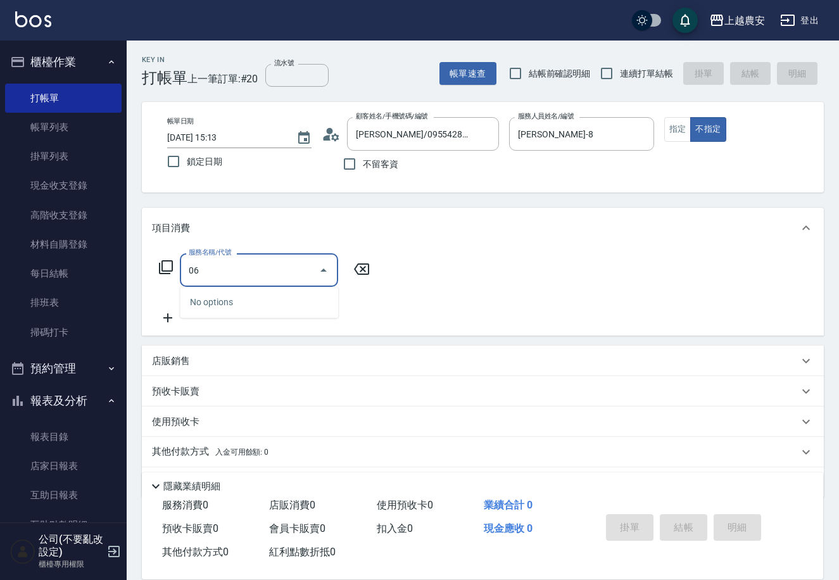
type input "0"
type input "洗+剪(206)"
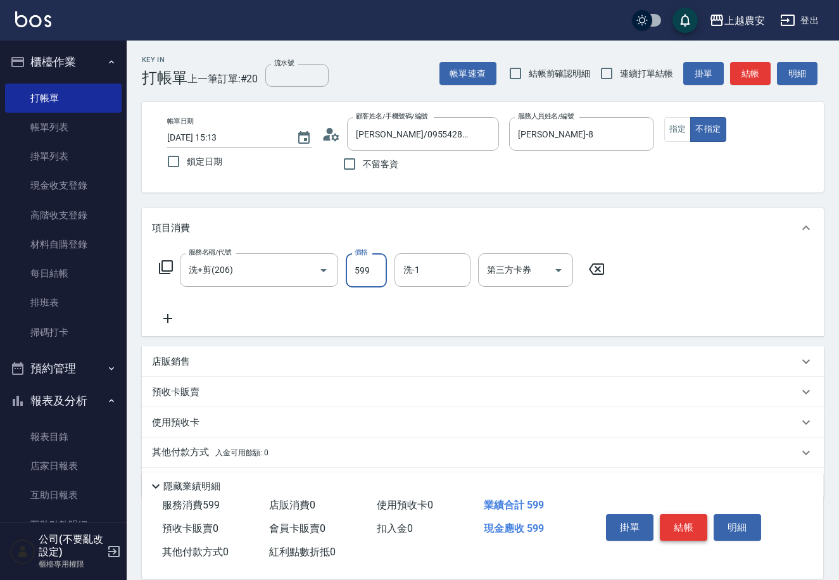
click at [675, 525] on button "結帳" at bounding box center [683, 527] width 47 height 27
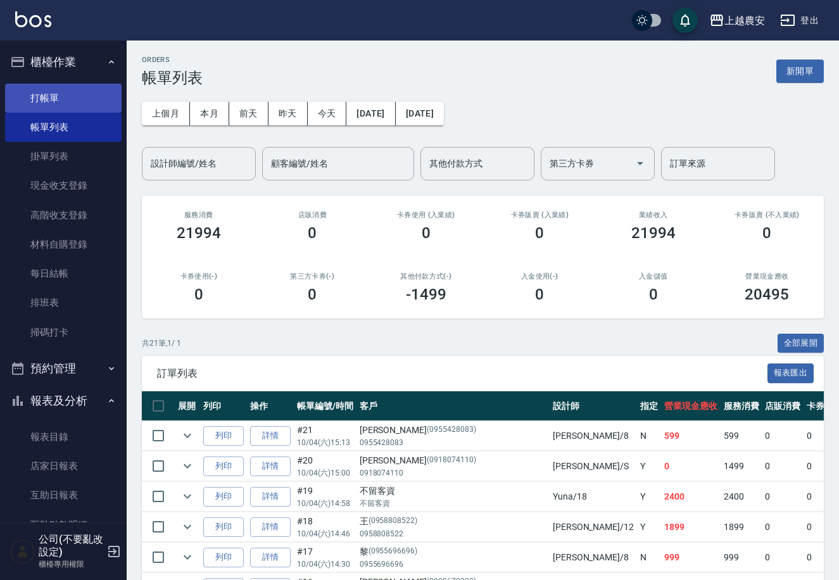
click at [37, 92] on link "打帳單" at bounding box center [63, 98] width 117 height 29
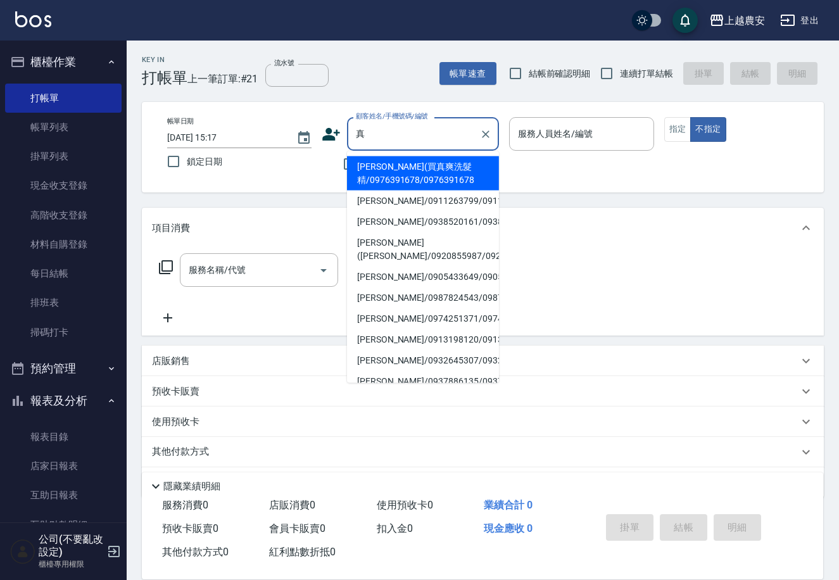
click at [377, 175] on li "彭瑋婷(買真爽洗髮精/0976391678/0976391678" at bounding box center [423, 173] width 152 height 34
type input "彭瑋婷(買真爽洗髮精/0976391678/0976391678"
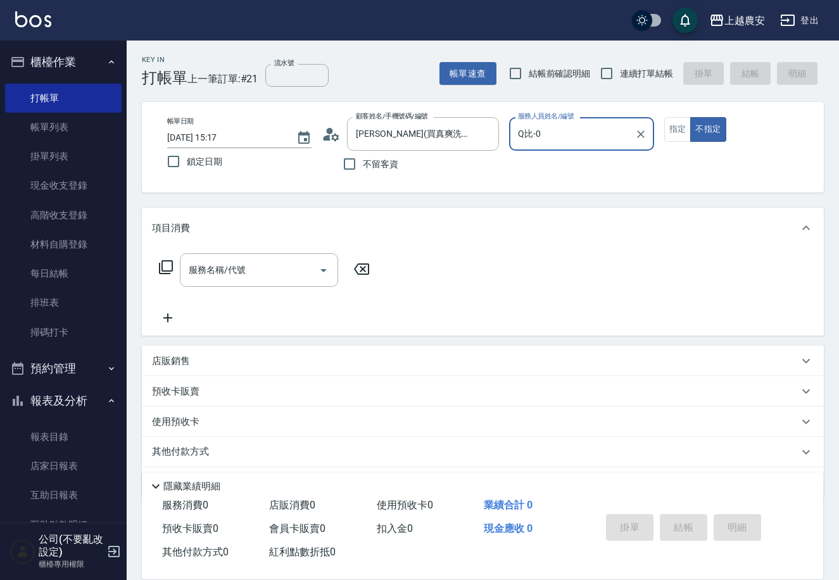
type input "Q比-0"
click at [668, 130] on button "指定" at bounding box center [677, 129] width 27 height 25
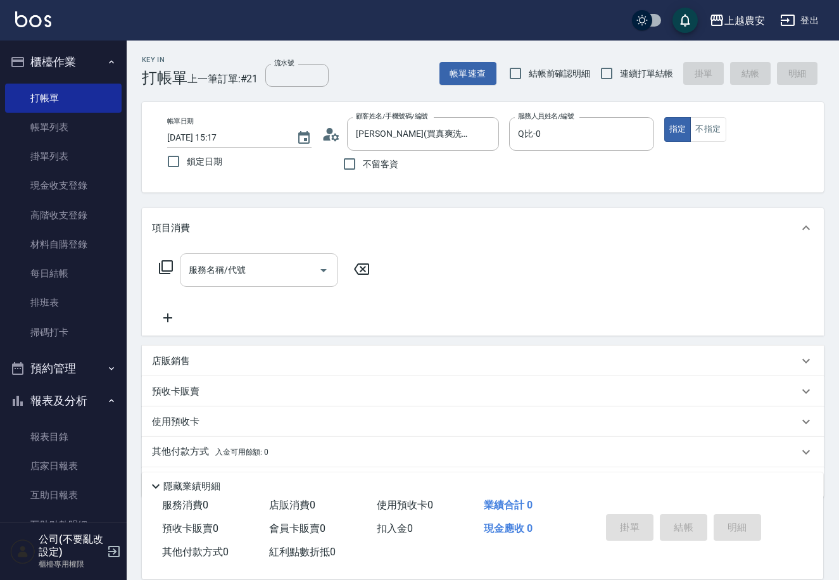
click at [268, 270] on input "服務名稱/代號" at bounding box center [250, 270] width 128 height 22
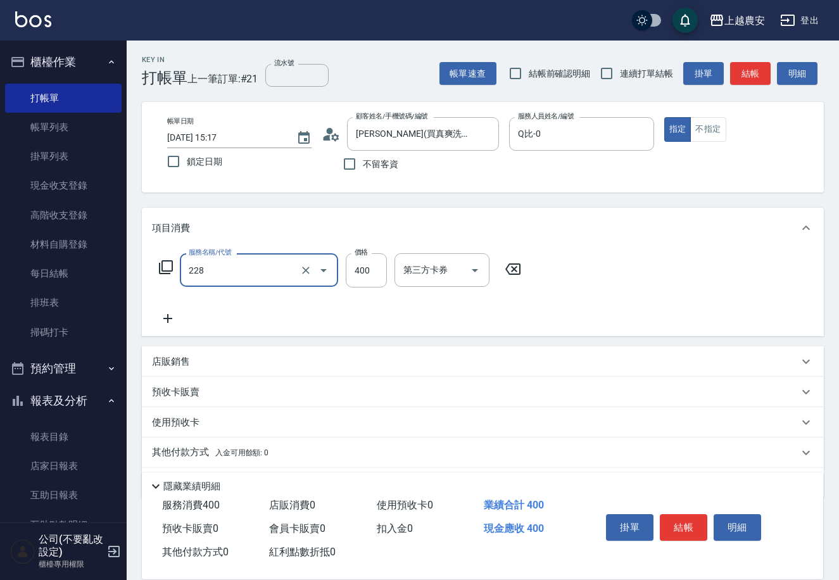
type input "洗髮(228)"
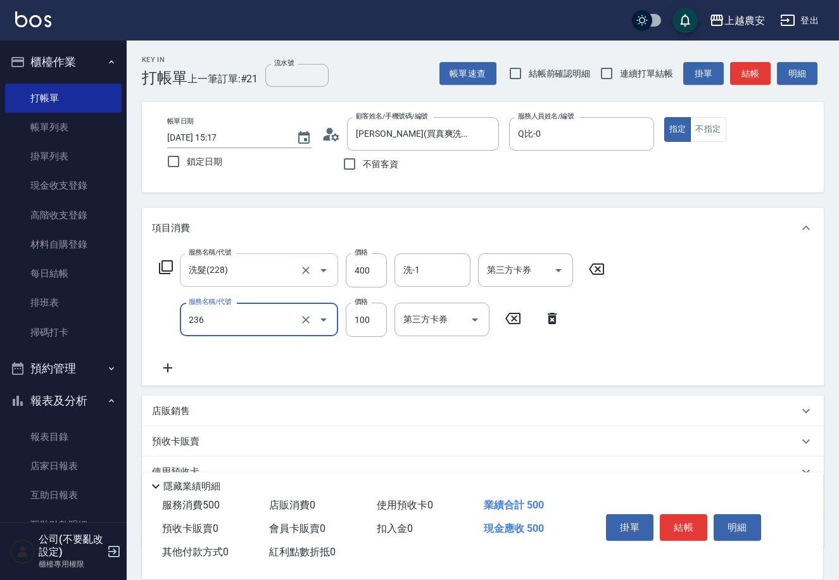
type input "手棒(236)"
click at [684, 529] on button "結帳" at bounding box center [683, 527] width 47 height 27
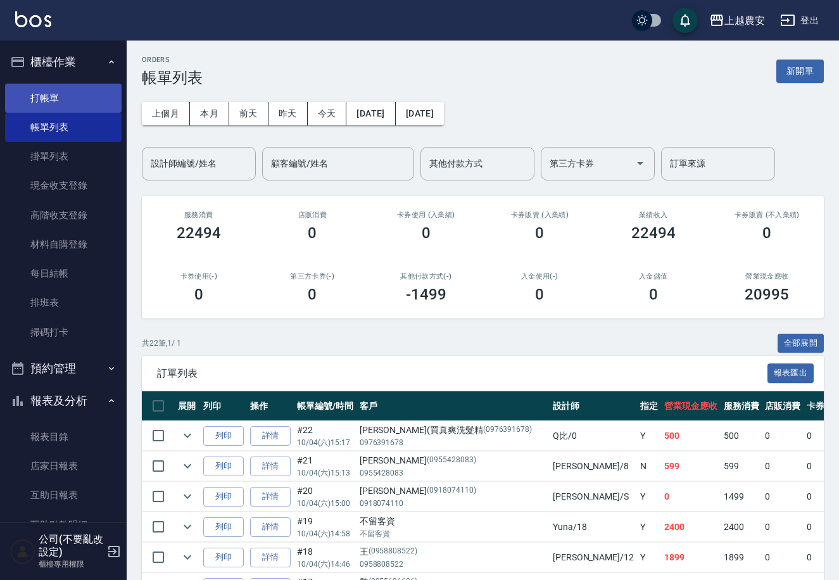
click at [60, 105] on link "打帳單" at bounding box center [63, 98] width 117 height 29
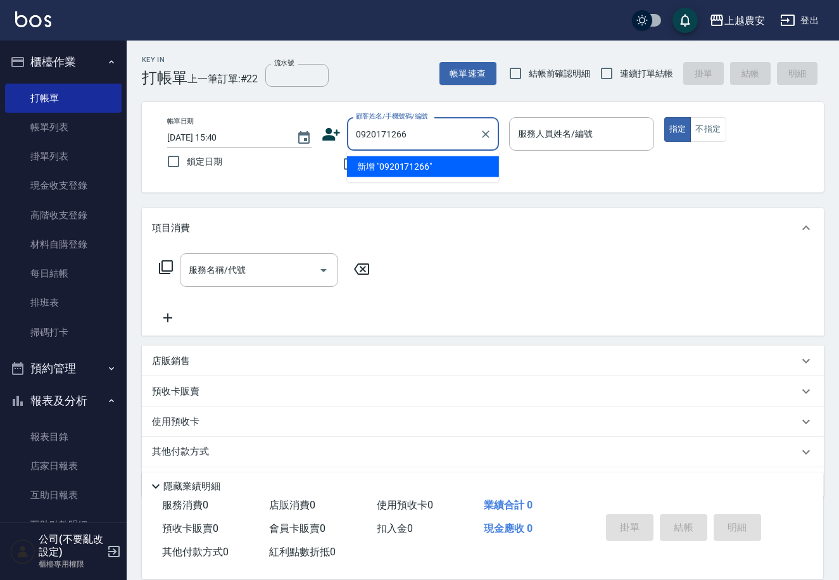
click at [414, 168] on li "新增 "0920171266"" at bounding box center [423, 166] width 152 height 21
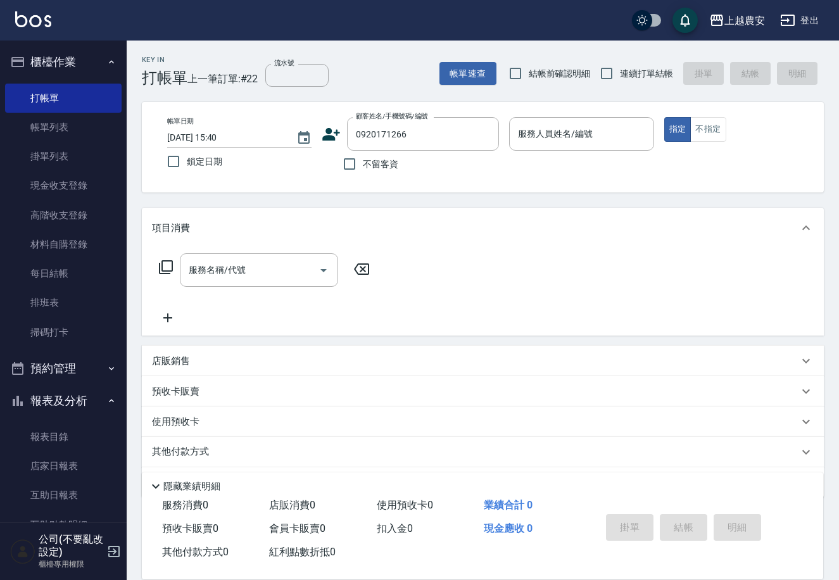
click at [331, 137] on icon at bounding box center [332, 134] width 18 height 13
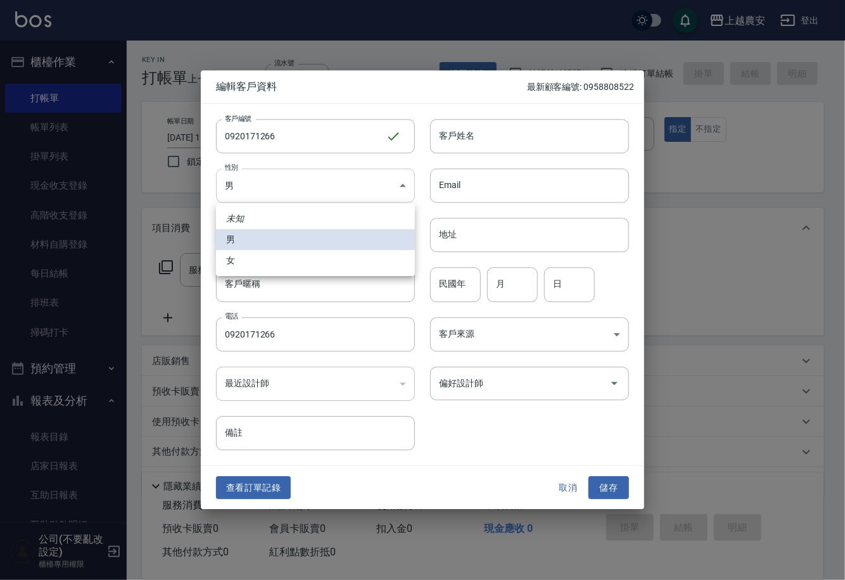
click at [285, 192] on body "上越農安 登出 櫃檯作業 打帳單 帳單列表 掛單列表 現金收支登錄 高階收支登錄 材料自購登錄 每日結帳 排班表 掃碼打卡 預約管理 預約管理 單日預約紀錄 …" at bounding box center [422, 308] width 845 height 617
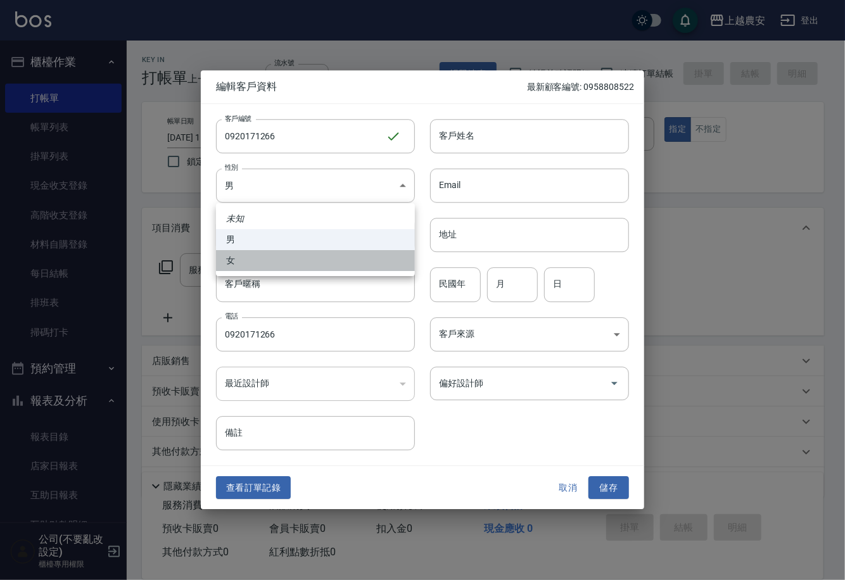
drag, startPoint x: 296, startPoint y: 260, endPoint x: 304, endPoint y: 260, distance: 7.6
click at [297, 260] on li "女" at bounding box center [315, 260] width 199 height 21
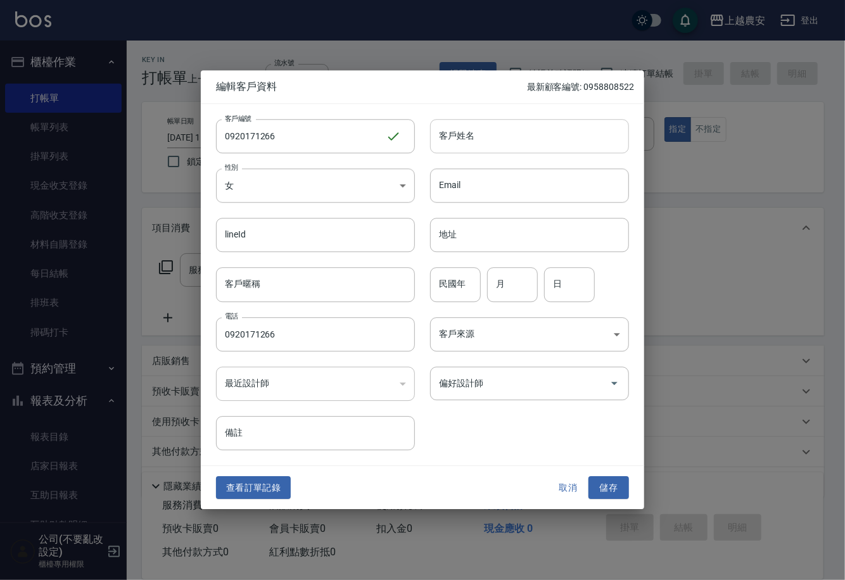
click at [497, 137] on input "客戶姓名" at bounding box center [529, 136] width 199 height 34
click at [625, 480] on button "儲存" at bounding box center [608, 487] width 41 height 23
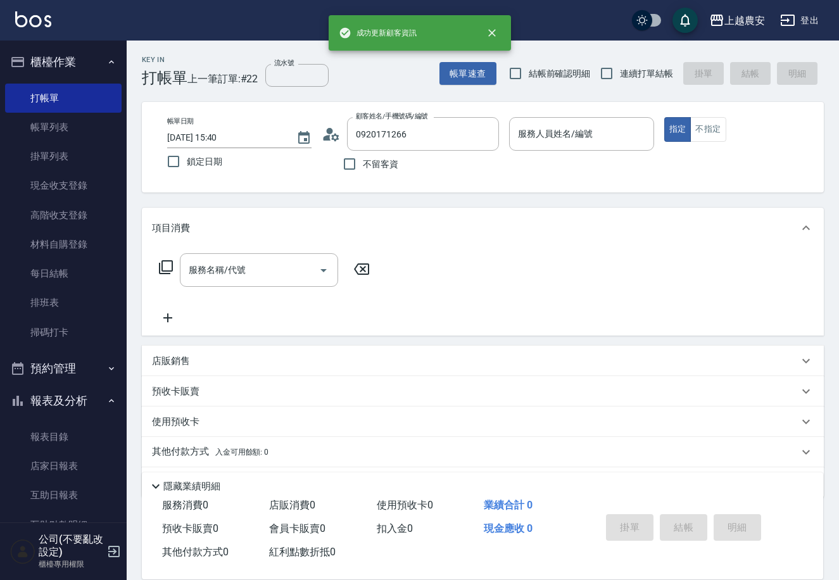
click at [592, 151] on p at bounding box center [581, 157] width 144 height 13
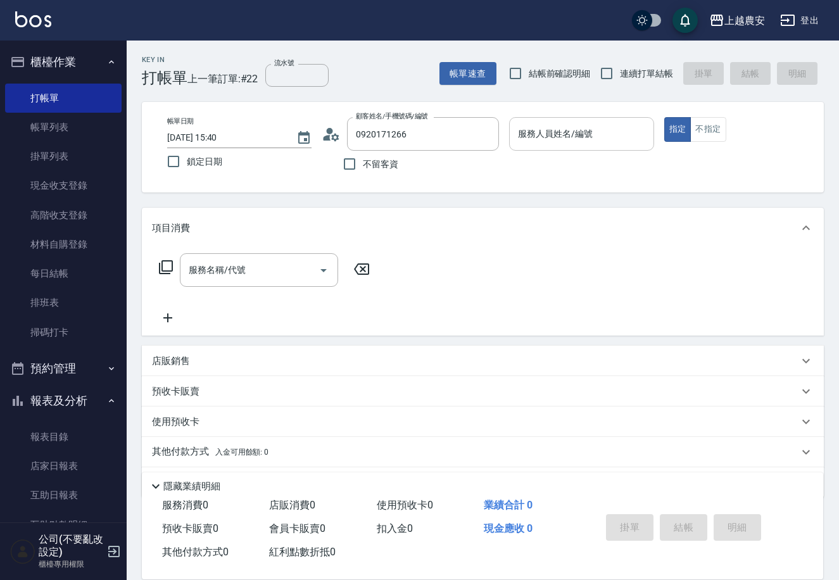
click at [591, 147] on div "服務人員姓名/編號" at bounding box center [581, 134] width 144 height 34
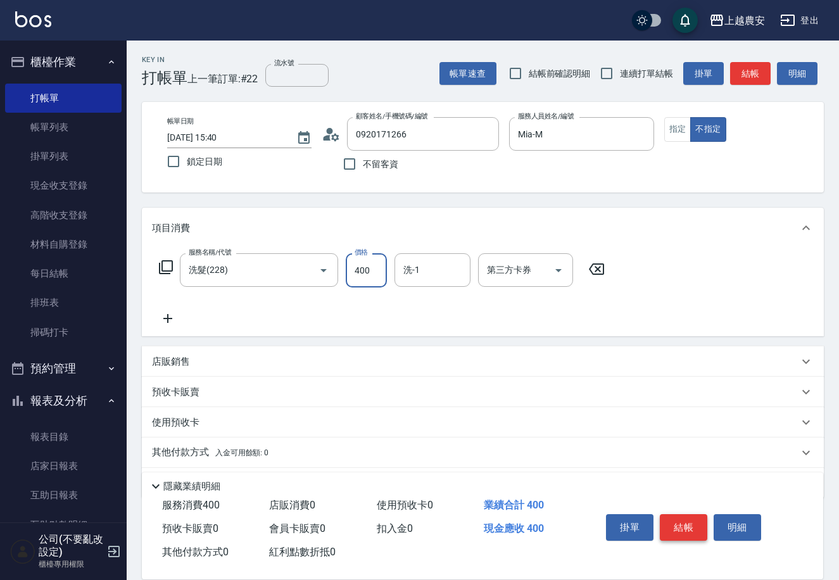
click at [691, 529] on button "結帳" at bounding box center [683, 527] width 47 height 27
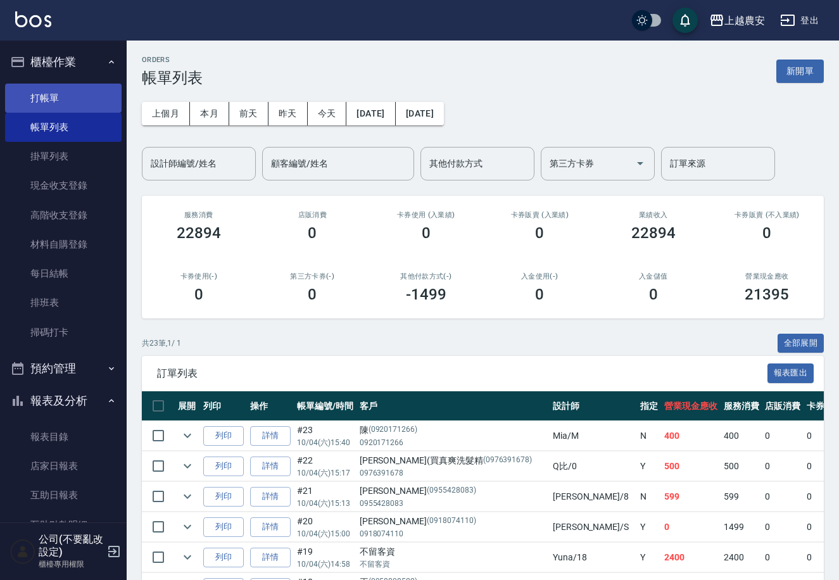
click at [42, 88] on link "打帳單" at bounding box center [63, 98] width 117 height 29
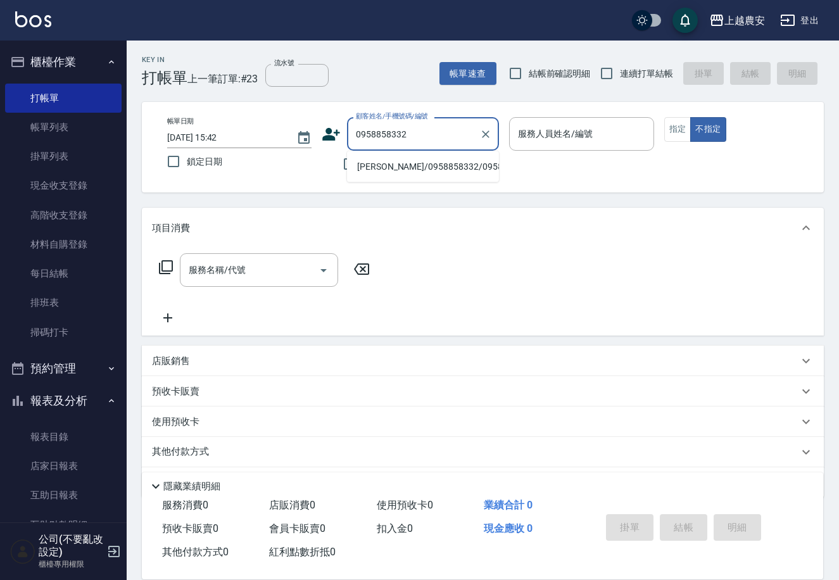
click at [415, 160] on li "陳玫君/0958858332/0958858332" at bounding box center [423, 166] width 152 height 21
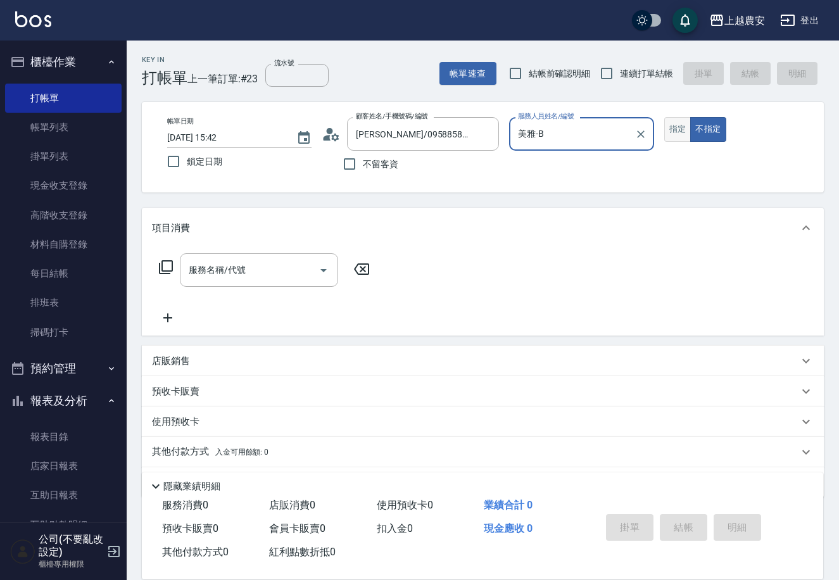
click at [676, 136] on button "指定" at bounding box center [677, 129] width 27 height 25
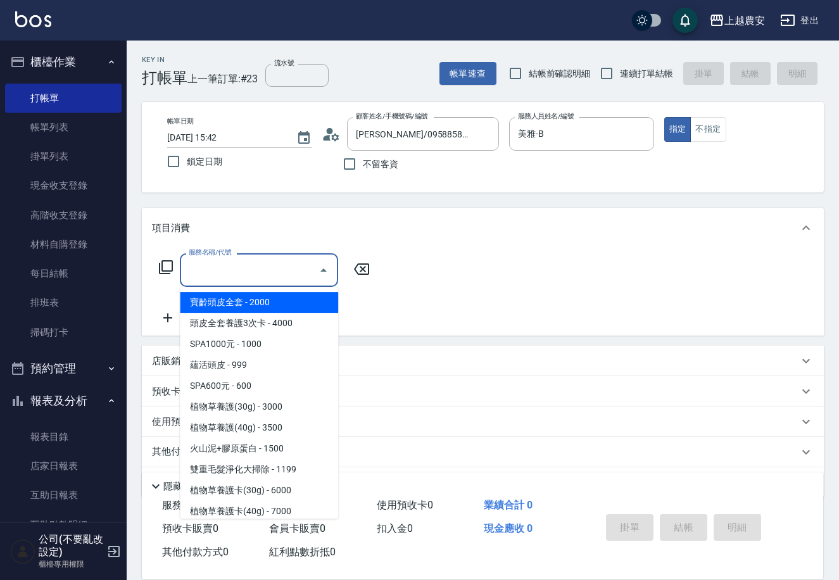
click at [220, 270] on div "服務名稱/代號 服務名稱/代號" at bounding box center [259, 270] width 158 height 34
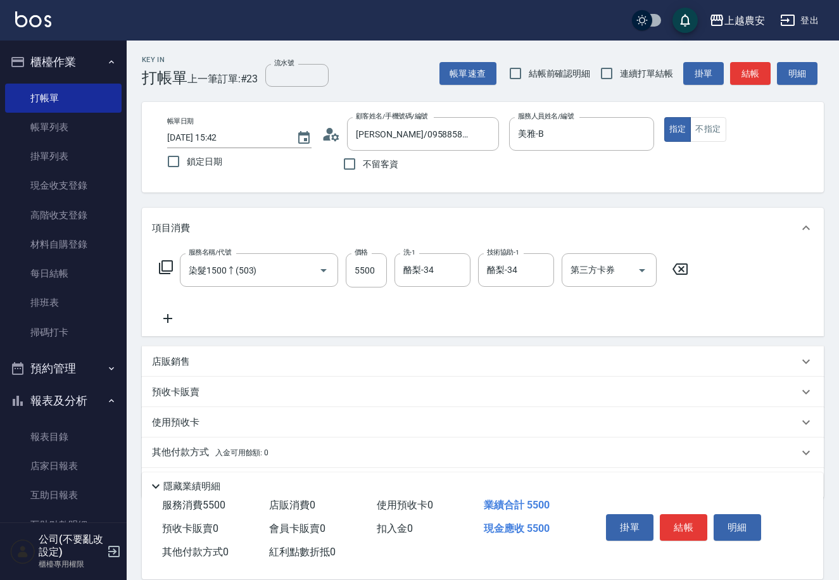
click at [169, 321] on icon at bounding box center [168, 318] width 32 height 15
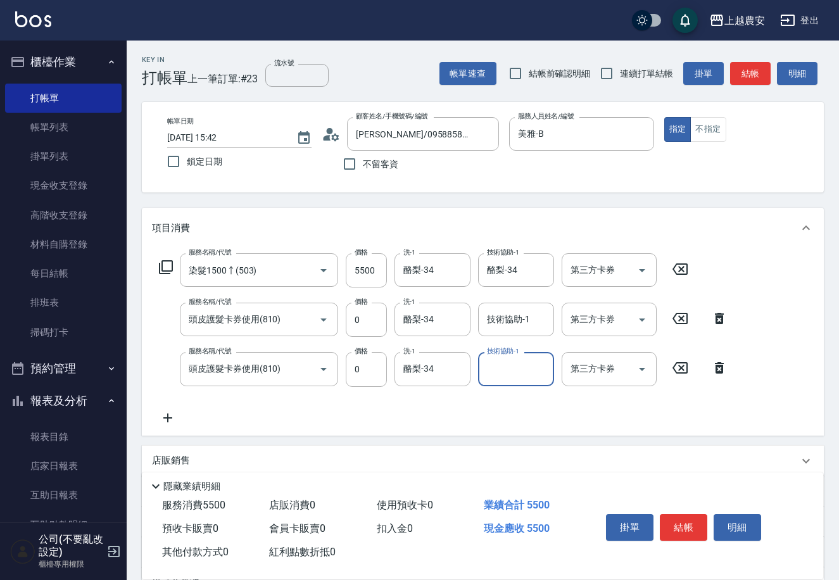
scroll to position [136, 0]
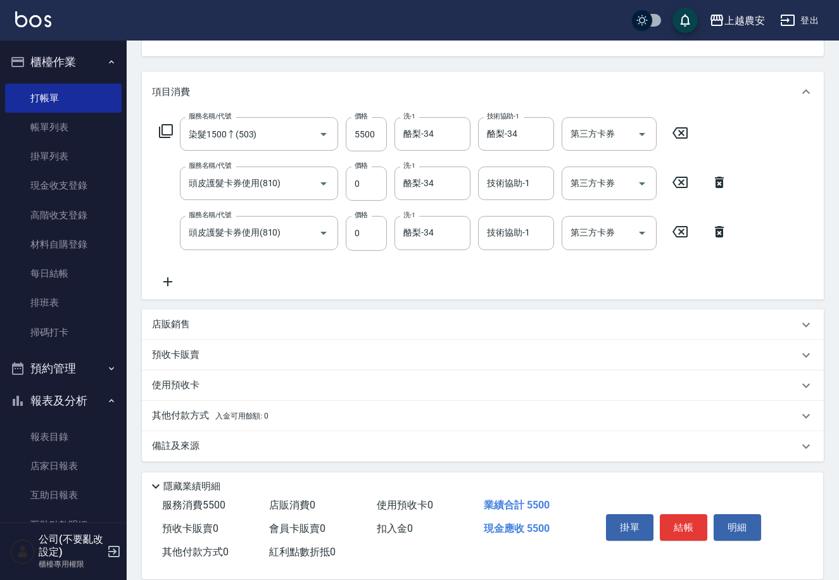
click at [191, 326] on div "店販銷售" at bounding box center [475, 324] width 647 height 13
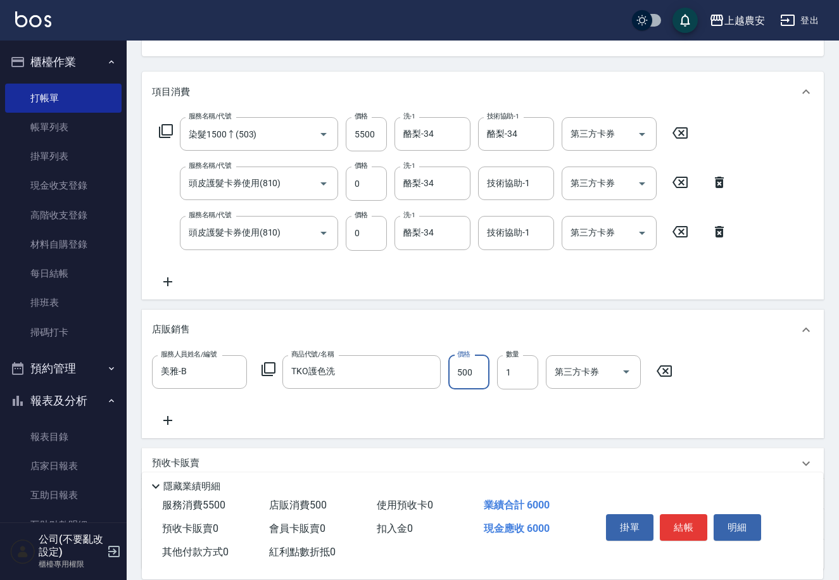
scroll to position [244, 0]
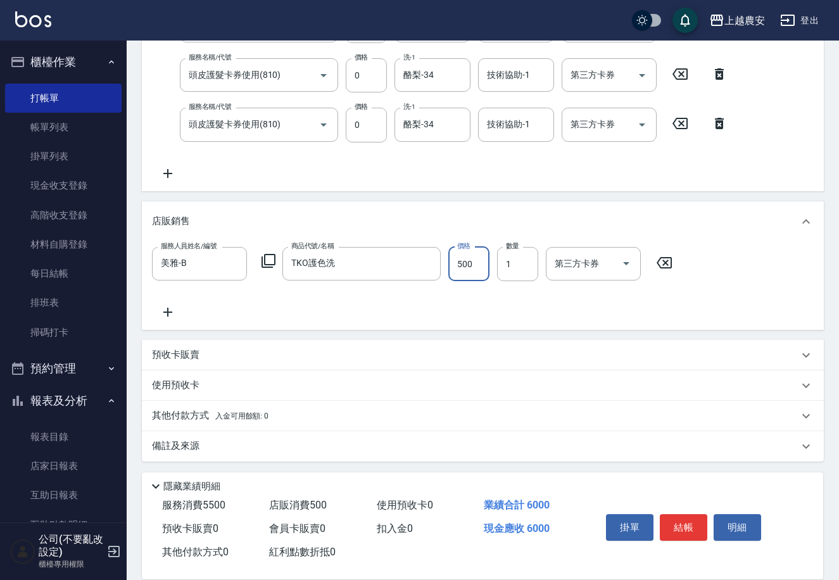
click at [207, 420] on p "其他付款方式 入金可用餘額: 0" at bounding box center [210, 416] width 117 height 14
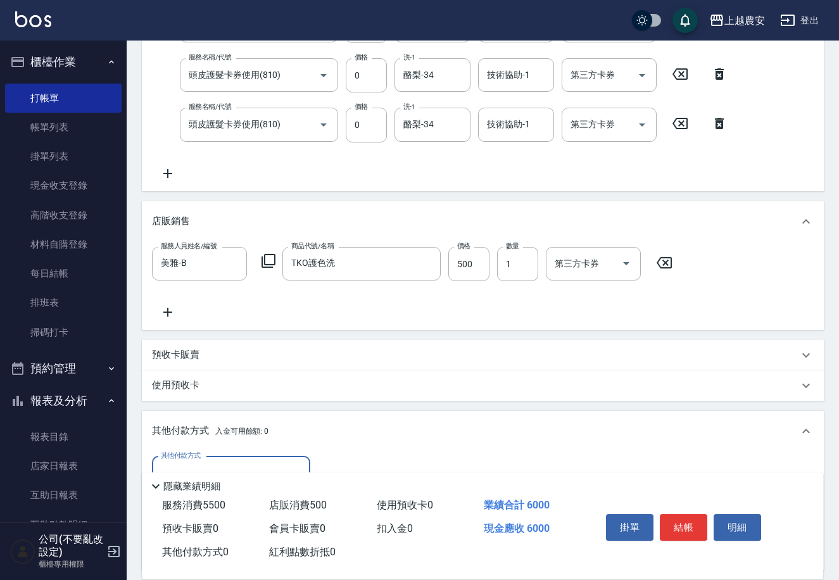
scroll to position [393, 0]
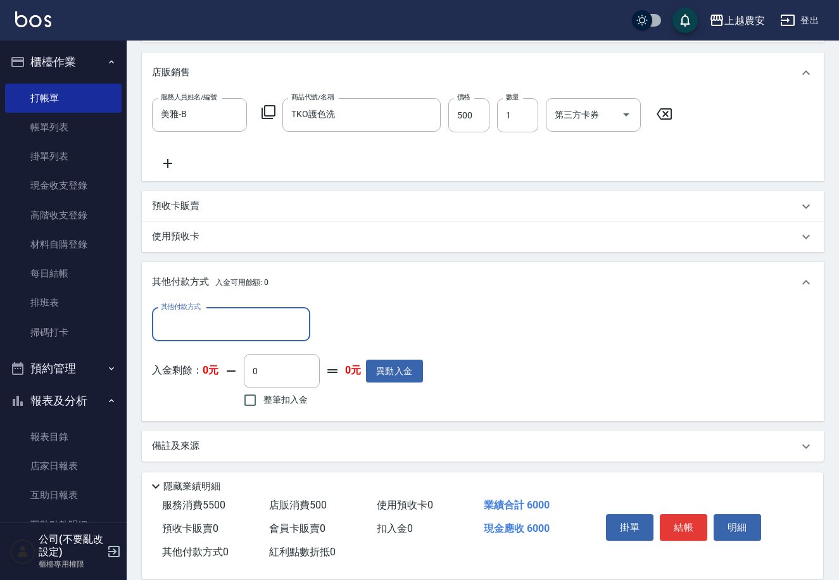
click at [175, 332] on input "其他付款方式" at bounding box center [231, 324] width 147 height 22
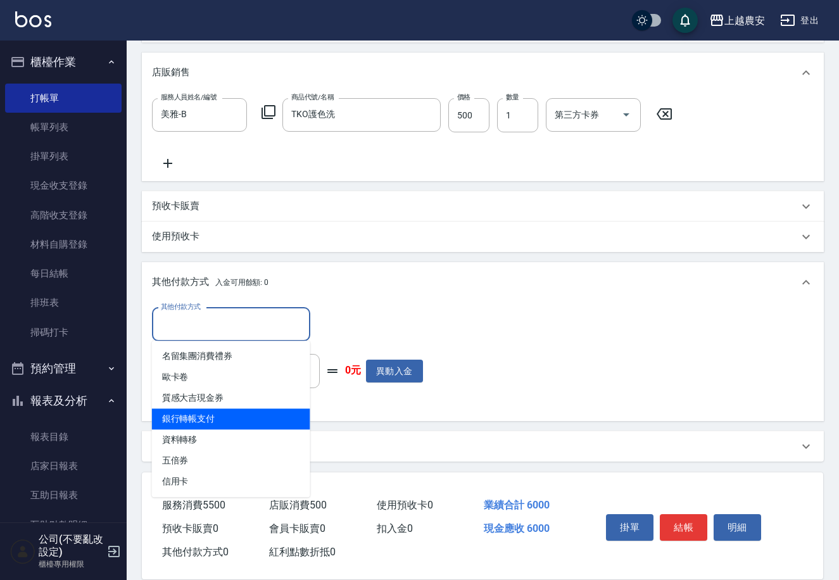
click at [199, 413] on span "銀行轉帳支付" at bounding box center [231, 418] width 158 height 21
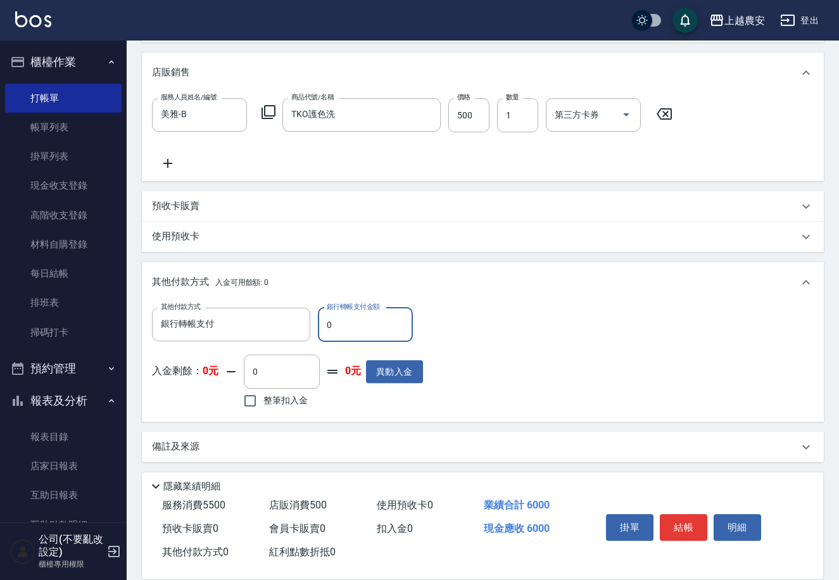
click at [322, 324] on input "0" at bounding box center [365, 325] width 95 height 34
click at [684, 519] on button "結帳" at bounding box center [683, 527] width 47 height 27
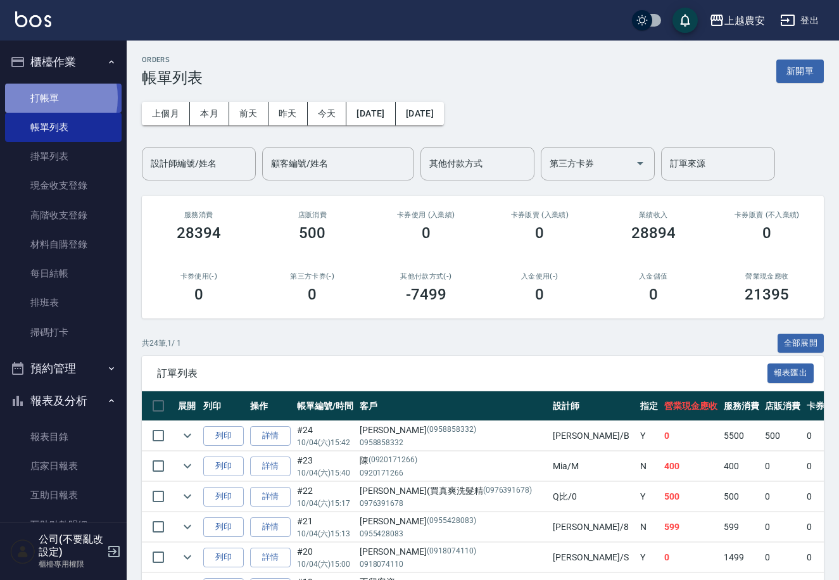
click at [40, 98] on link "打帳單" at bounding box center [63, 98] width 117 height 29
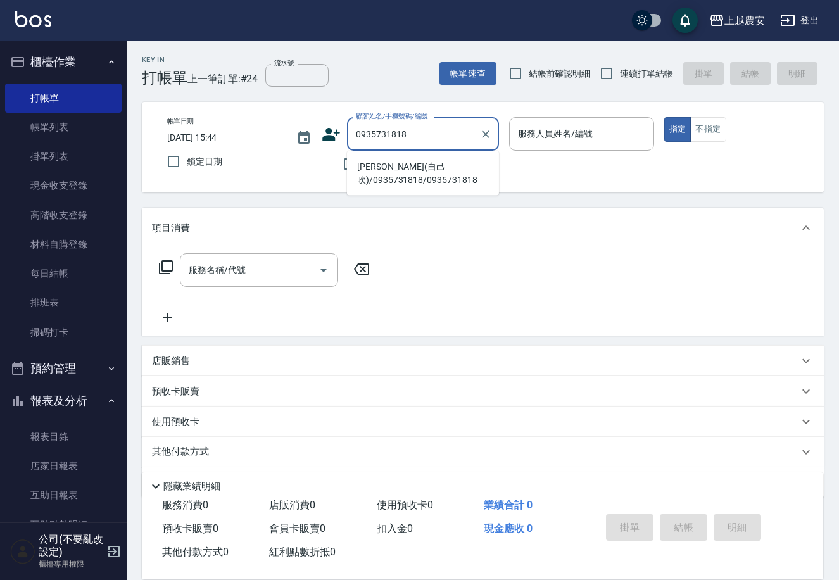
click at [386, 176] on li "林(自己吹)/0935731818/0935731818" at bounding box center [423, 173] width 152 height 34
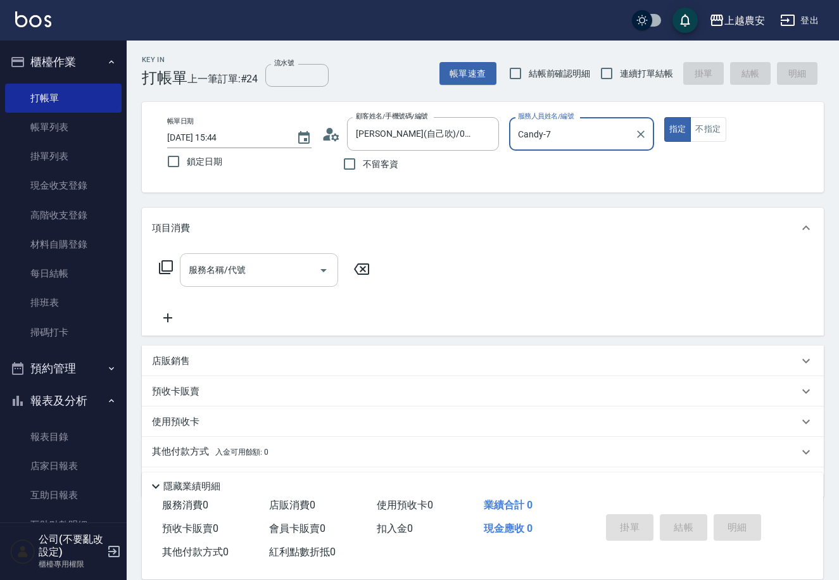
click at [290, 266] on input "服務名稱/代號" at bounding box center [250, 270] width 128 height 22
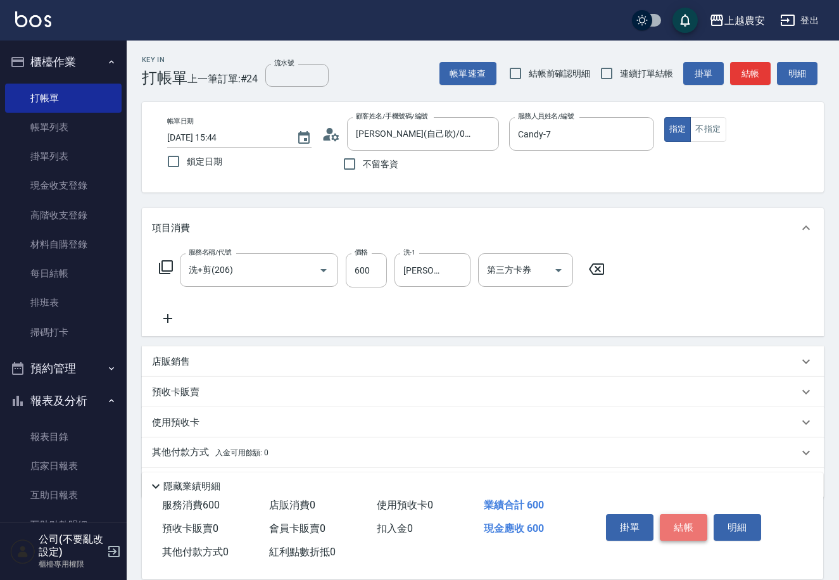
click at [674, 521] on button "結帳" at bounding box center [683, 527] width 47 height 27
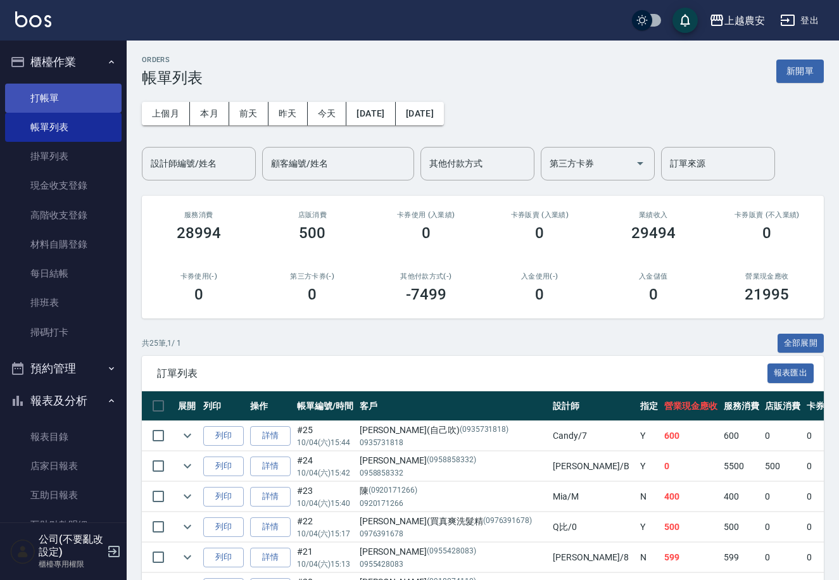
click at [53, 92] on link "打帳單" at bounding box center [63, 98] width 117 height 29
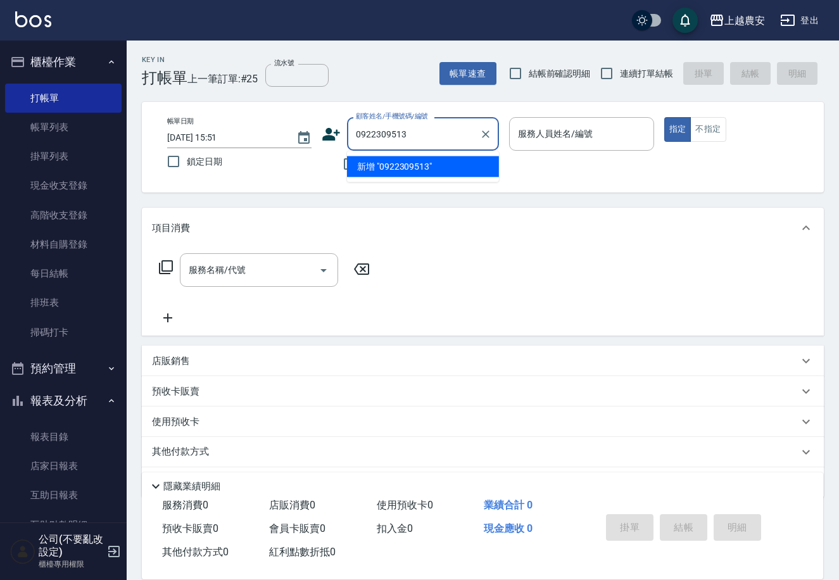
click at [403, 170] on li "新增 "0922309513"" at bounding box center [423, 166] width 152 height 21
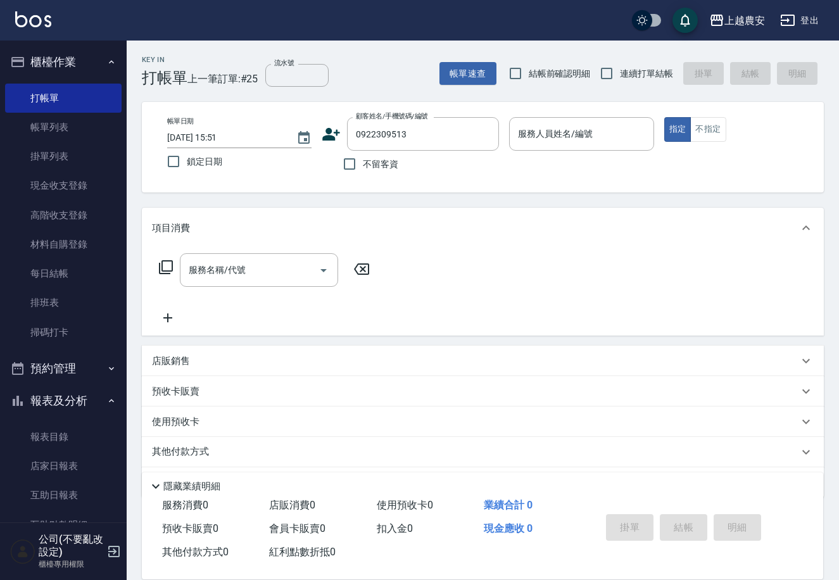
click at [329, 134] on icon at bounding box center [332, 134] width 18 height 13
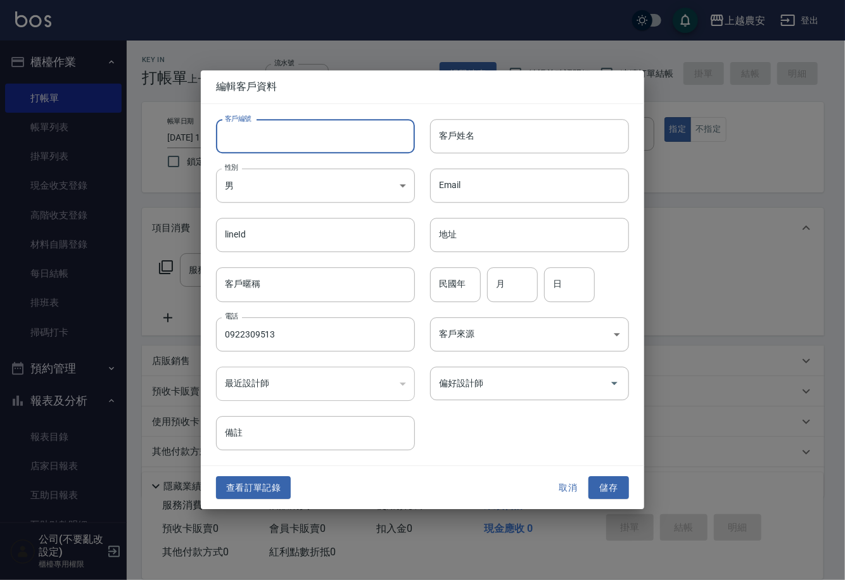
click at [327, 137] on input "客戶編號" at bounding box center [315, 136] width 199 height 34
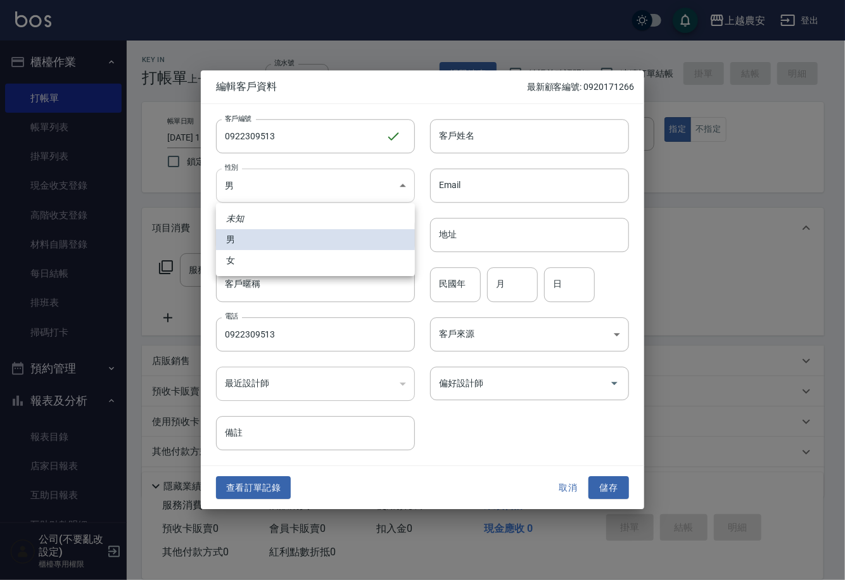
click at [262, 191] on body "上越農安 登出 櫃檯作業 打帳單 帳單列表 掛單列表 現金收支登錄 高階收支登錄 材料自購登錄 每日結帳 排班表 掃碼打卡 預約管理 預約管理 單日預約紀錄 …" at bounding box center [422, 308] width 845 height 617
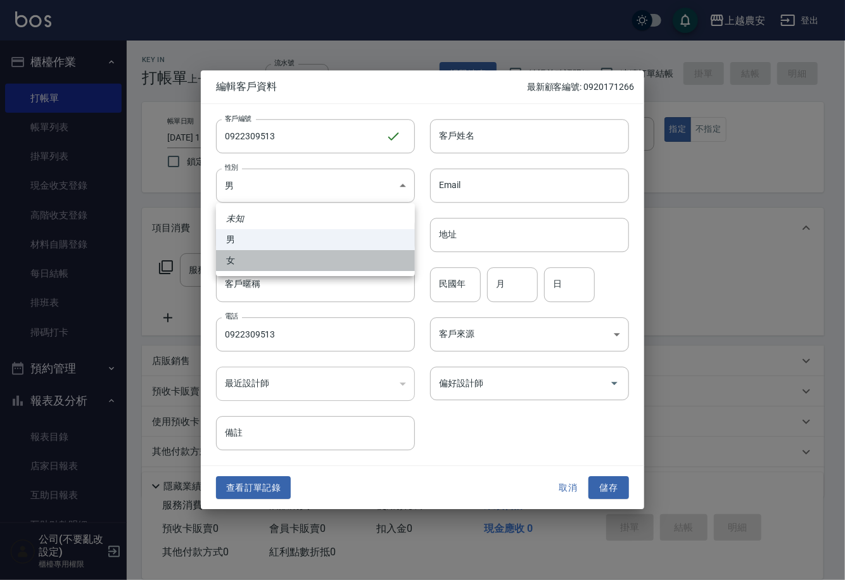
click at [262, 268] on li "女" at bounding box center [315, 260] width 199 height 21
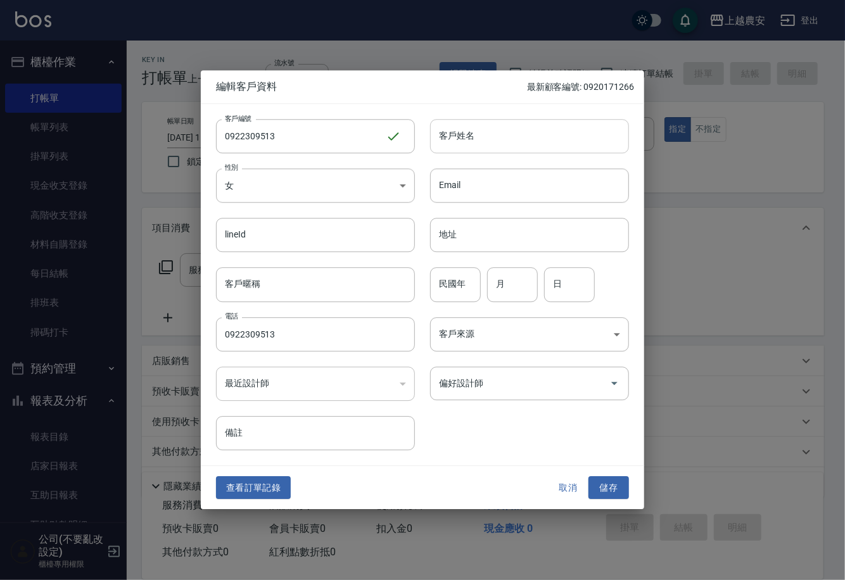
click at [476, 140] on input "客戶姓名" at bounding box center [529, 136] width 199 height 34
click at [605, 493] on button "儲存" at bounding box center [608, 487] width 41 height 23
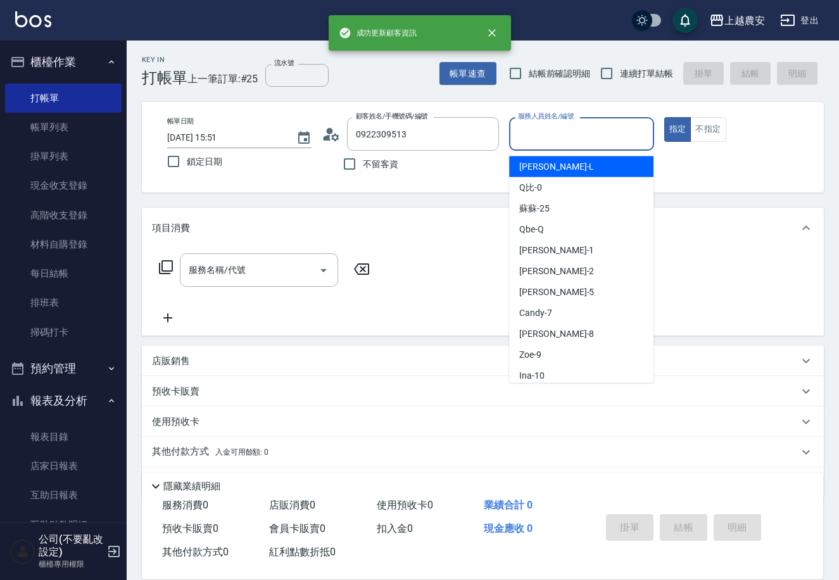
click at [579, 133] on input "服務人員姓名/編號" at bounding box center [581, 134] width 133 height 22
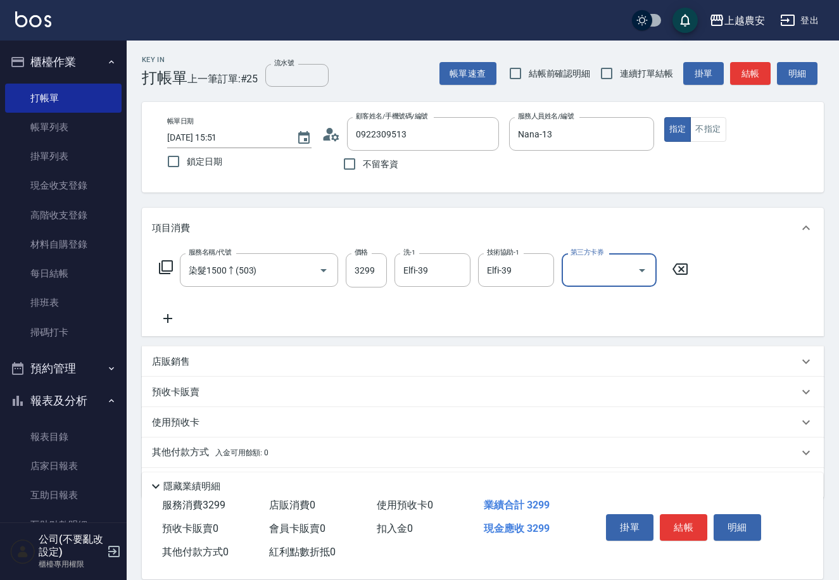
click at [220, 452] on span "入金可用餘額: 0" at bounding box center [242, 452] width 54 height 9
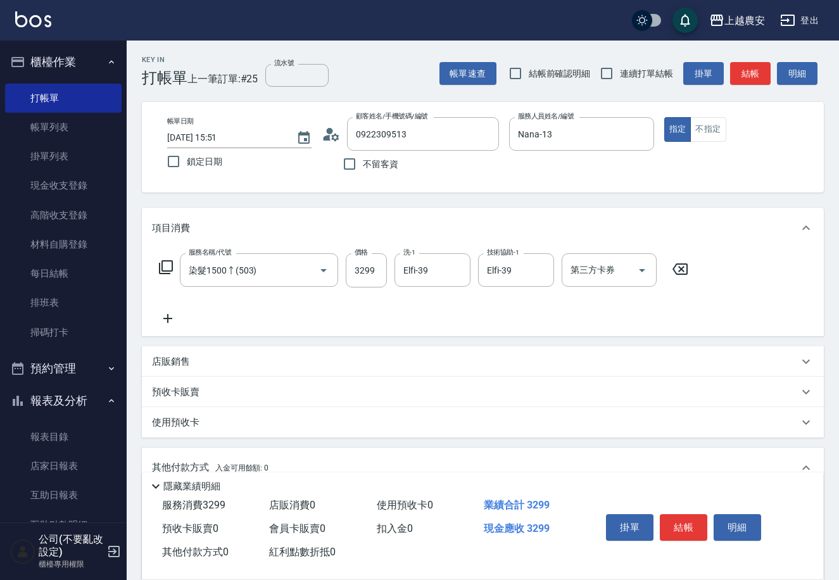
scroll to position [186, 0]
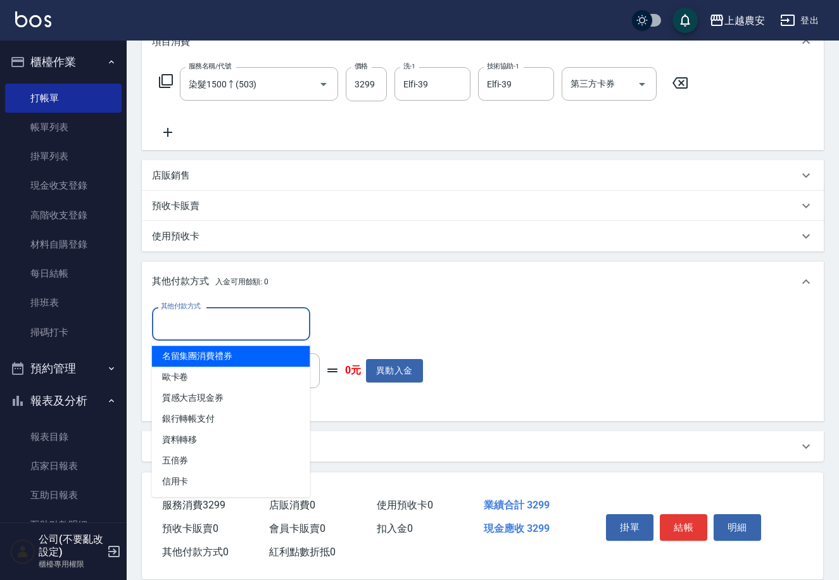
click at [220, 313] on input "其他付款方式" at bounding box center [231, 324] width 147 height 22
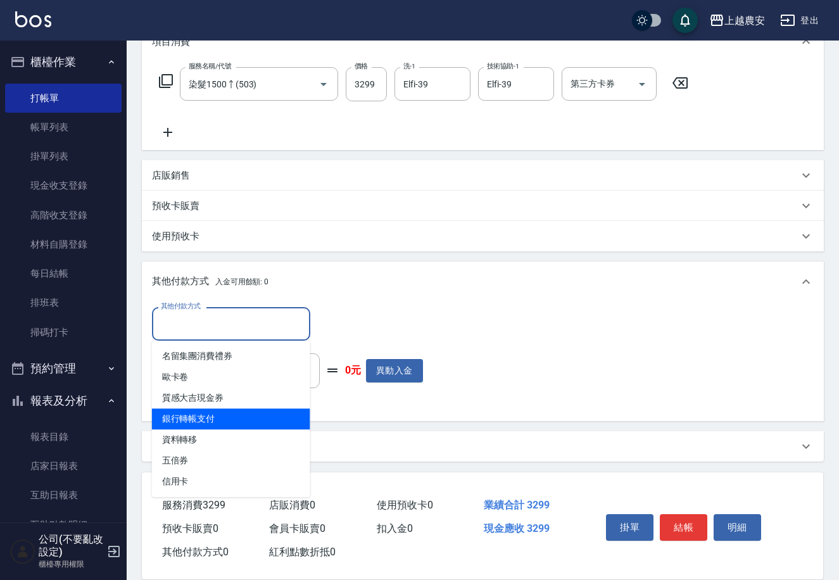
click at [186, 415] on span "銀行轉帳支付" at bounding box center [231, 418] width 158 height 21
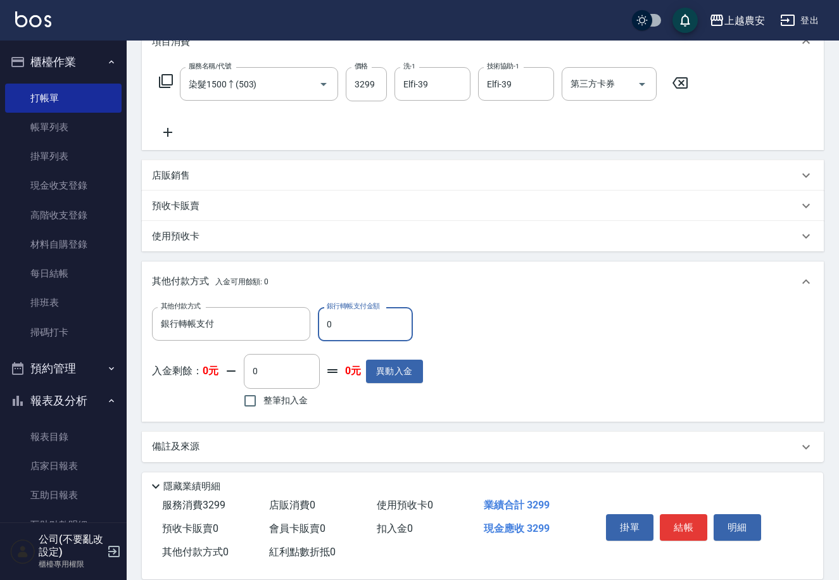
drag, startPoint x: 323, startPoint y: 327, endPoint x: 352, endPoint y: 324, distance: 29.2
click at [352, 324] on input "0" at bounding box center [365, 324] width 95 height 34
click at [674, 522] on button "結帳" at bounding box center [683, 527] width 47 height 27
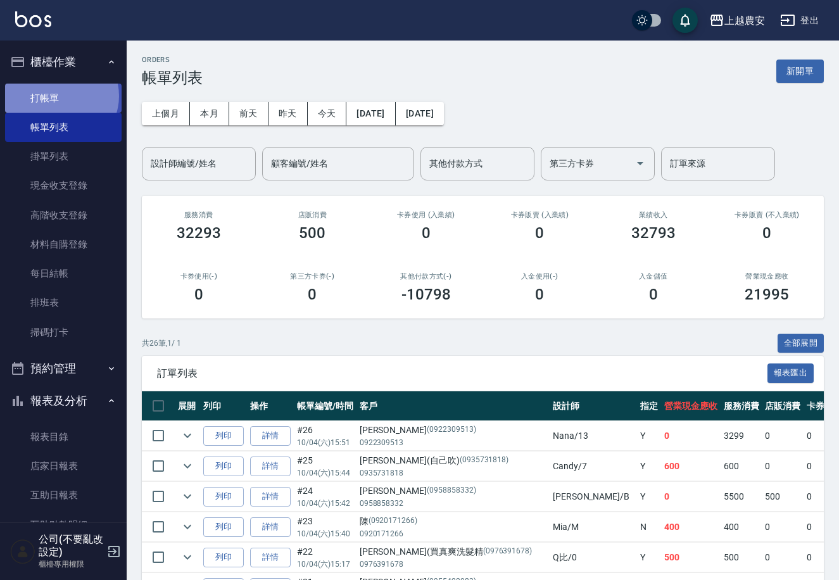
click at [60, 96] on link "打帳單" at bounding box center [63, 98] width 117 height 29
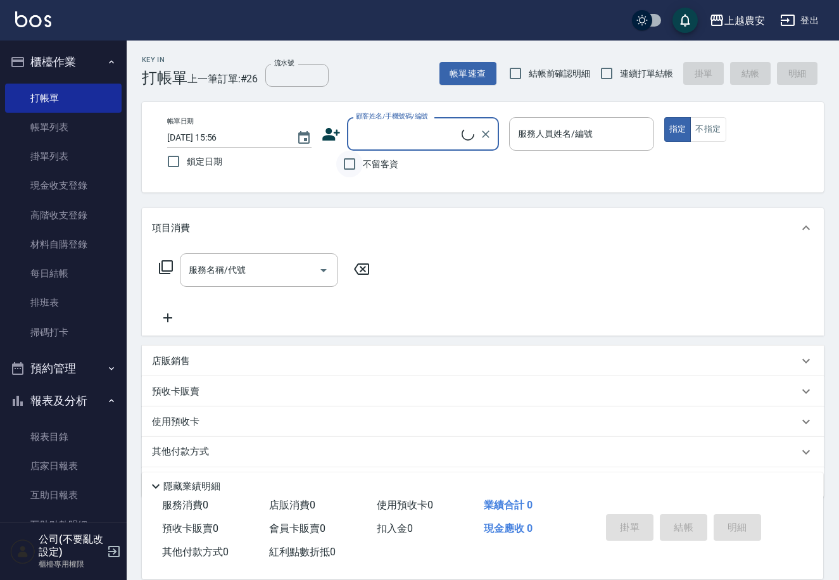
click at [346, 168] on input "不留客資" at bounding box center [349, 164] width 27 height 27
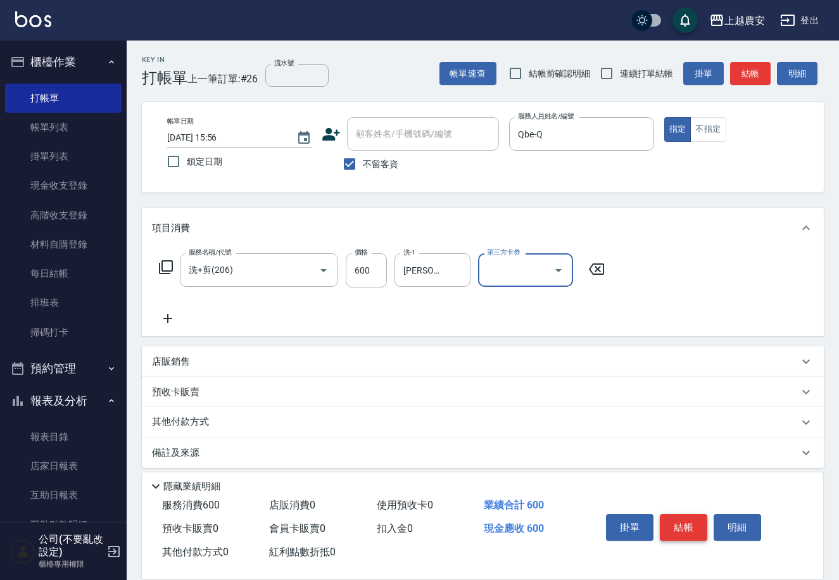
click at [677, 531] on button "結帳" at bounding box center [683, 527] width 47 height 27
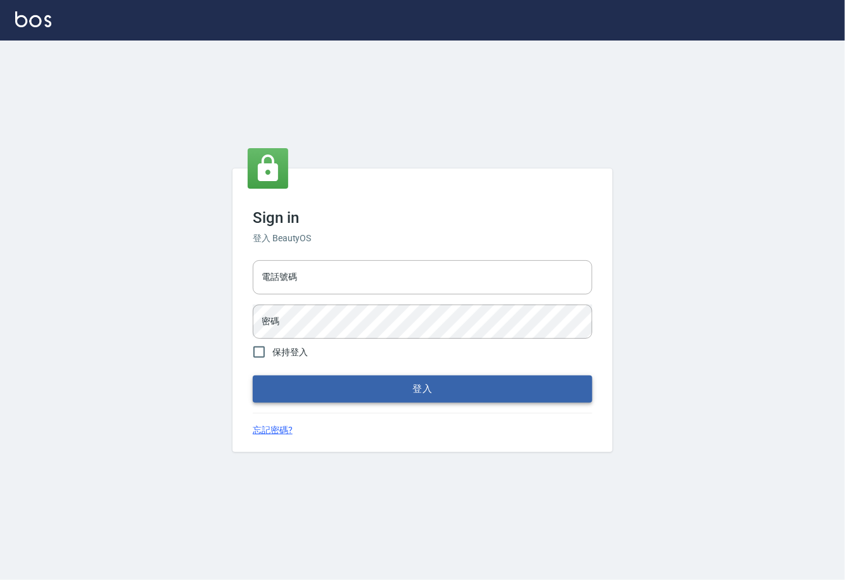
type input "0225929166"
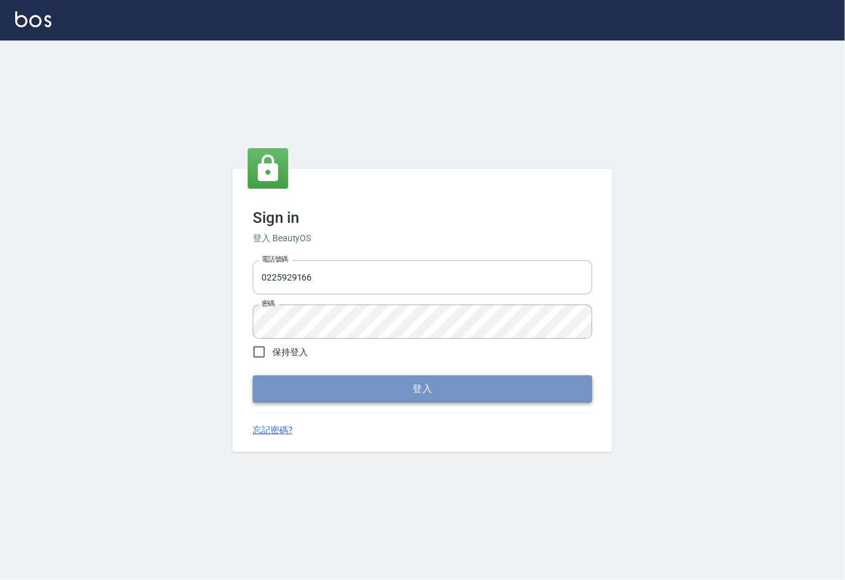
click at [425, 387] on button "登入" at bounding box center [422, 389] width 339 height 27
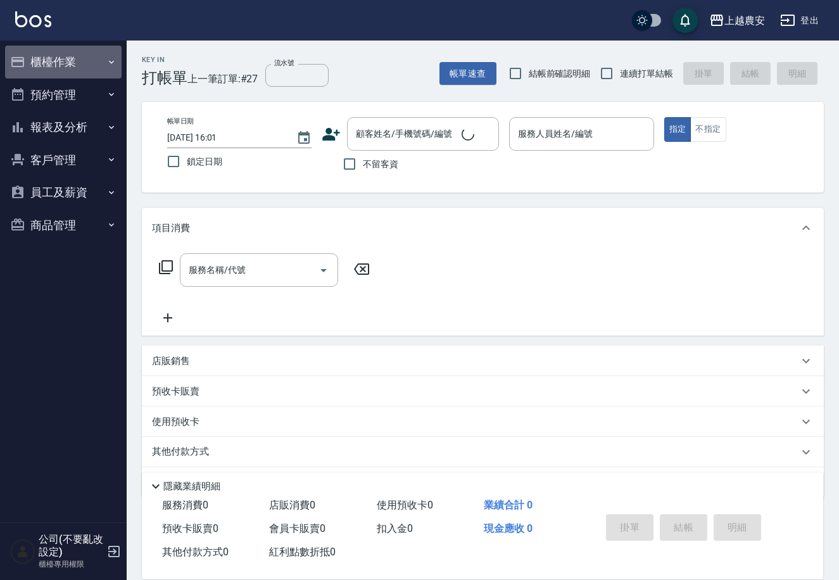
click at [58, 60] on button "櫃檯作業" at bounding box center [63, 62] width 117 height 33
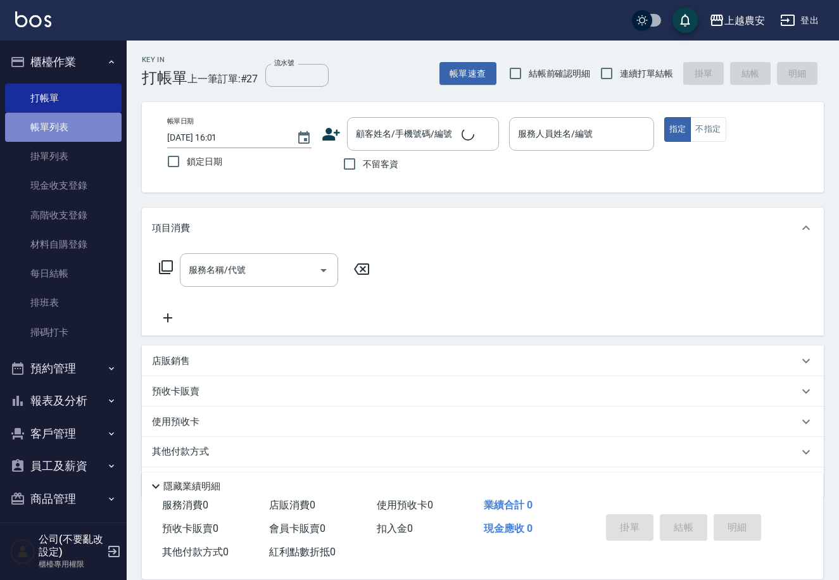
click at [68, 119] on link "帳單列表" at bounding box center [63, 127] width 117 height 29
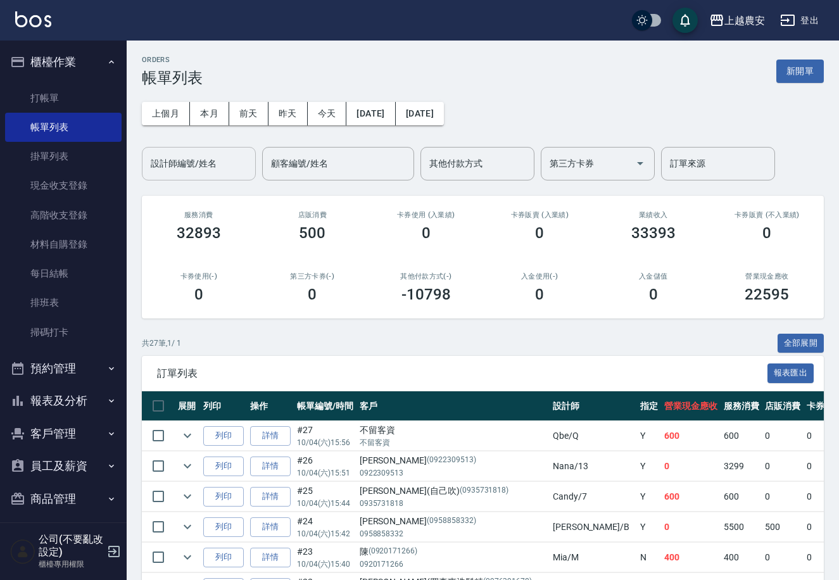
click at [224, 172] on input "設計師編號/姓名" at bounding box center [199, 164] width 103 height 22
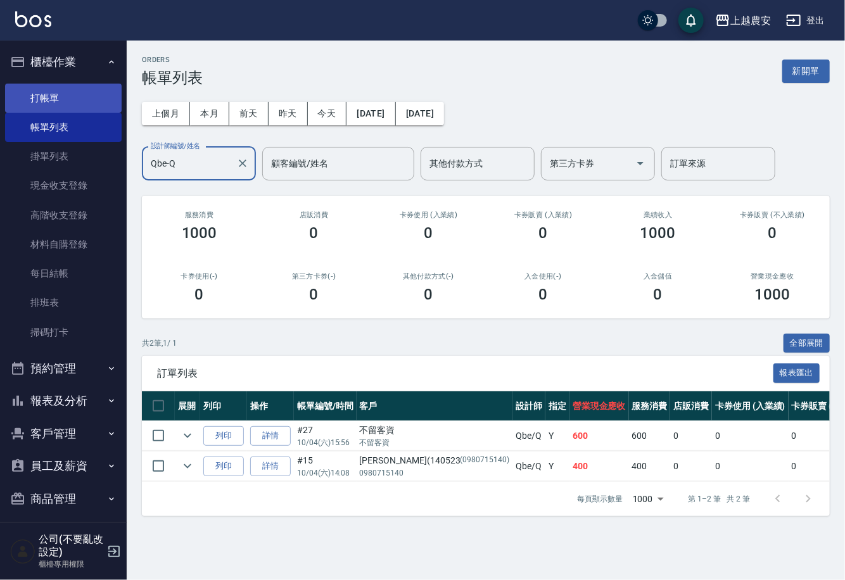
type input "Qbe-Q"
click at [53, 98] on link "打帳單" at bounding box center [63, 98] width 117 height 29
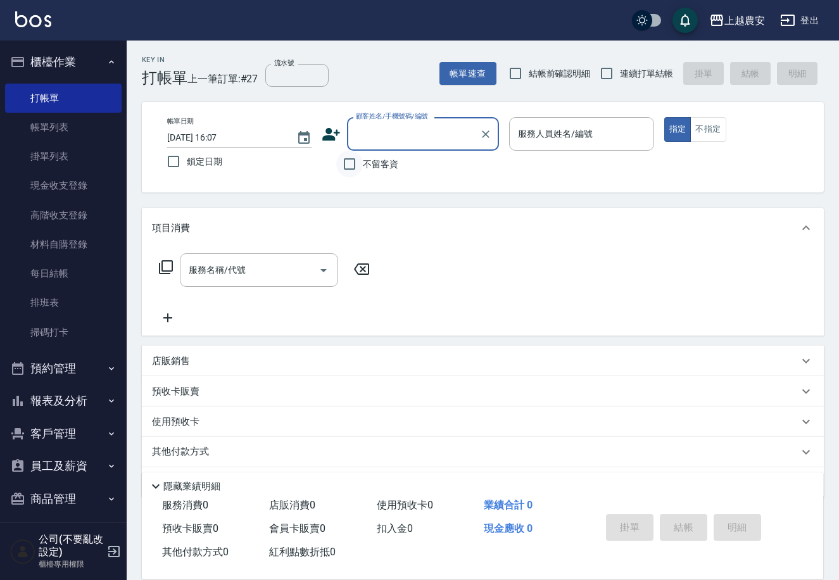
click at [347, 159] on input "不留客資" at bounding box center [349, 164] width 27 height 27
checkbox input "true"
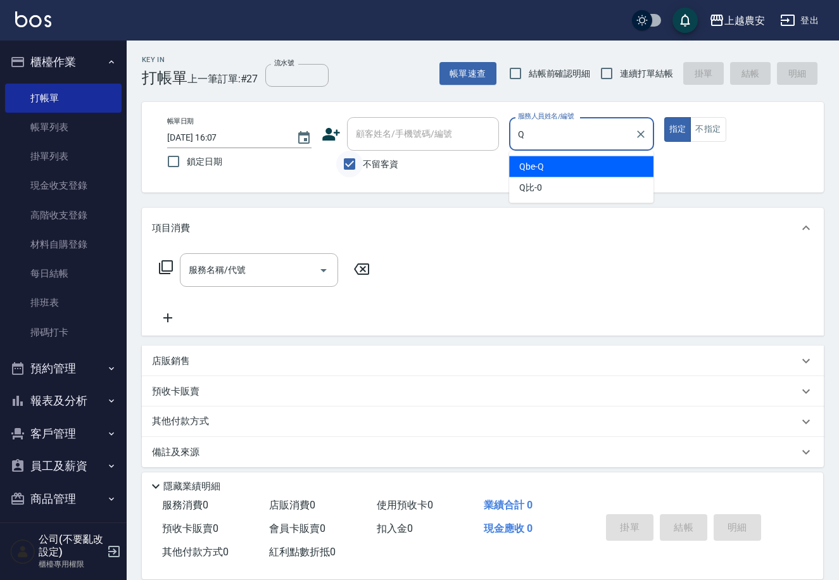
type input "Qbe-Q"
type button "true"
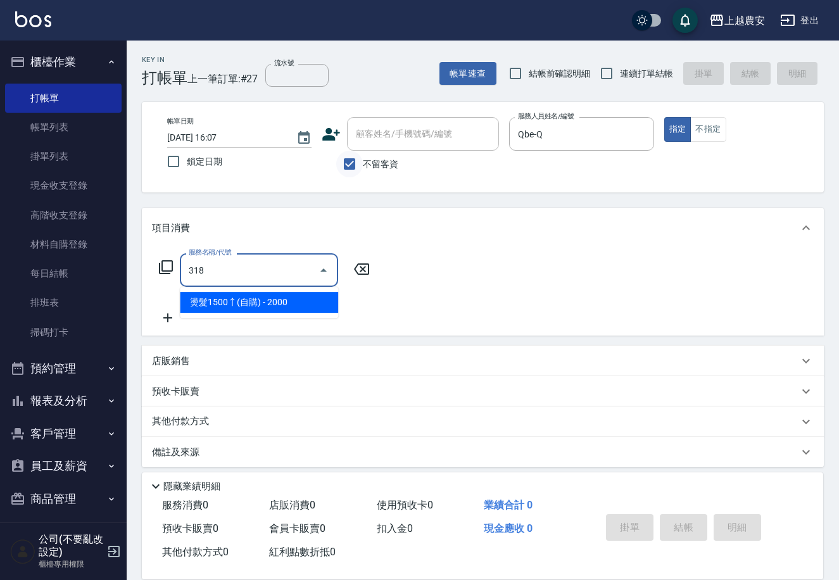
type input "燙髮1500↑(自購)(318)"
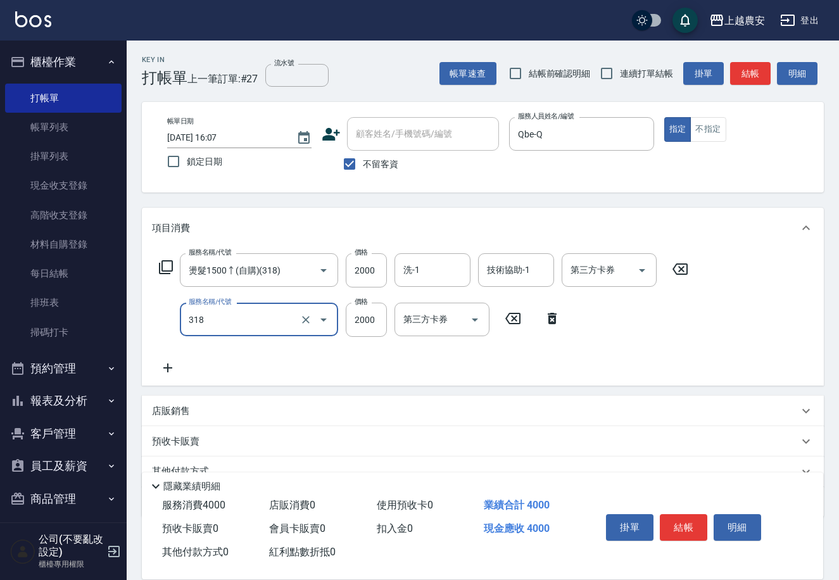
type input "燙髮1500↑(自購)(318)"
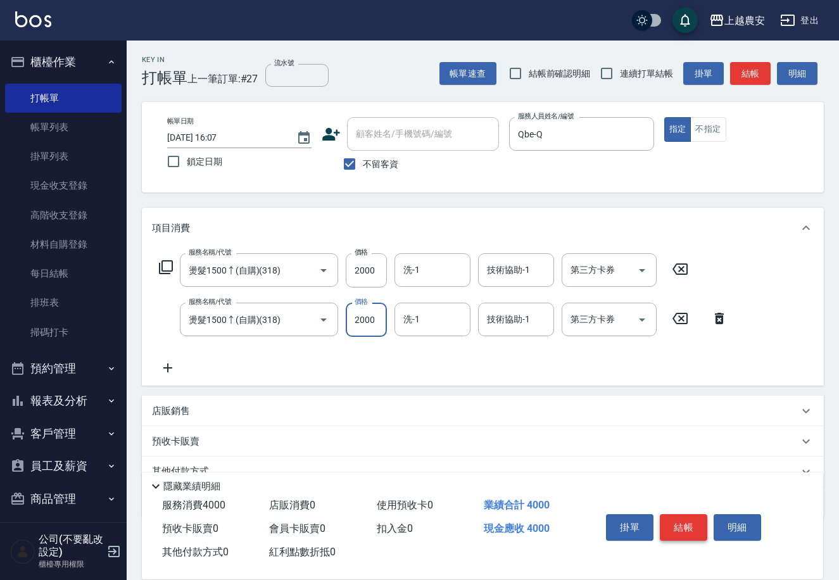
click at [690, 533] on button "結帳" at bounding box center [683, 527] width 47 height 27
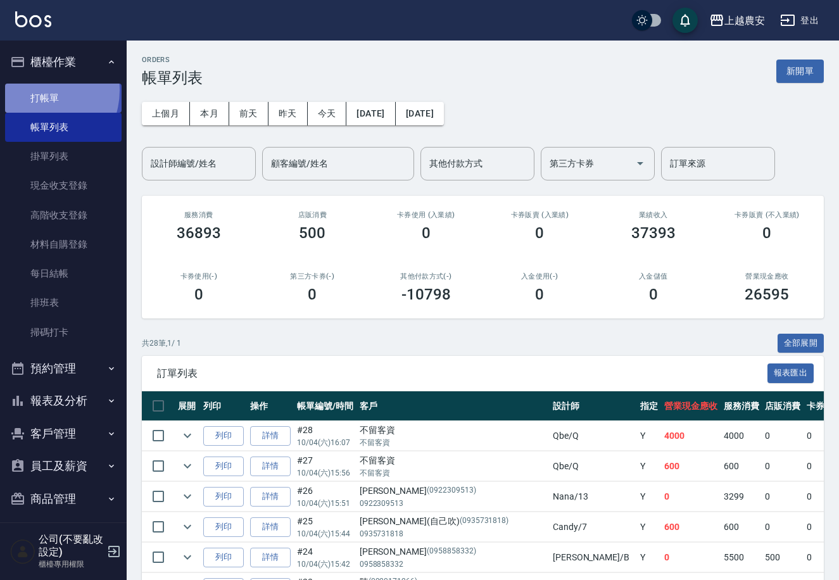
click at [37, 90] on link "打帳單" at bounding box center [63, 98] width 117 height 29
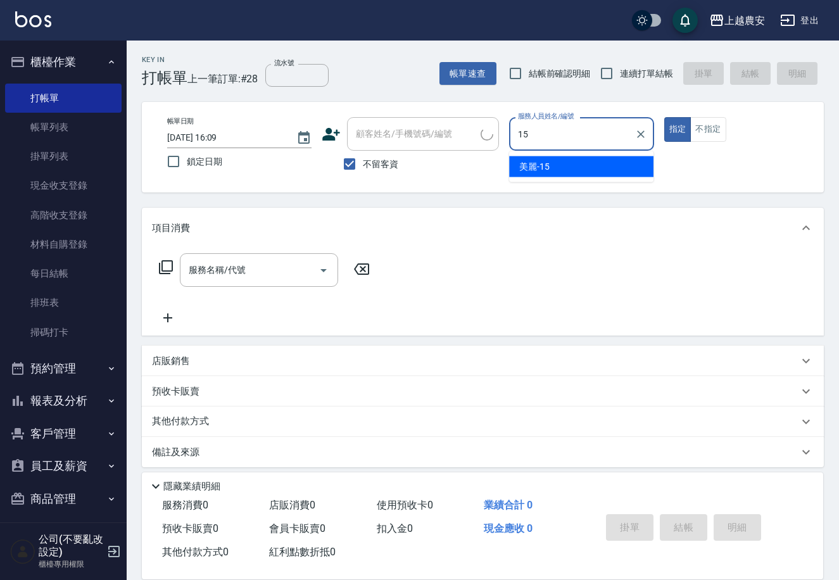
type input "美麗-15"
type button "true"
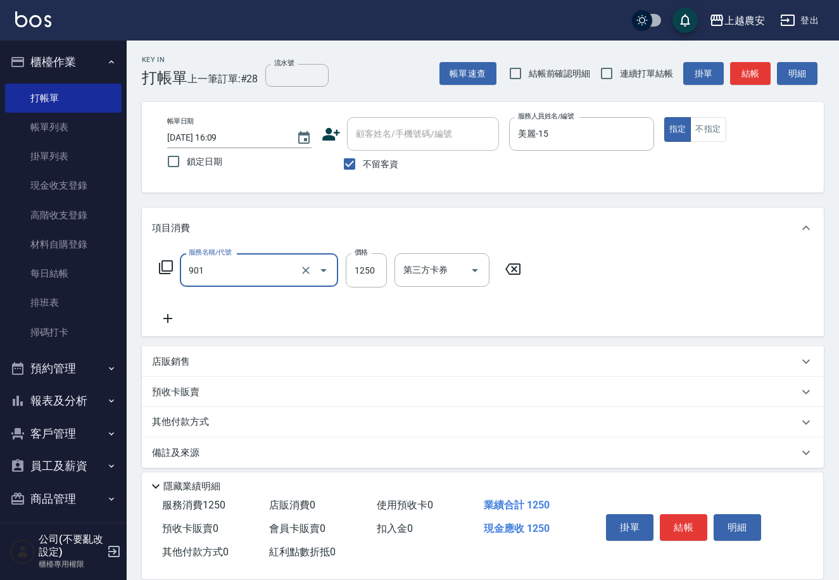
type input "修手指甲(901)"
type input "1400"
click at [681, 521] on button "結帳" at bounding box center [683, 527] width 47 height 27
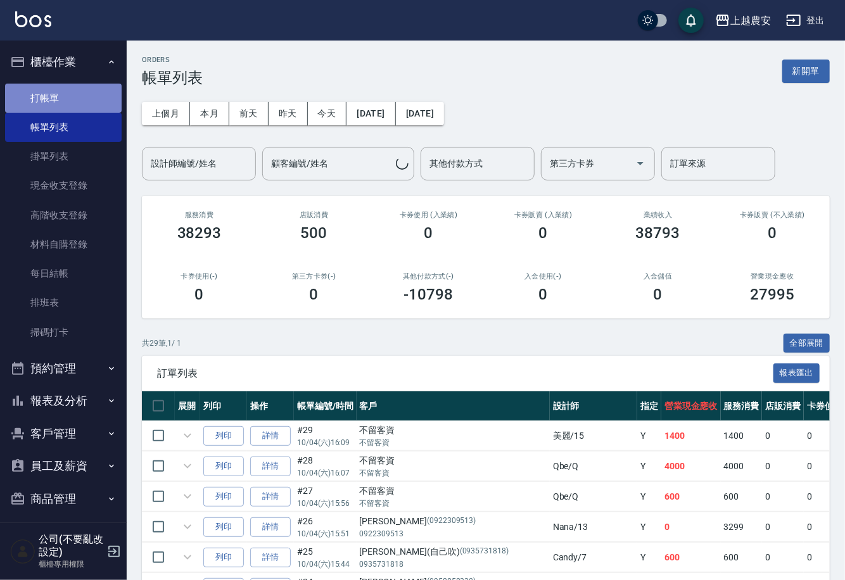
click at [68, 102] on link "打帳單" at bounding box center [63, 98] width 117 height 29
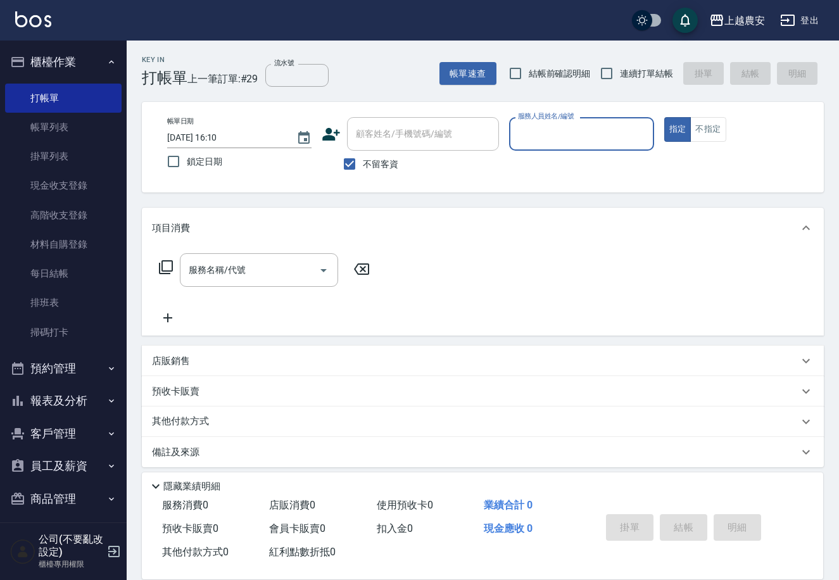
click at [388, 167] on span "不留客資" at bounding box center [380, 164] width 35 height 13
click at [363, 167] on input "不留客資" at bounding box center [349, 164] width 27 height 27
checkbox input "false"
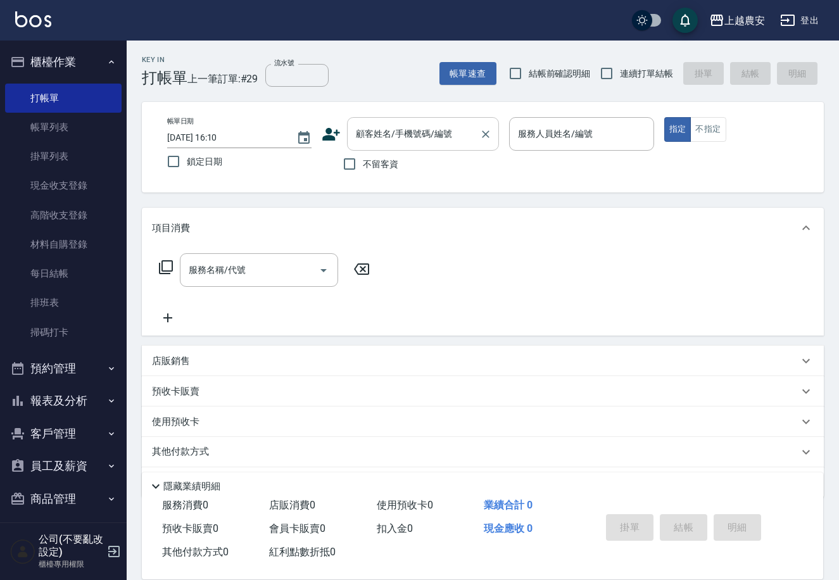
click at [384, 142] on input "顧客姓名/手機號碼/編號" at bounding box center [414, 134] width 122 height 22
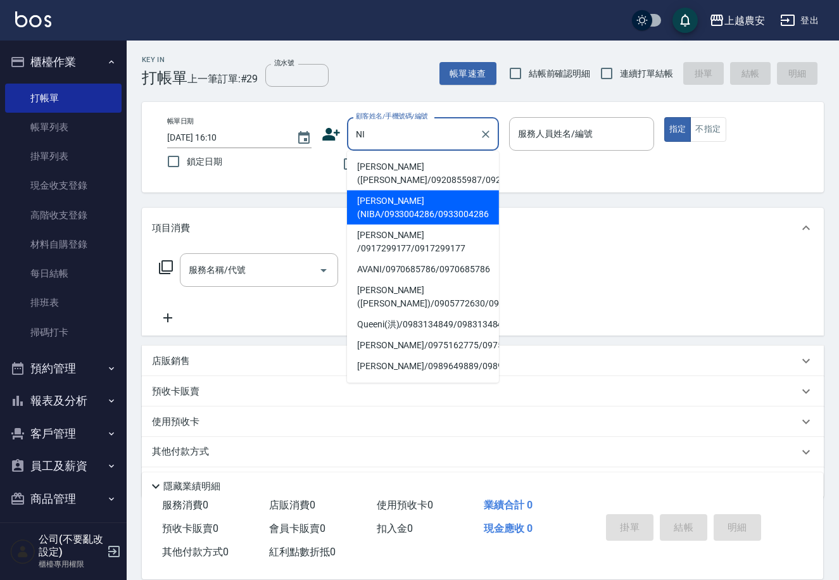
click at [378, 214] on li "倪聖琦(NIBA/0933004286/0933004286" at bounding box center [423, 208] width 152 height 34
type input "倪聖琦(NIBA/0933004286/0933004286"
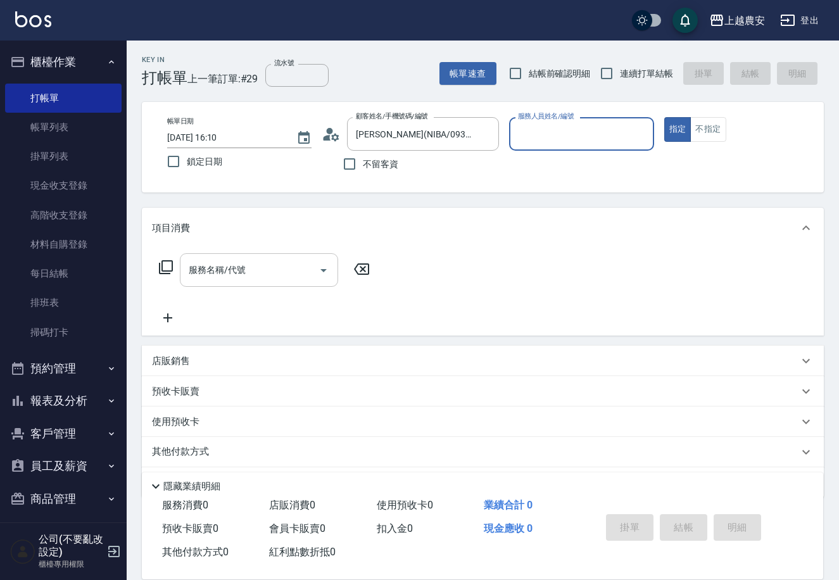
type input "Nana-13"
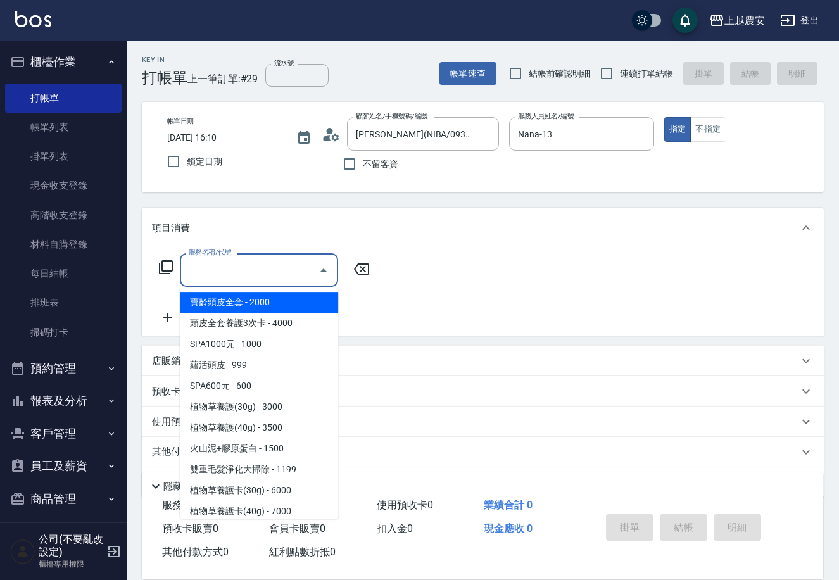
click at [237, 277] on input "服務名稱/代號" at bounding box center [250, 270] width 128 height 22
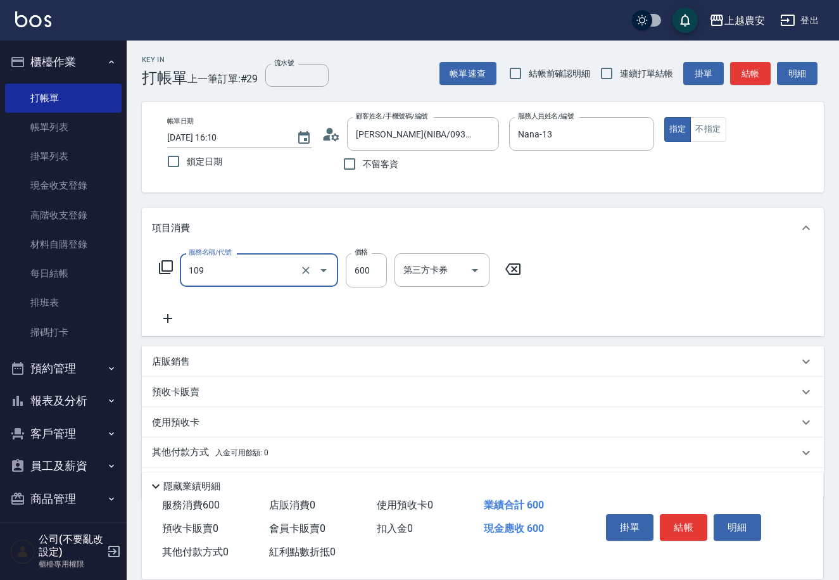
type input "SPA600元(109)"
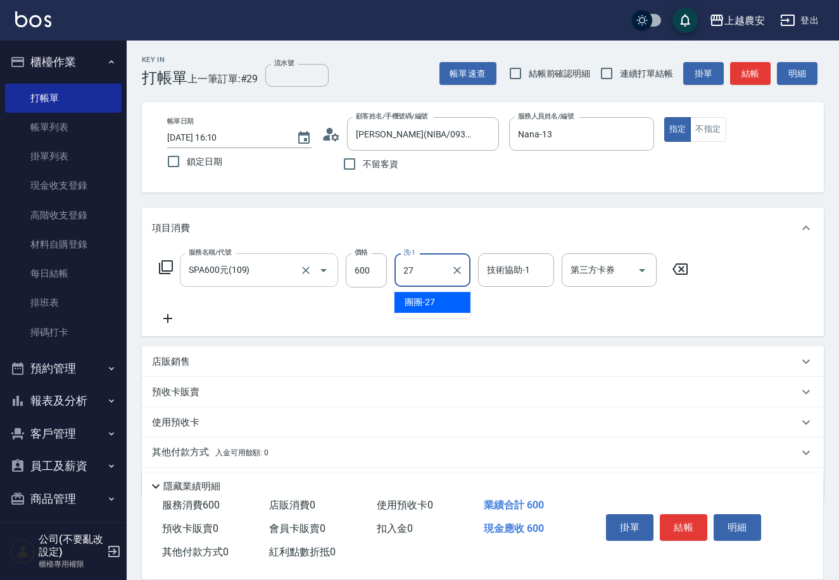
type input "團團-27"
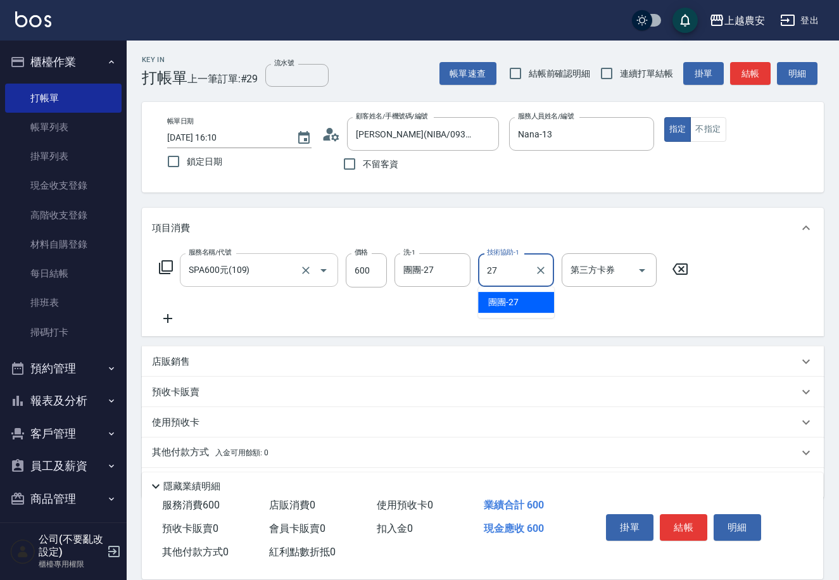
type input "團團-27"
click at [681, 522] on button "結帳" at bounding box center [683, 527] width 47 height 27
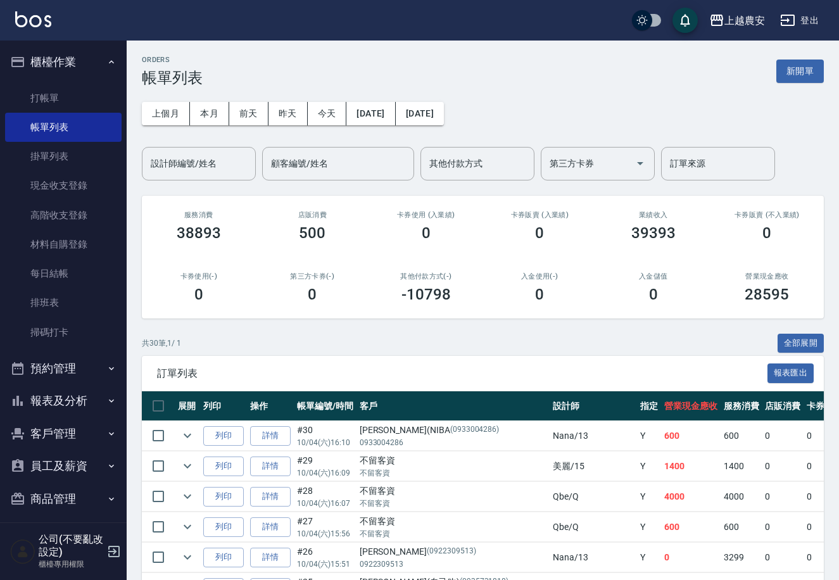
scroll to position [7, 0]
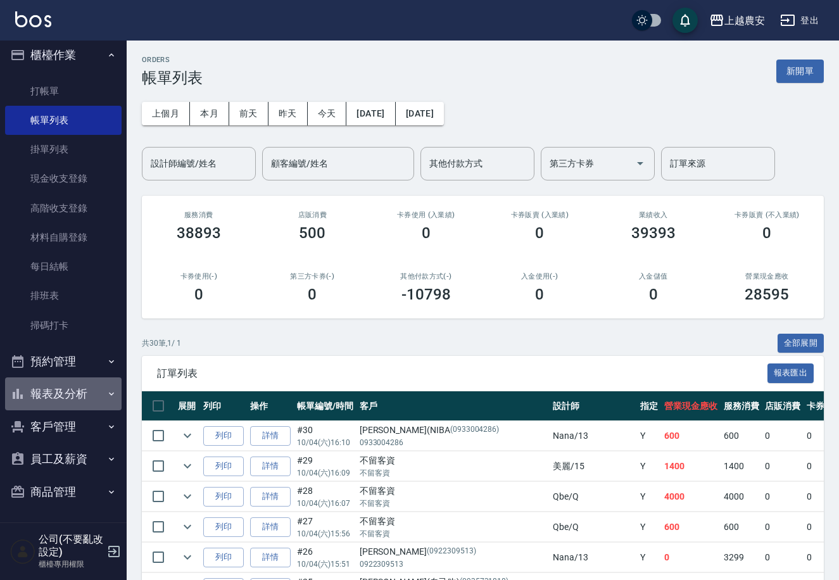
click at [91, 387] on button "報表及分析" at bounding box center [63, 393] width 117 height 33
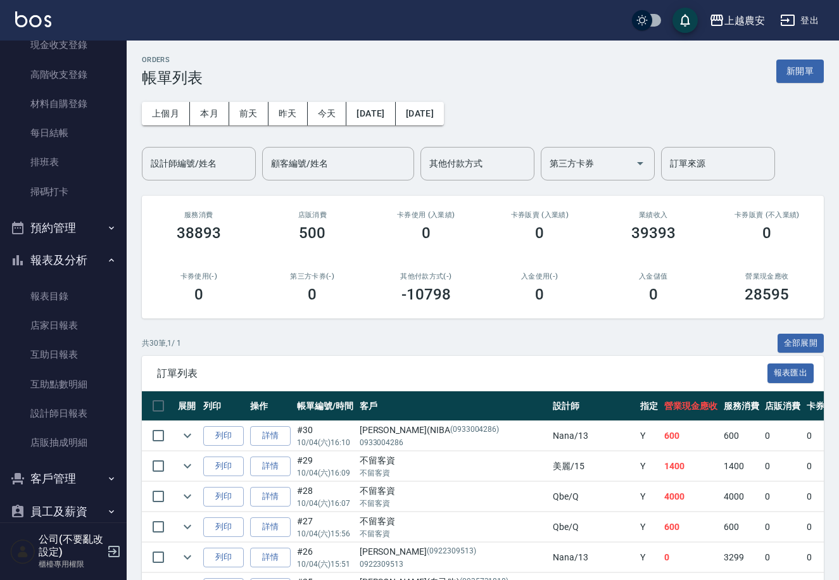
scroll to position [153, 0]
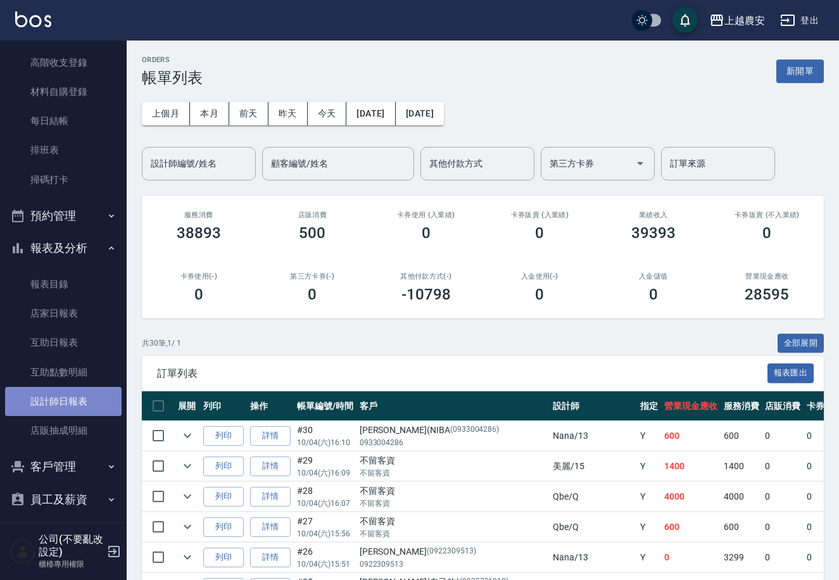
click at [91, 402] on link "設計師日報表" at bounding box center [63, 401] width 117 height 29
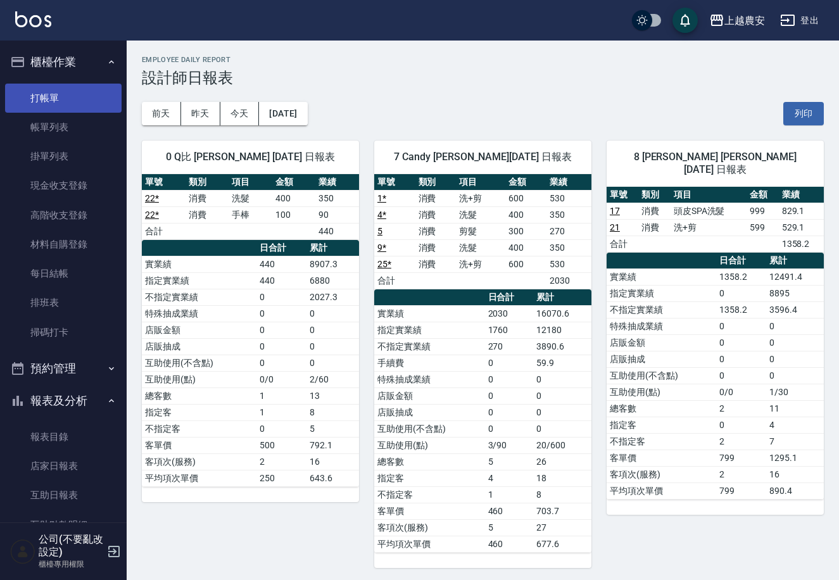
drag, startPoint x: 55, startPoint y: 92, endPoint x: 384, endPoint y: 127, distance: 330.5
click at [56, 92] on link "打帳單" at bounding box center [63, 98] width 117 height 29
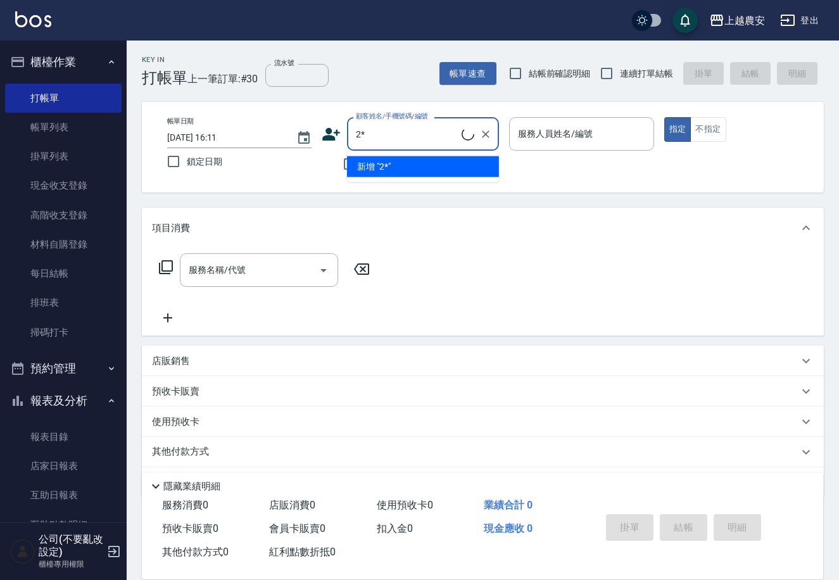
type input "2"
click at [383, 172] on li "李先生/0972892630/0972892630" at bounding box center [423, 166] width 152 height 21
type input "李先生/0972892630/0972892630"
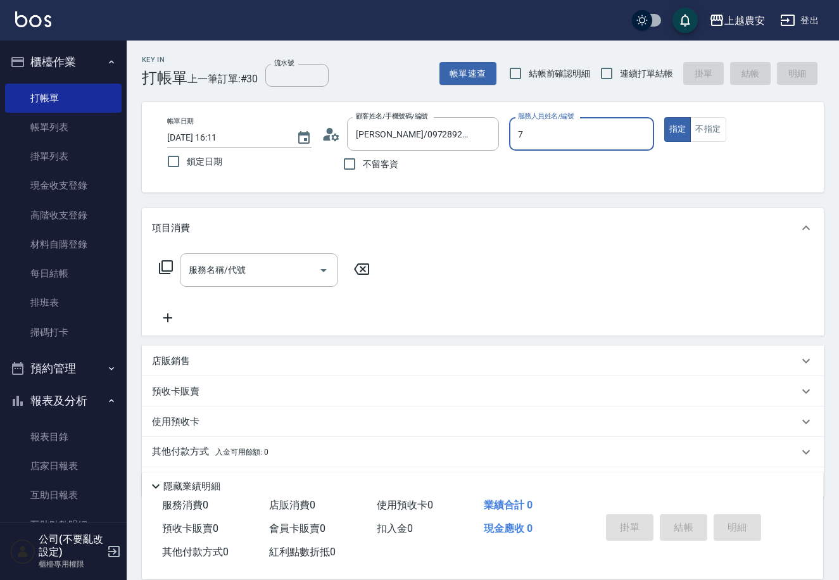
type input "Candy-7"
type button "true"
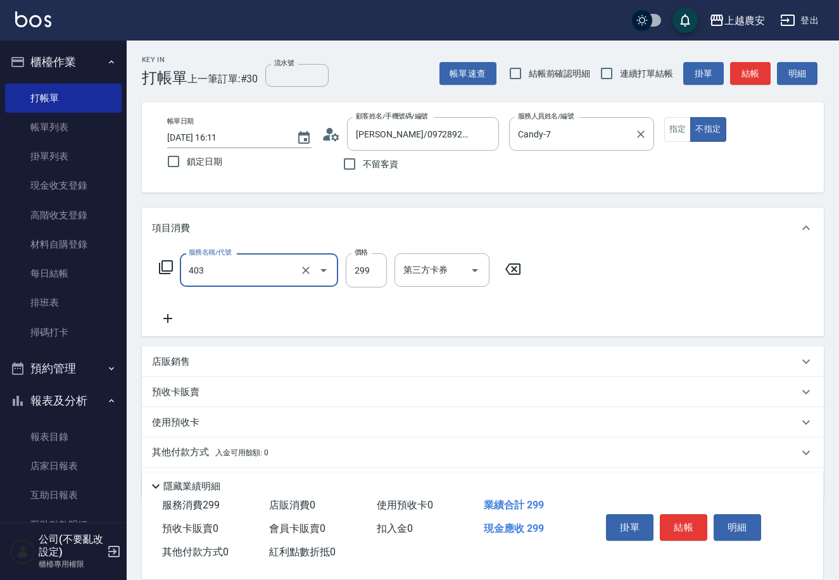
type input "剪髮(403)"
click at [681, 518] on button "結帳" at bounding box center [683, 527] width 47 height 27
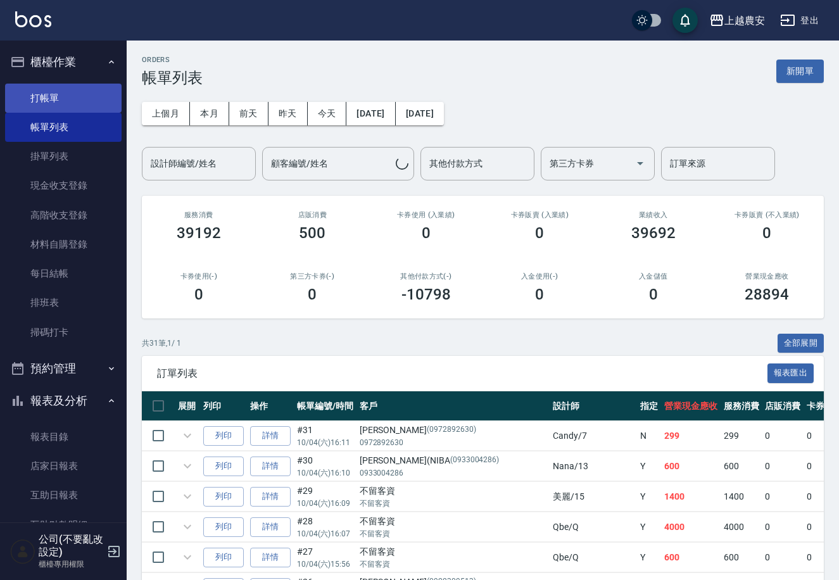
click at [59, 94] on link "打帳單" at bounding box center [63, 98] width 117 height 29
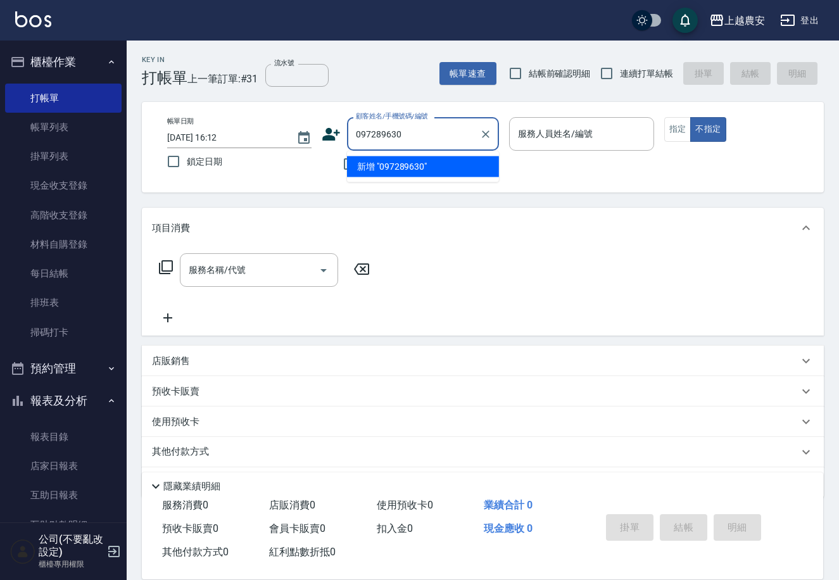
drag, startPoint x: 413, startPoint y: 130, endPoint x: 328, endPoint y: 146, distance: 86.2
click at [328, 146] on div "顧客姓名/手機號碼/編號 097289630 顧客姓名/手機號碼/編號" at bounding box center [410, 134] width 177 height 34
click at [409, 170] on li "李先生/0972892630/0972892630" at bounding box center [423, 166] width 152 height 21
type input "李先生/0972892630/0972892630"
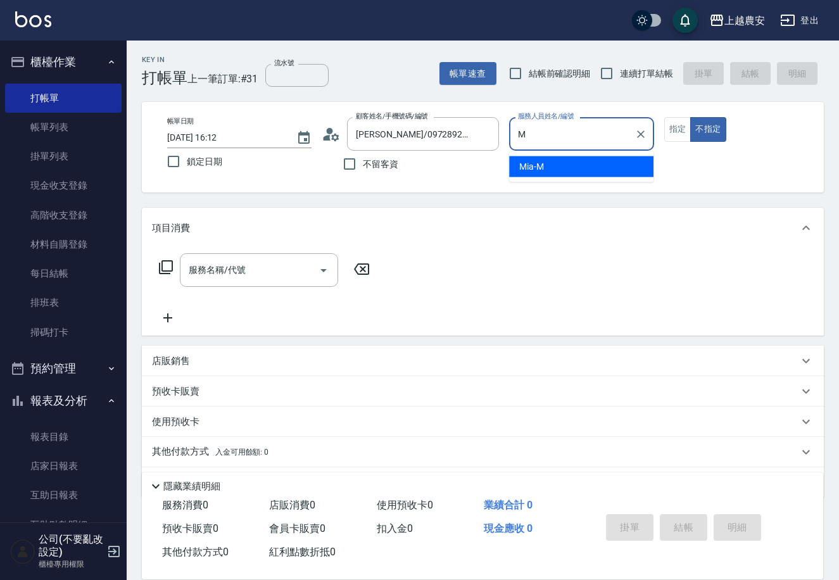
type input "Mia-M"
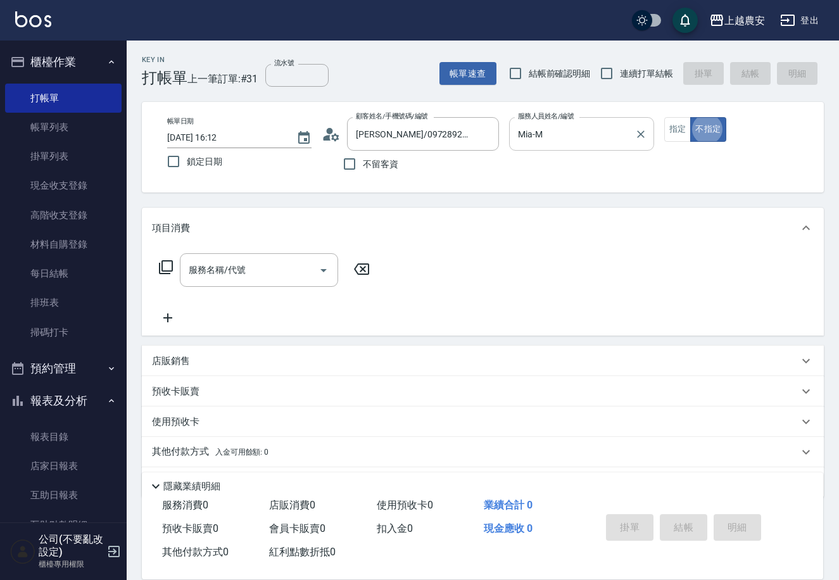
type button "false"
click at [258, 263] on input "服務名稱/代號" at bounding box center [250, 270] width 128 height 22
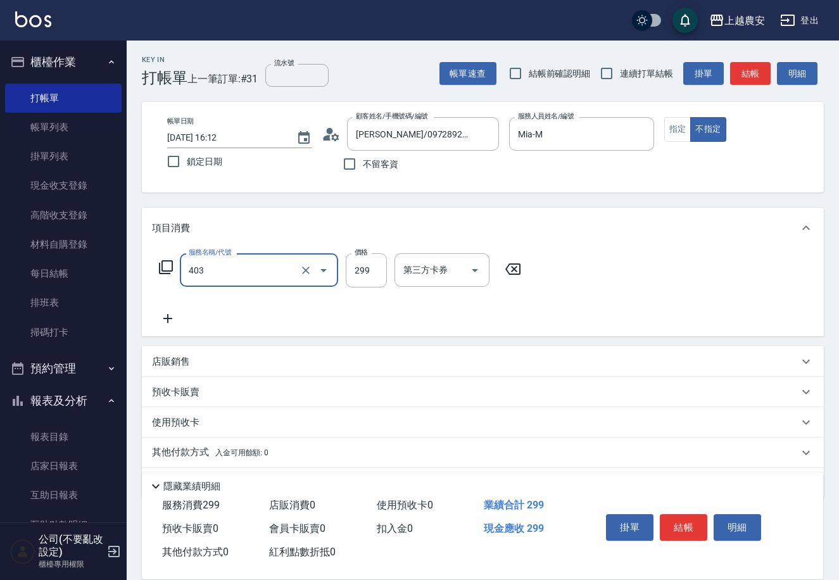
type input "剪髮(403)"
click at [683, 520] on button "結帳" at bounding box center [683, 527] width 47 height 27
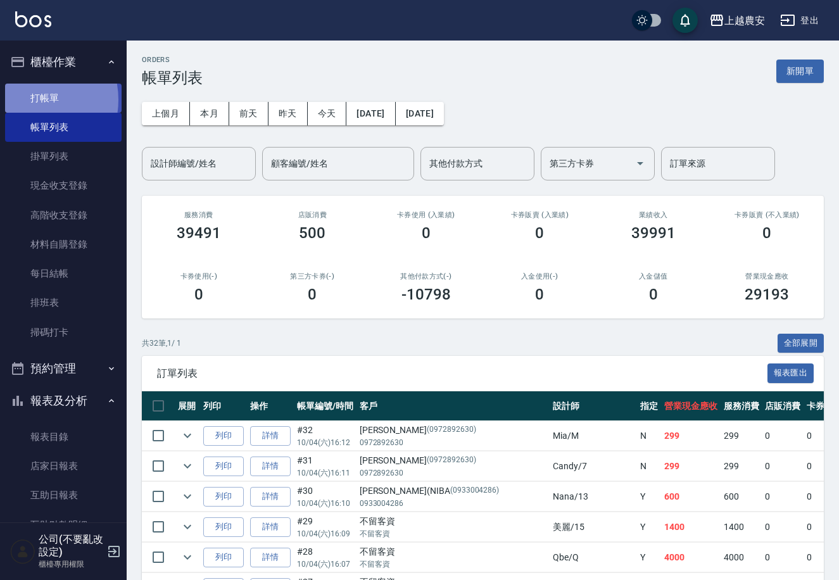
click at [25, 99] on link "打帳單" at bounding box center [63, 98] width 117 height 29
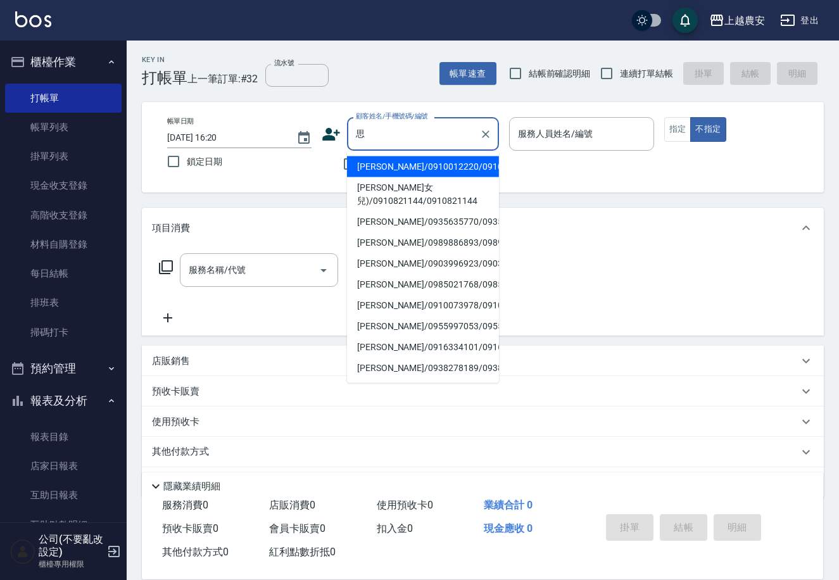
click at [400, 165] on li "劉思辰/0910012220/0910012220" at bounding box center [423, 166] width 152 height 21
type input "劉思辰/0910012220/0910012220"
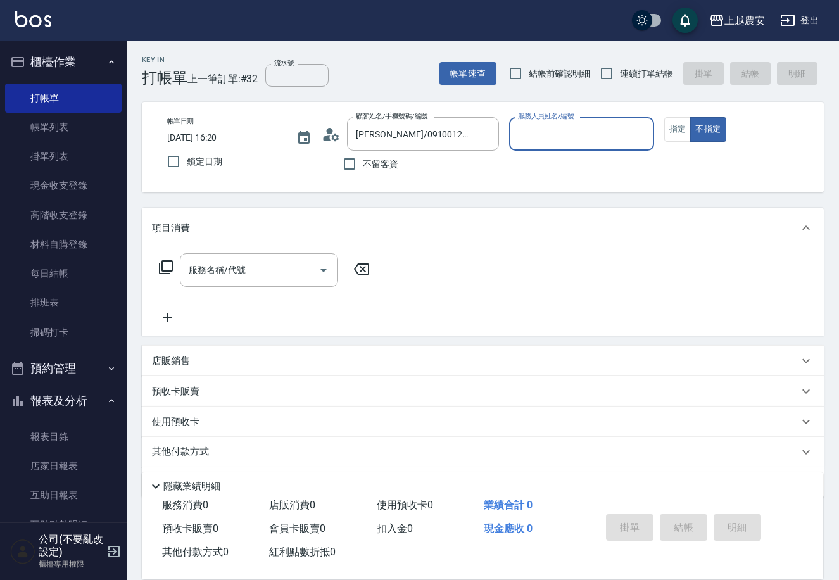
type input "美雅-B"
drag, startPoint x: 685, startPoint y: 129, endPoint x: 396, endPoint y: 241, distance: 310.3
click at [684, 129] on button "指定" at bounding box center [677, 129] width 27 height 25
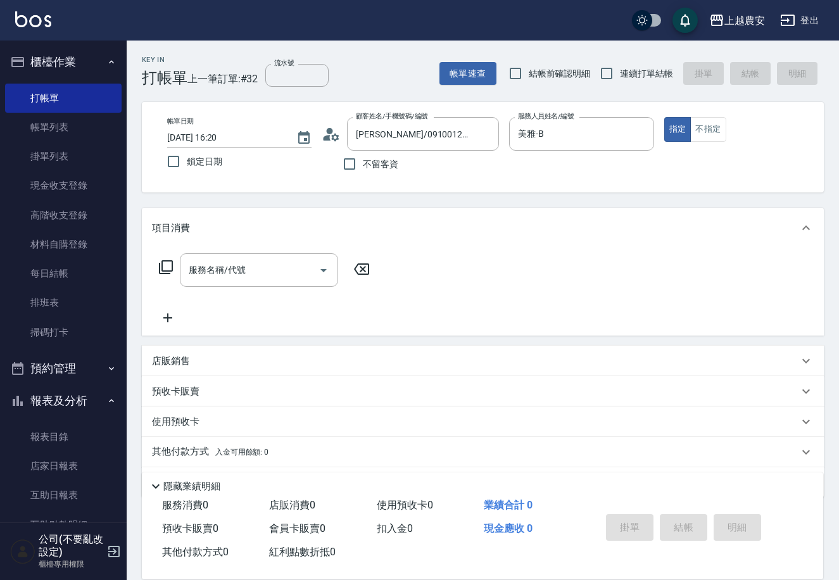
click at [232, 269] on div "服務名稱/代號 服務名稱/代號" at bounding box center [259, 270] width 158 height 34
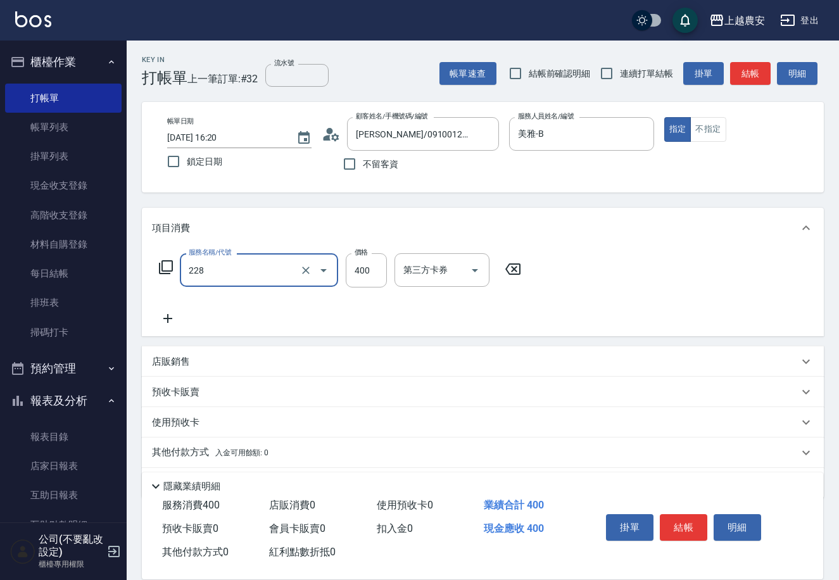
type input "洗髮(228)"
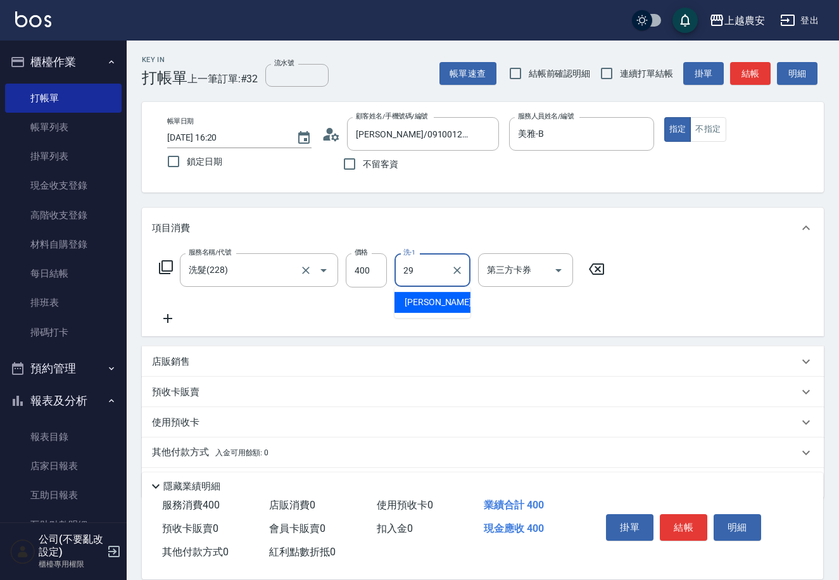
type input "楊馨茹-29"
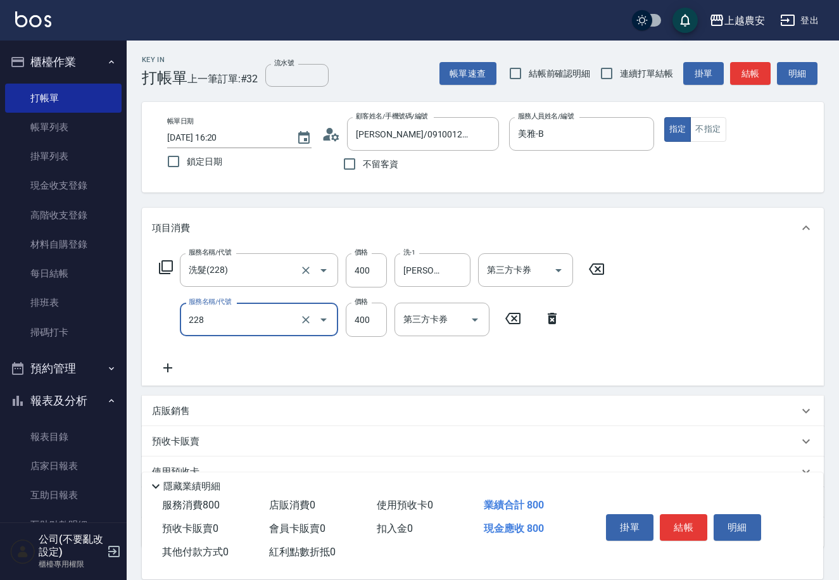
type input "洗髮(228)"
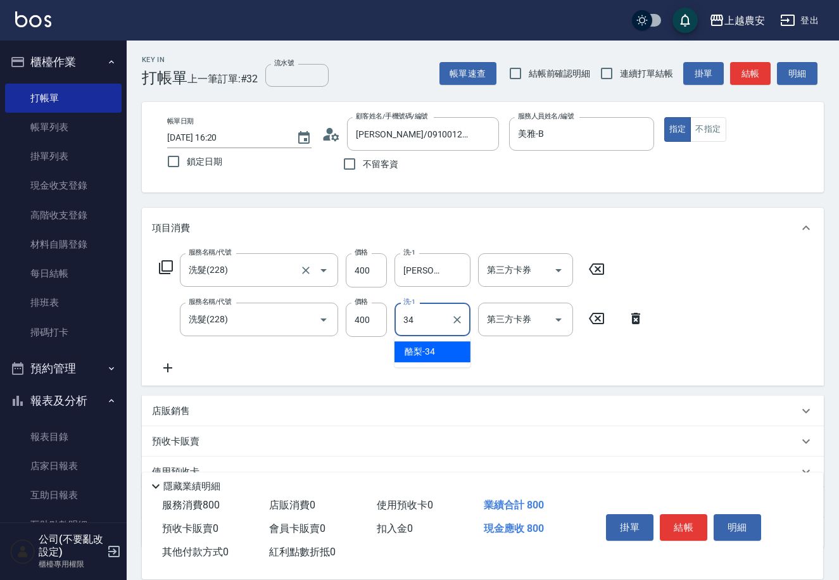
type input "酪梨-34"
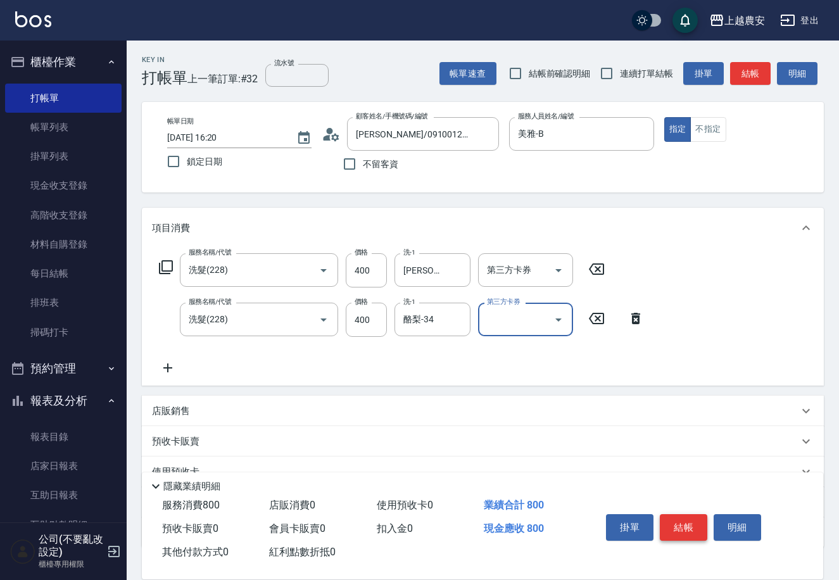
click at [700, 524] on button "結帳" at bounding box center [683, 527] width 47 height 27
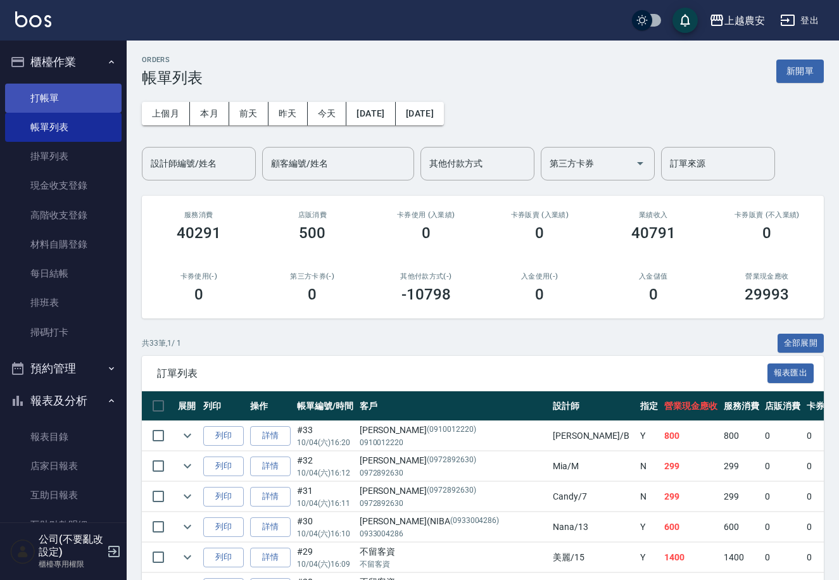
click at [41, 91] on link "打帳單" at bounding box center [63, 98] width 117 height 29
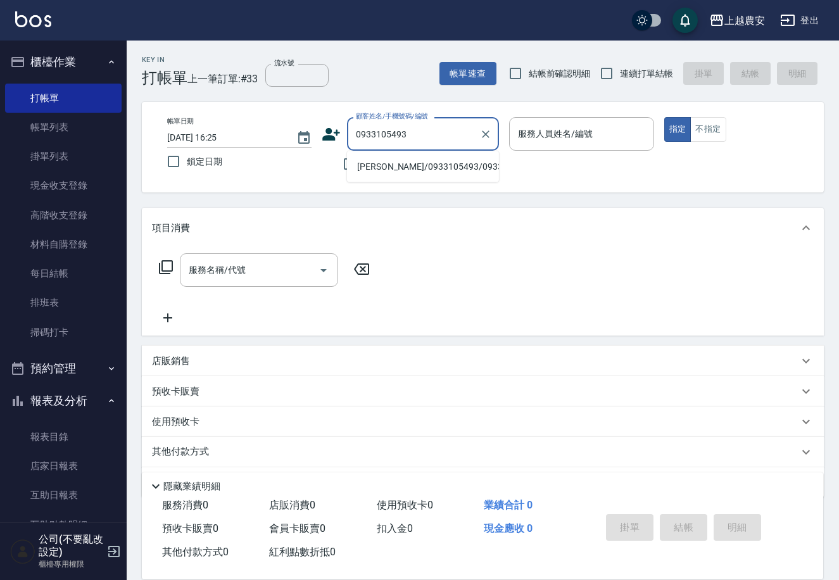
click at [464, 161] on li "林芷萱/0933105493/0933105493" at bounding box center [423, 166] width 152 height 21
type input "林芷萱/0933105493/0933105493"
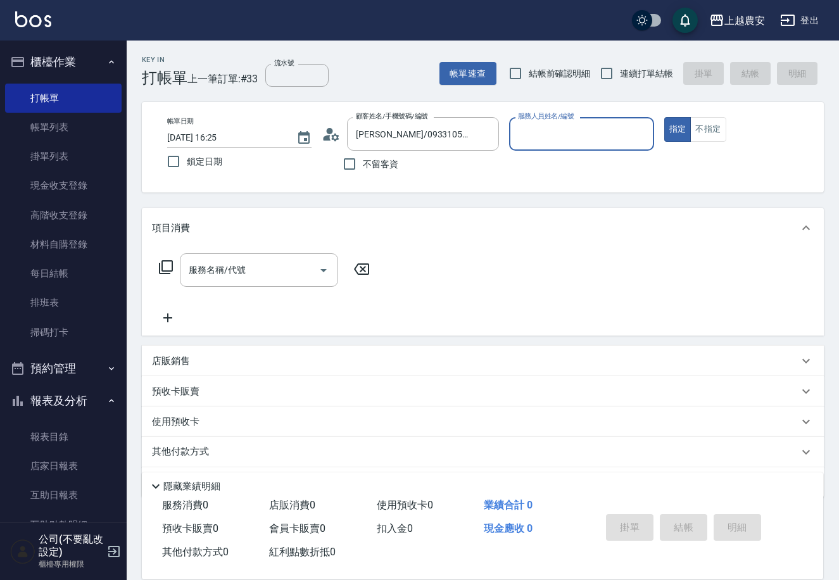
type input "Yuna-18"
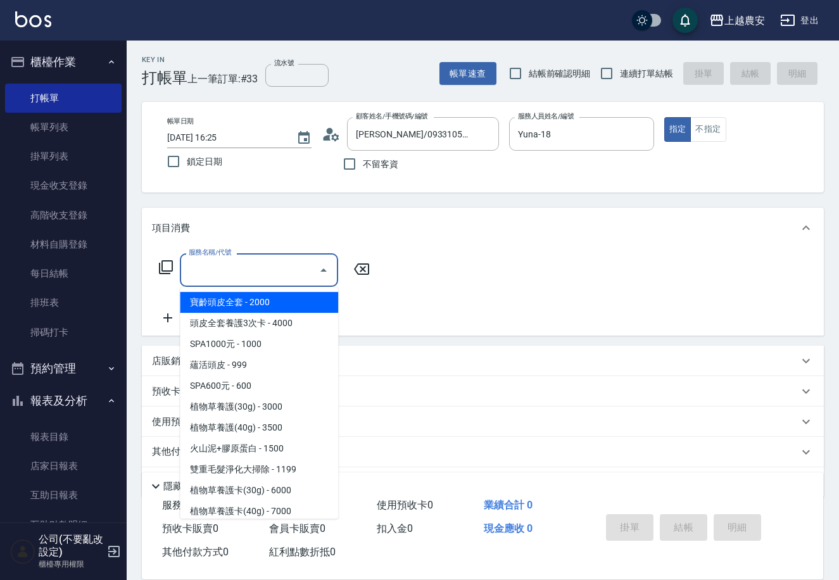
click at [293, 276] on input "服務名稱/代號" at bounding box center [250, 270] width 128 height 22
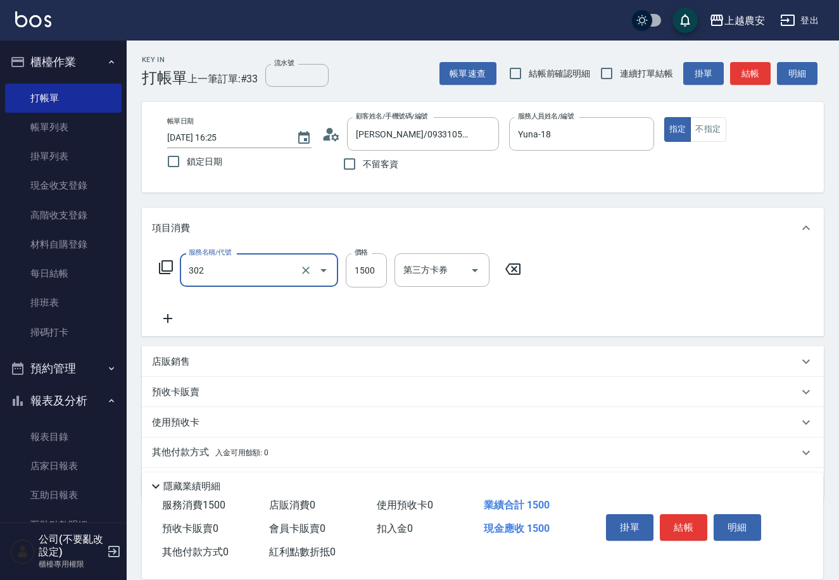
type input "燙髮1500↓(自購)(302)"
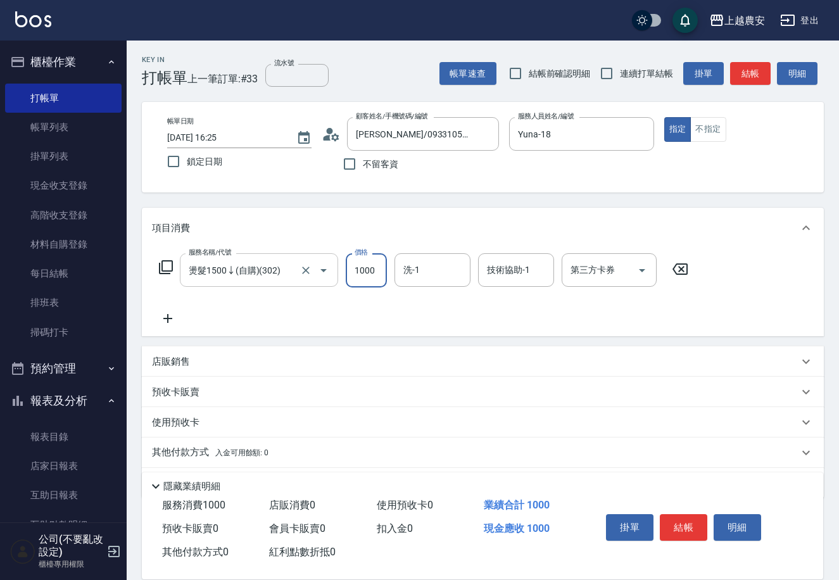
type input "1000"
type input "大巫-35"
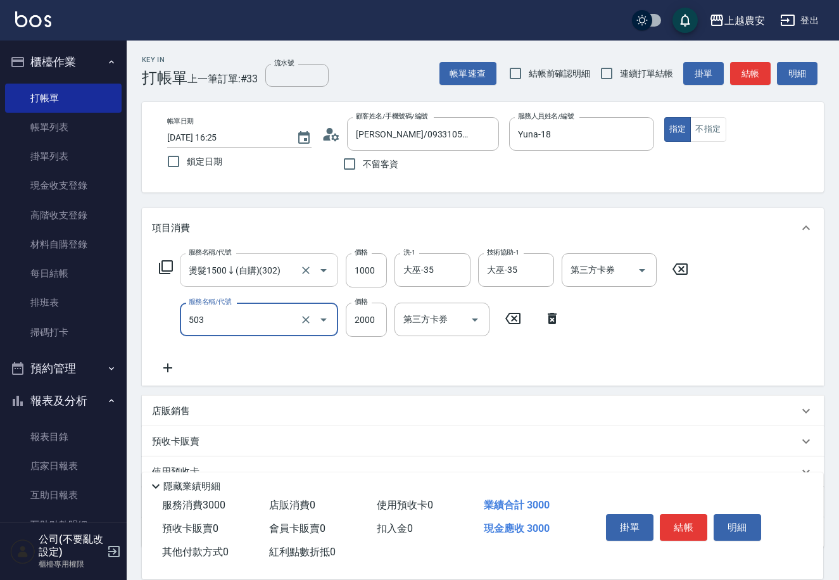
type input "染髮1500↑(503)"
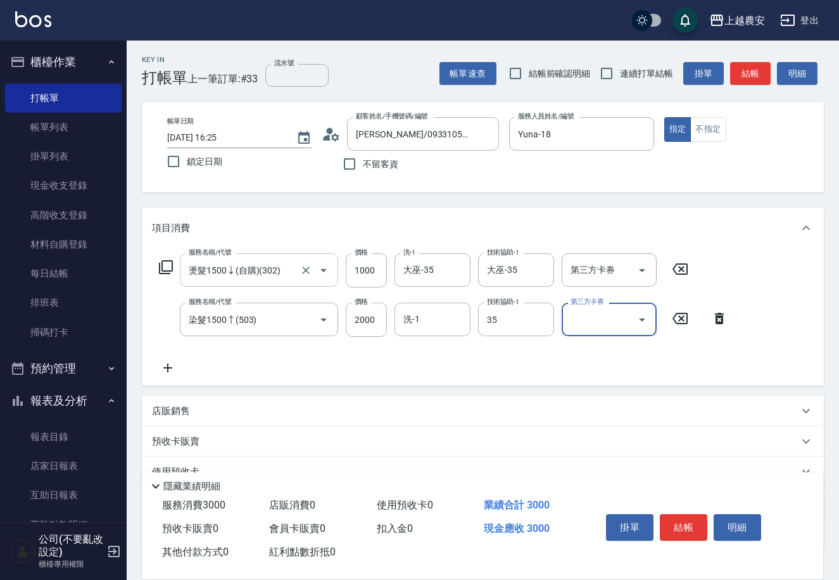
type input "大巫-35"
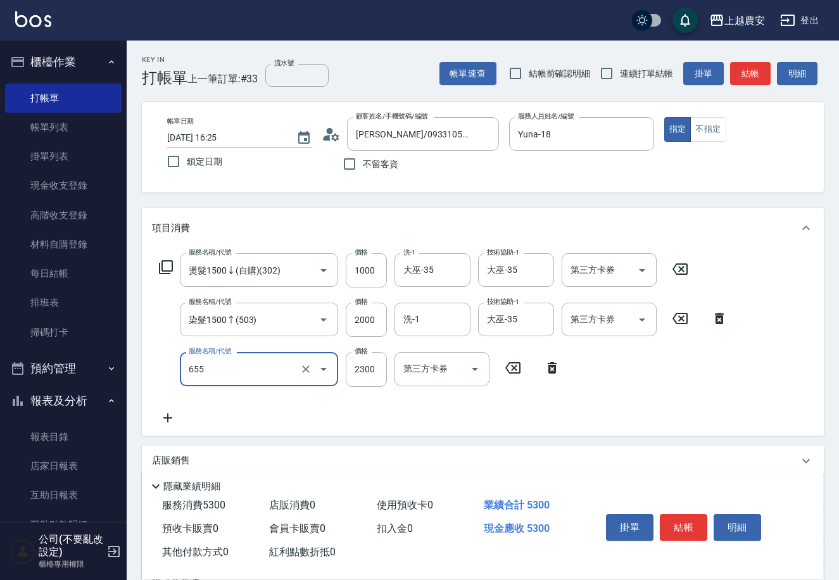
type input "結構2段式(自)(655)"
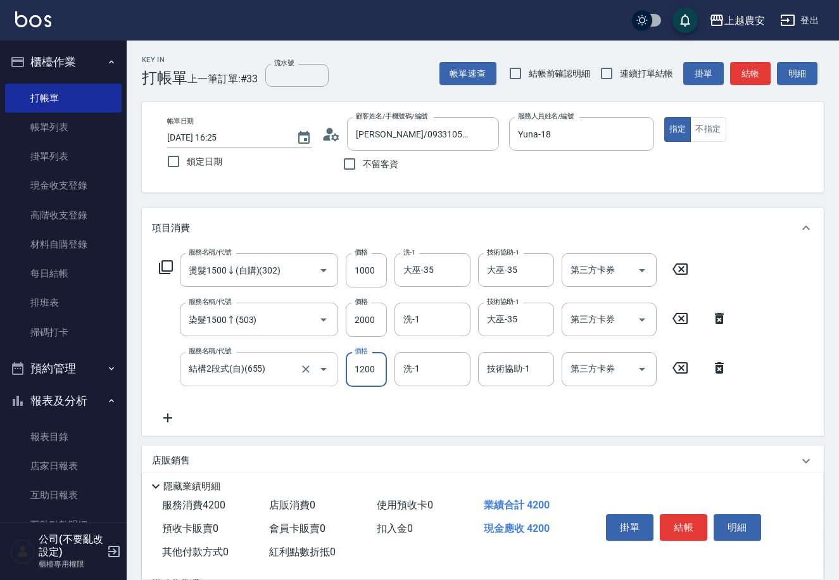
type input "1200"
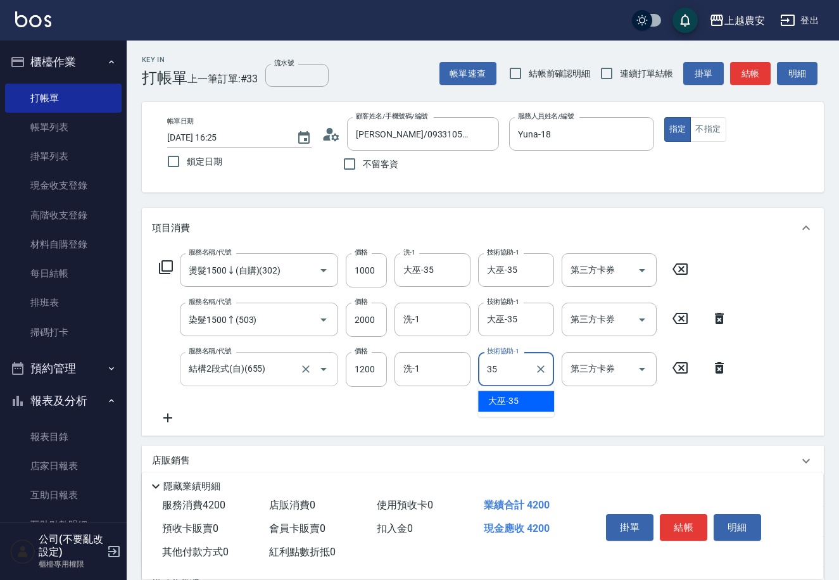
type input "大巫-35"
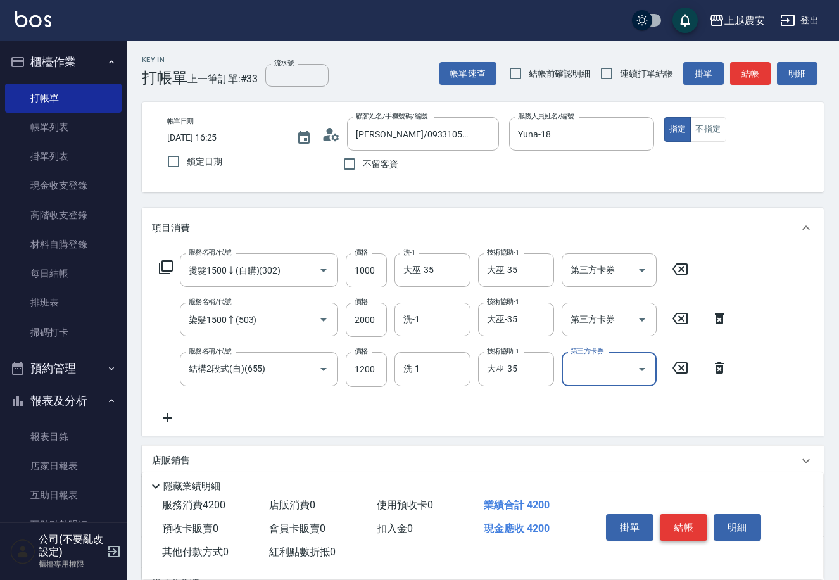
click at [681, 529] on button "結帳" at bounding box center [683, 527] width 47 height 27
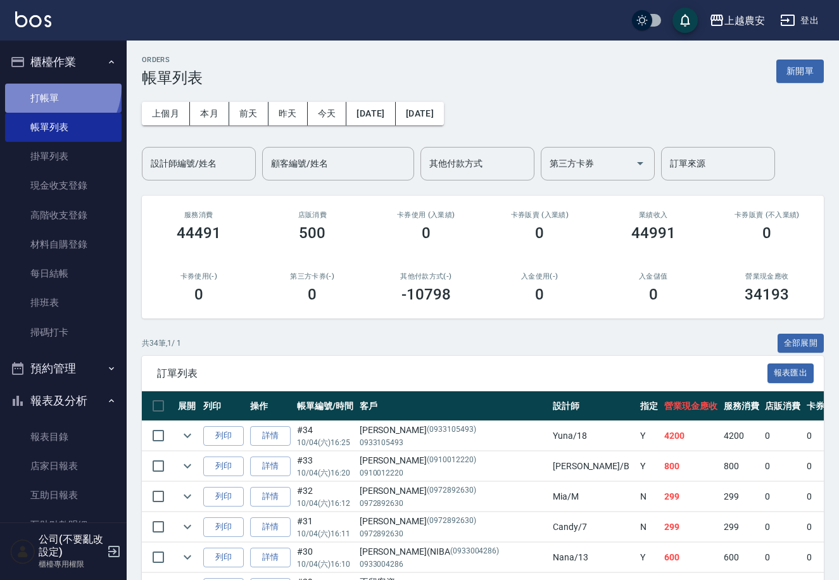
click at [52, 87] on link "打帳單" at bounding box center [63, 98] width 117 height 29
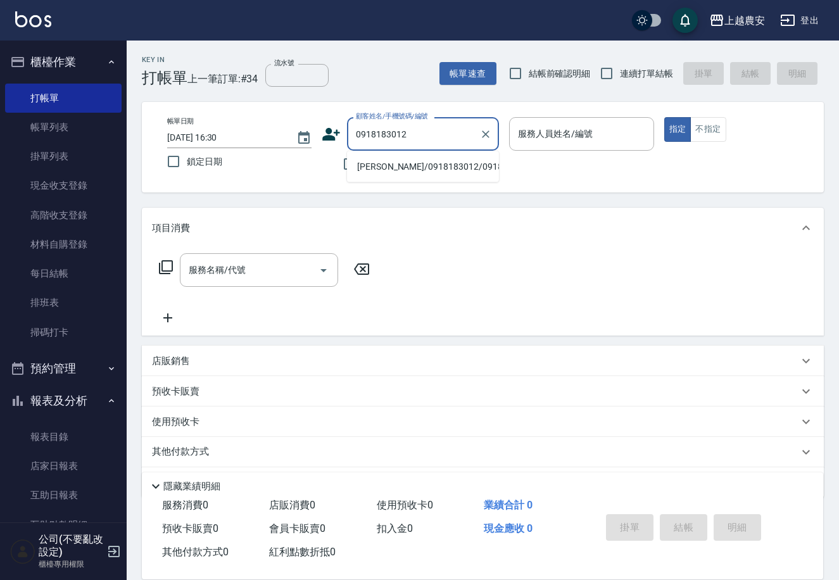
click at [393, 167] on li "江品蓁/0918183012/0918183012" at bounding box center [423, 166] width 152 height 21
type input "江品蓁/0918183012/0918183012"
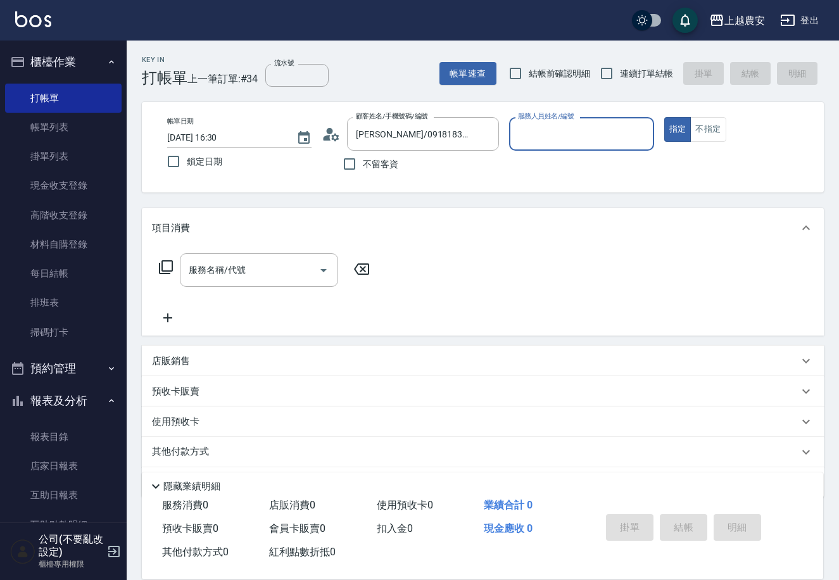
type input "Mia-M"
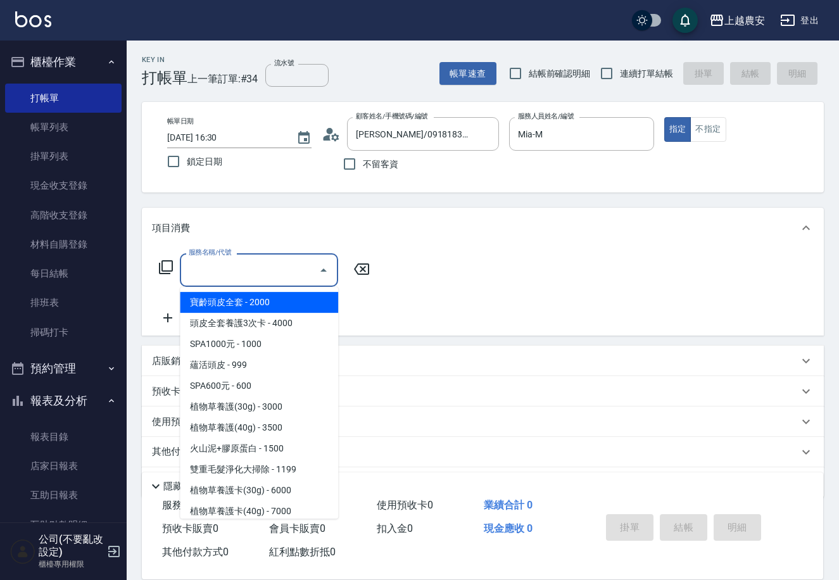
click at [232, 275] on input "服務名稱/代號" at bounding box center [250, 270] width 128 height 22
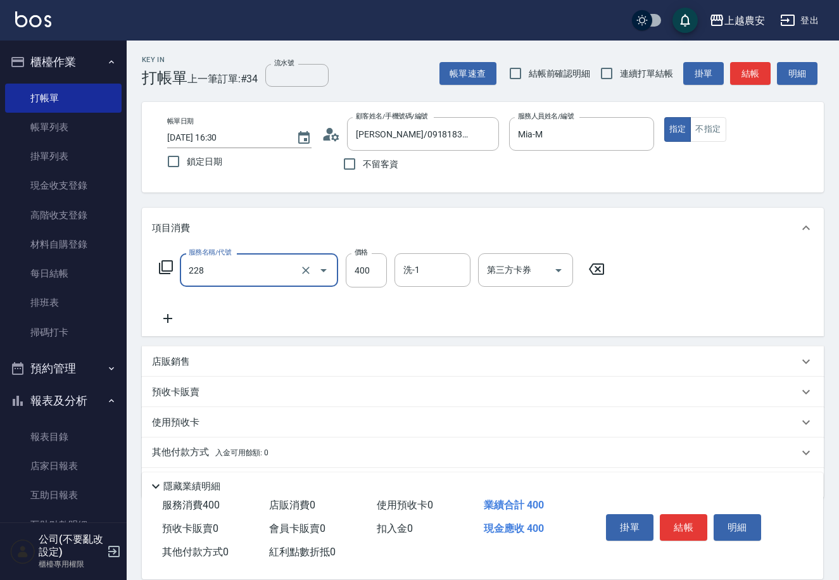
type input "洗髮(228)"
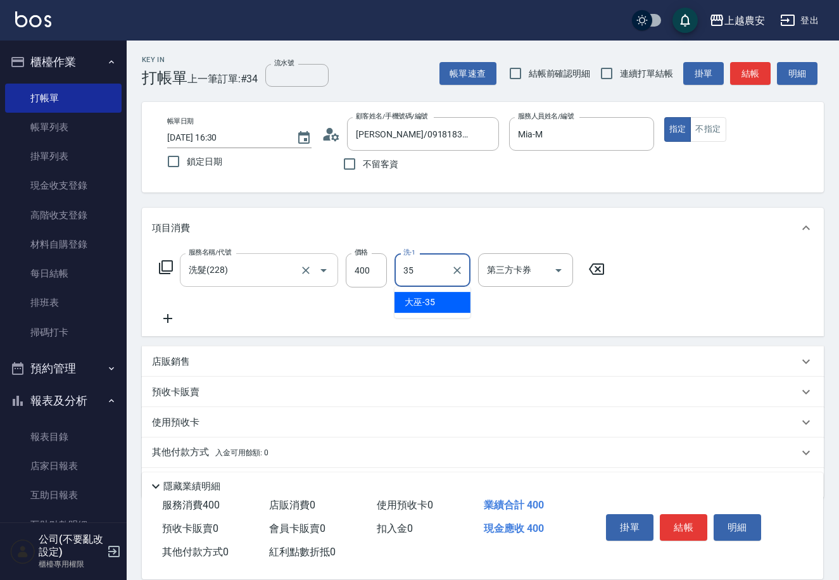
type input "大巫-35"
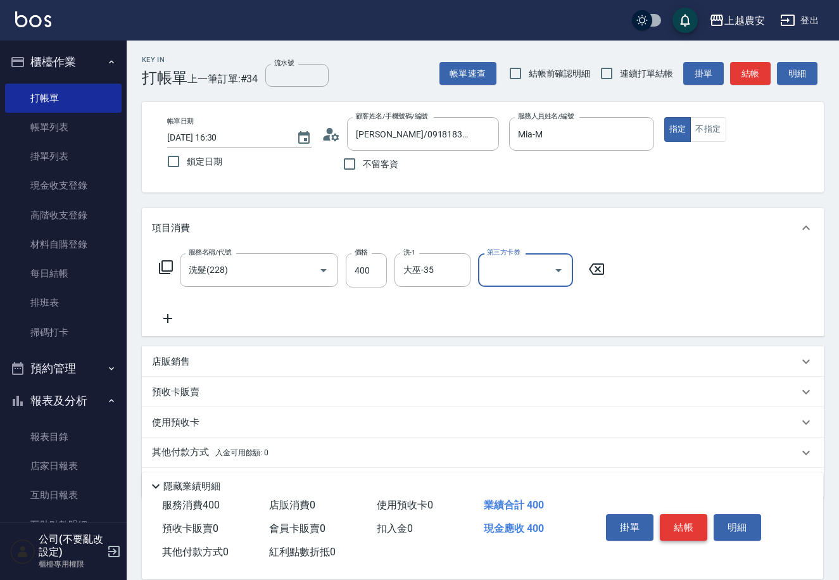
click at [675, 527] on button "結帳" at bounding box center [683, 527] width 47 height 27
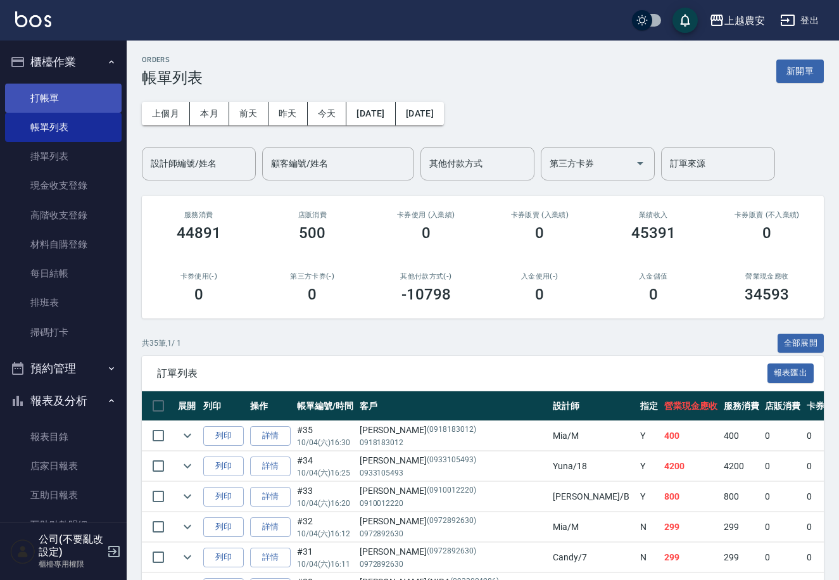
click at [50, 103] on link "打帳單" at bounding box center [63, 98] width 117 height 29
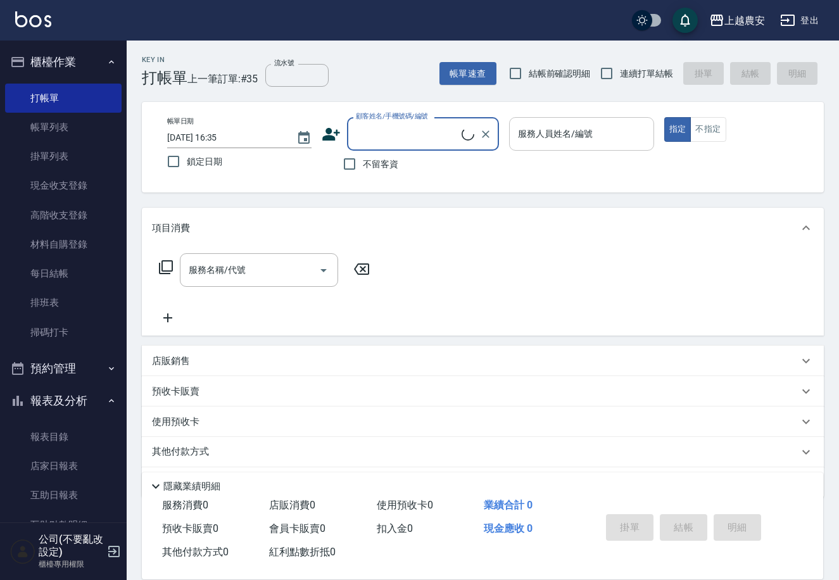
click at [529, 142] on input "服務人員姓名/編號" at bounding box center [581, 134] width 133 height 22
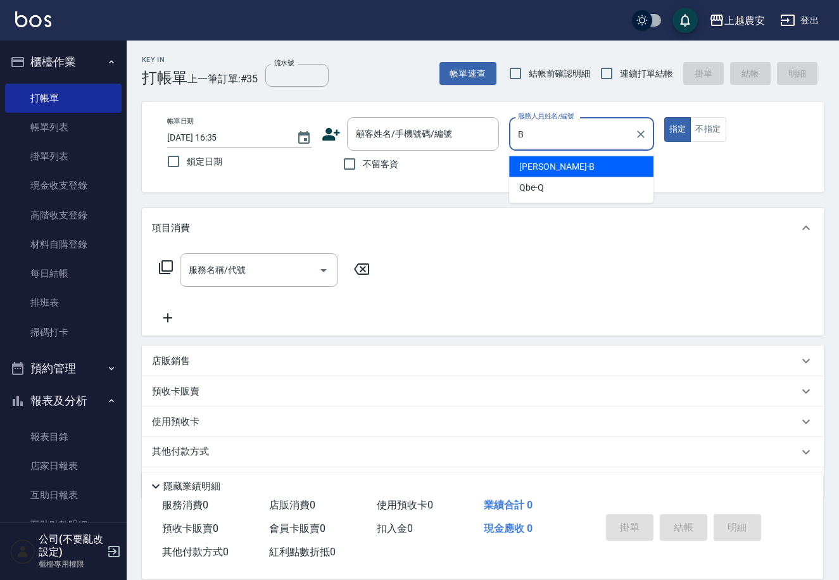
type input "美雅-B"
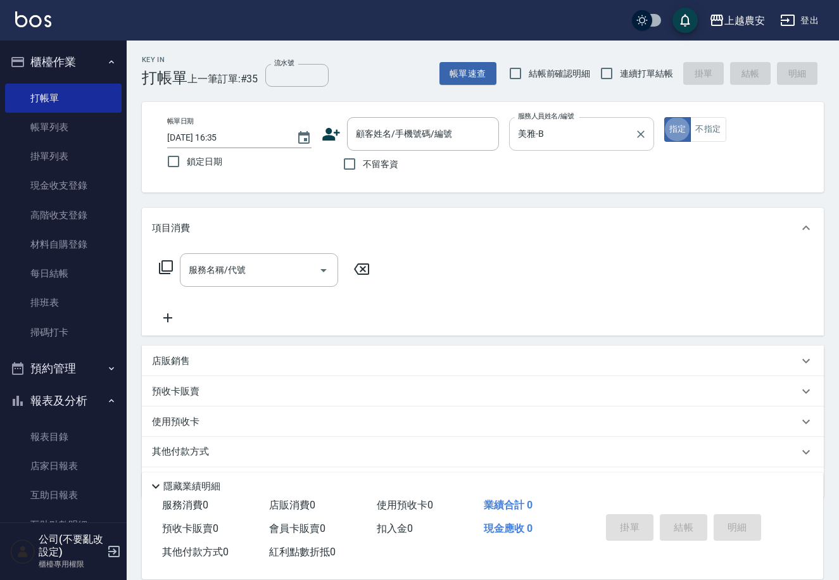
type button "true"
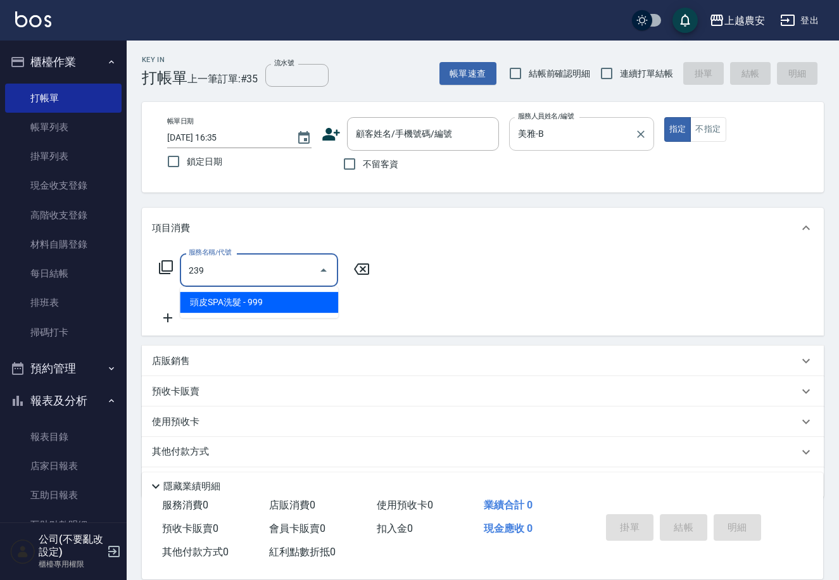
type input "頭皮SPA洗髮(239)"
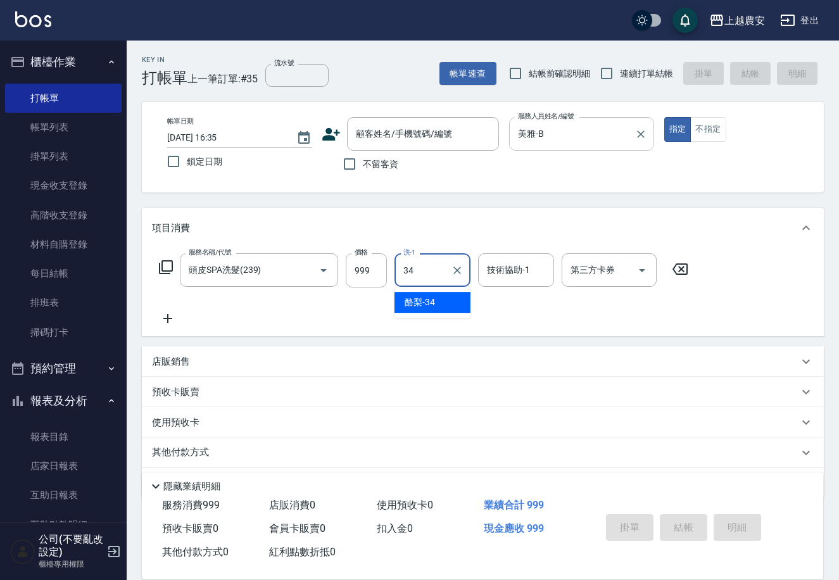
type input "酪梨-34"
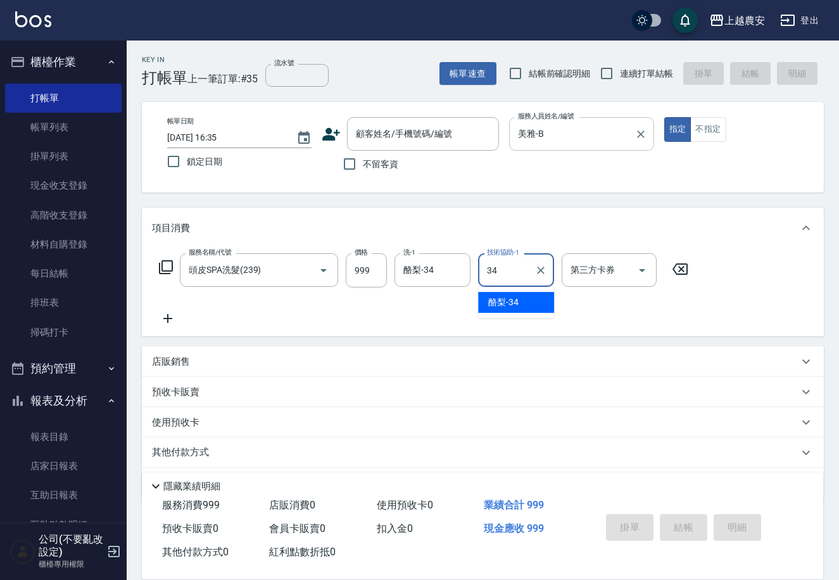
type input "酪梨-34"
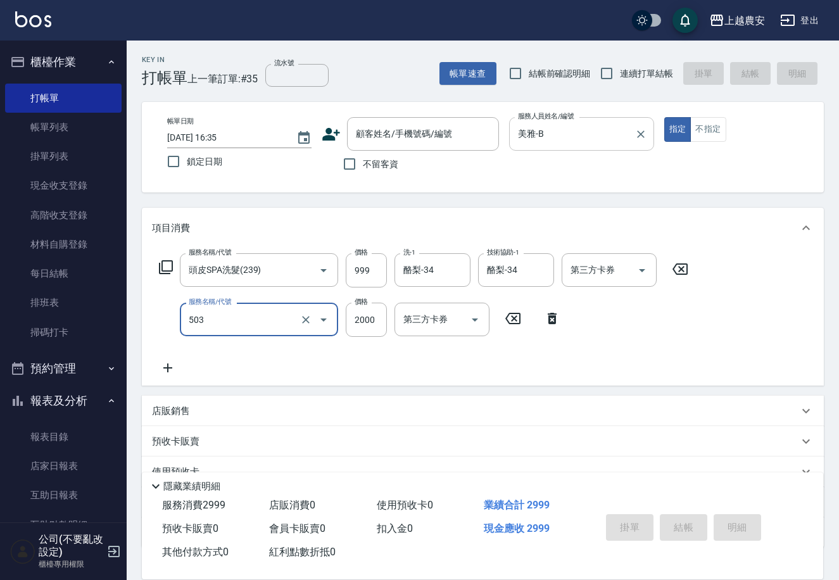
type input "染髮1500↑(503)"
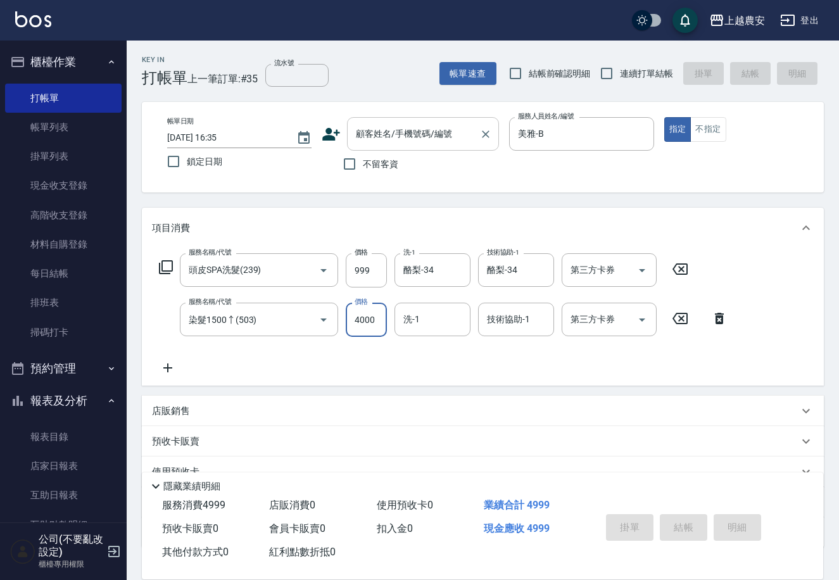
type input "4000"
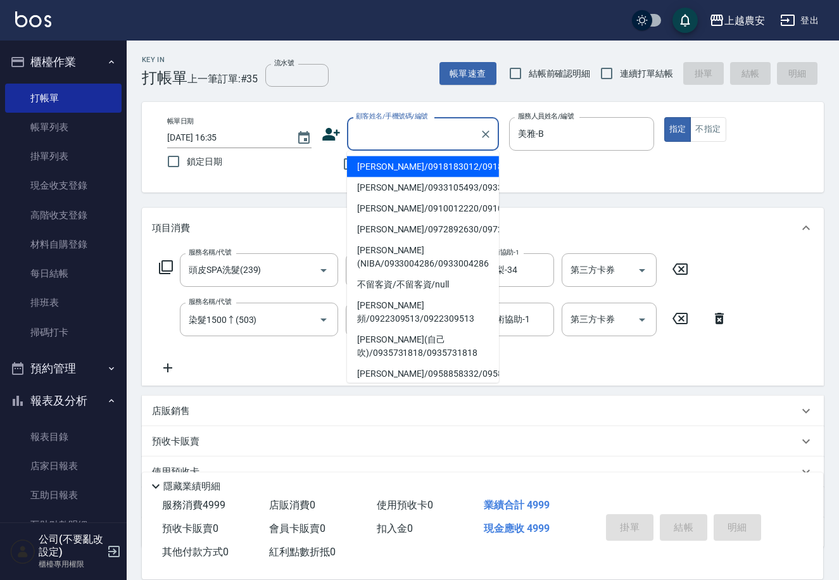
click at [416, 129] on div "顧客姓名/手機號碼/編號 顧客姓名/手機號碼/編號" at bounding box center [423, 134] width 152 height 34
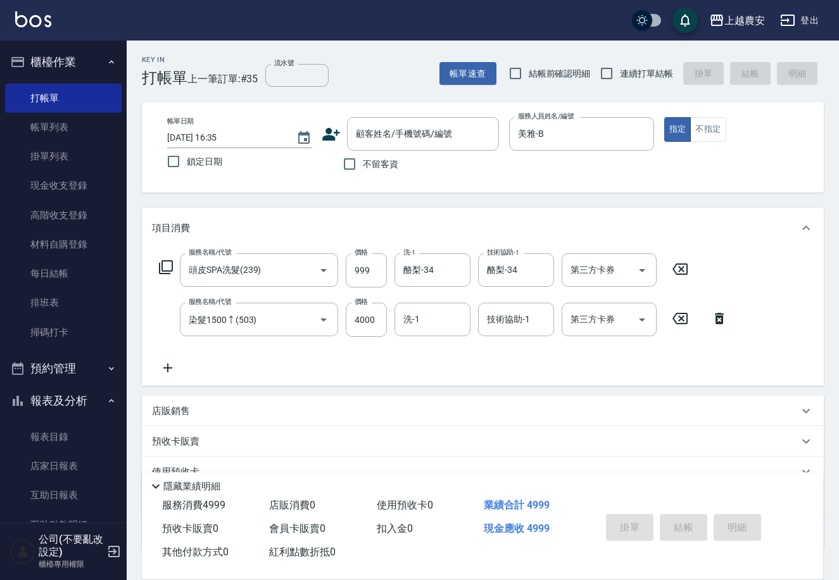
click at [674, 154] on div "帳單日期 2025/10/04 16:35 鎖定日期 顧客姓名/手機號碼/編號 顧客姓名/手機號碼/編號 不留客資 服務人員姓名/編號 美雅-B 服務人員姓名…" at bounding box center [483, 147] width 652 height 60
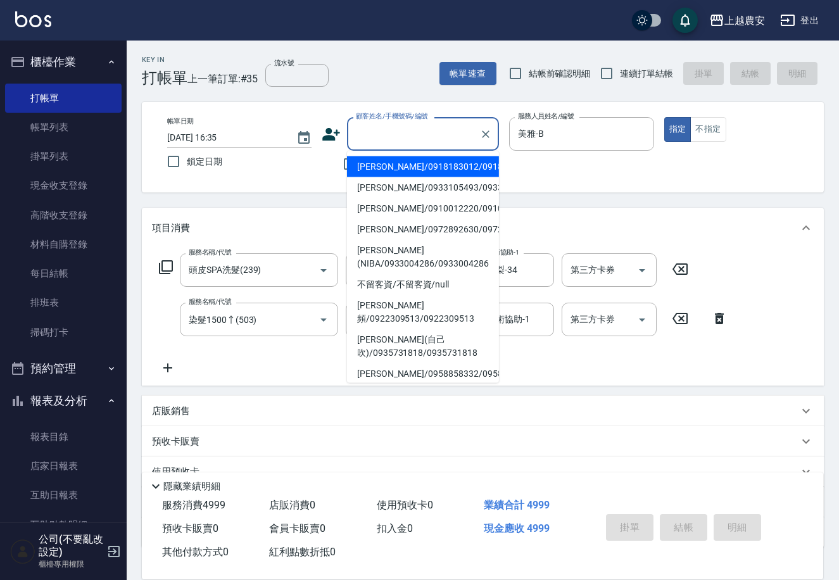
click at [464, 141] on input "顧客姓名/手機號碼/編號" at bounding box center [414, 134] width 122 height 22
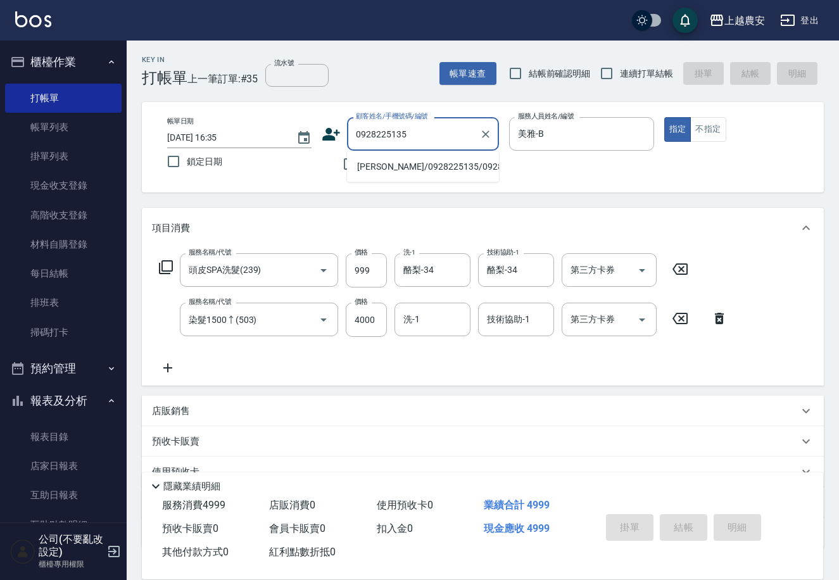
click at [419, 161] on li "江宜蓉/0928225135/0928225135" at bounding box center [423, 166] width 152 height 21
type input "江宜蓉/0928225135/0928225135"
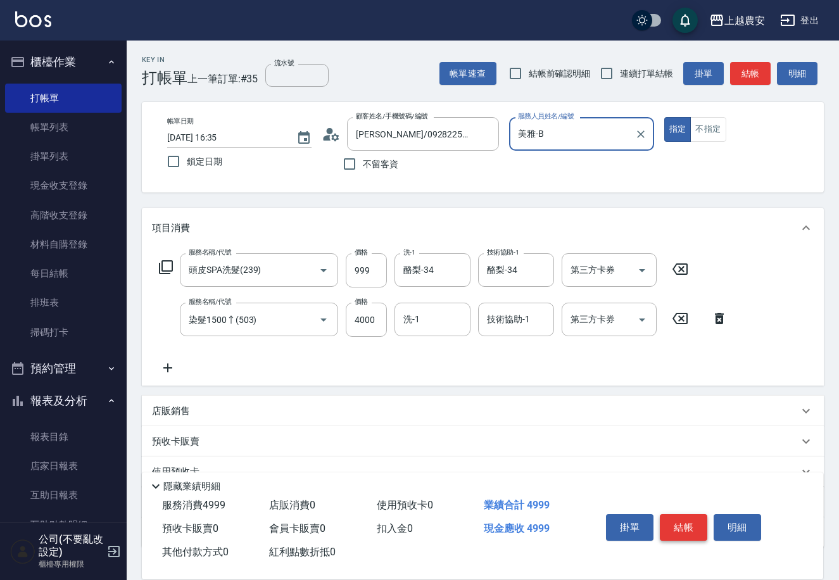
click at [681, 521] on button "結帳" at bounding box center [683, 527] width 47 height 27
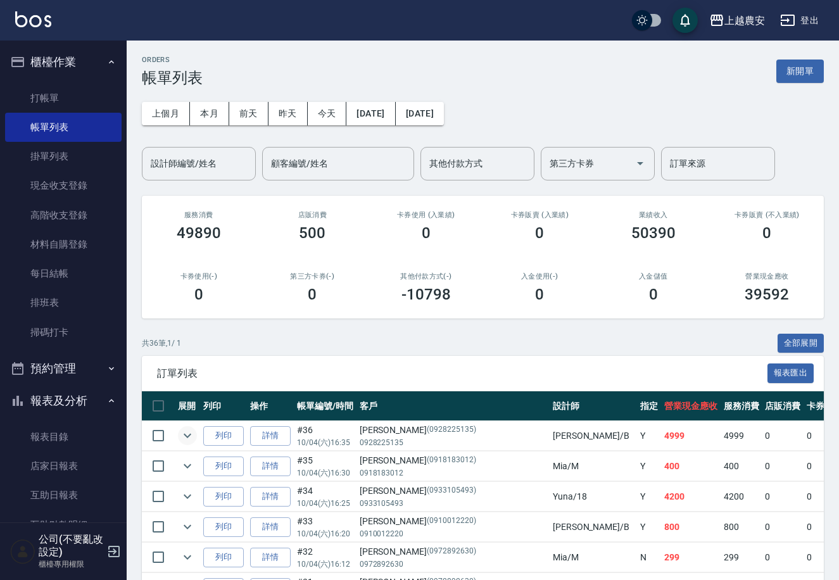
click at [189, 438] on icon "expand row" at bounding box center [187, 435] width 15 height 15
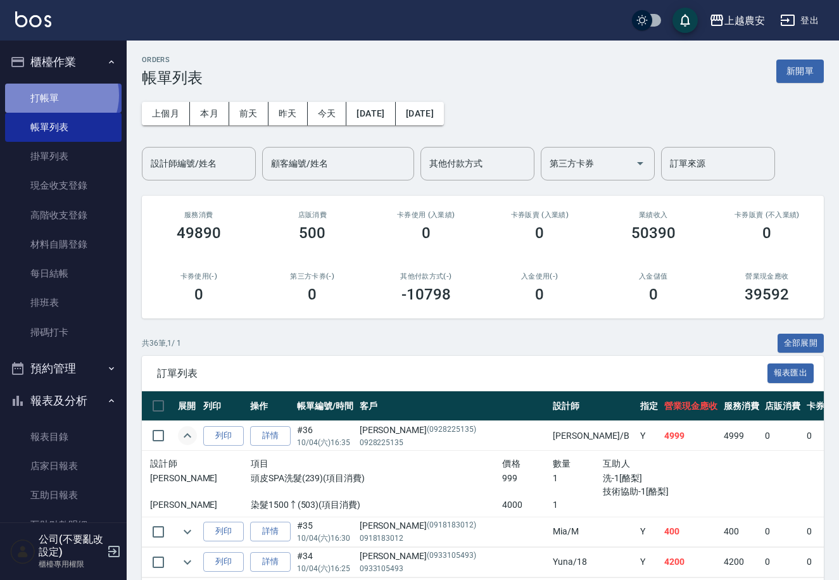
click at [58, 95] on link "打帳單" at bounding box center [63, 98] width 117 height 29
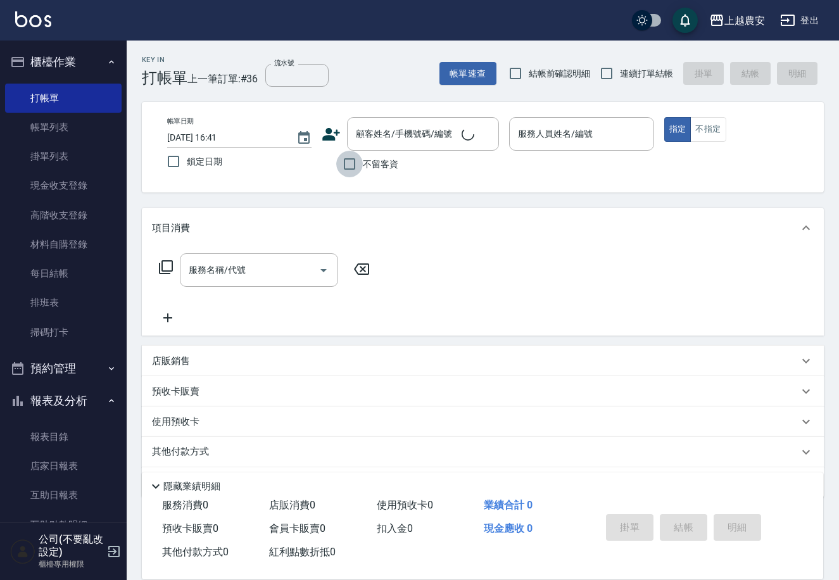
click at [353, 167] on input "不留客資" at bounding box center [349, 164] width 27 height 27
checkbox input "true"
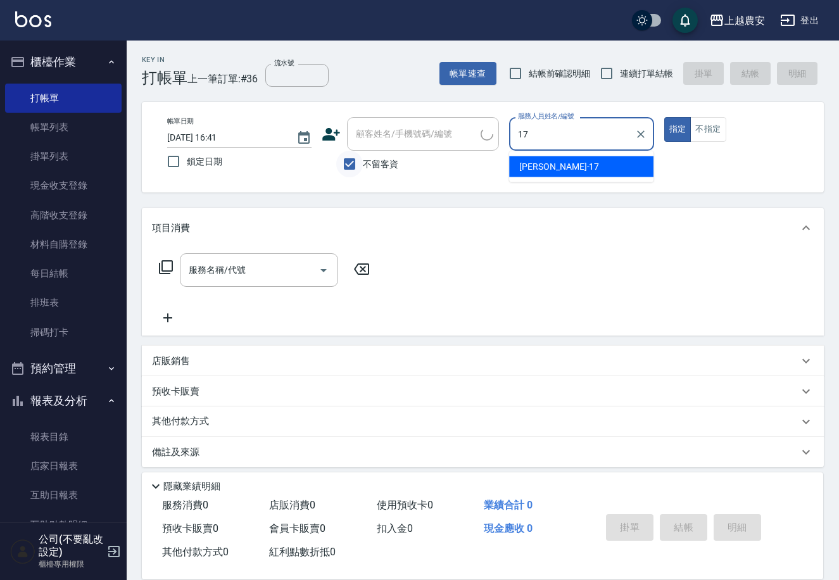
type input "17"
type button "true"
type input "洪美蓉-17"
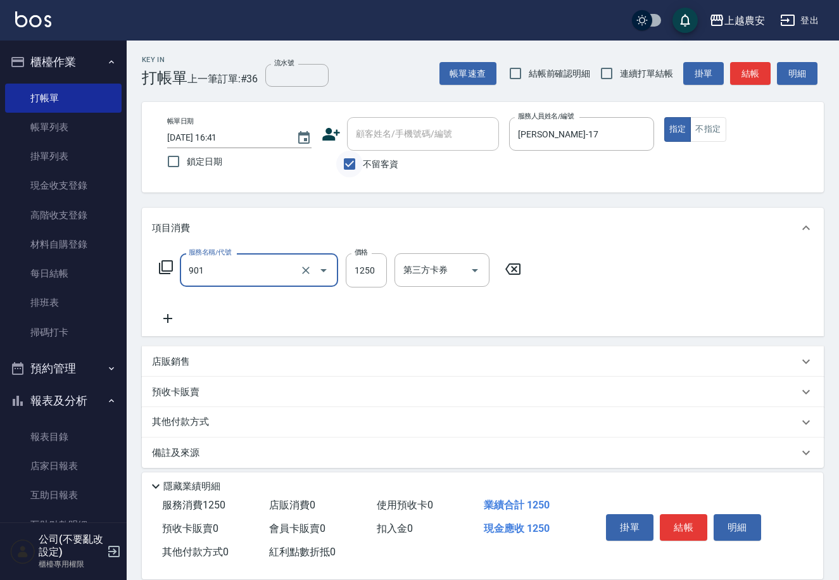
type input "修手指甲(901)"
type input "1800"
click at [691, 524] on button "結帳" at bounding box center [683, 527] width 47 height 27
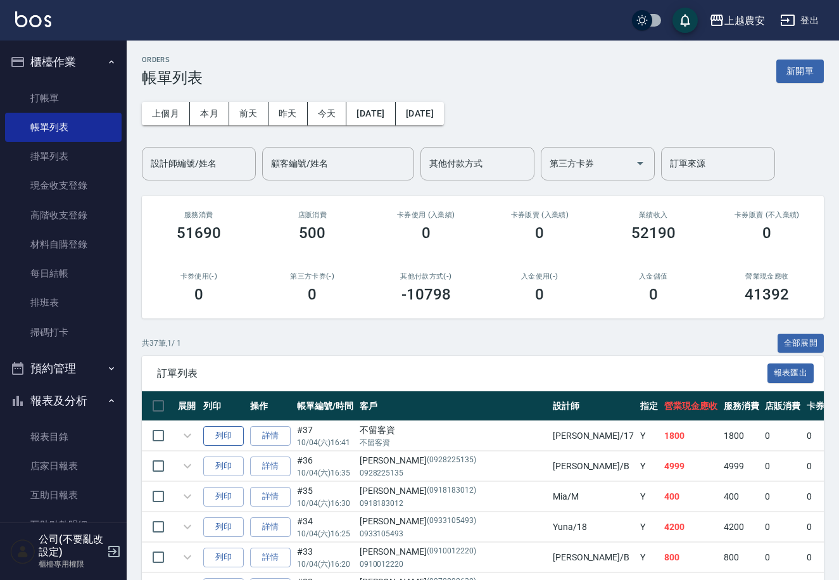
click at [222, 427] on button "列印" at bounding box center [223, 436] width 41 height 20
click at [59, 102] on link "打帳單" at bounding box center [63, 98] width 117 height 29
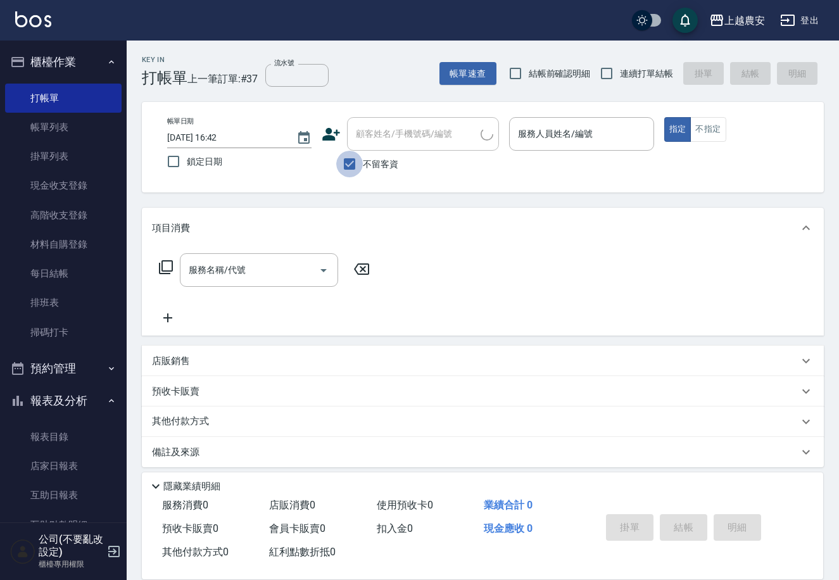
click at [351, 161] on input "不留客資" at bounding box center [349, 164] width 27 height 27
checkbox input "false"
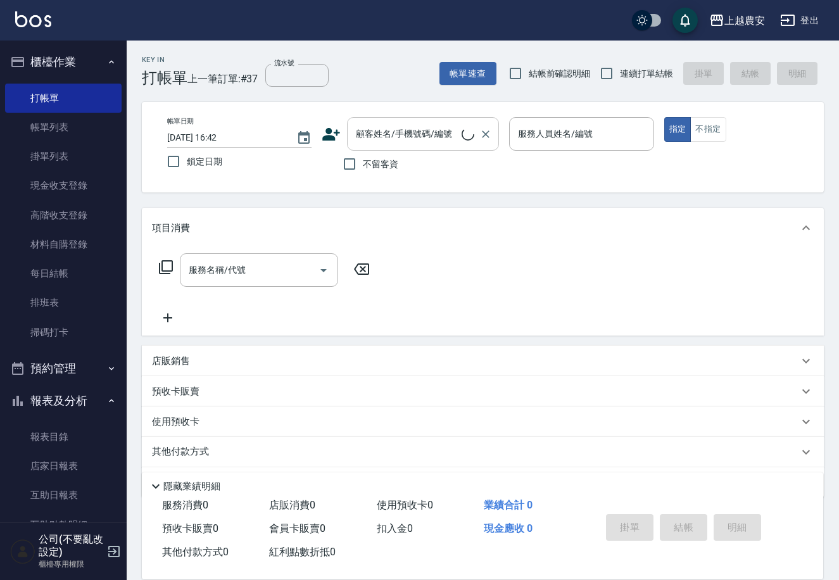
click at [390, 129] on div "顧客姓名/手機號碼/編號 顧客姓名/手機號碼/編號" at bounding box center [423, 134] width 152 height 34
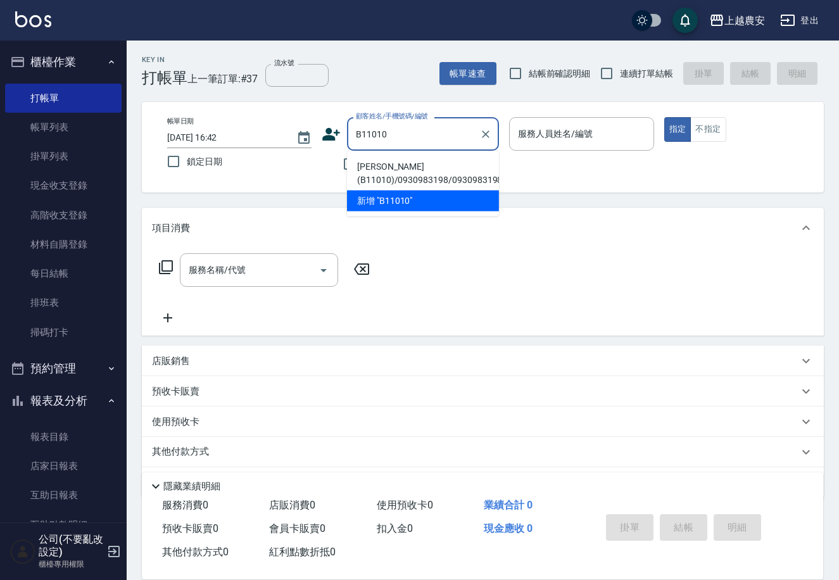
click at [394, 171] on li "[PERSON_NAME](B11010)/0930983198/0930983198" at bounding box center [423, 173] width 152 height 34
type input "[PERSON_NAME](B11010)/0930983198/0930983198"
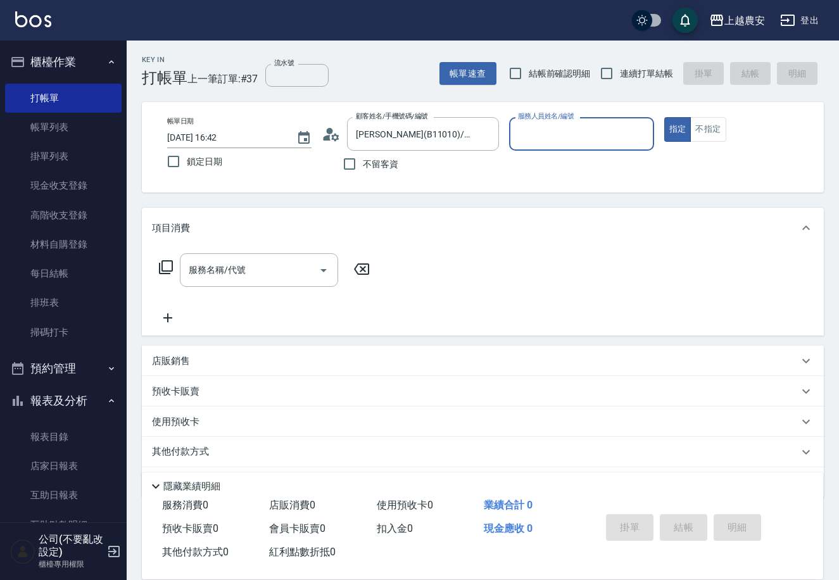
type input "Nana-13"
click at [260, 266] on input "服務名稱/代號" at bounding box center [250, 270] width 128 height 22
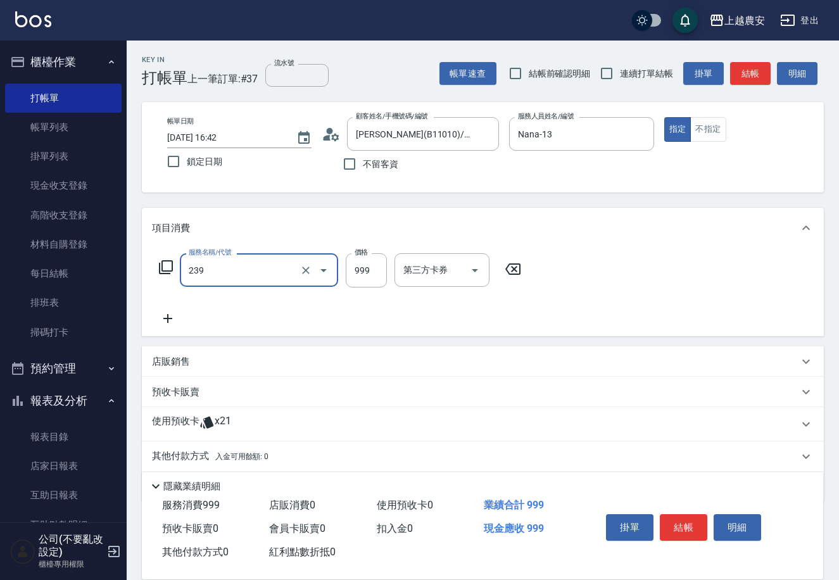
type input "頭皮SPA洗髮(239)"
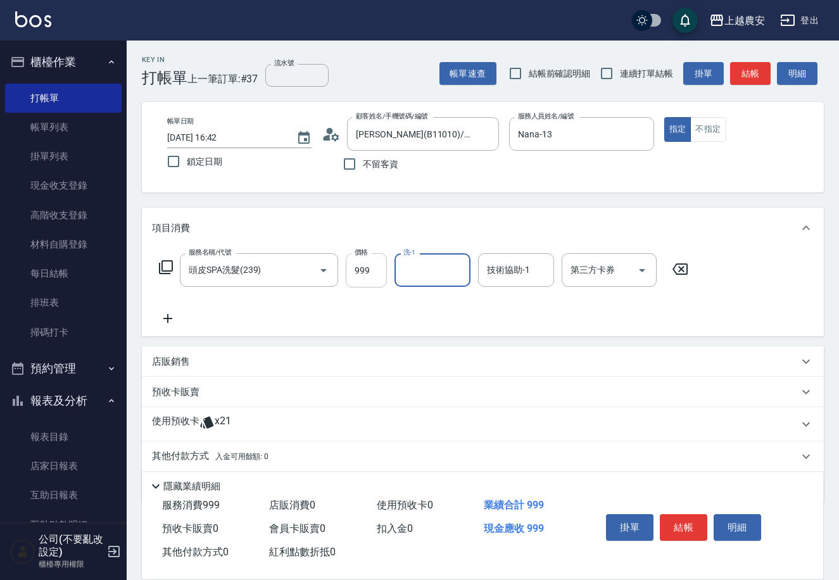
click at [361, 270] on input "999" at bounding box center [366, 270] width 41 height 34
type input "1000"
type input "大巫-35"
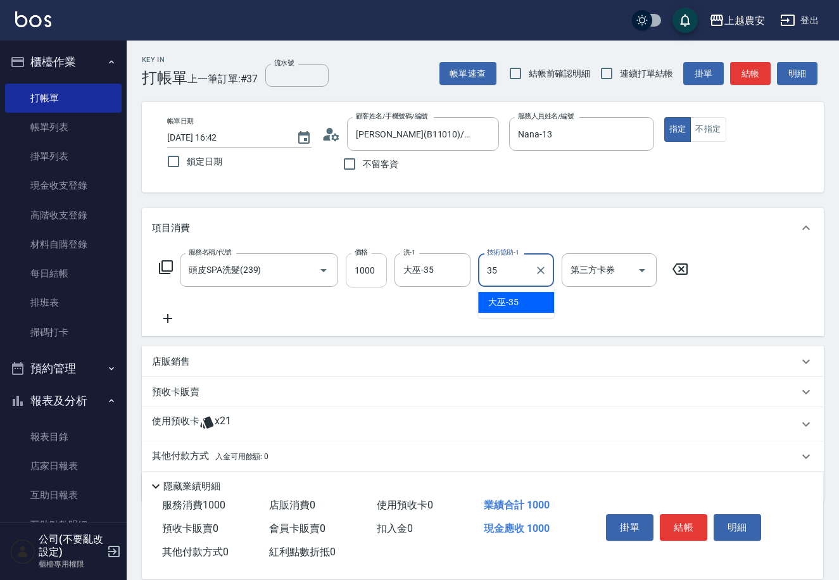
type input "大巫-35"
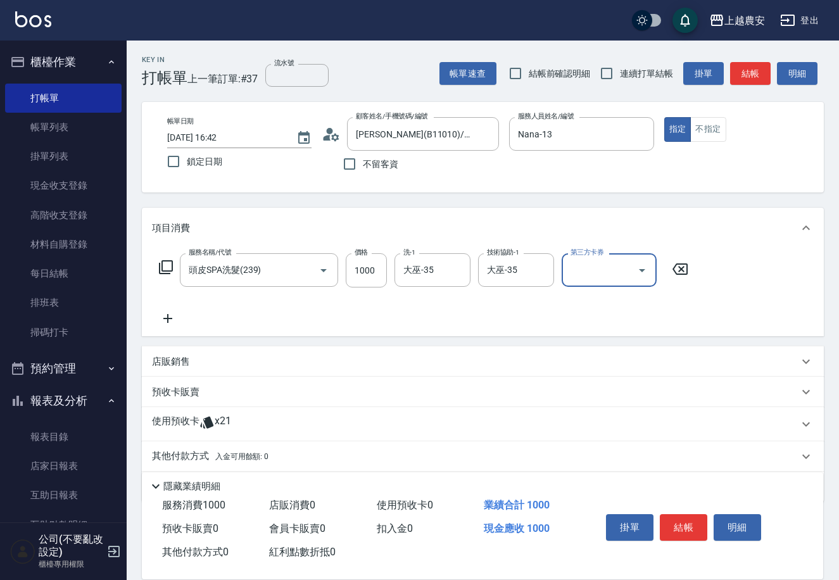
scroll to position [41, 0]
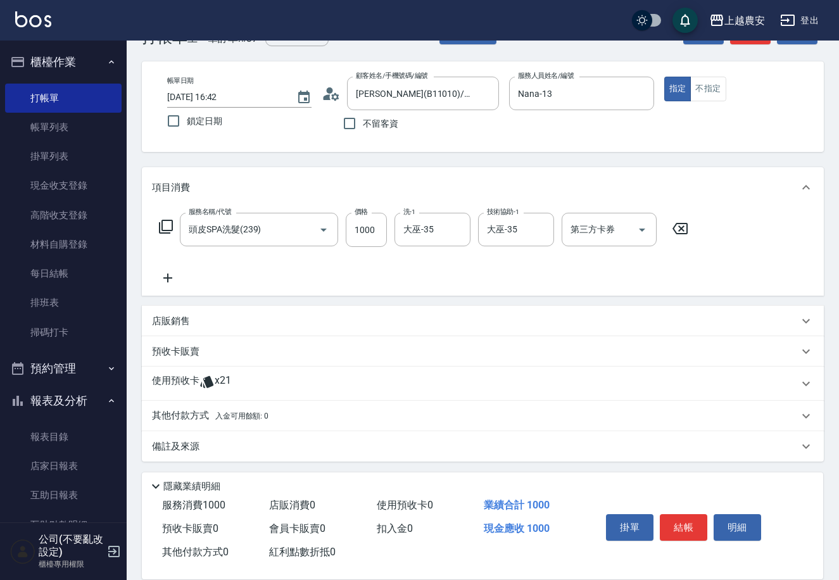
click at [165, 276] on icon at bounding box center [168, 277] width 32 height 15
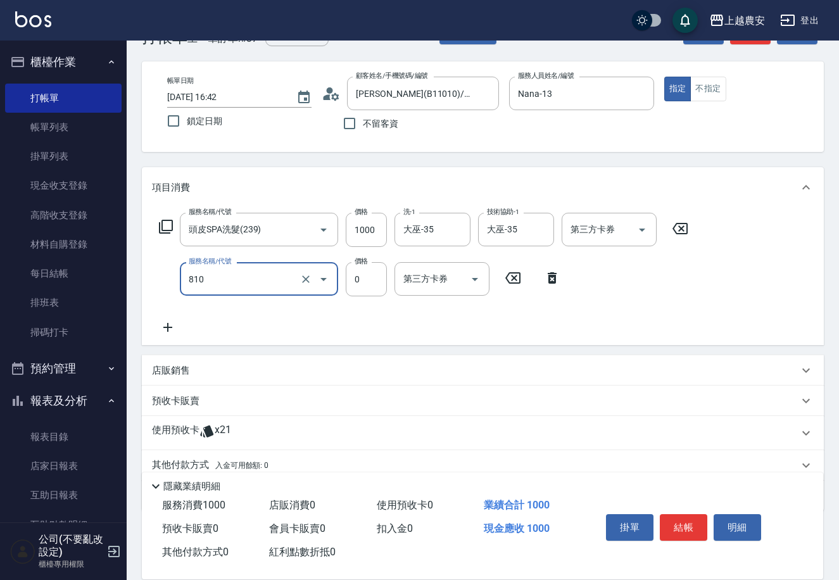
type input "頭皮護髮卡券使用(810)"
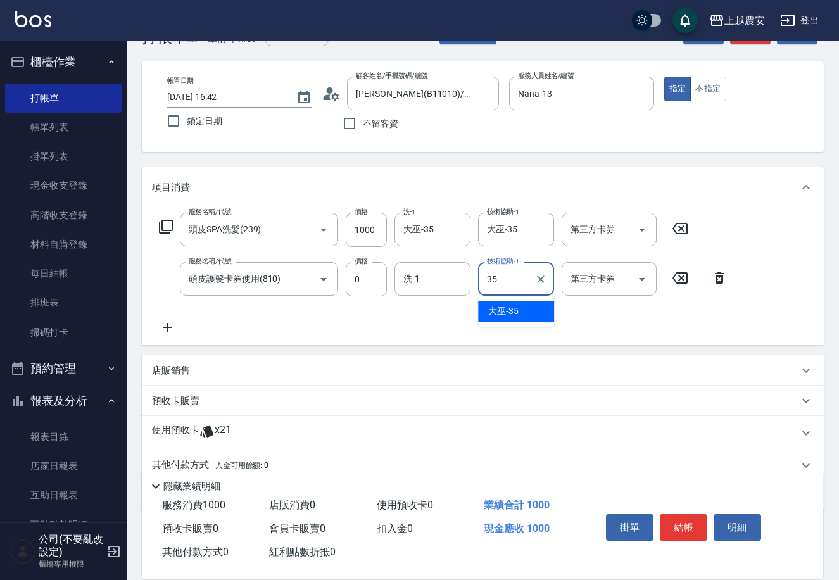
type input "大巫-35"
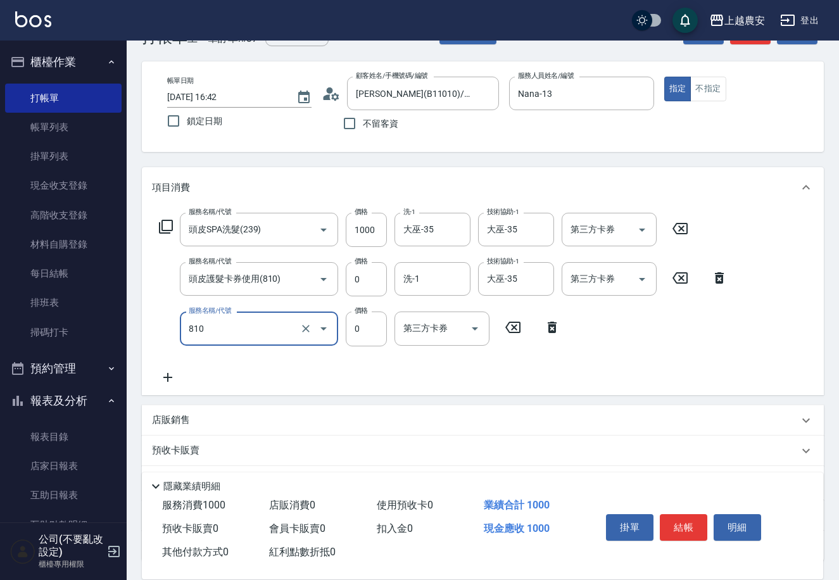
type input "頭皮護髮卡券使用(810)"
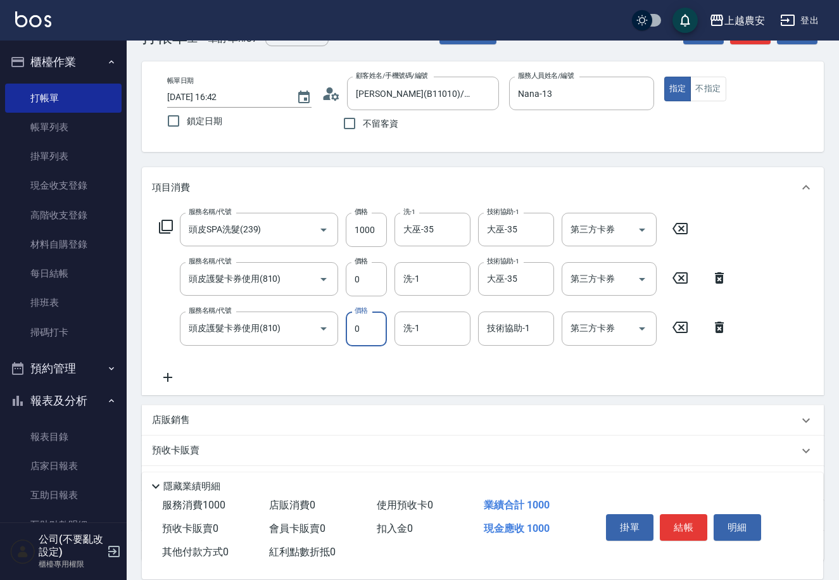
scroll to position [139, 0]
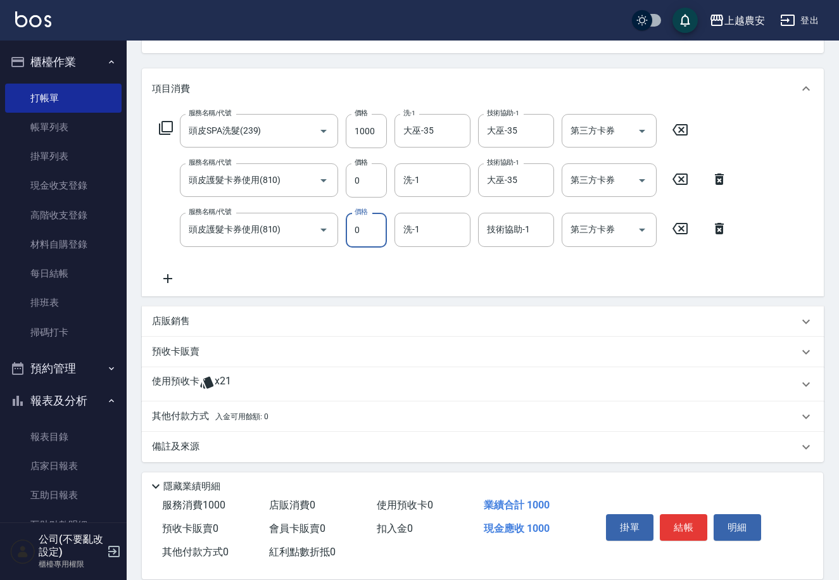
click at [184, 382] on p "使用預收卡" at bounding box center [175, 384] width 47 height 19
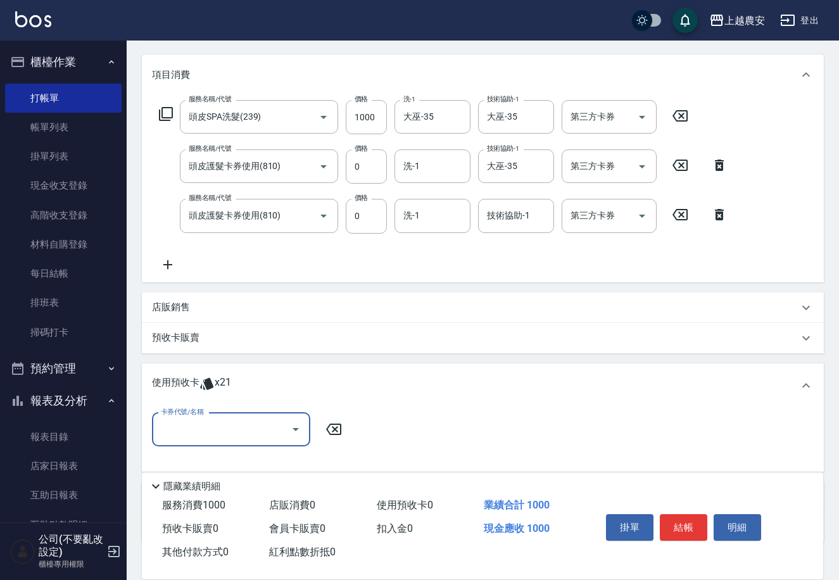
scroll to position [129, 0]
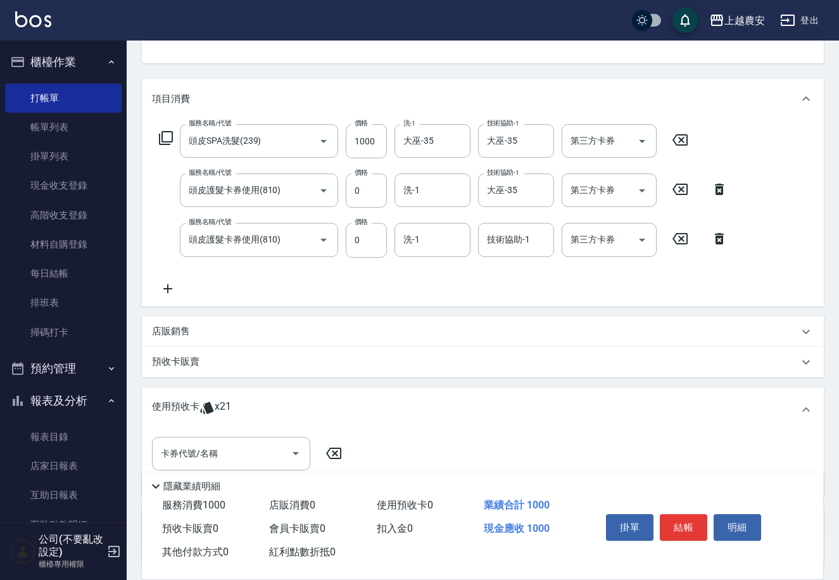
click at [719, 186] on icon at bounding box center [719, 189] width 9 height 11
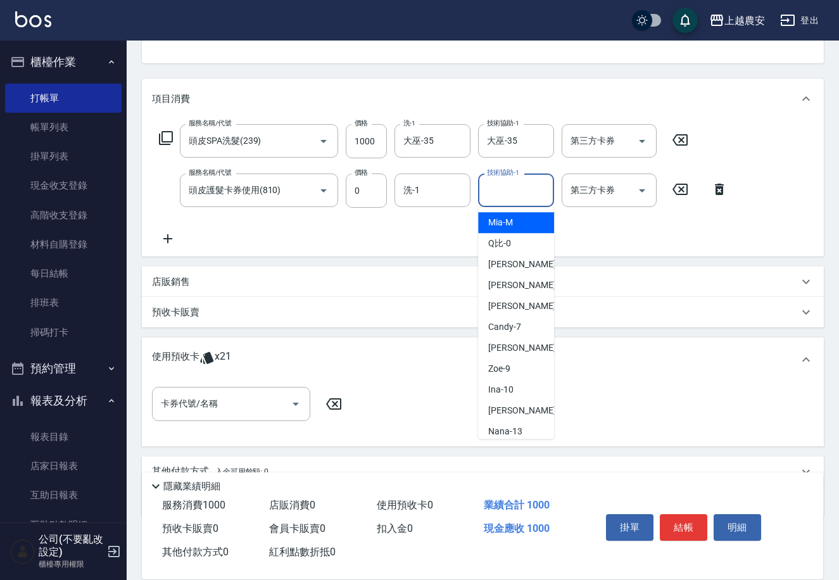
click at [524, 199] on input "技術協助-1" at bounding box center [516, 190] width 65 height 22
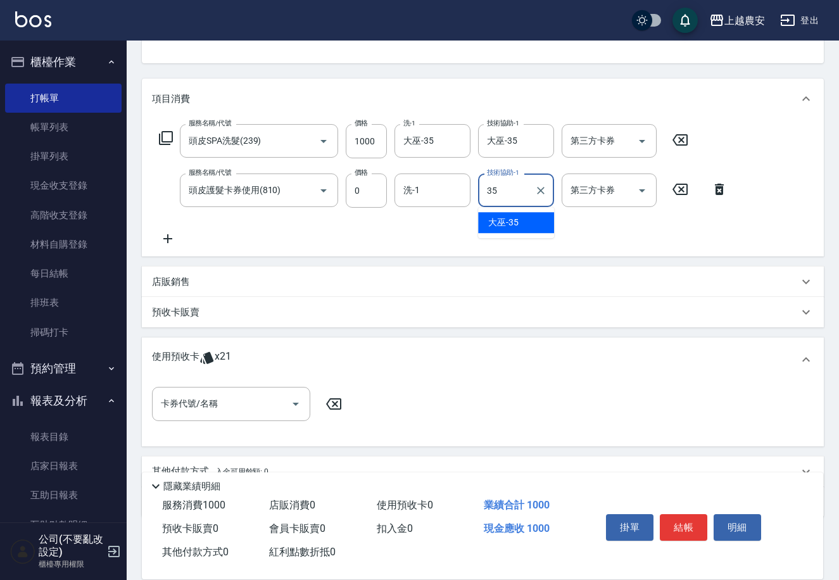
type input "大巫-35"
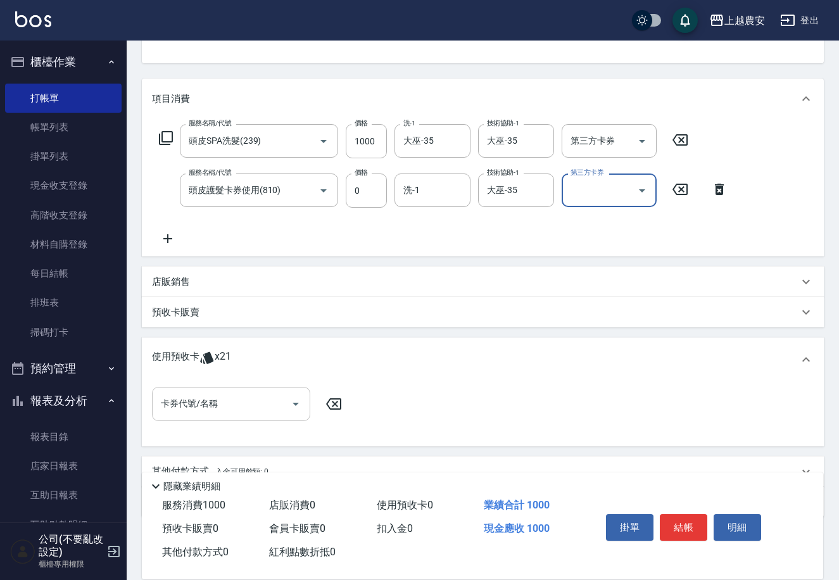
click at [227, 398] on input "卡券代號/名稱" at bounding box center [222, 404] width 128 height 22
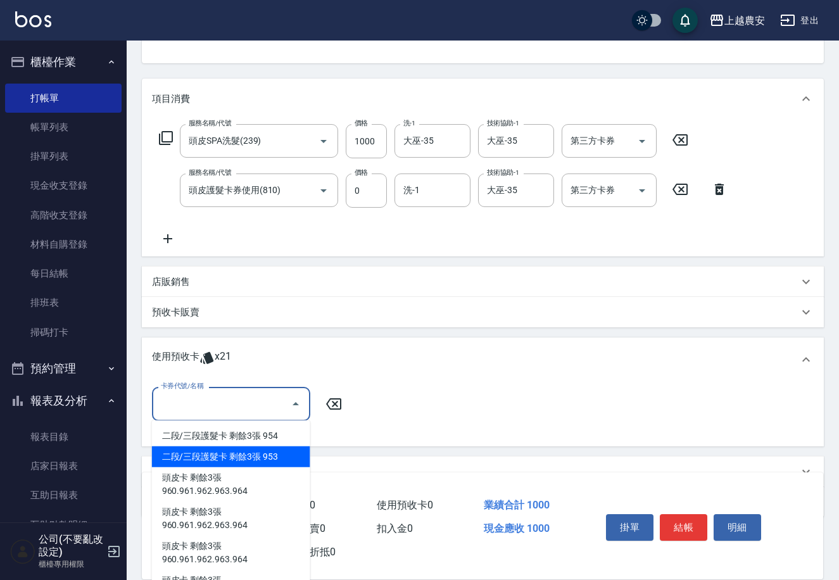
click at [265, 460] on div "二段/三段護髮卡 剩餘3張 953" at bounding box center [231, 456] width 158 height 21
type input "二段/三段護髮卡 953"
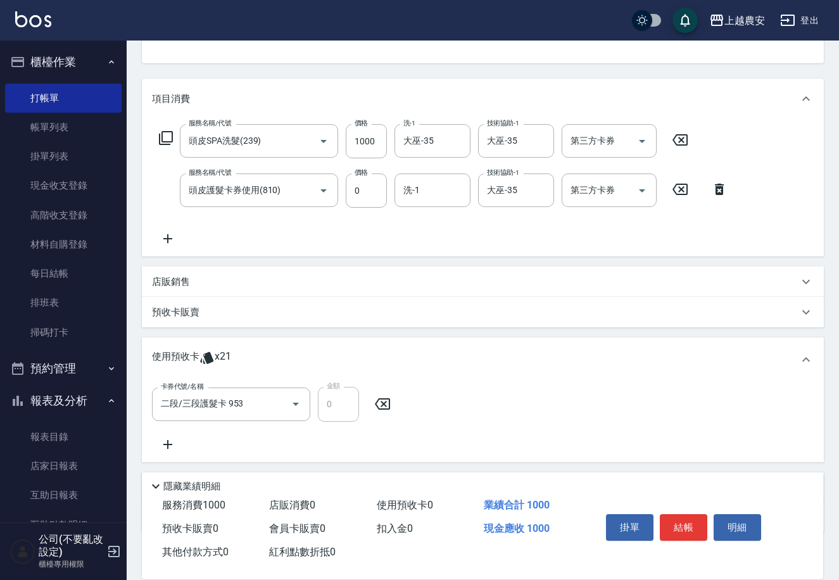
click at [165, 443] on icon at bounding box center [167, 444] width 9 height 9
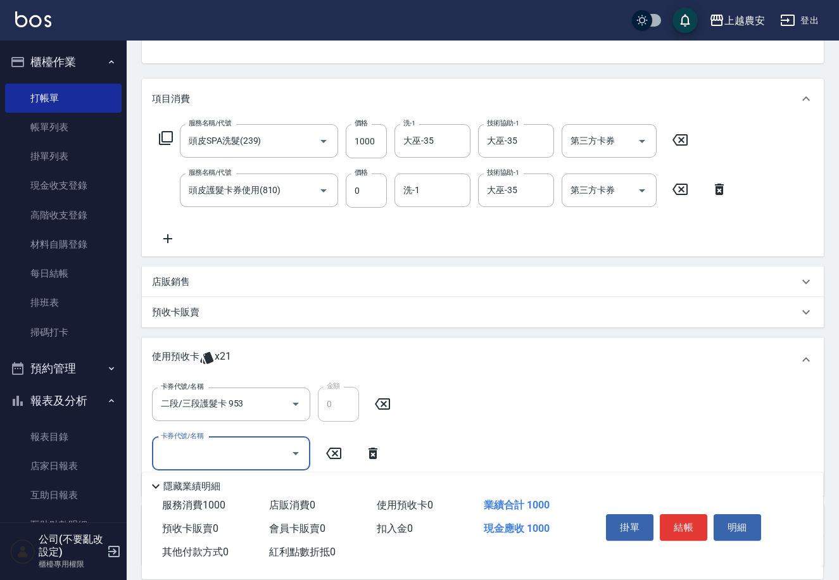
click at [294, 452] on icon "Open" at bounding box center [296, 453] width 6 height 3
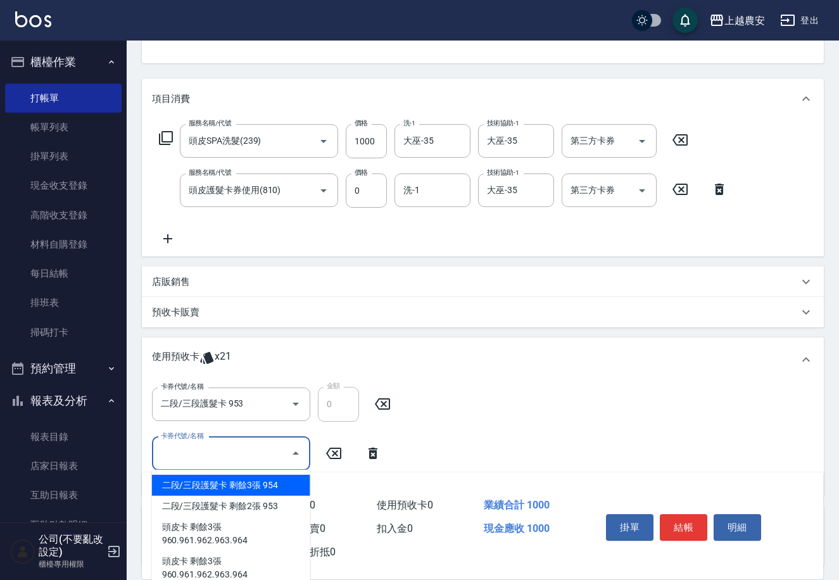
scroll to position [234, 0]
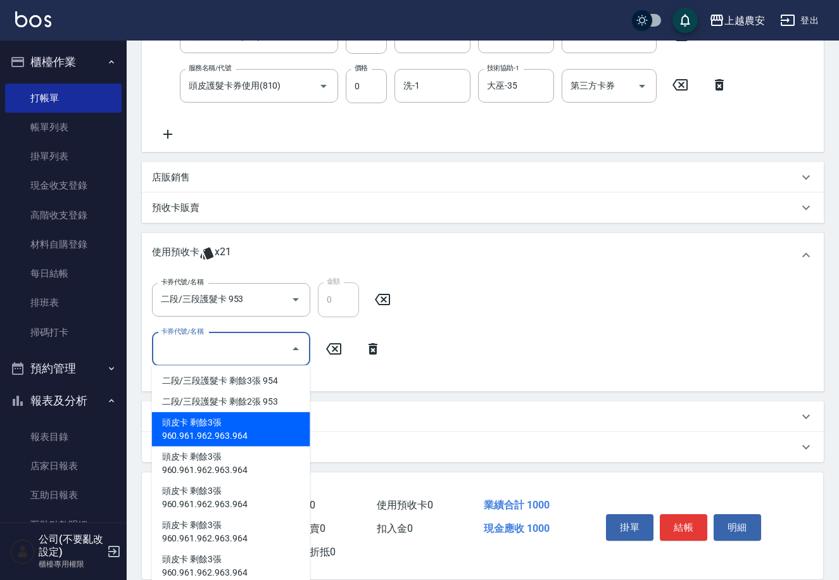
click at [260, 423] on div "頭皮卡 剩餘3張 960.961.962.963.964" at bounding box center [231, 429] width 158 height 34
type input "頭皮卡 960.961.962.963.964"
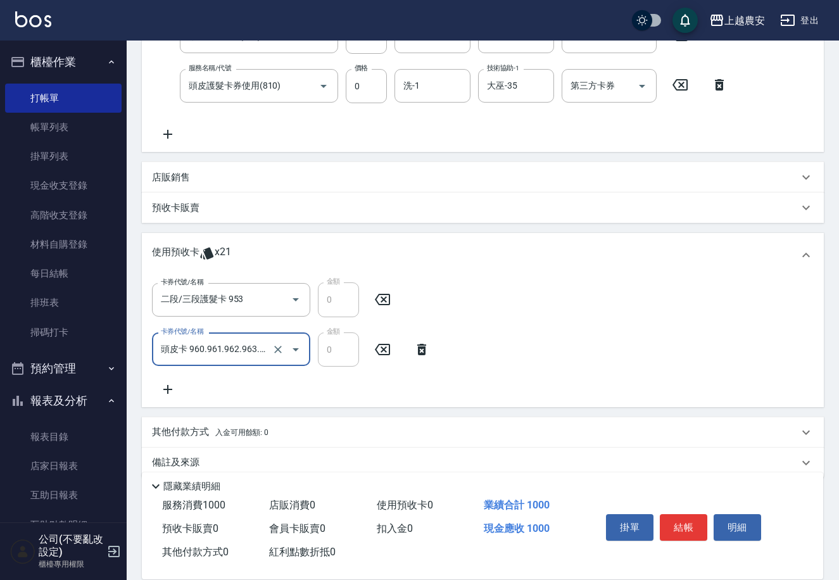
click at [417, 350] on icon at bounding box center [422, 349] width 32 height 15
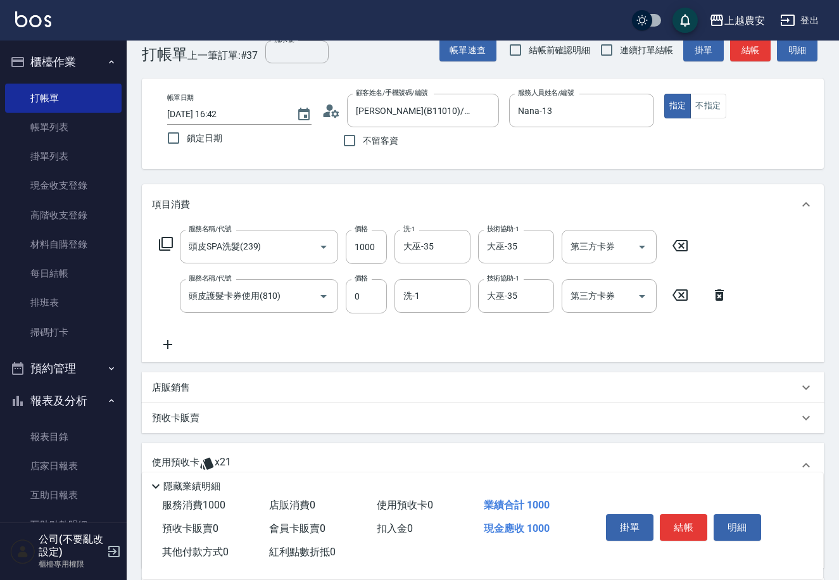
scroll to position [0, 0]
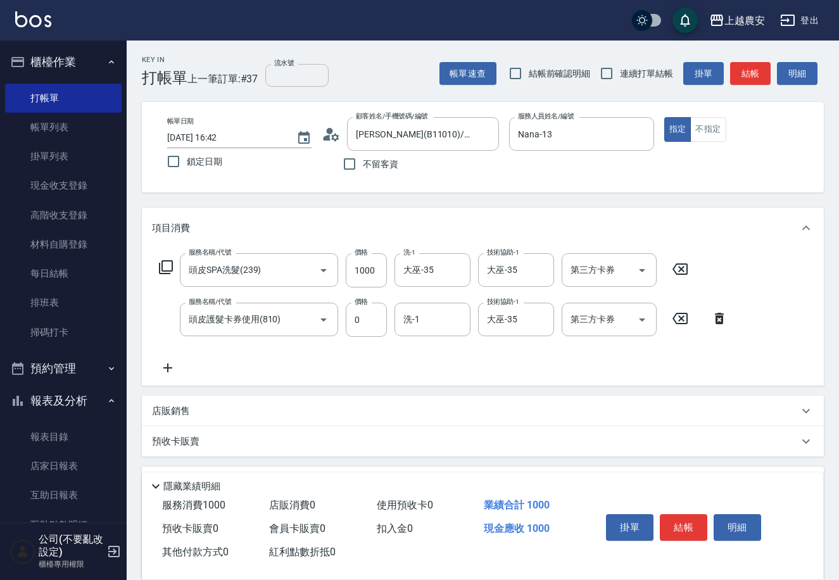
click at [291, 76] on input "流水號" at bounding box center [296, 75] width 63 height 23
type input "953"
click at [686, 525] on button "結帳" at bounding box center [683, 527] width 47 height 27
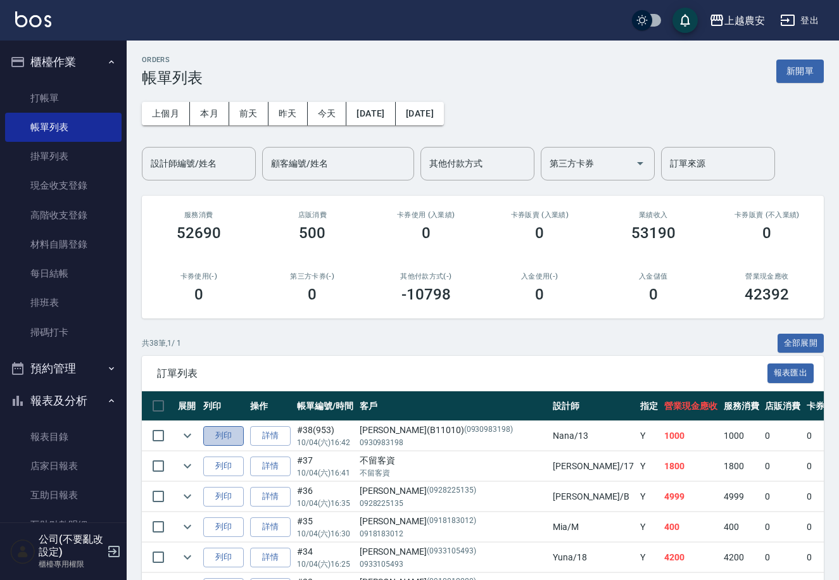
click at [218, 436] on button "列印" at bounding box center [223, 436] width 41 height 20
click at [72, 86] on link "打帳單" at bounding box center [63, 98] width 117 height 29
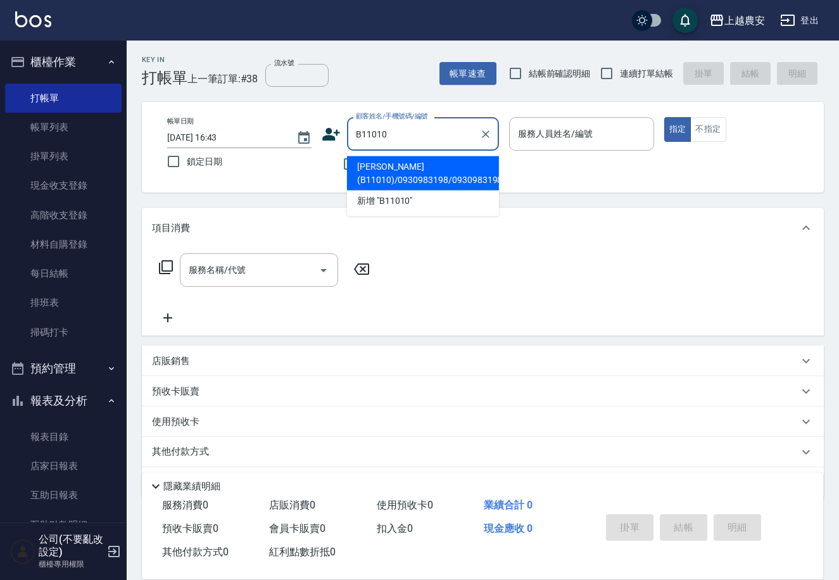
click at [376, 179] on li "[PERSON_NAME](B11010)/0930983198/0930983198" at bounding box center [423, 173] width 152 height 34
type input "[PERSON_NAME](B11010)/0930983198/0930983198"
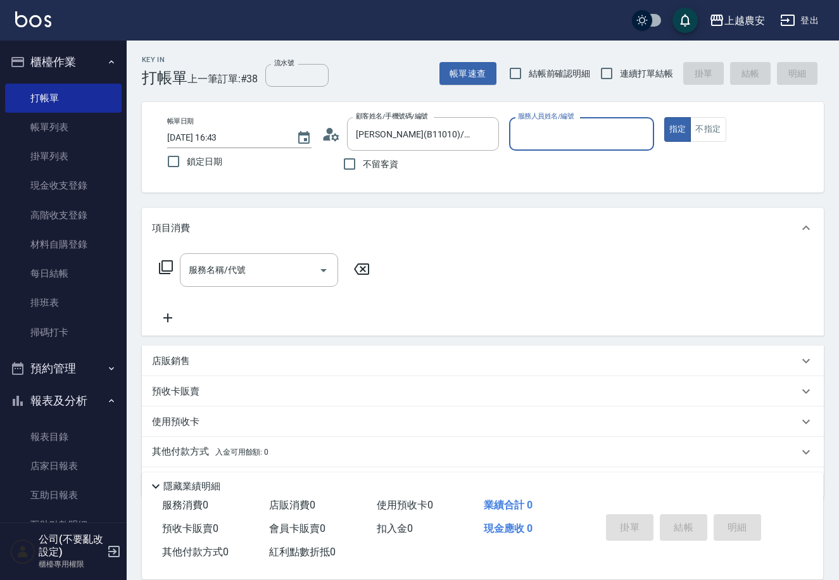
type input "Nana-13"
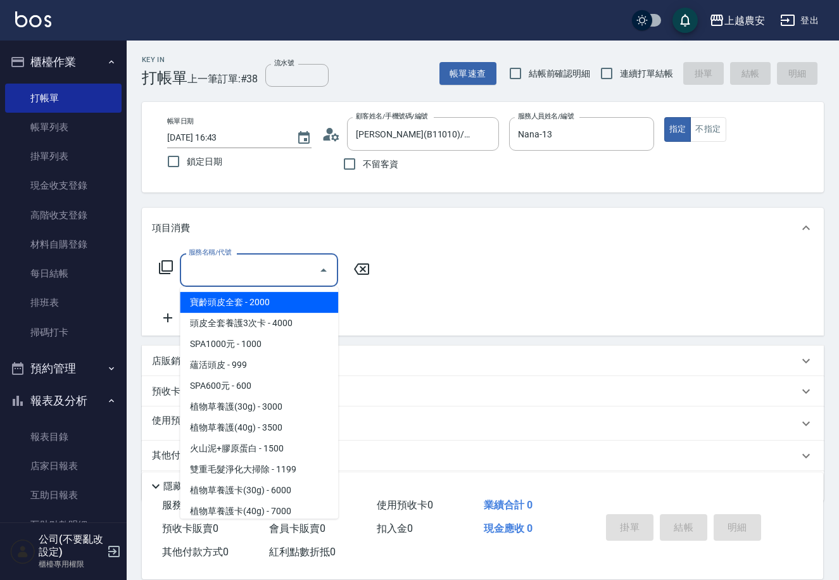
click at [274, 275] on input "服務名稱/代號" at bounding box center [250, 270] width 128 height 22
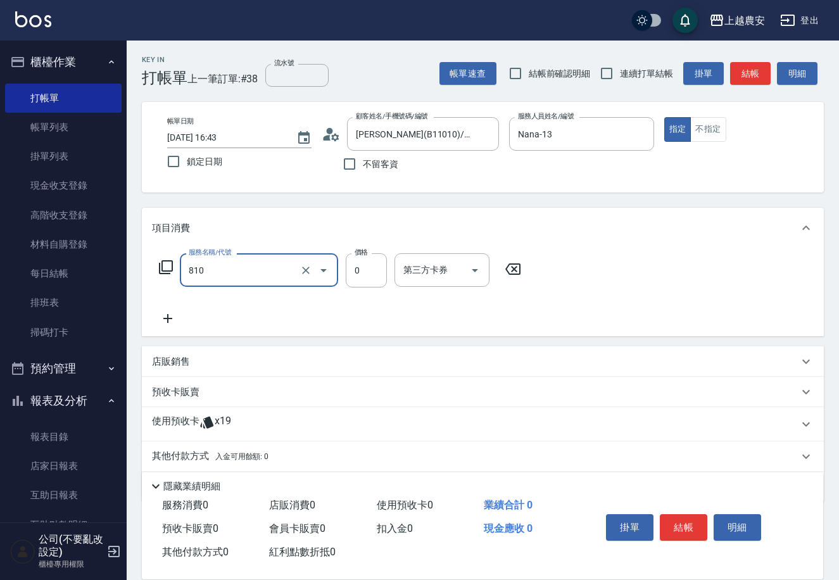
type input "頭皮護髮卡券使用(810)"
click at [223, 429] on span "x19" at bounding box center [223, 424] width 16 height 19
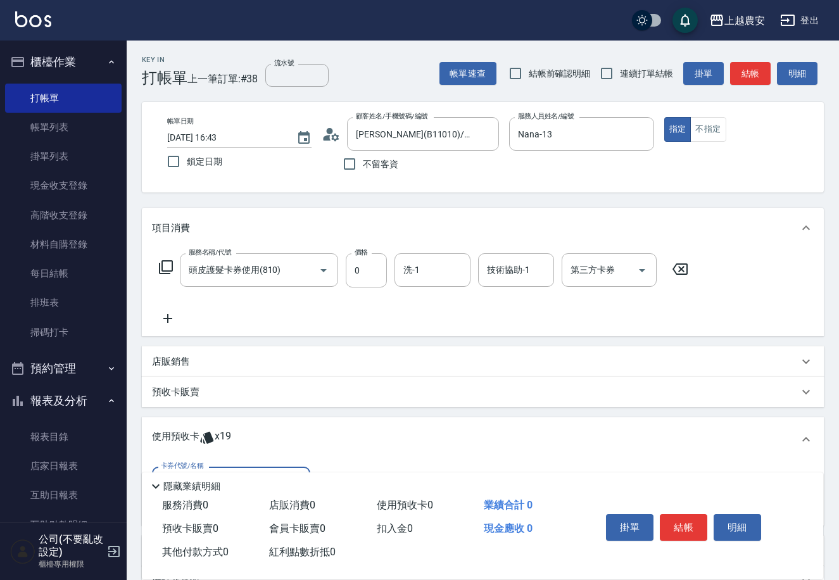
scroll to position [135, 0]
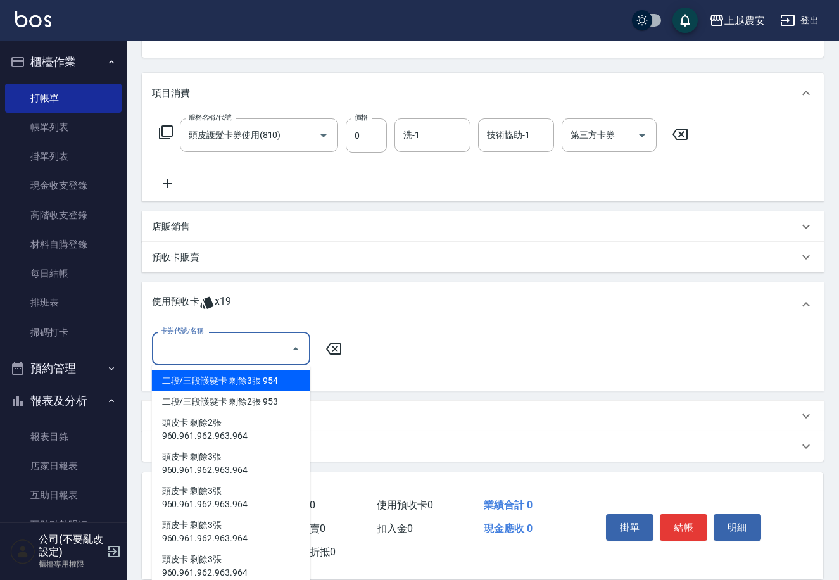
click at [177, 345] on input "卡券代號/名稱" at bounding box center [222, 349] width 128 height 22
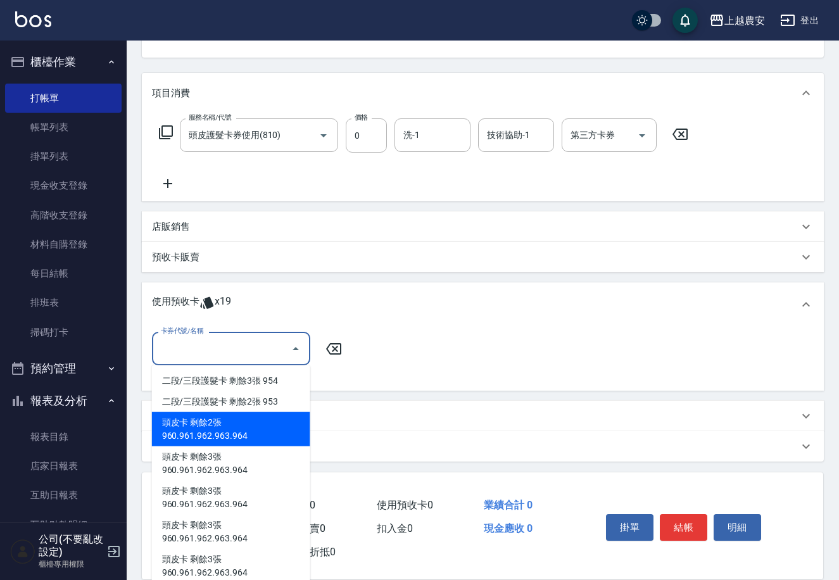
click at [282, 424] on div "頭皮卡 剩餘2張 960.961.962.963.964" at bounding box center [231, 429] width 158 height 34
type input "頭皮卡 960.961.962.963.964"
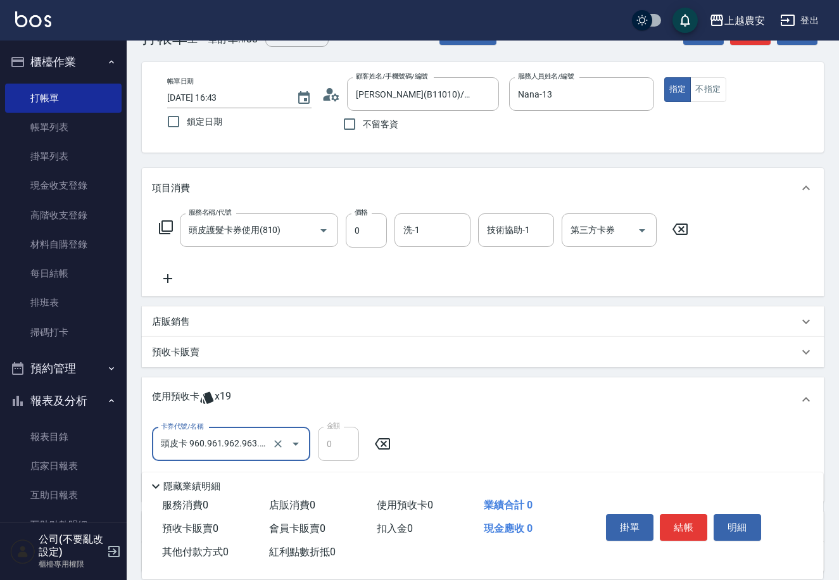
scroll to position [0, 0]
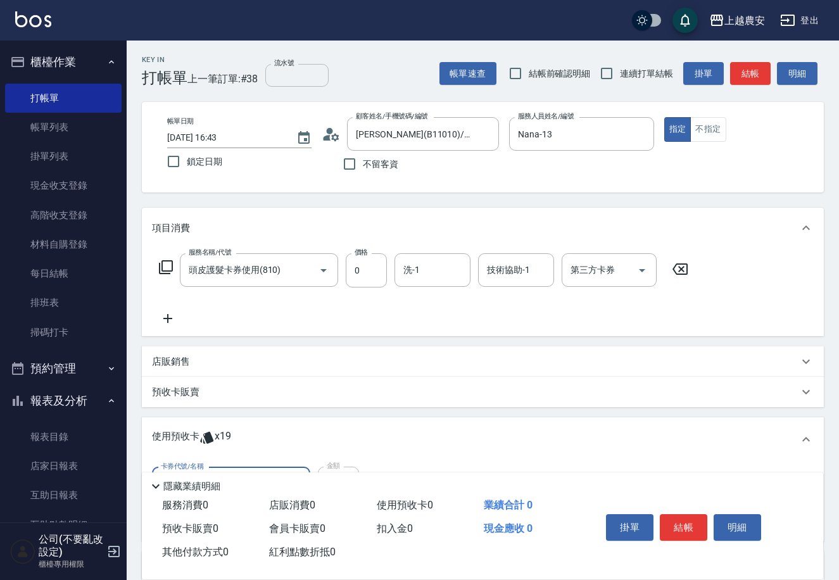
click at [267, 80] on input "流水號" at bounding box center [296, 75] width 63 height 23
type input "960"
click at [694, 529] on button "結帳" at bounding box center [683, 527] width 47 height 27
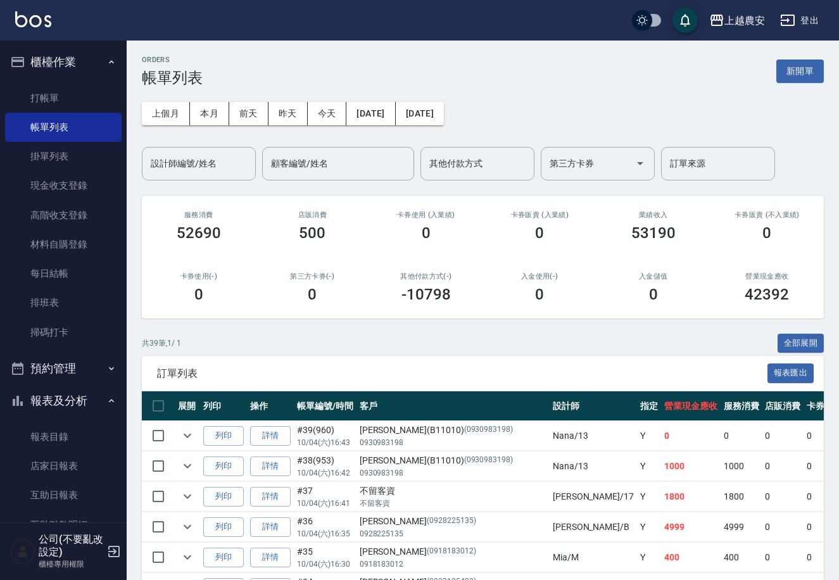
scroll to position [193, 0]
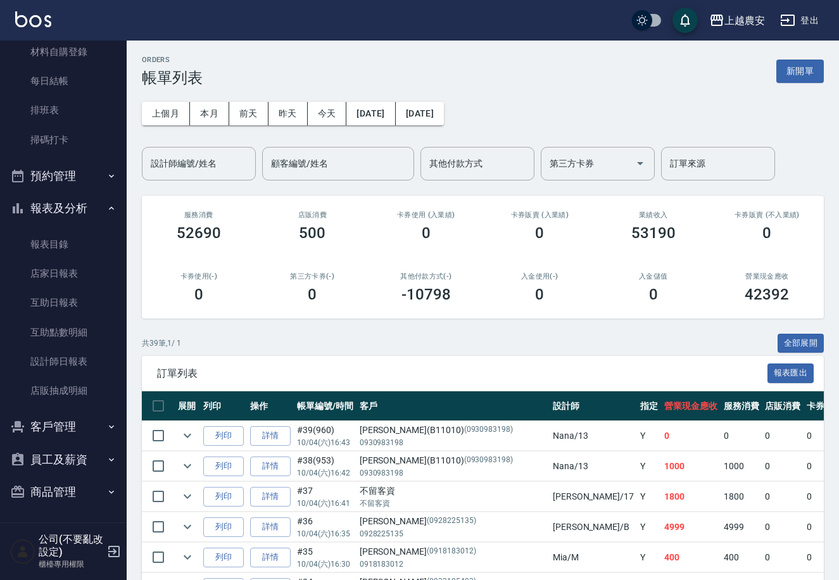
click at [76, 432] on button "客戶管理" at bounding box center [63, 426] width 117 height 33
click at [84, 487] on link "卡券管理" at bounding box center [63, 491] width 117 height 29
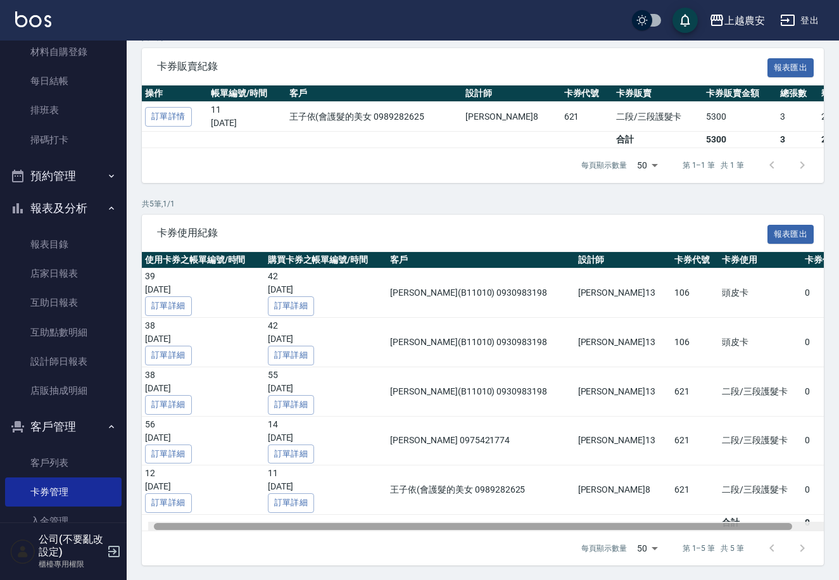
scroll to position [0, 46]
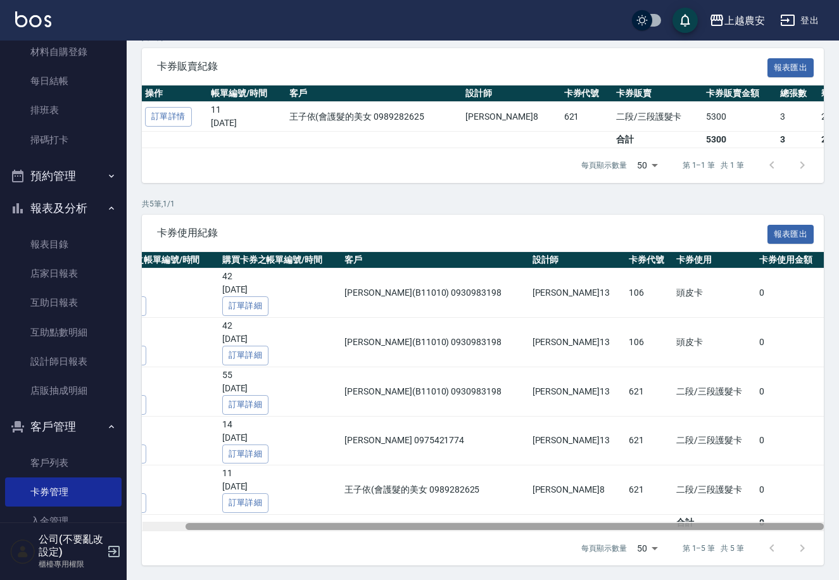
drag, startPoint x: 750, startPoint y: 523, endPoint x: 843, endPoint y: 522, distance: 93.1
click at [839, 522] on html "上越農安 登出 櫃檯作業 打帳單 帳單列表 掛單列表 現金收支登錄 高階收支登錄 材料自購登錄 每日結帳 排班表 掃碼打卡 預約管理 預約管理 單日預約紀錄 …" at bounding box center [419, 213] width 839 height 736
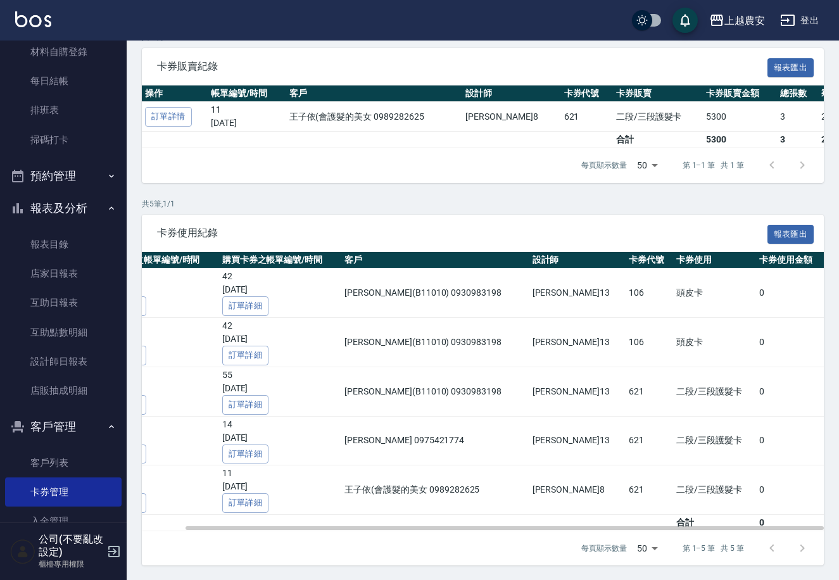
drag, startPoint x: 674, startPoint y: 521, endPoint x: 752, endPoint y: 514, distance: 78.2
click at [748, 514] on div "使用卡券之帳單編號/時間 購買卡券之帳單編號/時間 客戶 設計師 卡券代號 卡券使用 卡券使用金額 39 2025/10/04 訂單詳細 42 2025/09…" at bounding box center [483, 391] width 682 height 279
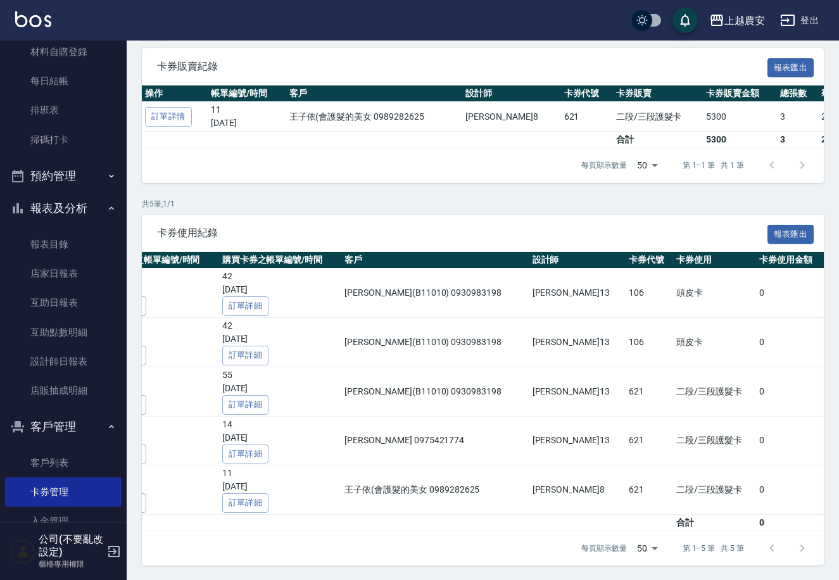
scroll to position [0, 0]
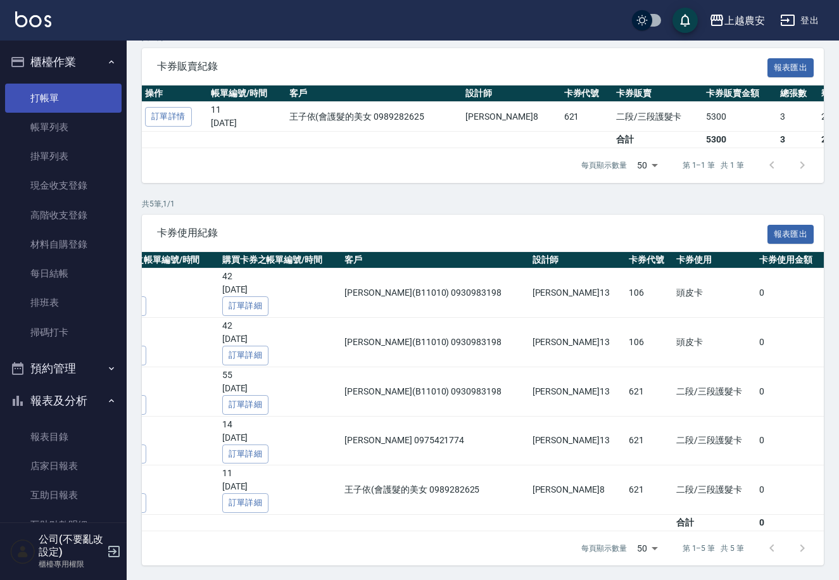
click at [82, 86] on link "打帳單" at bounding box center [63, 98] width 117 height 29
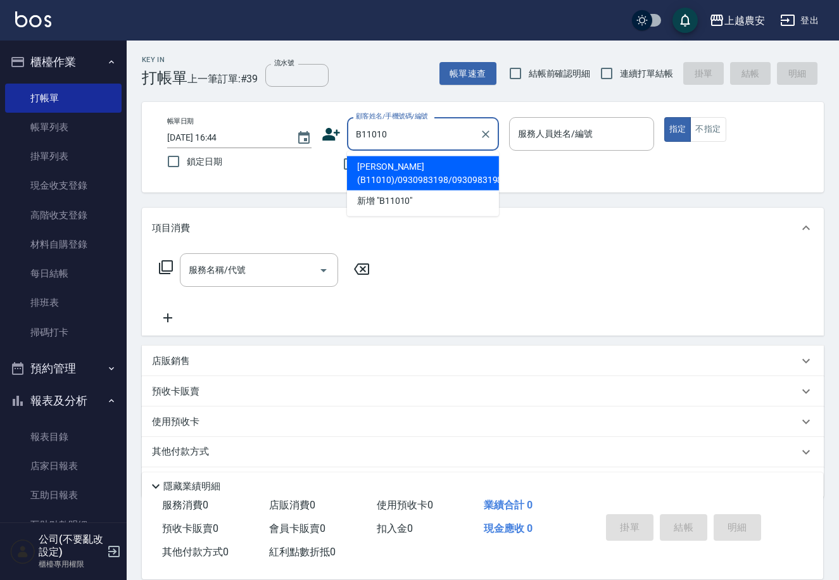
click at [407, 173] on li "[PERSON_NAME](B11010)/0930983198/0930983198" at bounding box center [423, 173] width 152 height 34
type input "[PERSON_NAME](B11010)/0930983198/0930983198"
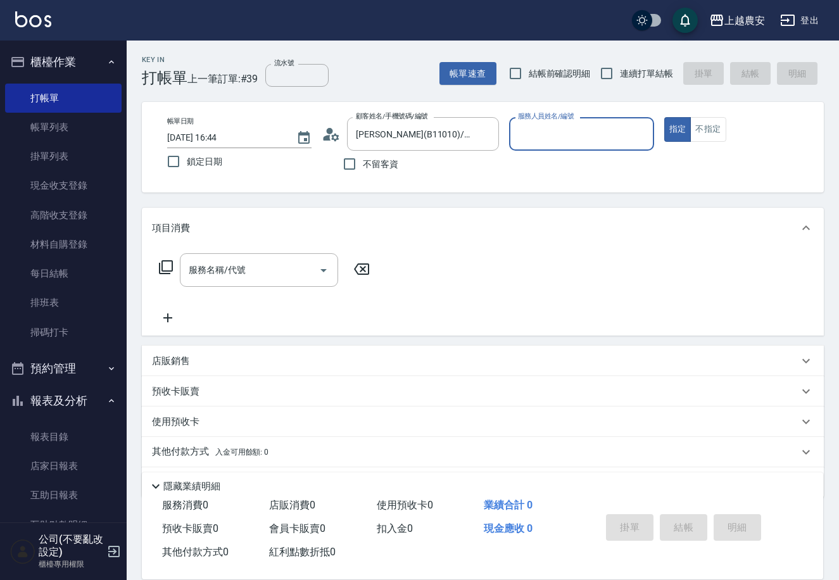
type input "Nana-13"
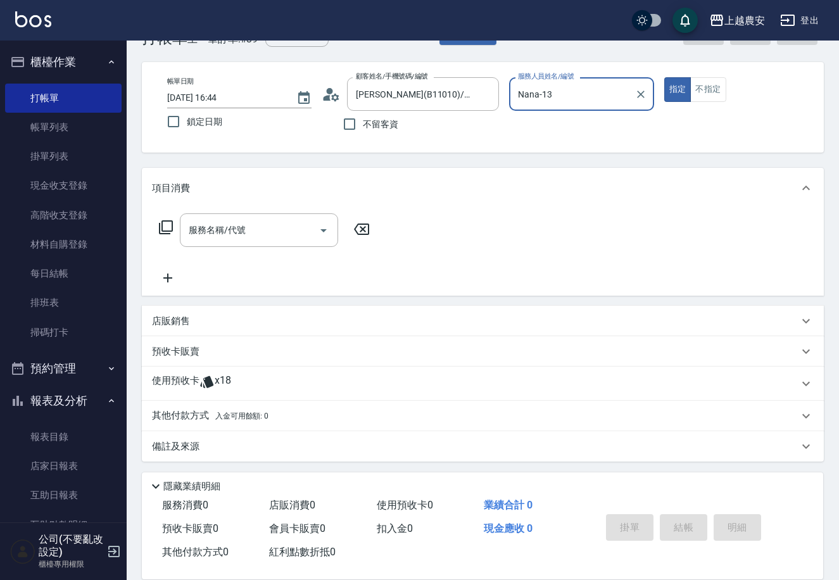
click at [172, 380] on p "使用預收卡" at bounding box center [175, 383] width 47 height 19
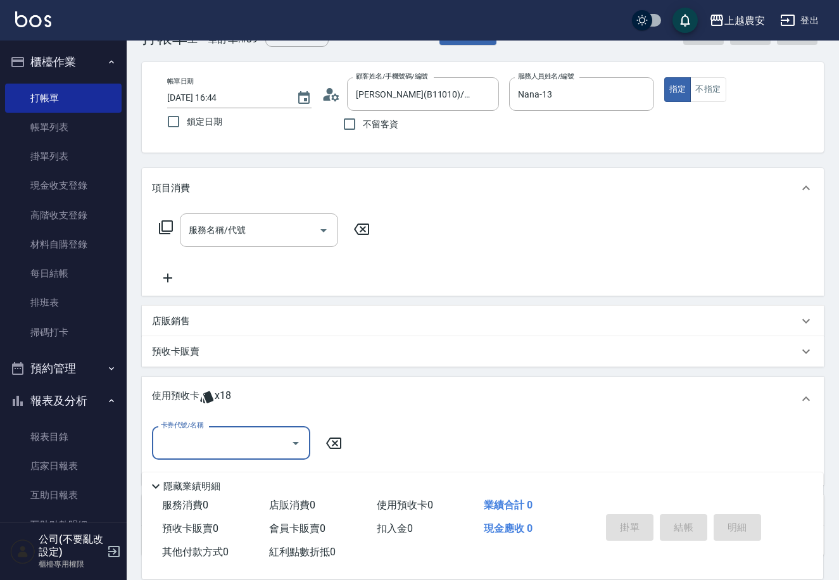
scroll to position [134, 0]
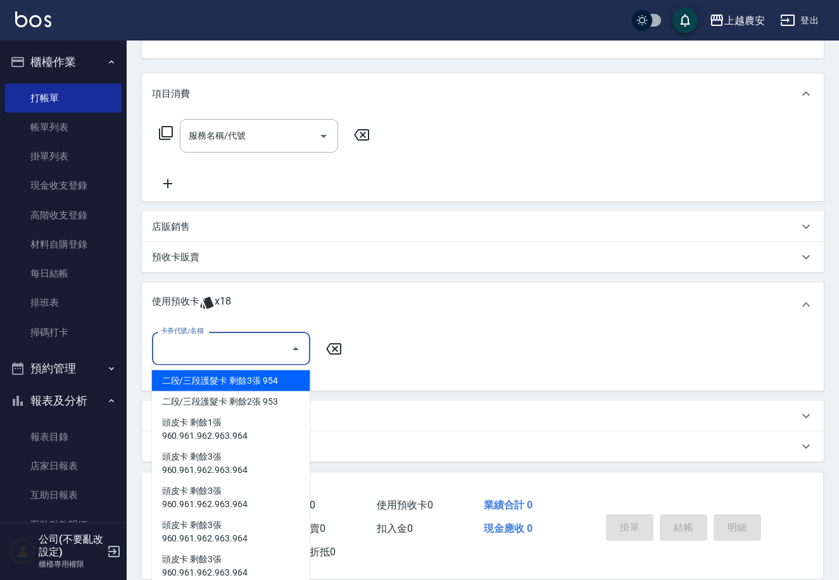
click at [214, 355] on input "卡券代號/名稱" at bounding box center [222, 349] width 128 height 22
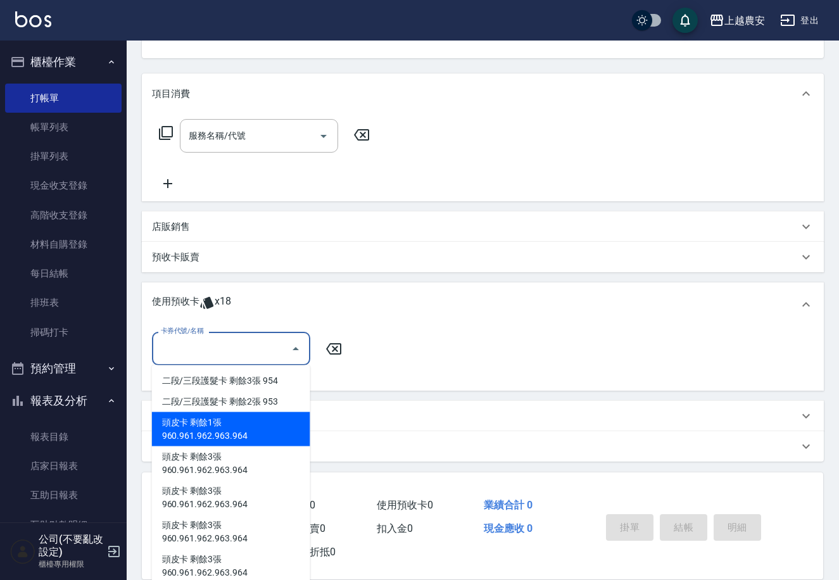
click at [222, 417] on div "頭皮卡 剩餘1張 960.961.962.963.964" at bounding box center [231, 429] width 158 height 34
type input "頭皮卡 960.961.962.963.964"
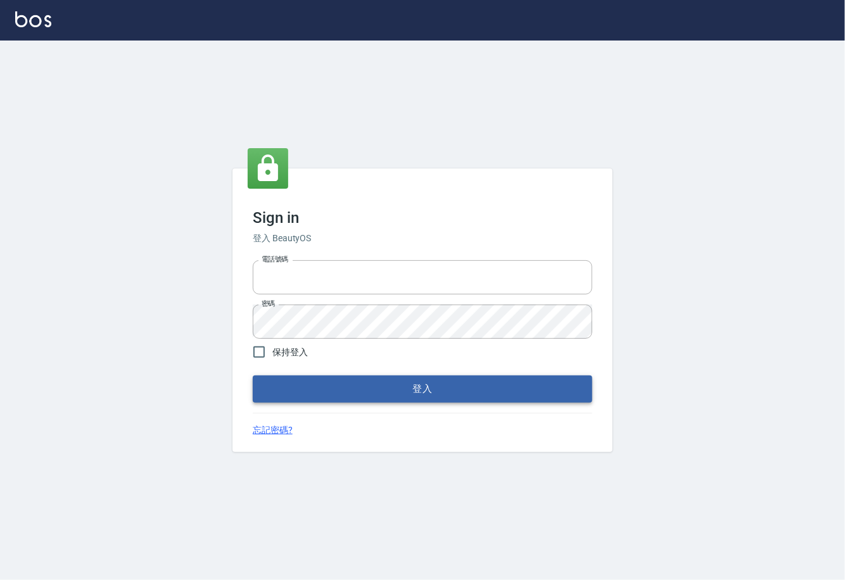
type input "0225929166"
click at [420, 393] on button "登入" at bounding box center [422, 389] width 339 height 27
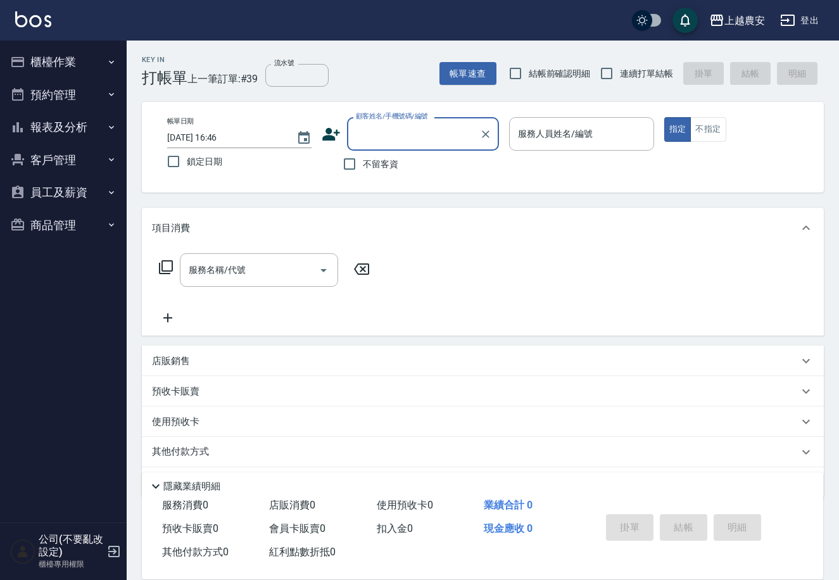
click at [73, 152] on button "客戶管理" at bounding box center [63, 160] width 117 height 33
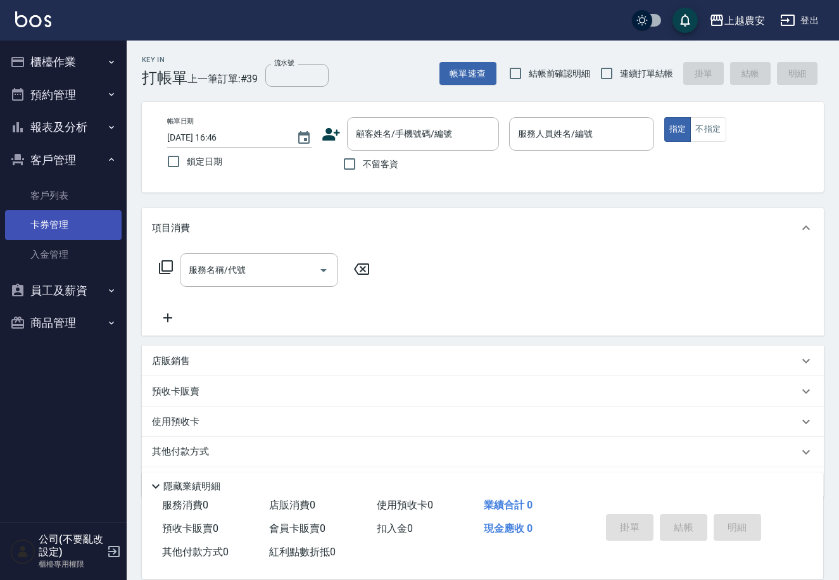
click at [68, 220] on link "卡券管理" at bounding box center [63, 224] width 117 height 29
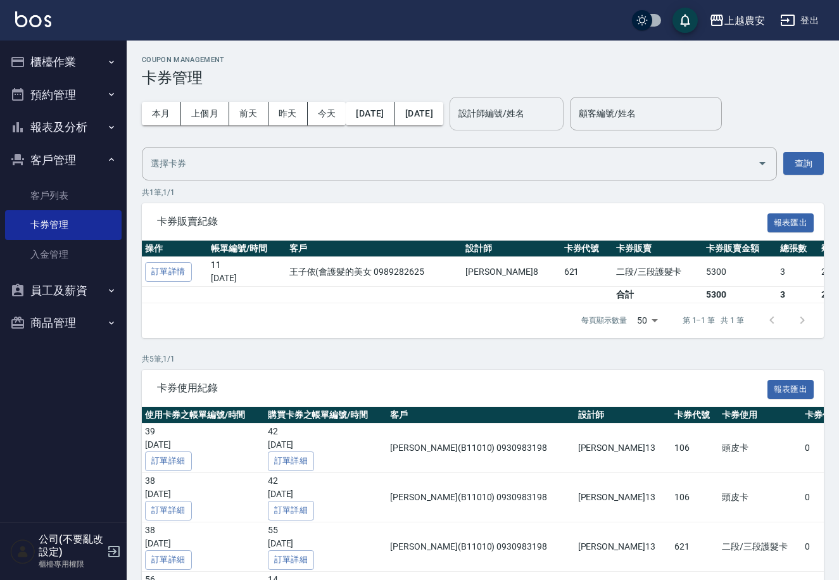
click at [544, 118] on input "設計師編號/姓名" at bounding box center [506, 114] width 103 height 22
type input "Nana-13"
click at [660, 106] on input "顧客編號/姓名" at bounding box center [646, 114] width 141 height 22
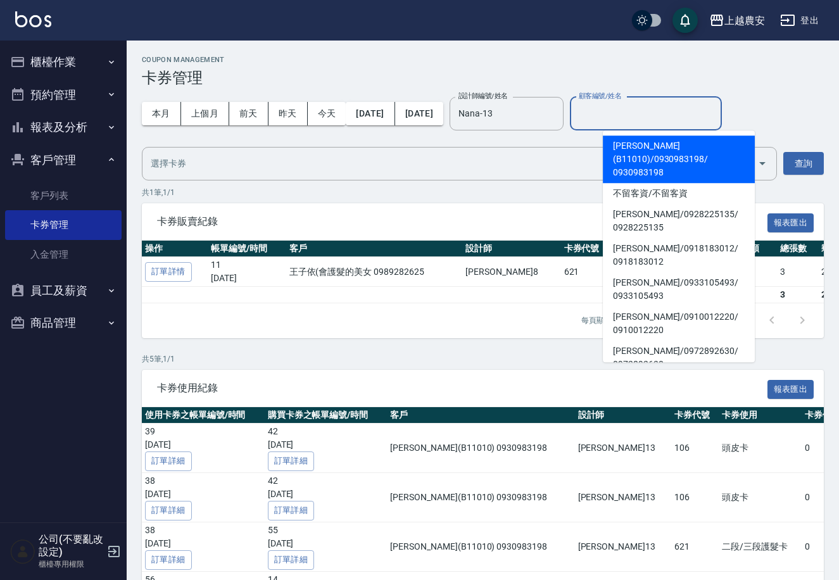
click at [702, 144] on span "[PERSON_NAME](B11010) / 0930983198 / 0930983198" at bounding box center [679, 159] width 152 height 47
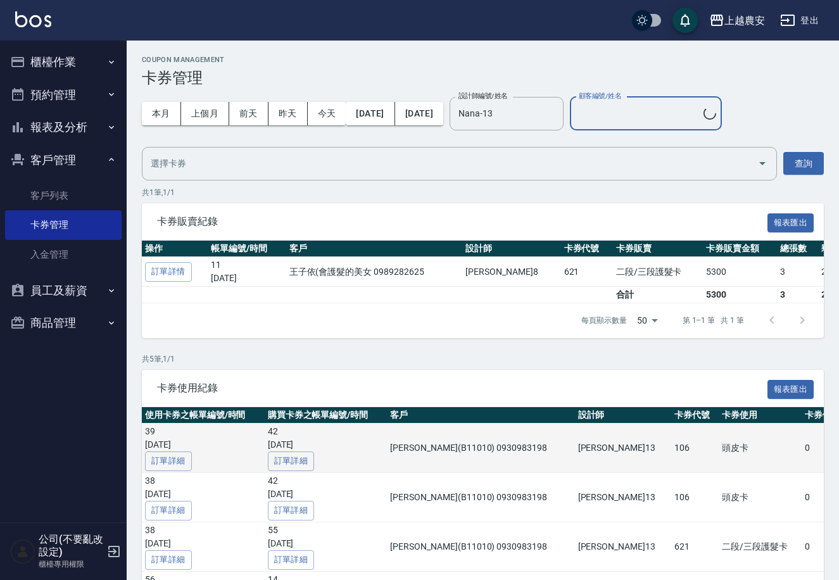
type input "[PERSON_NAME](B11010)/0930983198/0930983198"
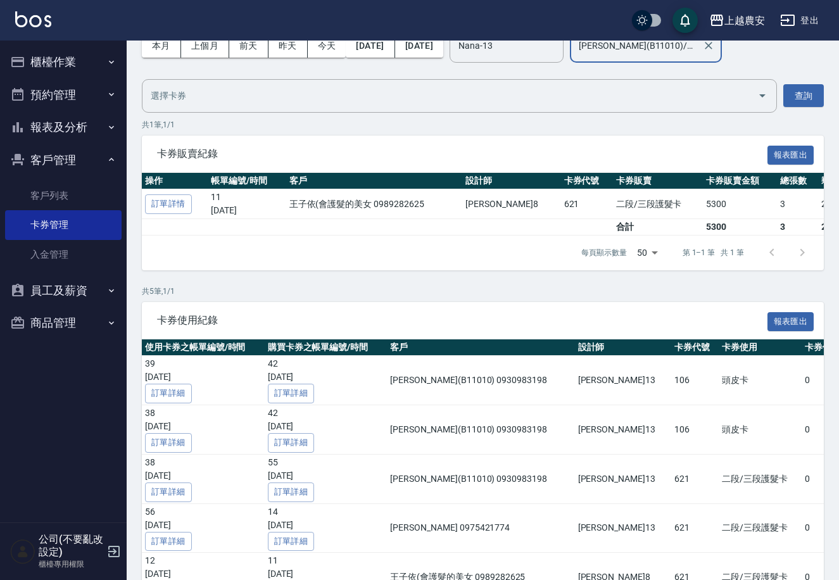
scroll to position [109, 0]
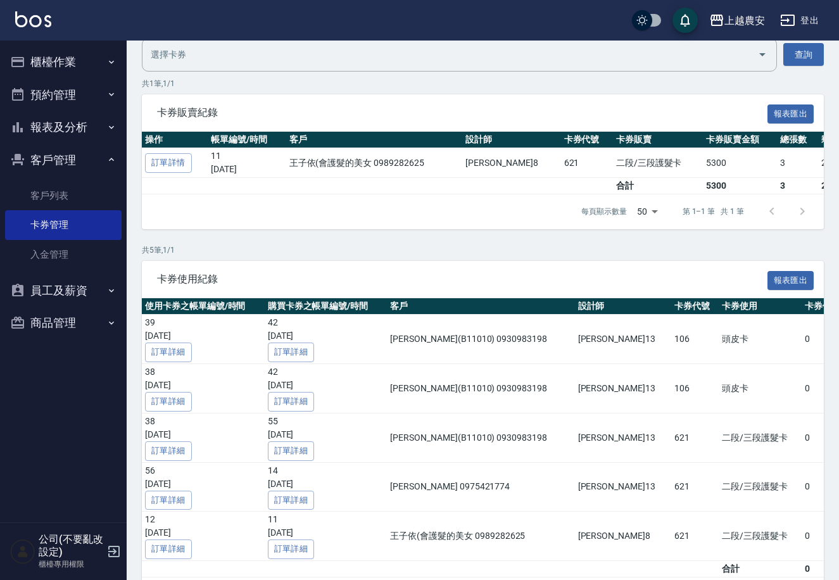
click at [48, 64] on button "櫃檯作業" at bounding box center [63, 62] width 117 height 33
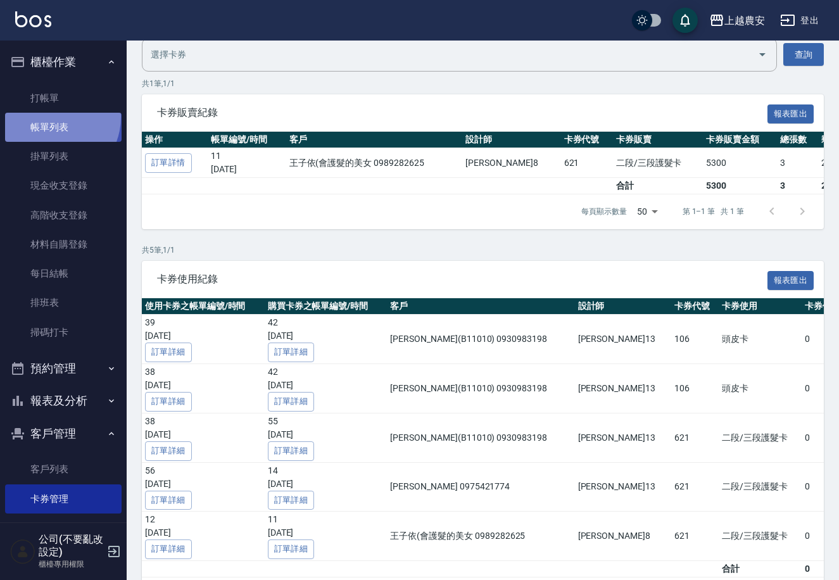
click at [50, 117] on link "帳單列表" at bounding box center [63, 127] width 117 height 29
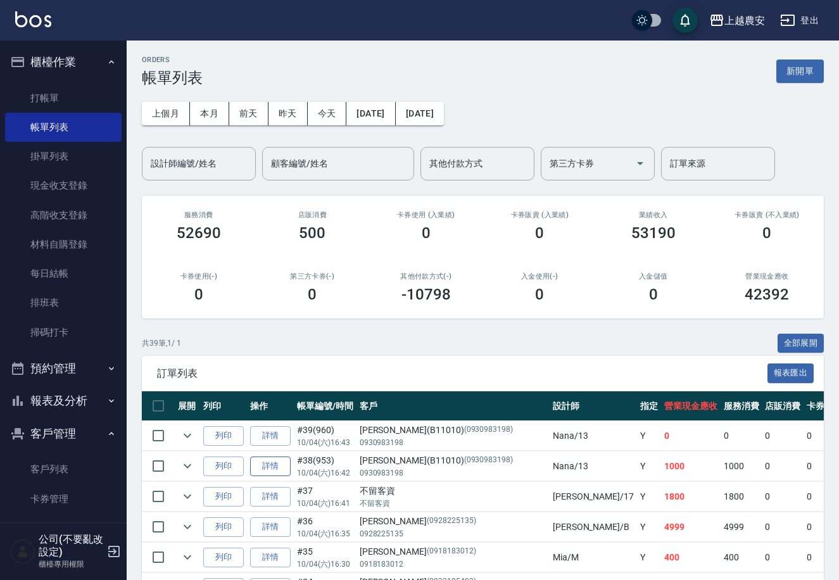
click at [263, 466] on link "詳情" at bounding box center [270, 467] width 41 height 20
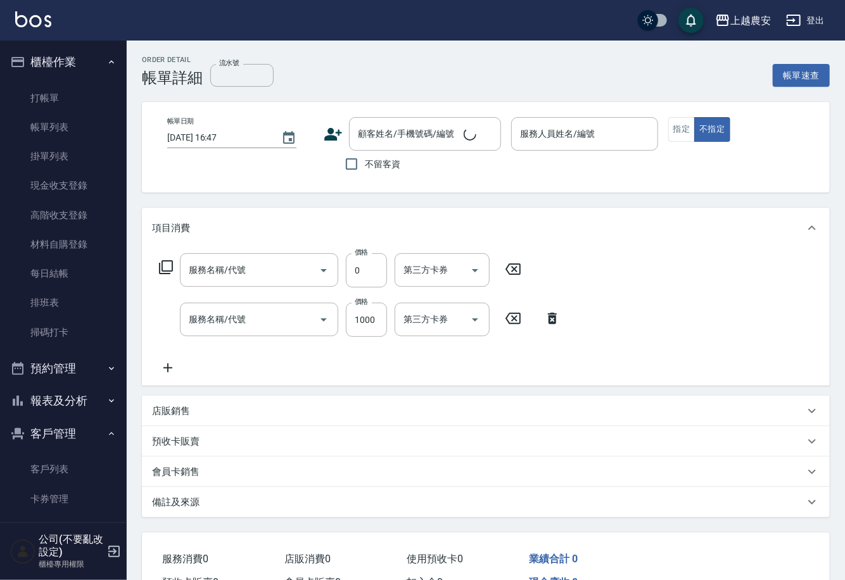
type input "953"
type input "[DATE] 16:42"
type input "Nana-13"
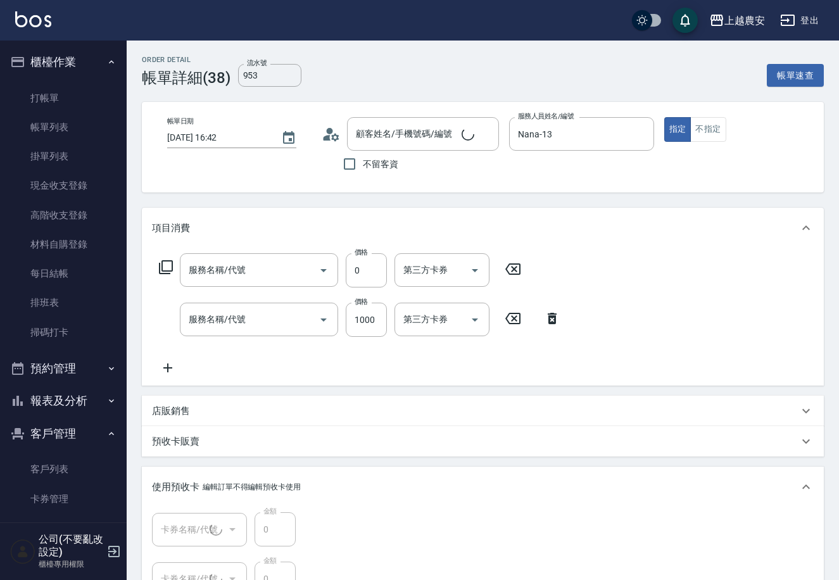
type input "頭皮護髮卡券使用(810)"
type input "頭皮SPA洗髮(239)"
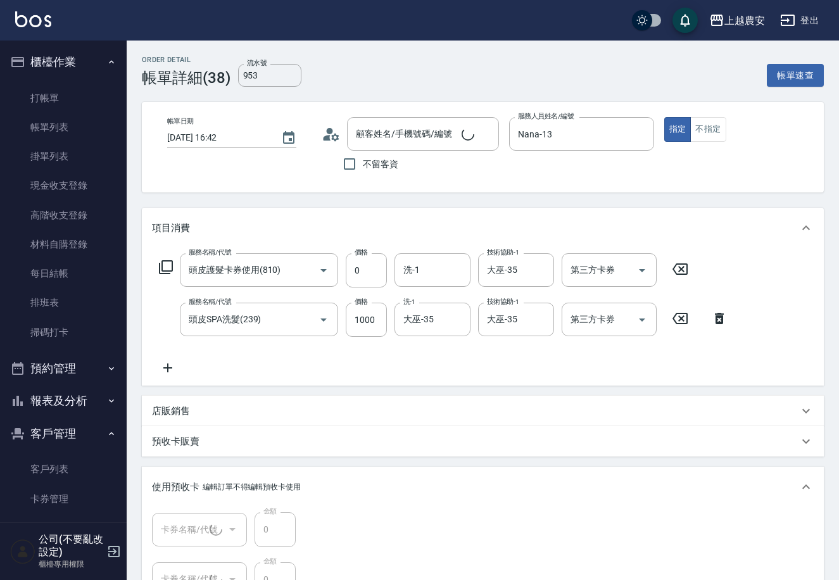
type input "[PERSON_NAME](B11010)/0930983198/0930983198"
type input "二段/三段護髮卡(1/1) 953"
type input "頭皮卡(1/1) 960.961.962.963.964"
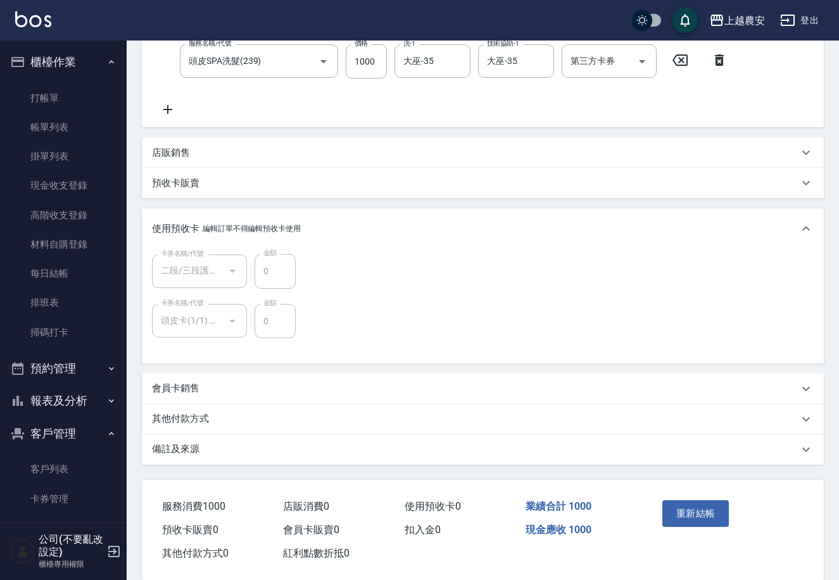
scroll to position [271, 0]
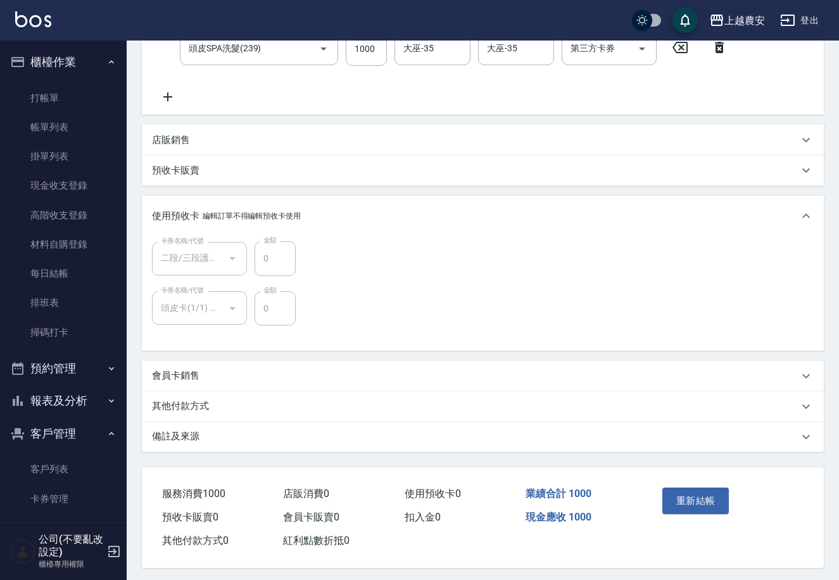
click at [223, 262] on div at bounding box center [231, 259] width 19 height 34
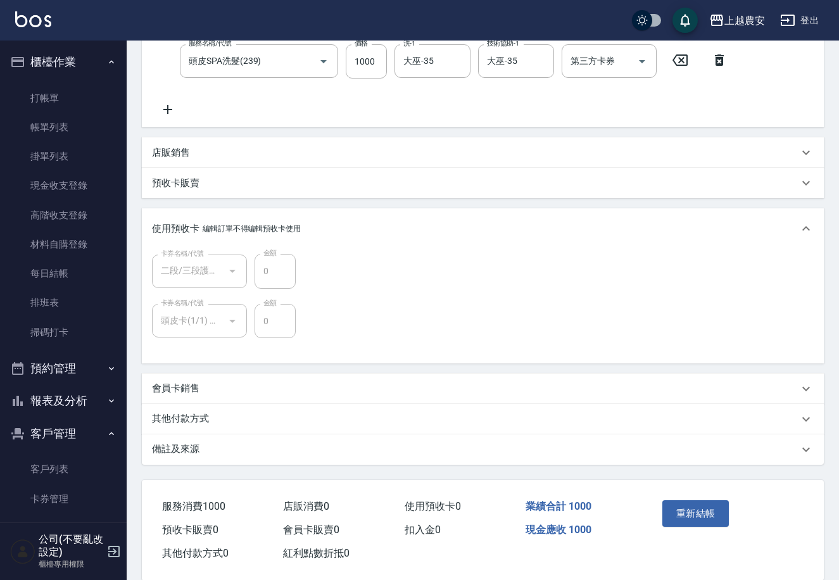
scroll to position [277, 0]
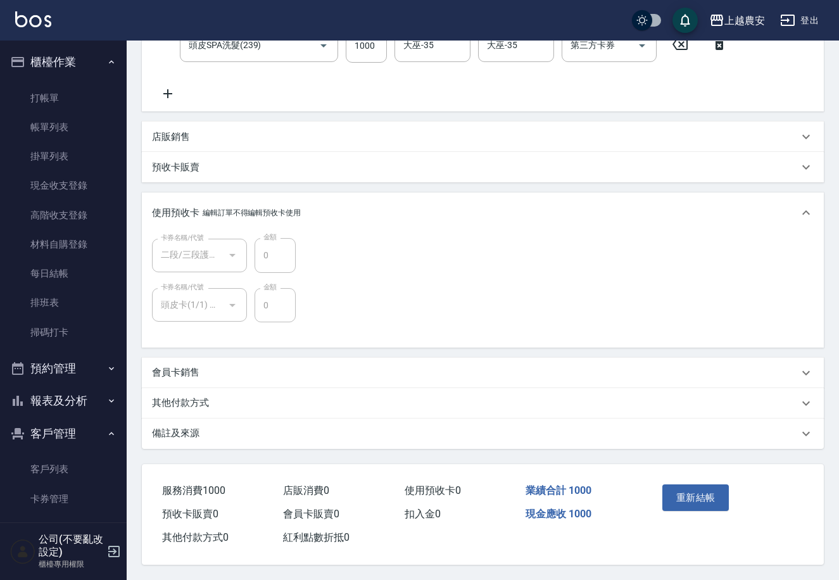
click at [234, 252] on div at bounding box center [231, 256] width 19 height 34
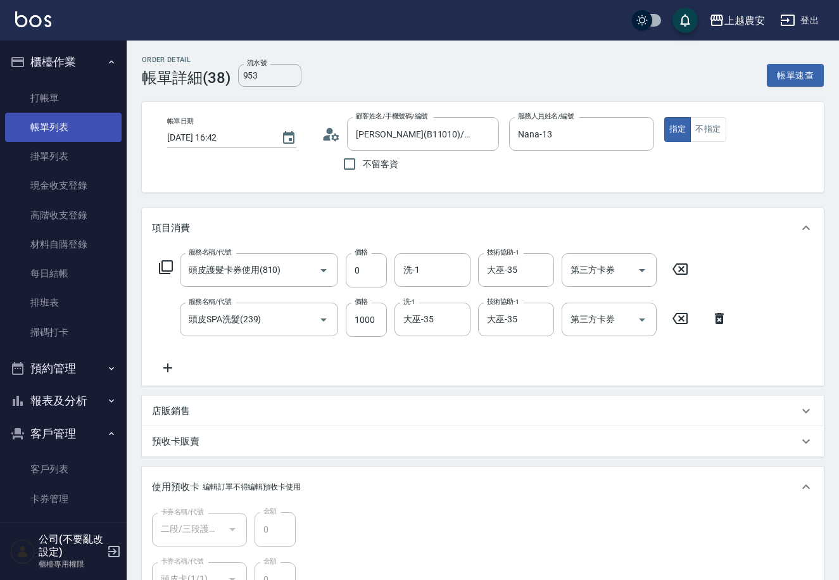
click at [67, 127] on link "帳單列表" at bounding box center [63, 127] width 117 height 29
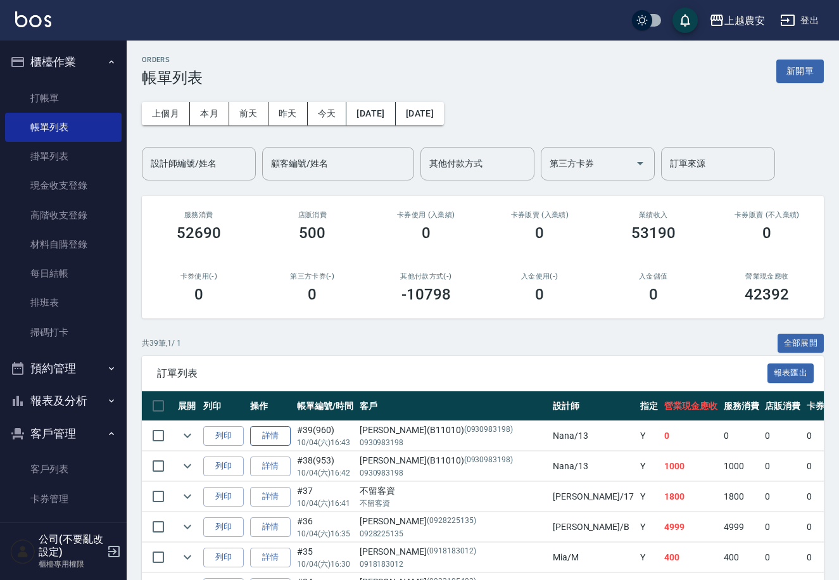
click at [278, 439] on link "詳情" at bounding box center [270, 436] width 41 height 20
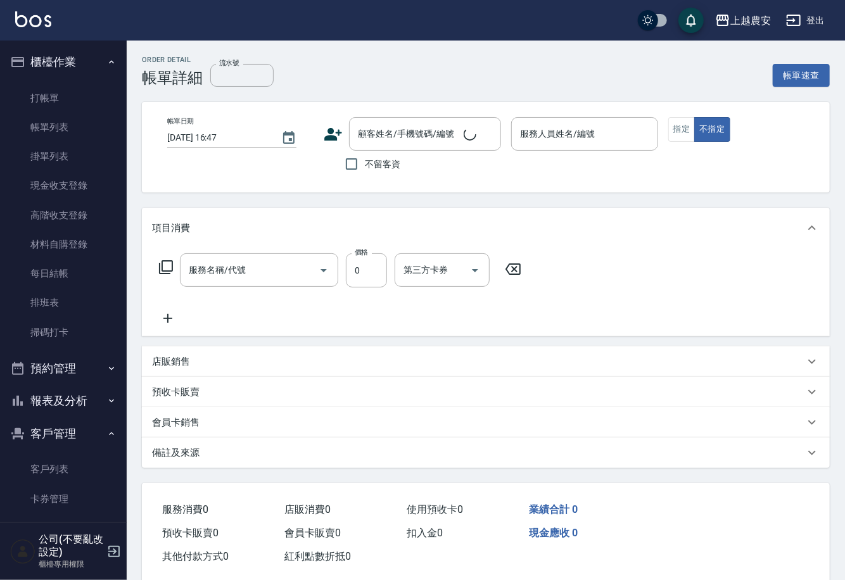
type input "960"
type input "[DATE] 16:43"
type input "Nana-13"
type input "頭皮護髮卡券使用(810)"
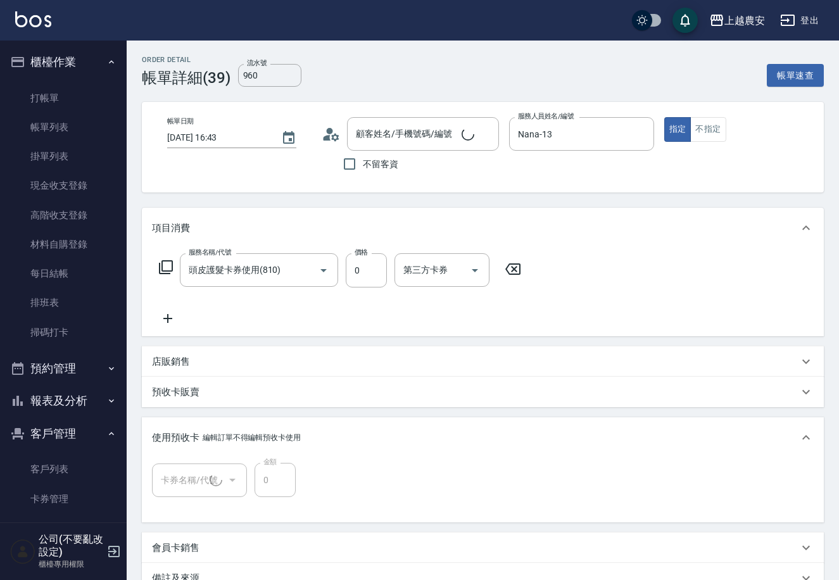
type input "頭皮卡(1/1) 960.961.962.963.964"
type input "[PERSON_NAME](B11010)/0930983198/0930983198"
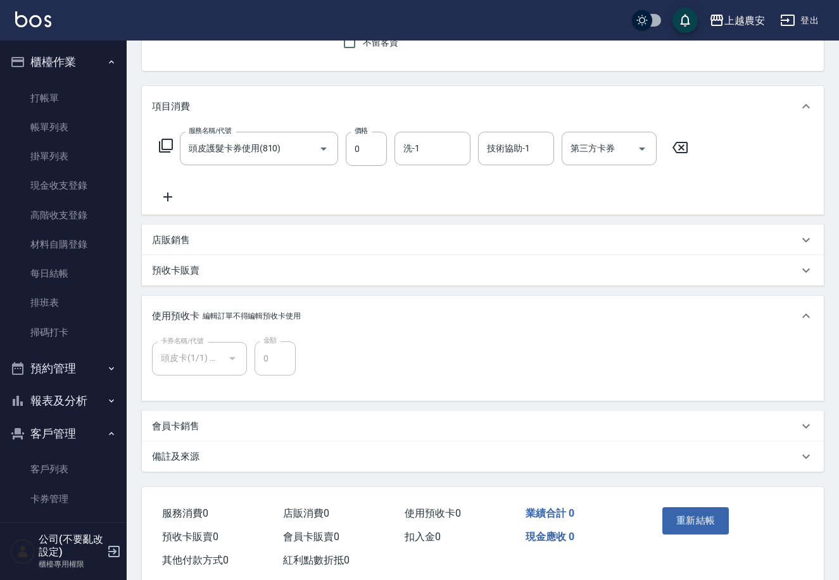
scroll to position [144, 0]
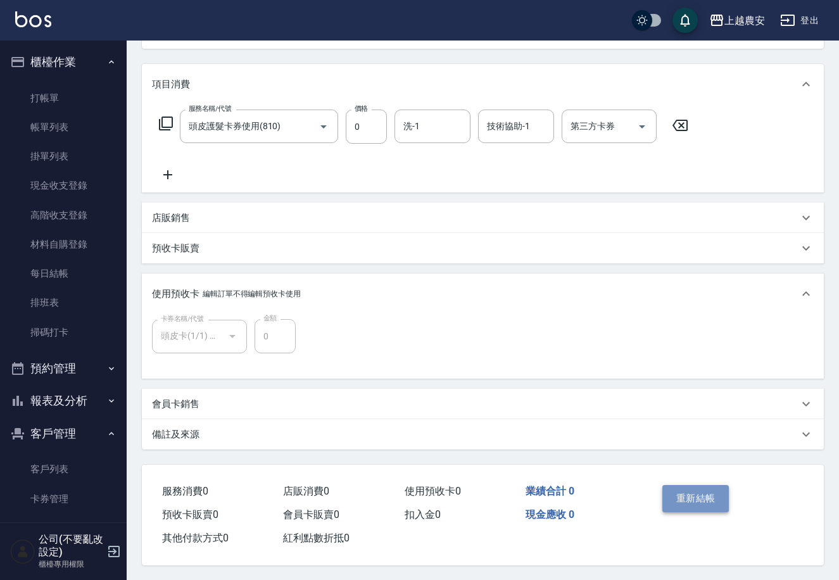
click at [688, 498] on button "重新結帳" at bounding box center [695, 498] width 67 height 27
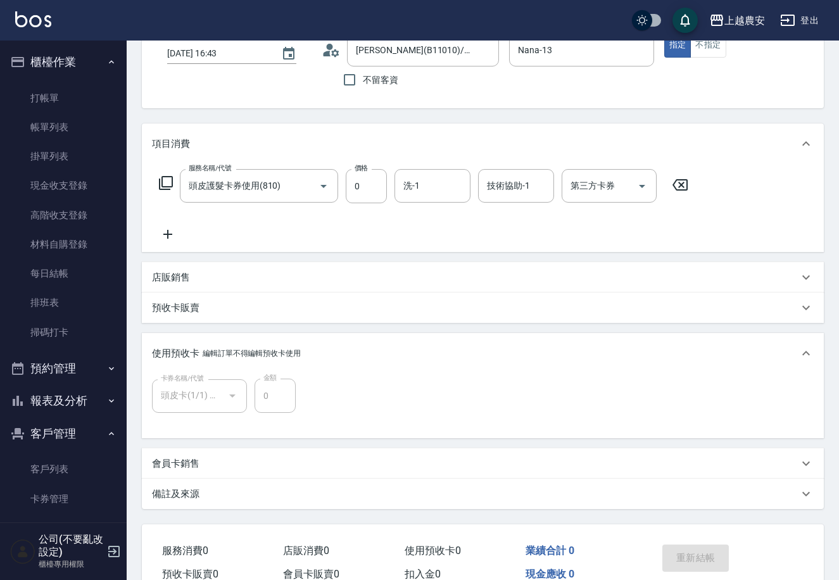
scroll to position [72, 0]
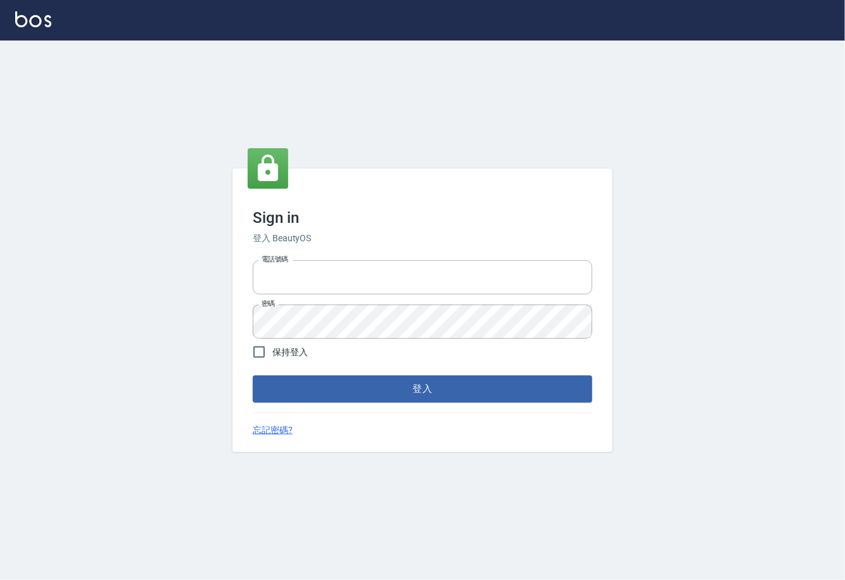
type input "0225929166"
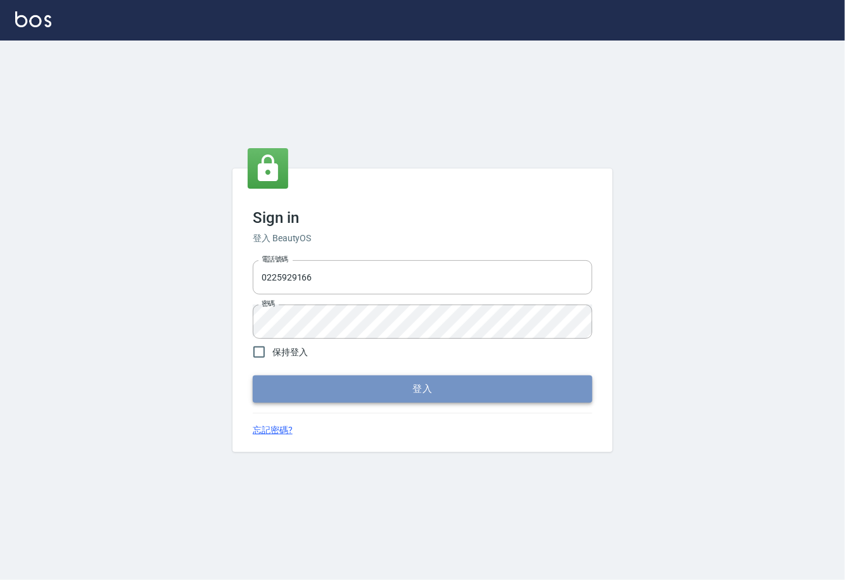
drag, startPoint x: 0, startPoint y: 0, endPoint x: 423, endPoint y: 392, distance: 576.7
click at [423, 392] on button "登入" at bounding box center [422, 389] width 339 height 27
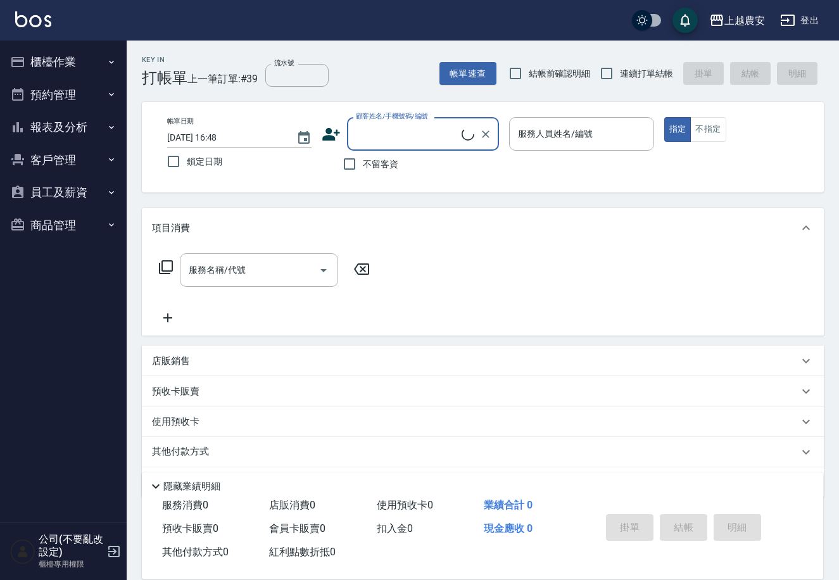
click at [63, 63] on button "櫃檯作業" at bounding box center [63, 62] width 117 height 33
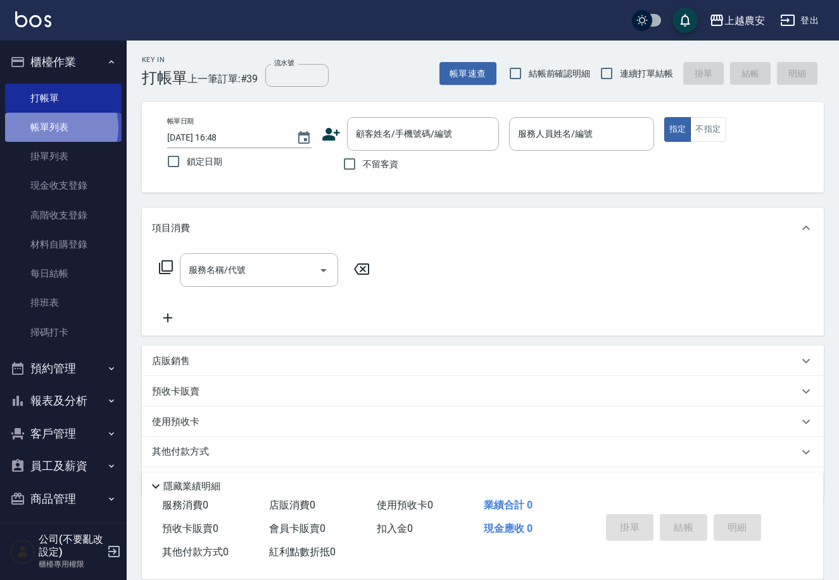
click at [58, 128] on link "帳單列表" at bounding box center [63, 127] width 117 height 29
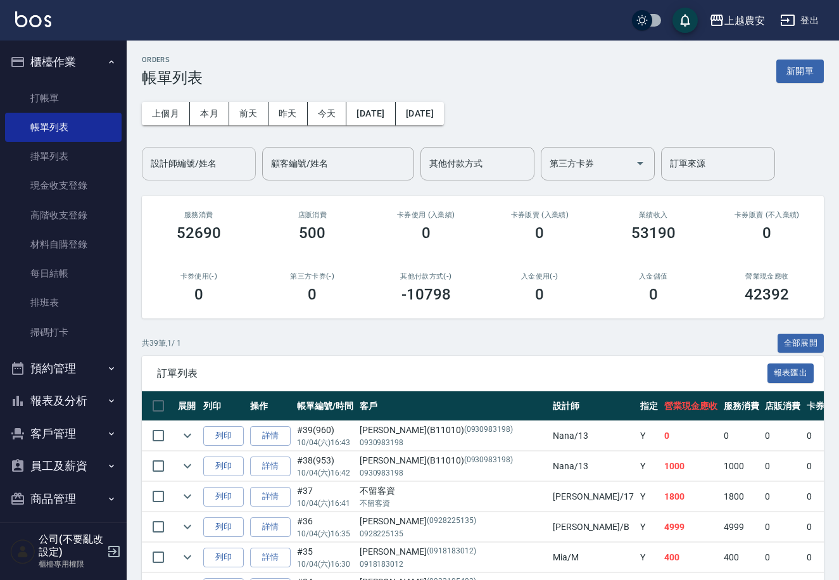
click at [191, 172] on input "設計師編號/姓名" at bounding box center [199, 164] width 103 height 22
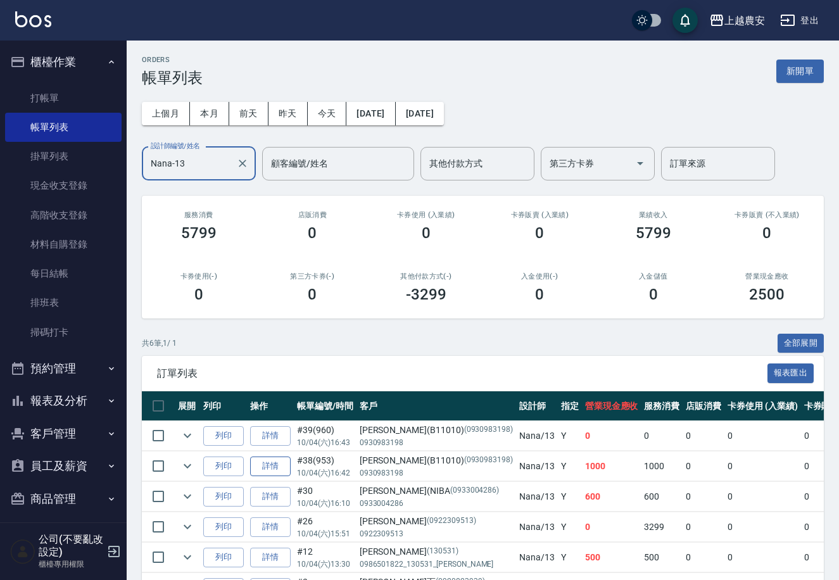
type input "Nana-13"
click at [284, 465] on link "詳情" at bounding box center [270, 467] width 41 height 20
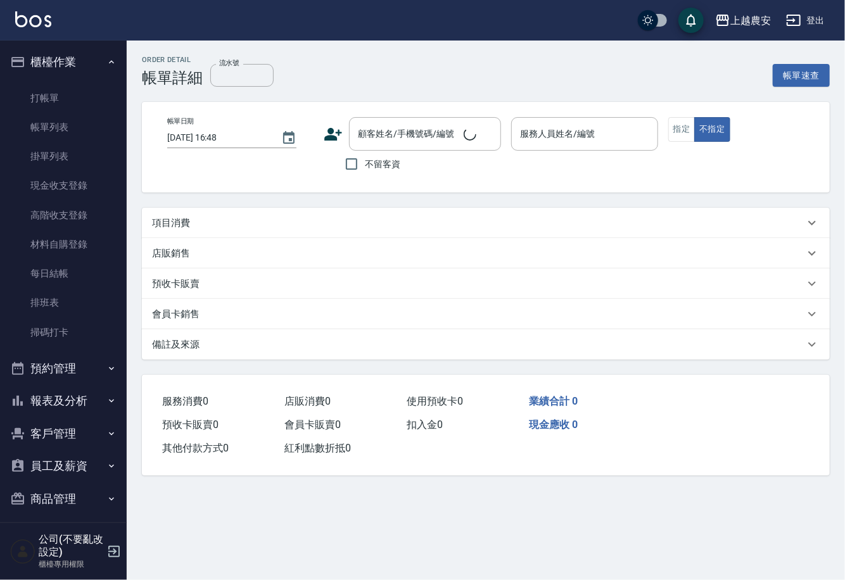
type input "953"
type input "[DATE] 16:42"
type input "Nana-13"
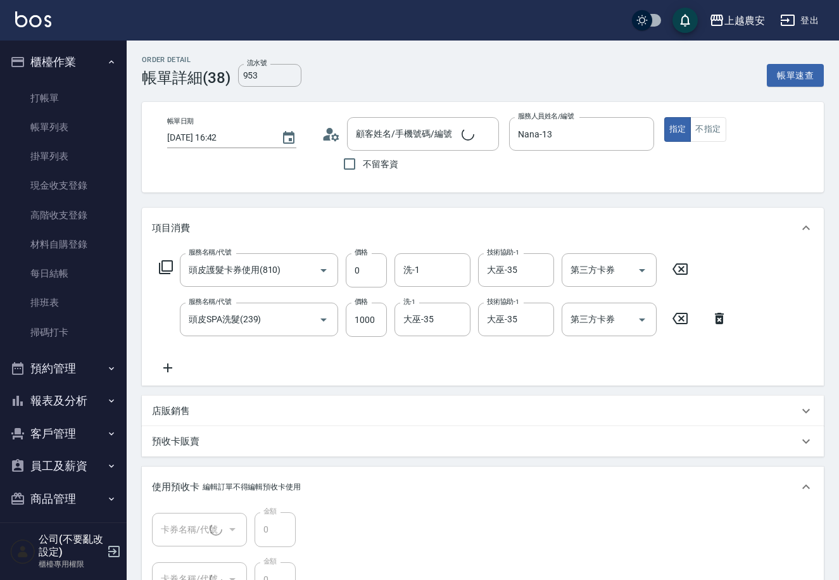
type input "頭皮護髮卡券使用(810)"
type input "頭皮SPA洗髮(239)"
type input "二段/三段護髮卡(1/1) 953"
type input "頭皮卡(1/1) 960.961.962.963.964"
type input "[PERSON_NAME](B11010)/0930983198/0930983198"
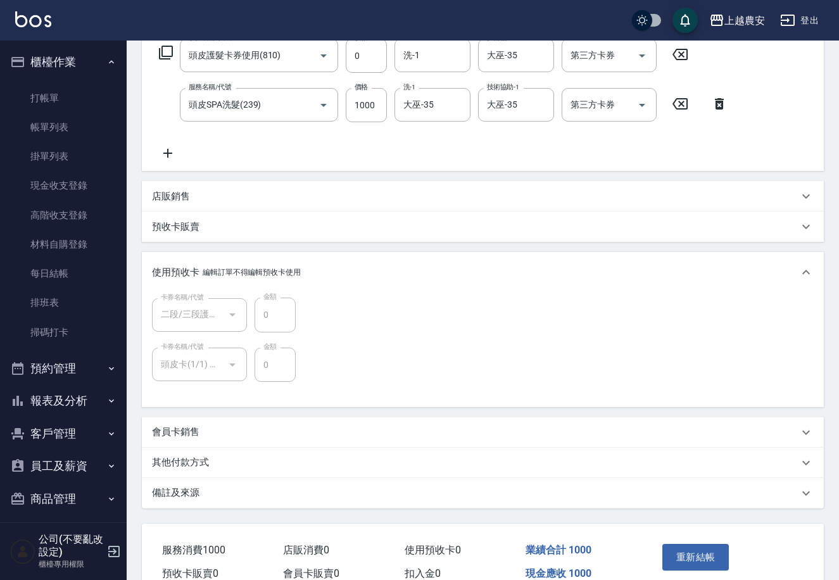
scroll to position [237, 0]
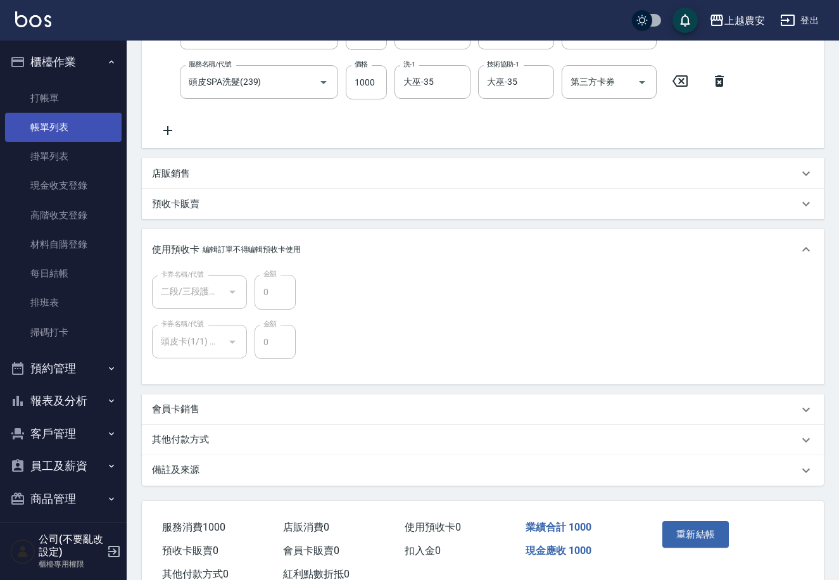
click at [65, 129] on link "帳單列表" at bounding box center [63, 127] width 117 height 29
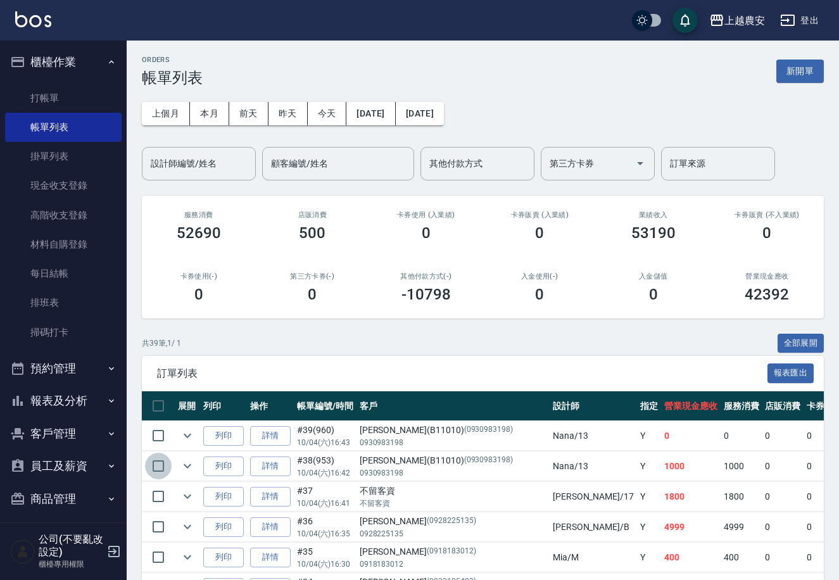
click at [157, 460] on input "checkbox" at bounding box center [158, 466] width 27 height 27
checkbox input "true"
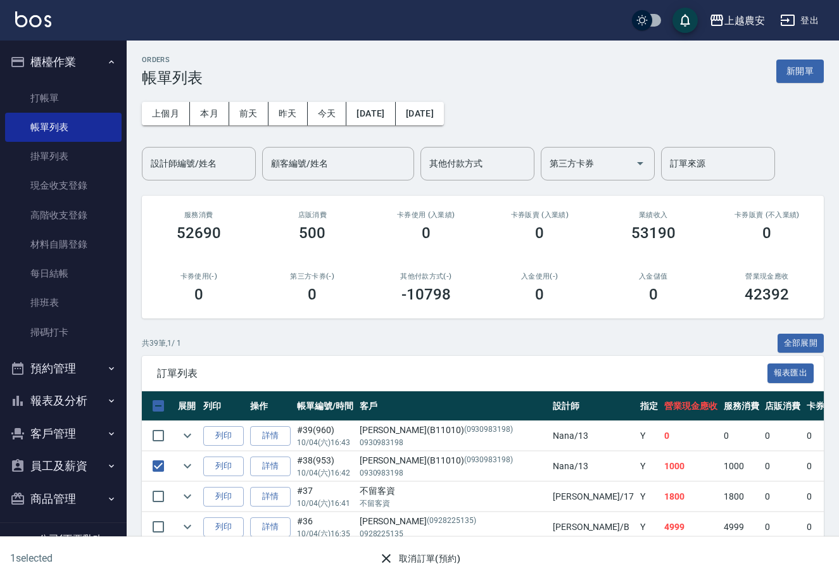
click at [405, 553] on button "取消訂單(預約)" at bounding box center [420, 558] width 92 height 23
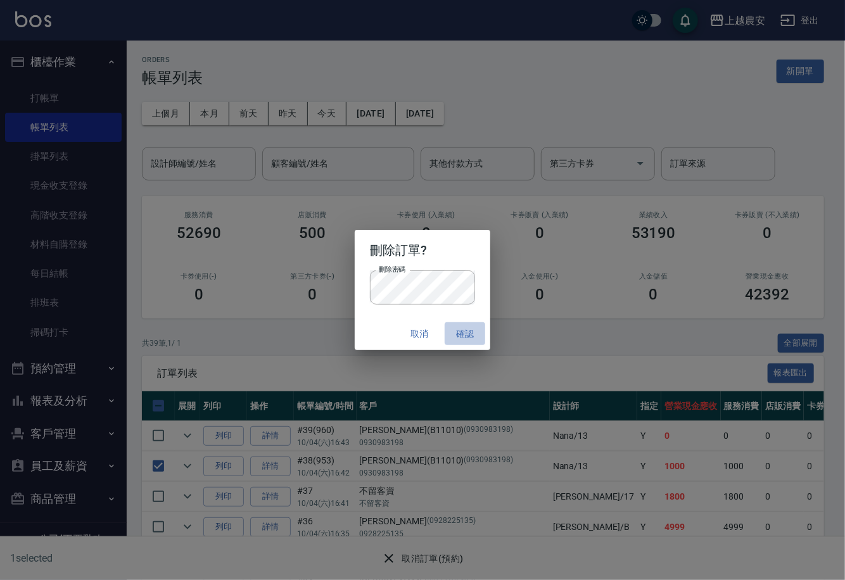
click at [465, 334] on button "確認" at bounding box center [465, 333] width 41 height 23
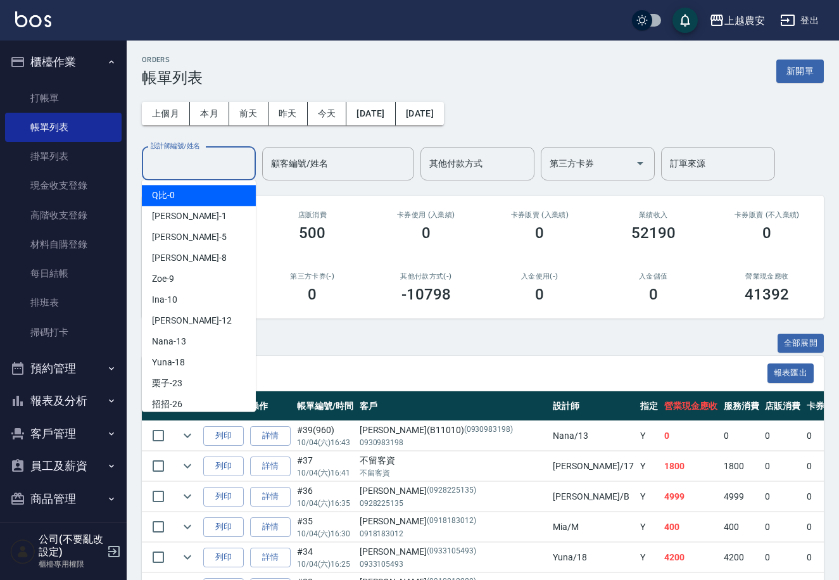
click at [218, 167] on input "設計師編號/姓名" at bounding box center [199, 164] width 103 height 22
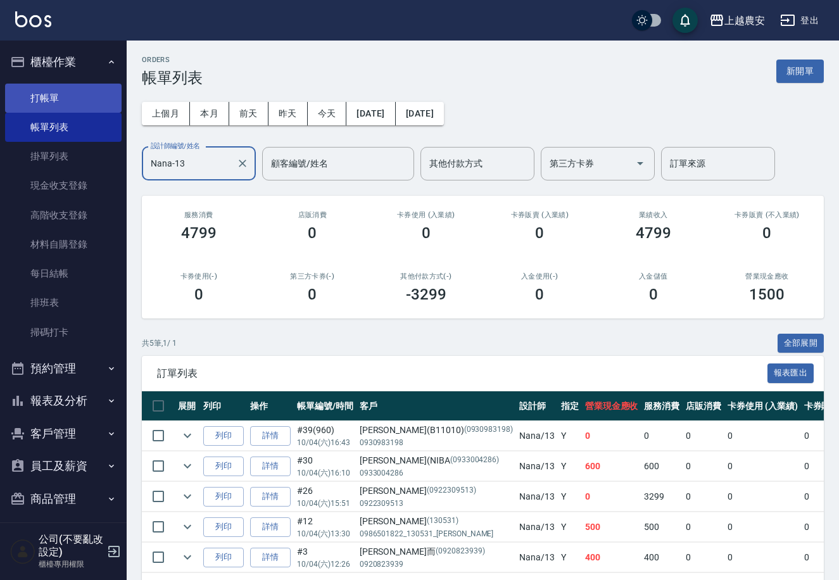
type input "Nana-13"
click at [68, 86] on link "打帳單" at bounding box center [63, 98] width 117 height 29
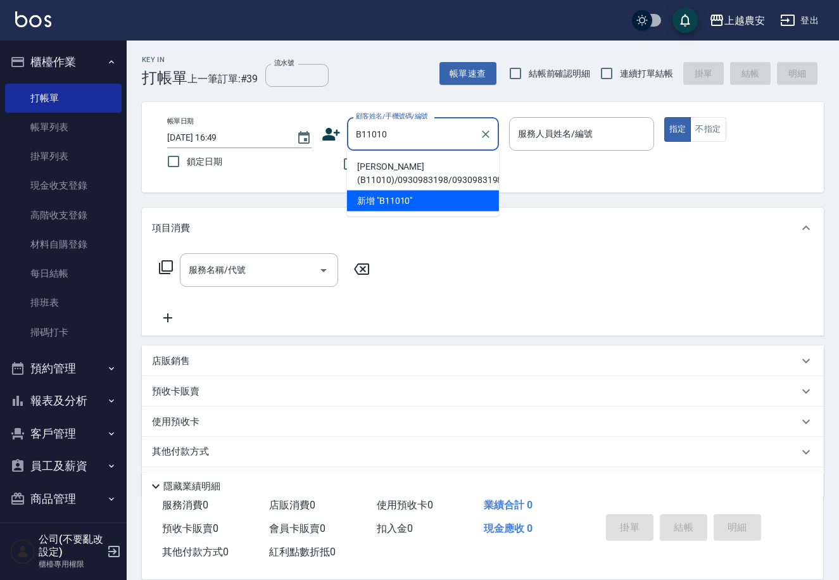
click at [413, 177] on li "[PERSON_NAME](B11010)/0930983198/0930983198" at bounding box center [423, 173] width 152 height 34
type input "[PERSON_NAME](B11010)/0930983198/0930983198"
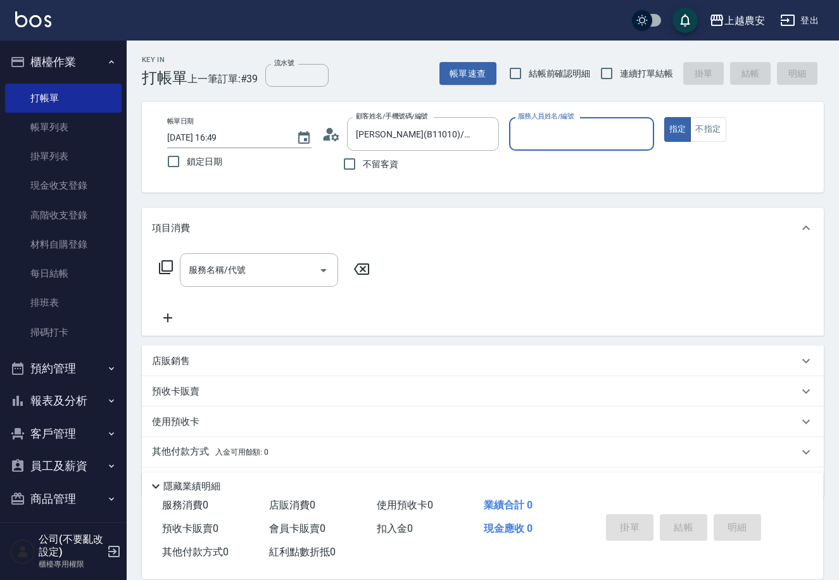
type input "Nana-13"
click at [208, 427] on icon at bounding box center [206, 421] width 15 height 15
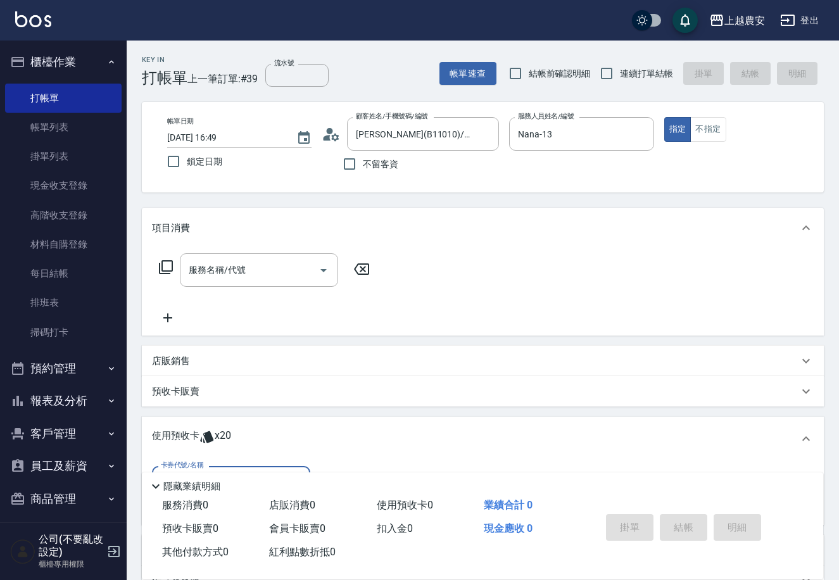
scroll to position [134, 0]
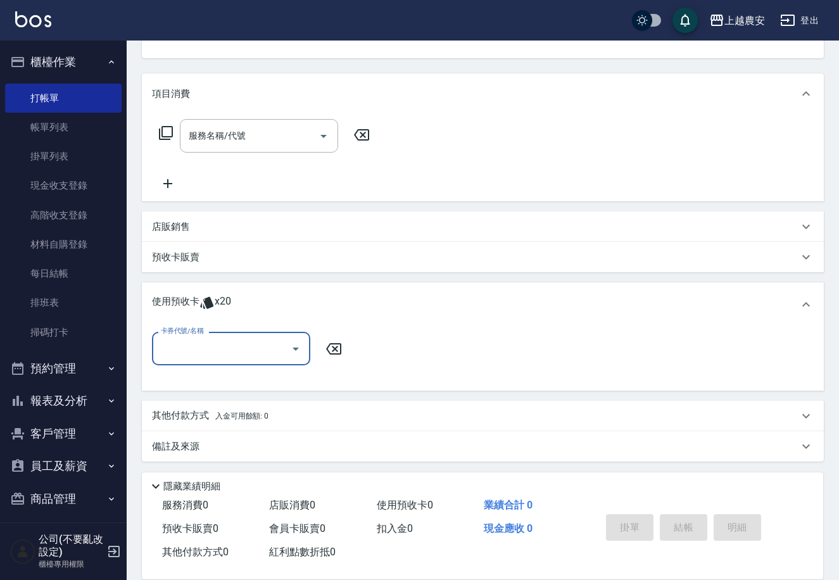
click at [160, 355] on input "卡券代號/名稱" at bounding box center [222, 349] width 128 height 22
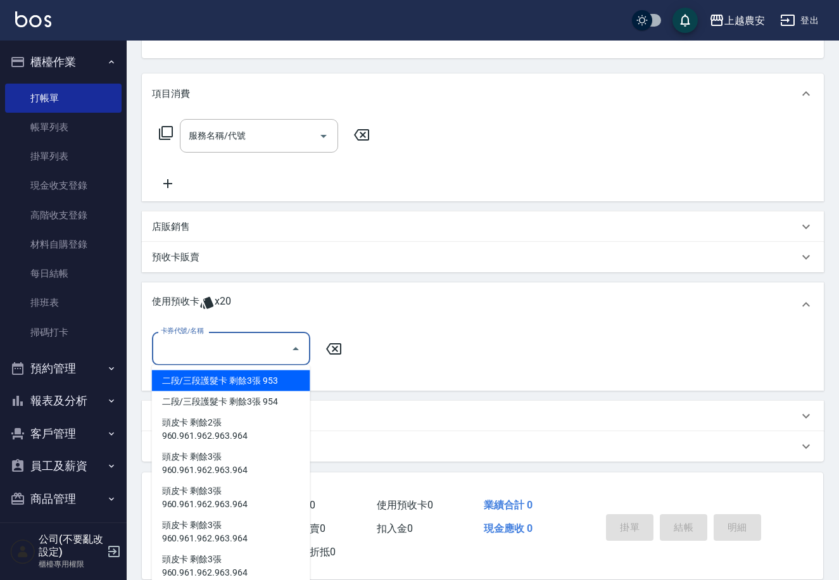
click at [239, 377] on div "二段/三段護髮卡 剩餘3張 953" at bounding box center [231, 380] width 158 height 21
type input "二段/三段護髮卡 953"
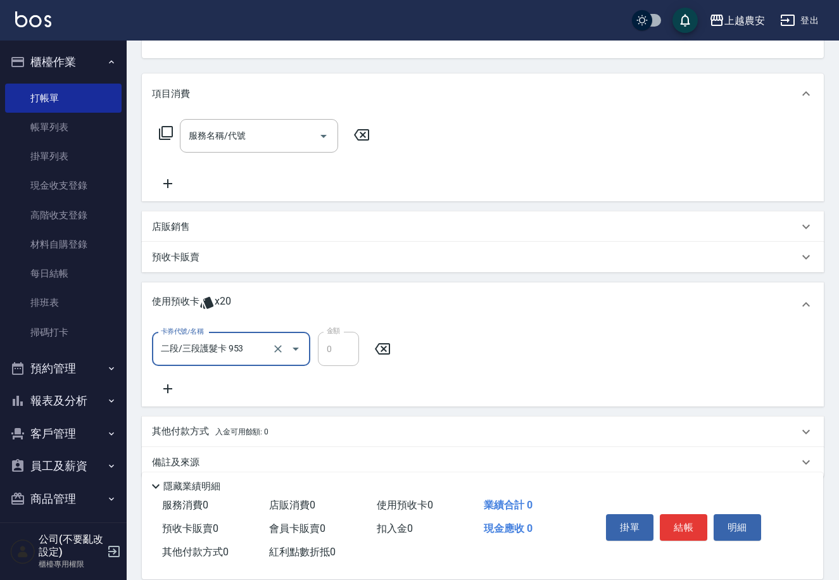
scroll to position [0, 0]
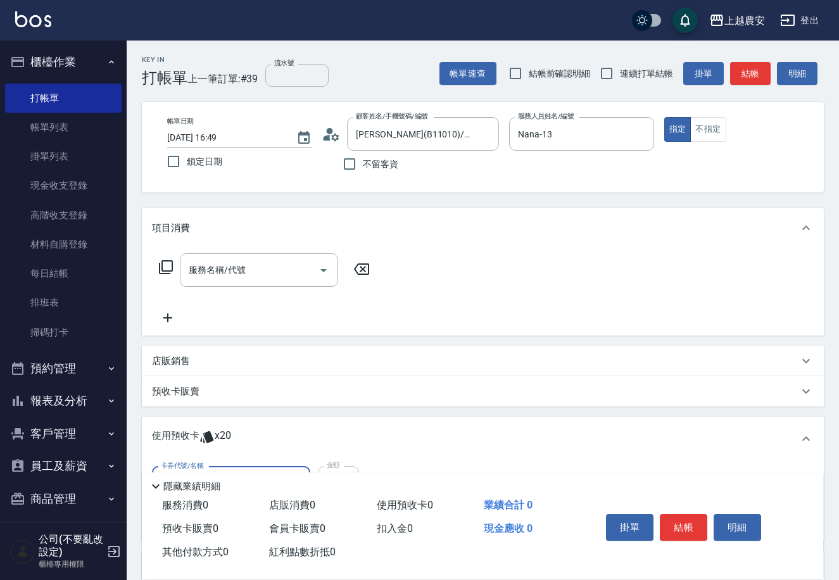
click at [308, 86] on input "流水號" at bounding box center [296, 75] width 63 height 23
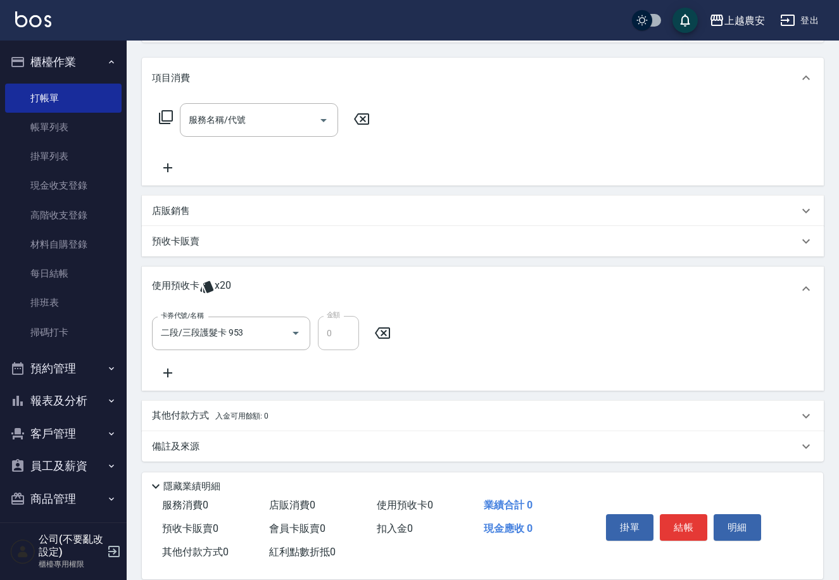
type input "953"
click at [216, 102] on div "服務名稱/代號 服務名稱/代號" at bounding box center [483, 141] width 682 height 87
click at [216, 110] on input "服務名稱/代號" at bounding box center [250, 120] width 128 height 22
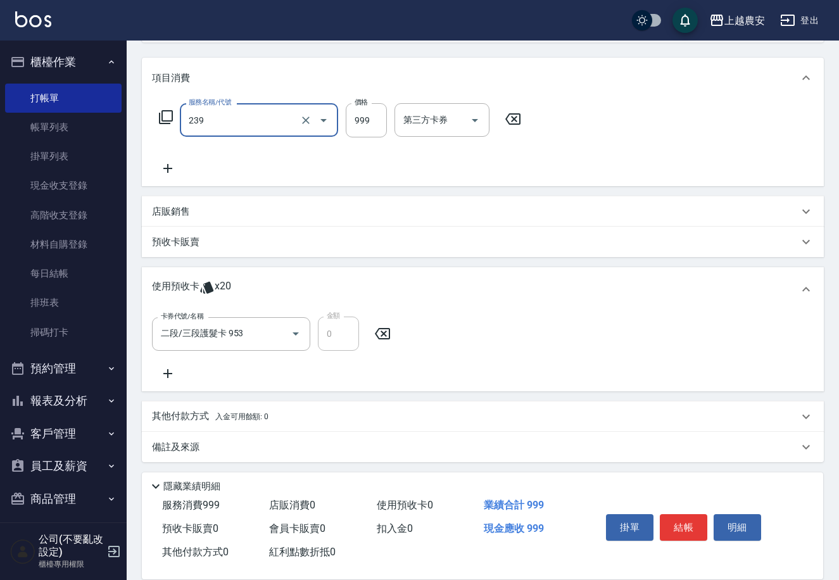
type input "頭皮SPA洗髮(239)"
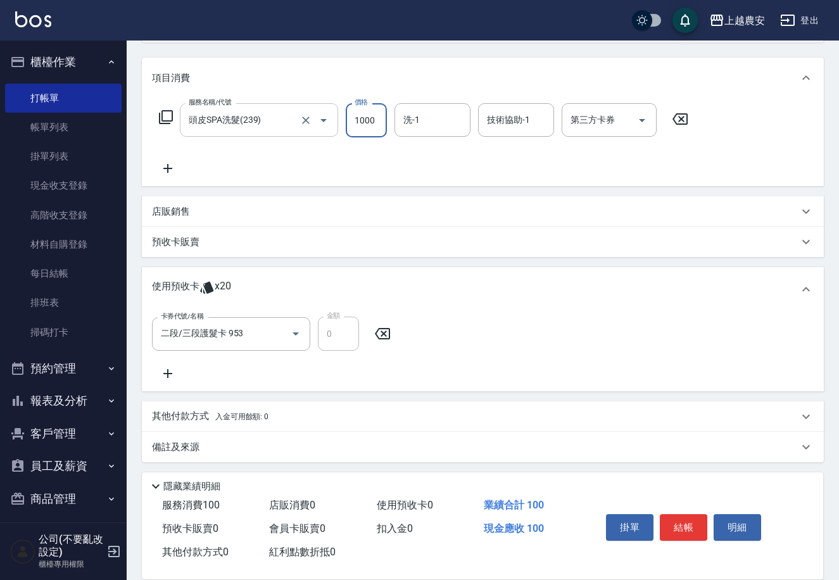
type input "1000"
type input "大巫-35"
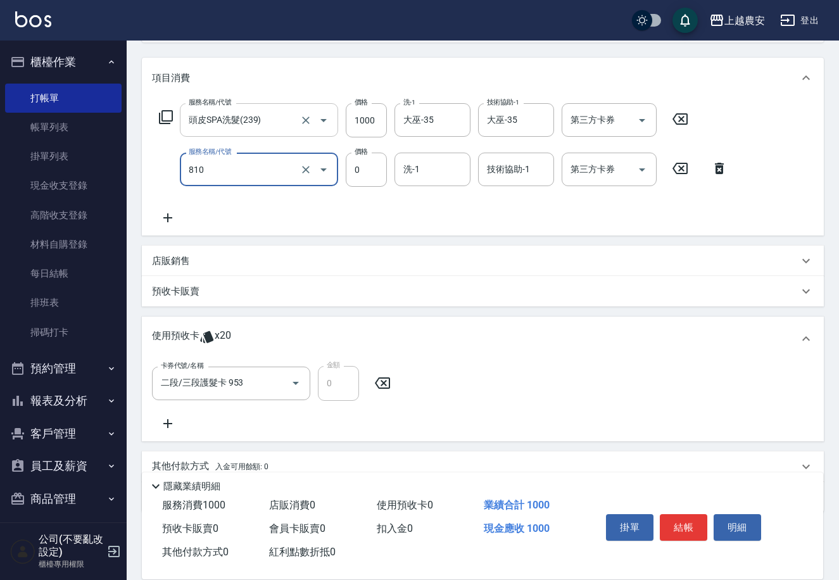
type input "頭皮護髮卡券使用(810)"
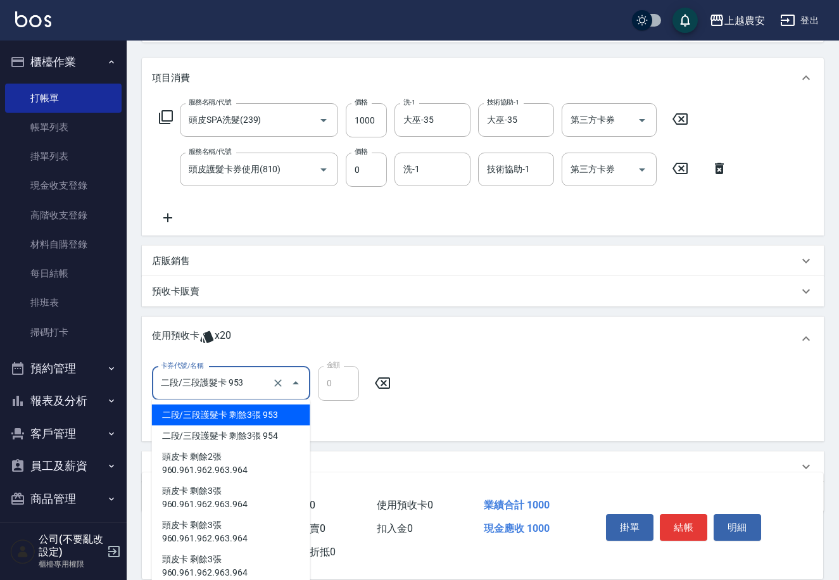
click at [266, 384] on input "二段/三段護髮卡 953" at bounding box center [213, 383] width 111 height 22
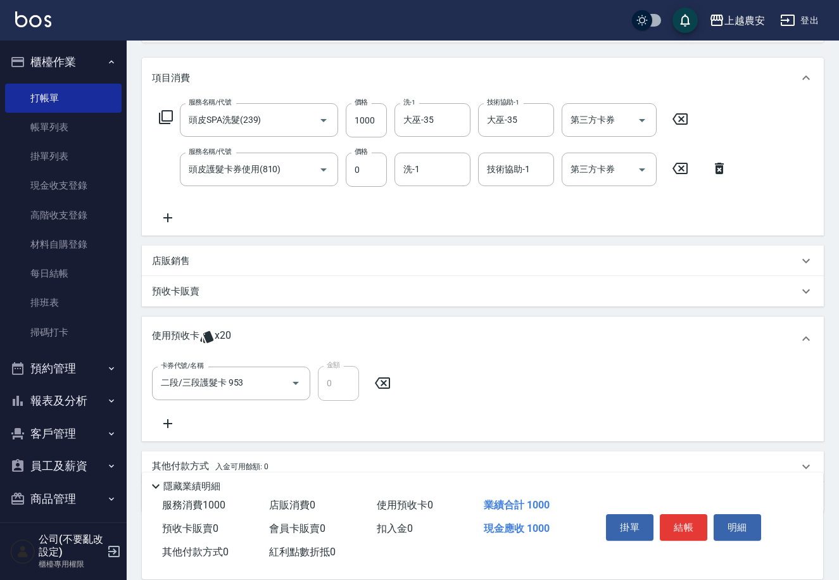
click at [498, 357] on div "使用預收卡 x20" at bounding box center [483, 339] width 682 height 44
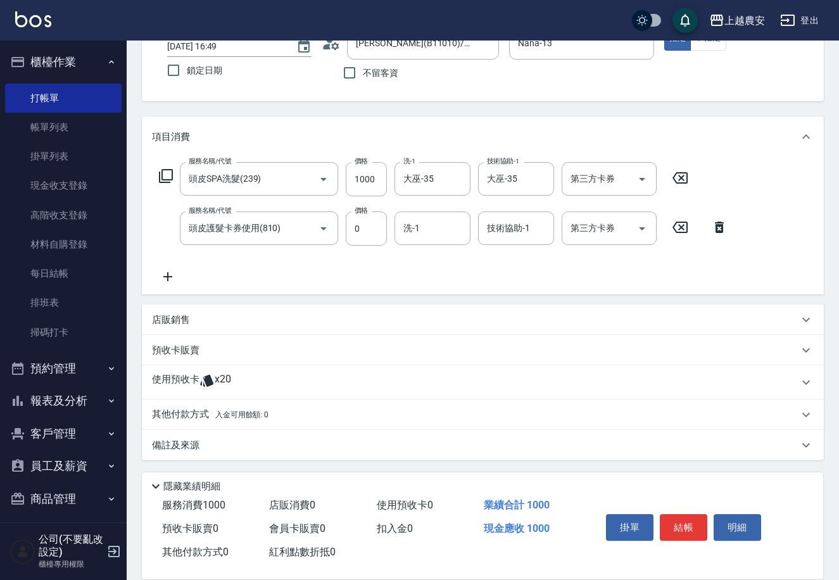
scroll to position [90, 0]
click at [215, 379] on span "x20" at bounding box center [223, 383] width 16 height 19
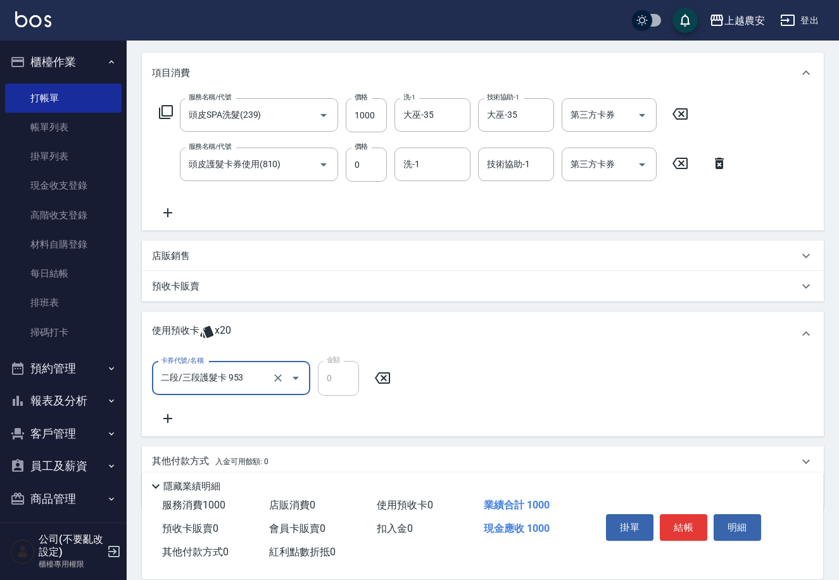
scroll to position [169, 0]
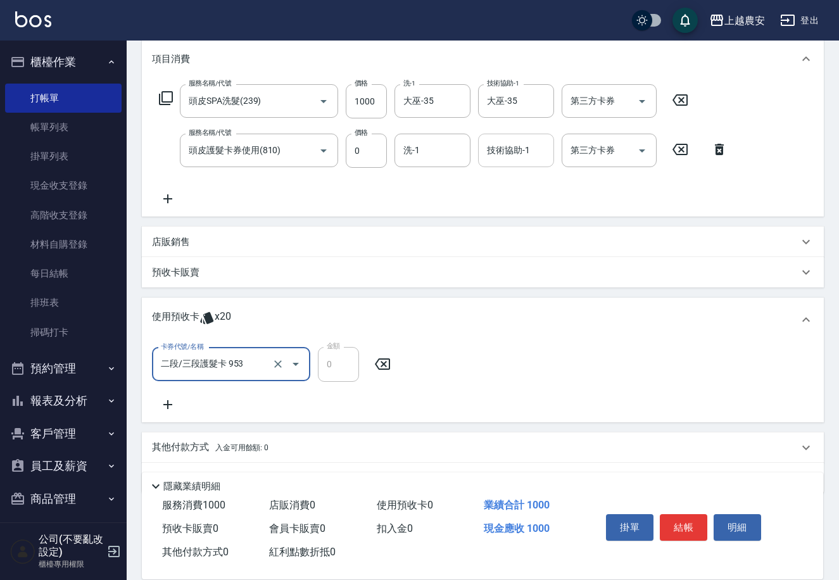
click at [503, 153] on input "技術協助-1" at bounding box center [516, 150] width 65 height 22
type input "大巫-35"
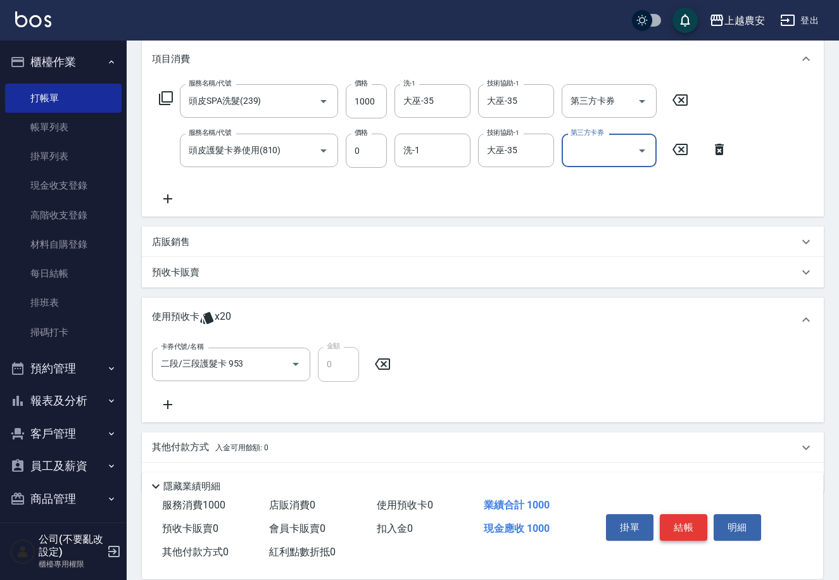
click at [676, 522] on button "結帳" at bounding box center [683, 527] width 47 height 27
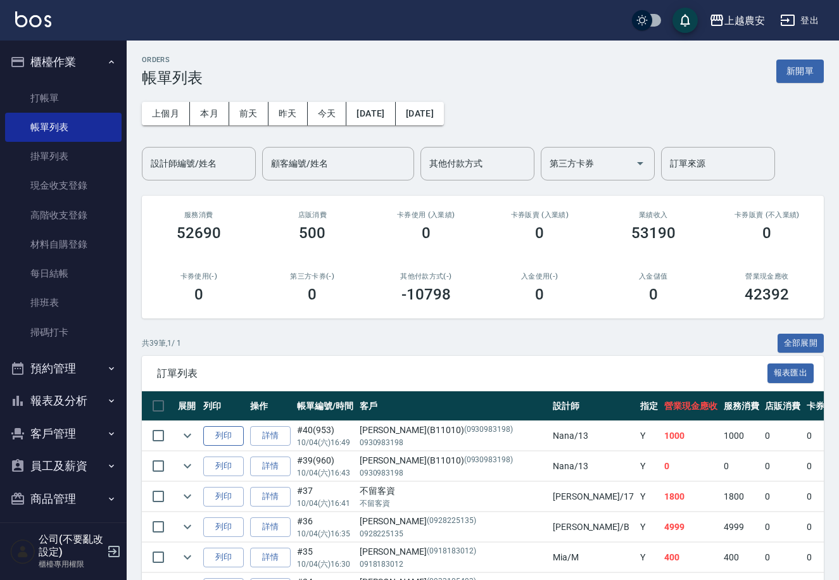
click at [220, 437] on button "列印" at bounding box center [223, 436] width 41 height 20
click at [49, 96] on link "打帳單" at bounding box center [63, 98] width 117 height 29
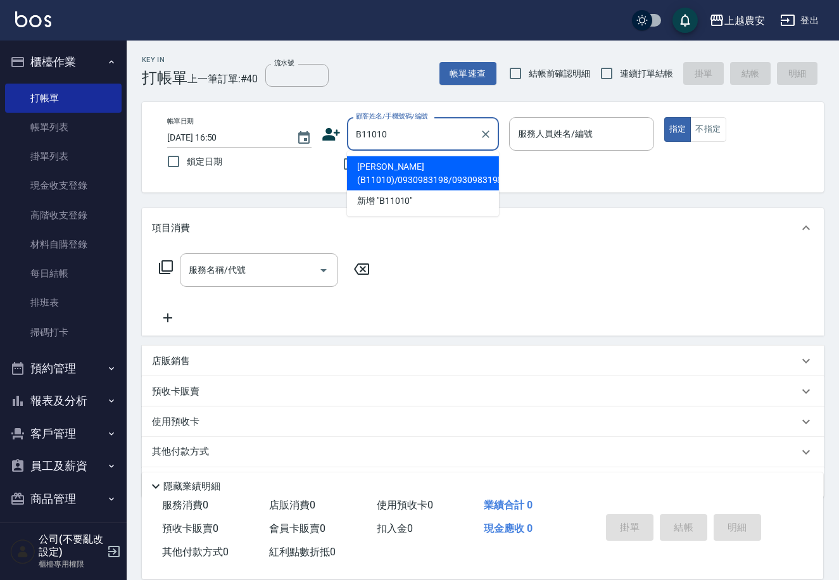
click at [384, 170] on li "[PERSON_NAME](B11010)/0930983198/0930983198" at bounding box center [423, 173] width 152 height 34
type input "[PERSON_NAME](B11010)/0930983198/0930983198"
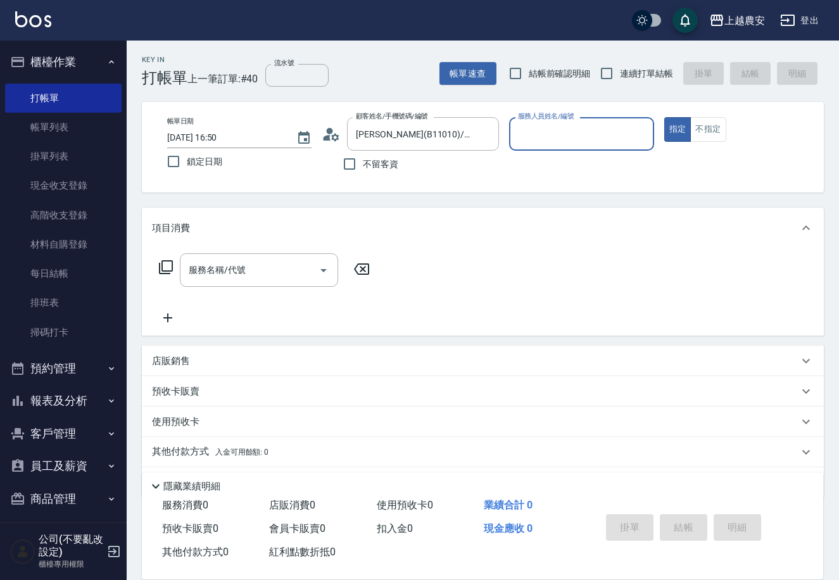
type input "Nana-13"
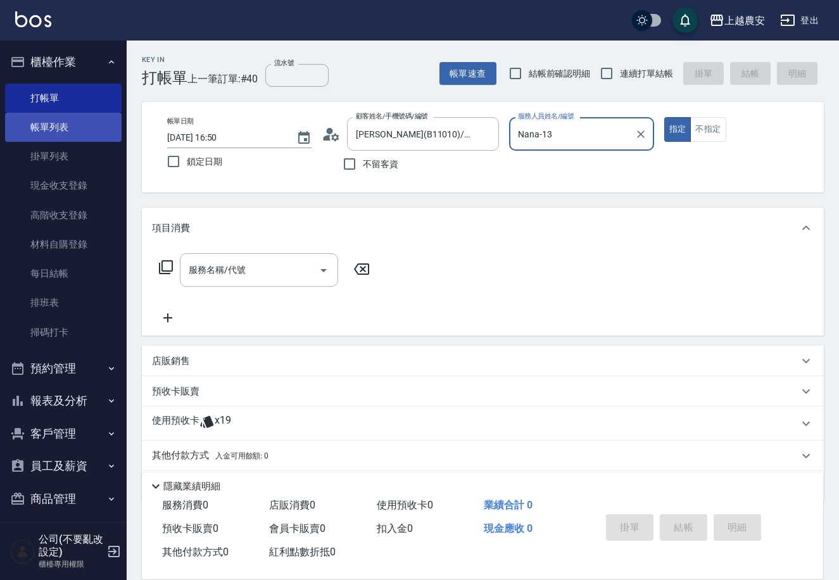
click at [71, 129] on link "帳單列表" at bounding box center [63, 127] width 117 height 29
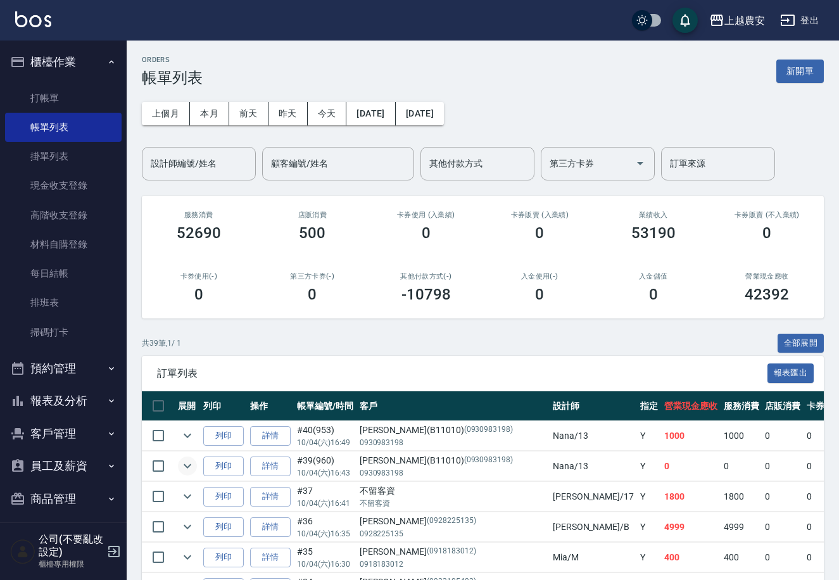
click at [190, 467] on icon "expand row" at bounding box center [187, 465] width 15 height 15
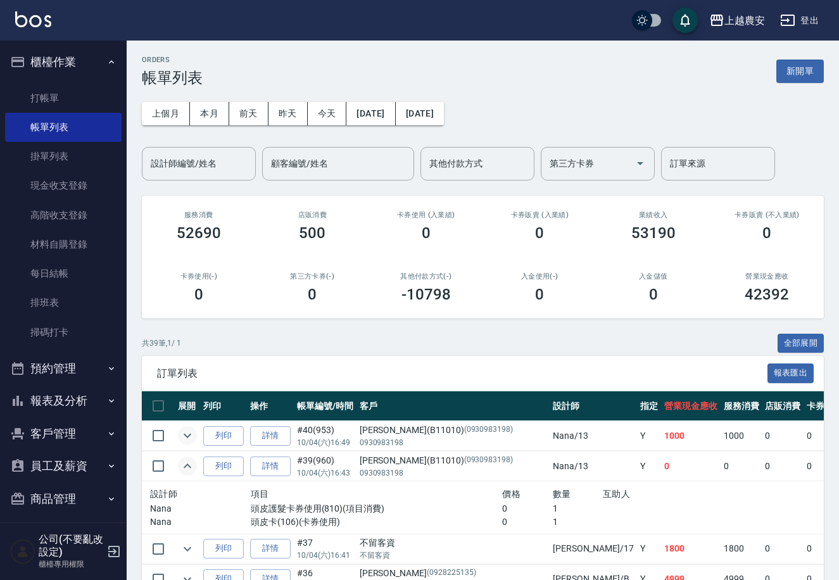
click at [185, 432] on icon "expand row" at bounding box center [187, 435] width 15 height 15
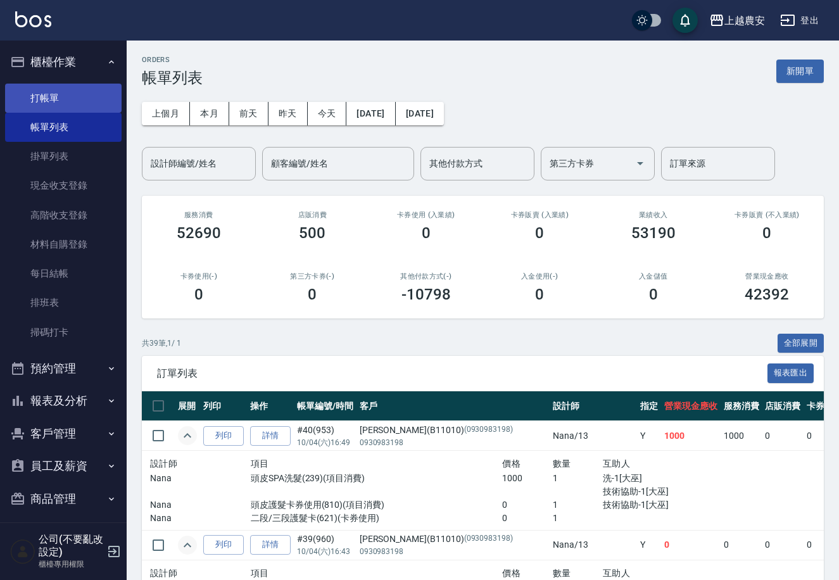
click at [44, 99] on link "打帳單" at bounding box center [63, 98] width 117 height 29
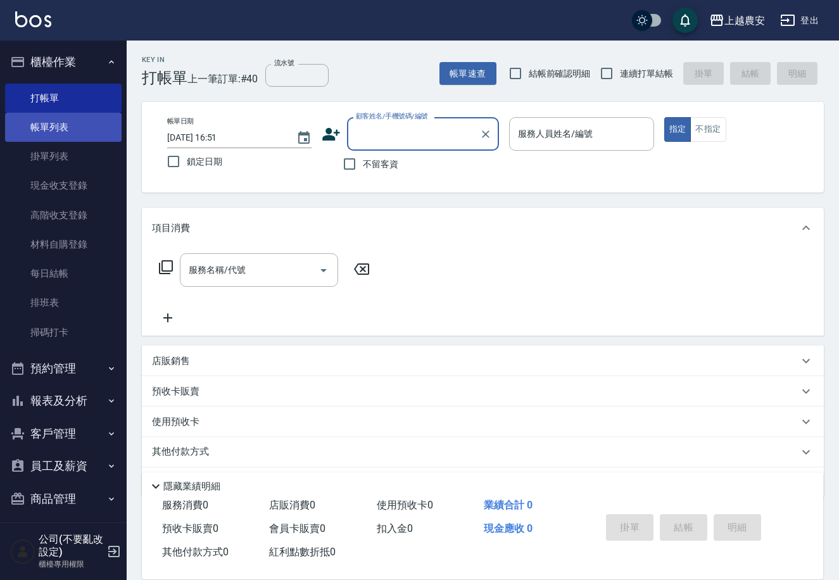
click at [64, 130] on link "帳單列表" at bounding box center [63, 127] width 117 height 29
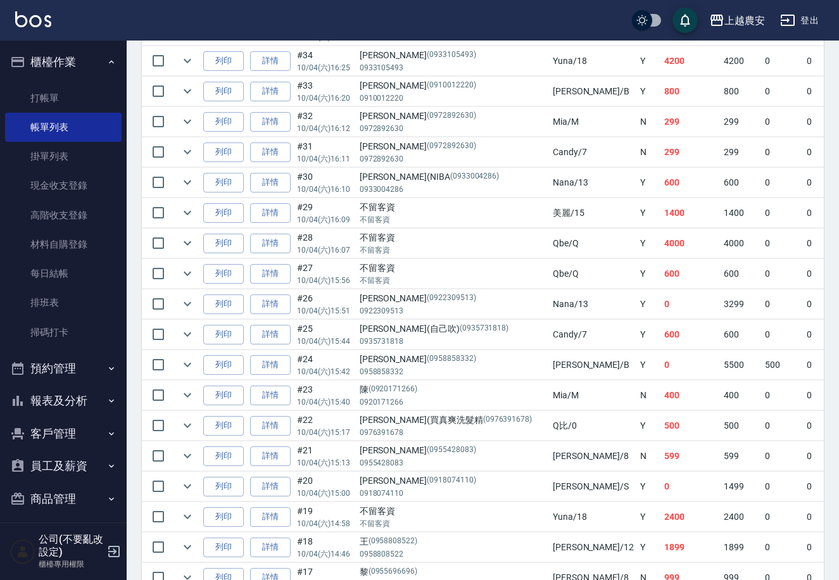
scroll to position [528, 0]
click at [70, 396] on button "報表及分析" at bounding box center [63, 400] width 117 height 33
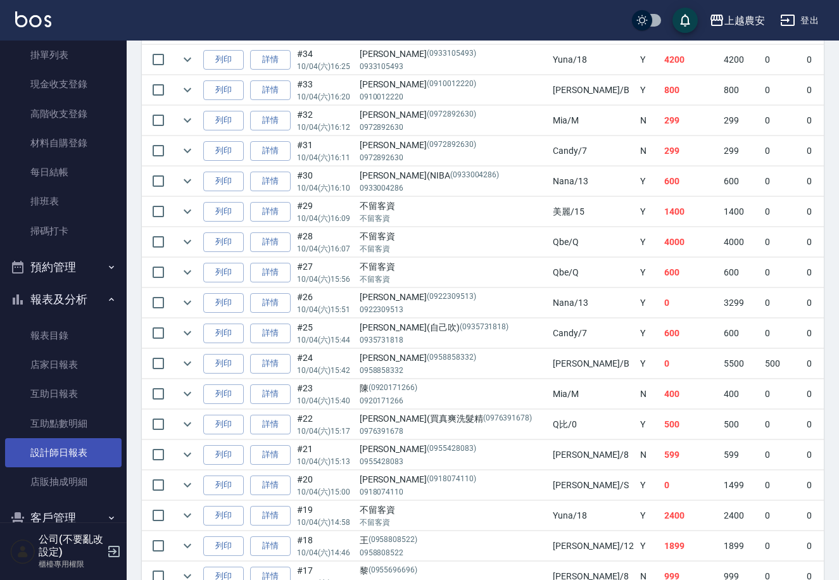
scroll to position [106, 0]
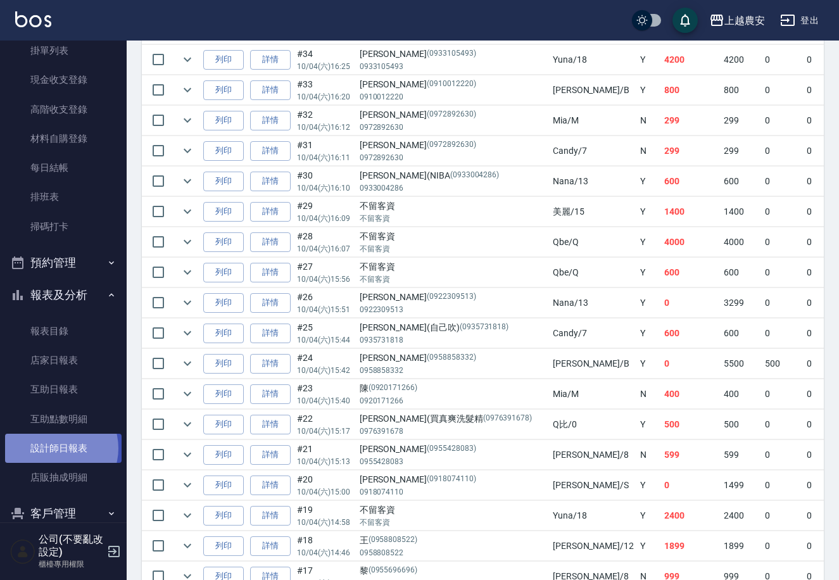
click at [56, 448] on link "設計師日報表" at bounding box center [63, 448] width 117 height 29
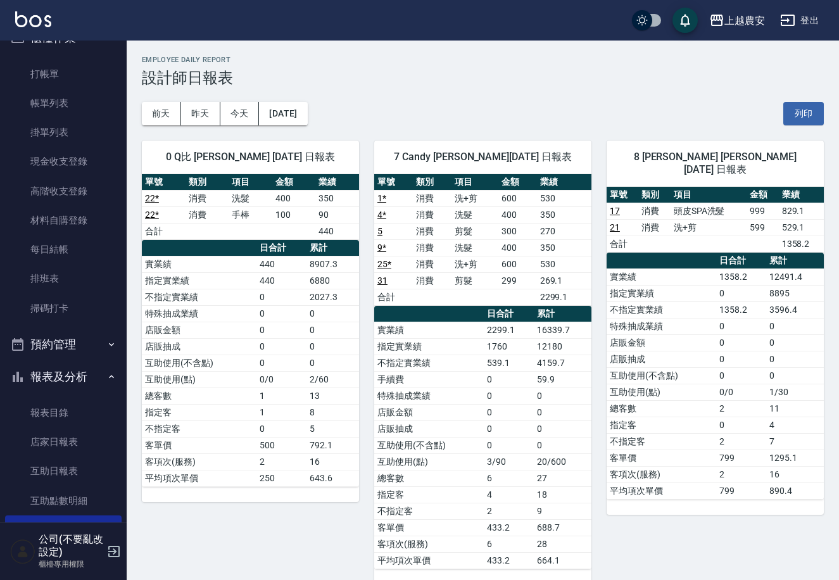
scroll to position [3, 0]
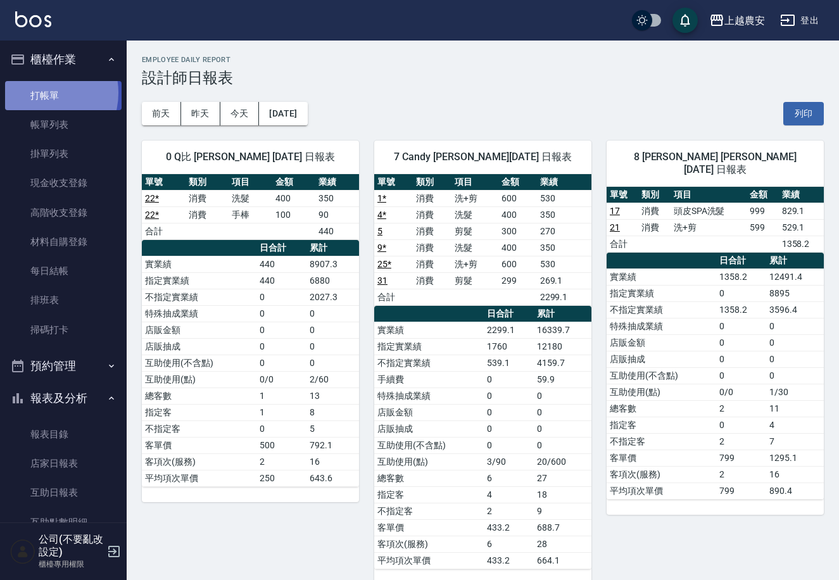
click at [41, 92] on link "打帳單" at bounding box center [63, 95] width 117 height 29
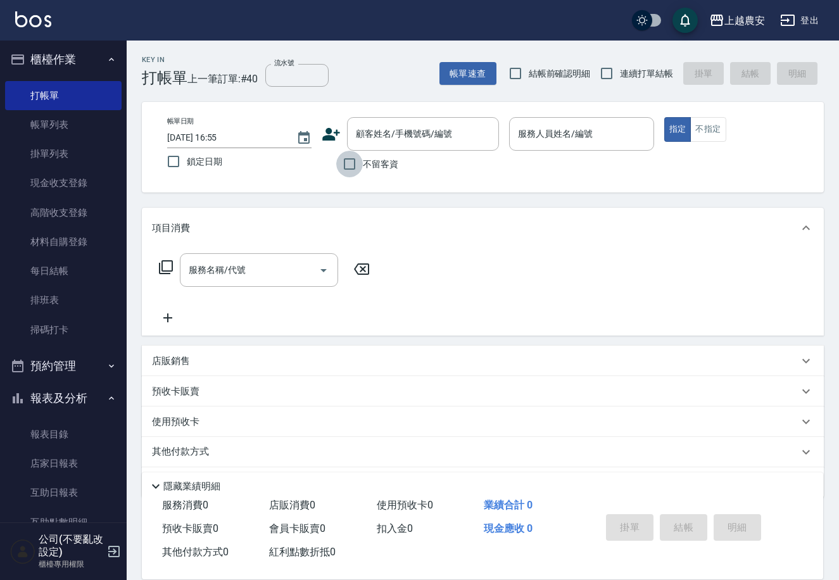
click at [357, 167] on input "不留客資" at bounding box center [349, 164] width 27 height 27
checkbox input "true"
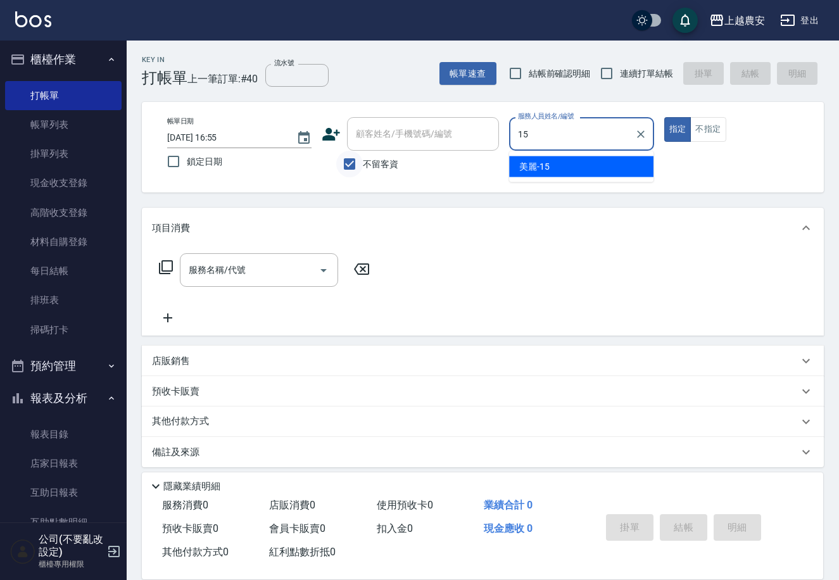
type input "美麗-15"
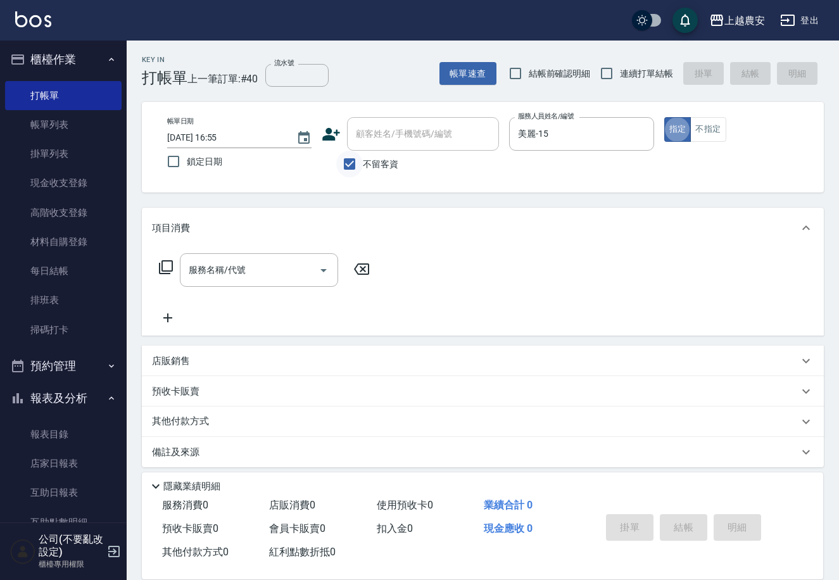
type button "true"
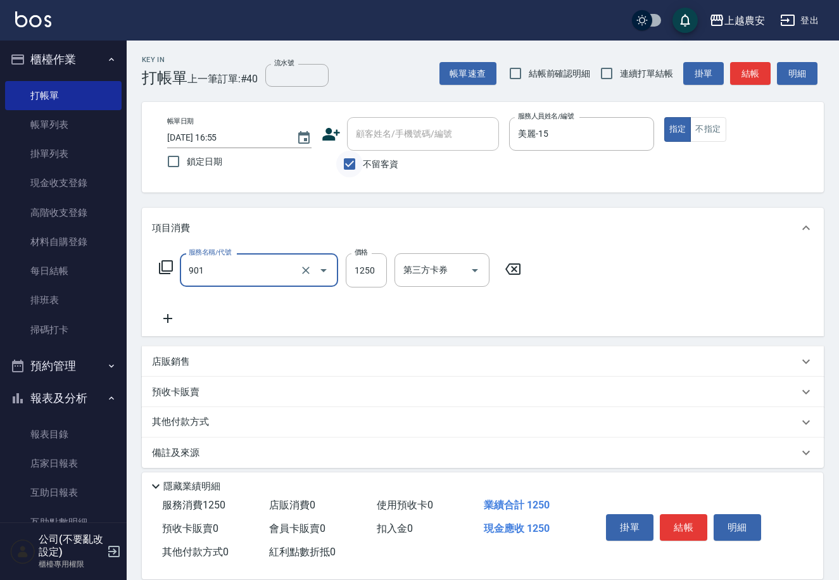
type input "修手指甲(901)"
type input "900"
click at [691, 529] on button "結帳" at bounding box center [683, 527] width 47 height 27
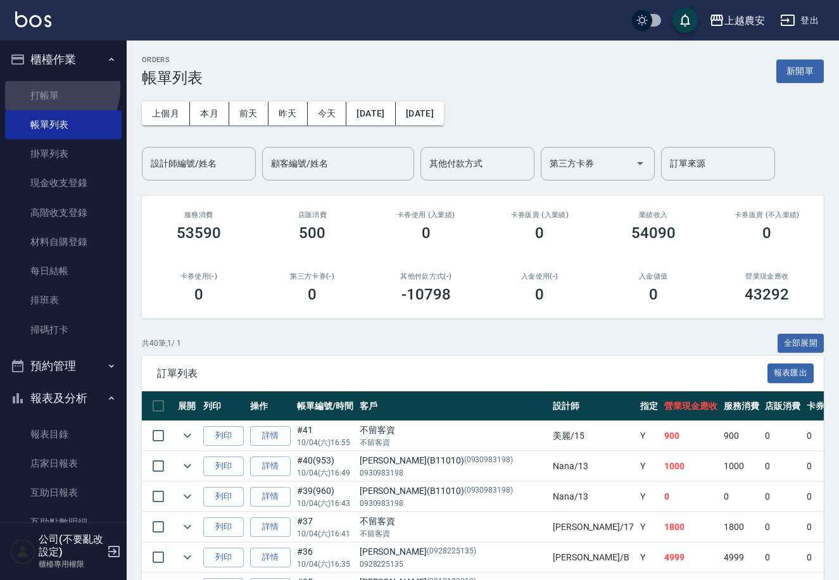
drag, startPoint x: 51, startPoint y: 88, endPoint x: 453, endPoint y: 119, distance: 403.3
click at [52, 87] on link "打帳單" at bounding box center [63, 95] width 117 height 29
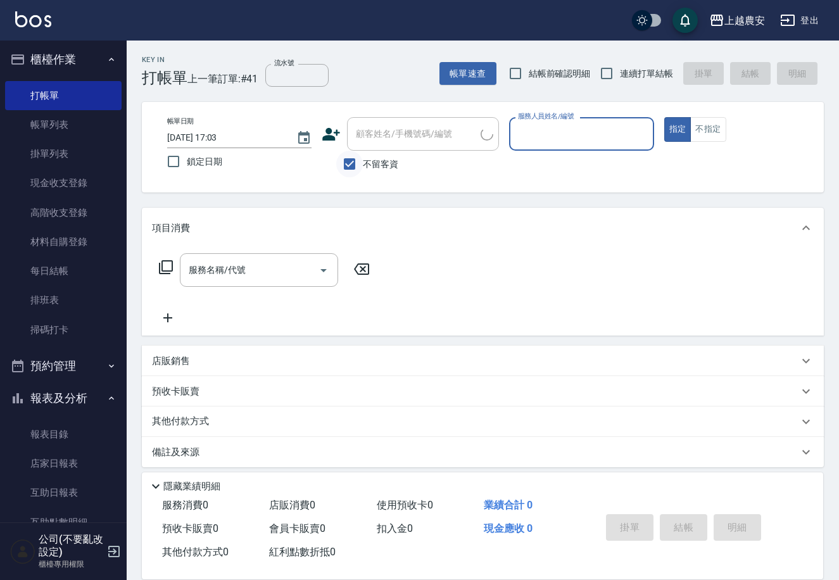
click at [352, 157] on input "不留客資" at bounding box center [349, 164] width 27 height 27
checkbox input "false"
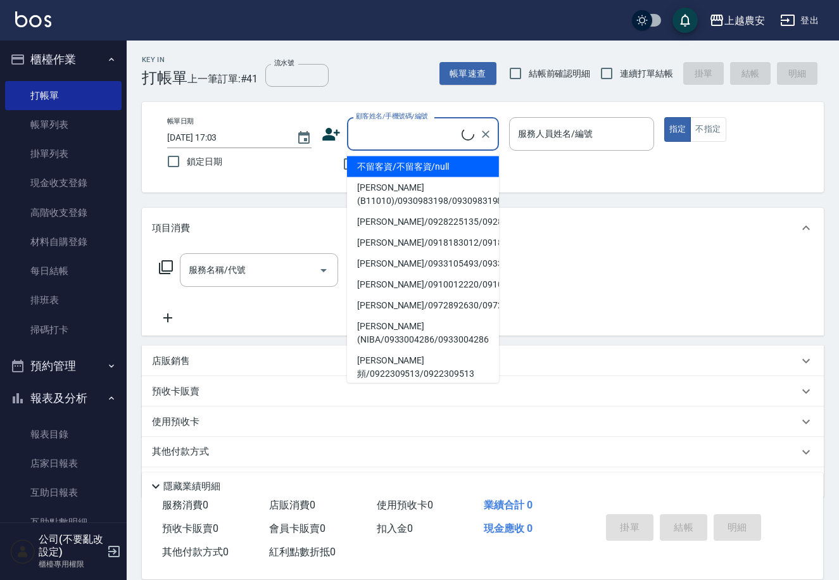
click at [357, 140] on input "顧客姓名/手機號碼/編號" at bounding box center [407, 134] width 109 height 22
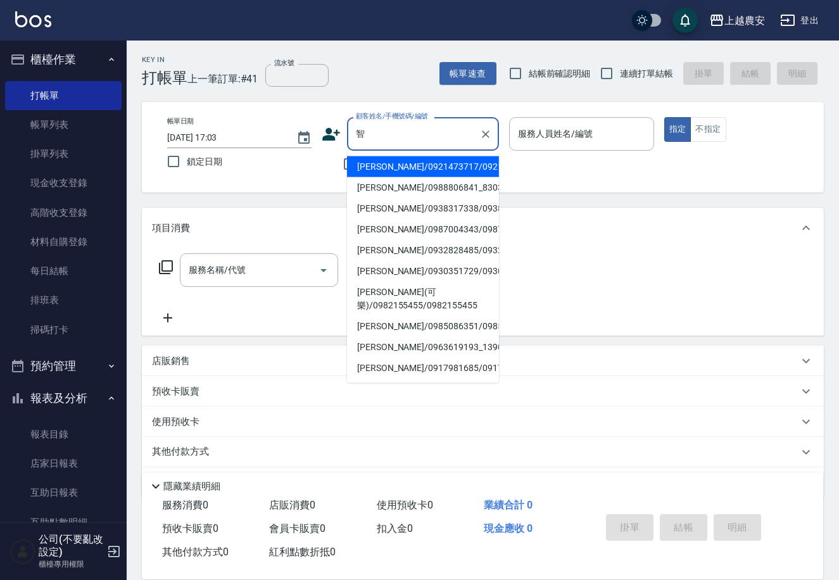
click at [392, 257] on li "莊智翔/0932828485/0932828485" at bounding box center [423, 250] width 152 height 21
type input "莊智翔/0932828485/0932828485"
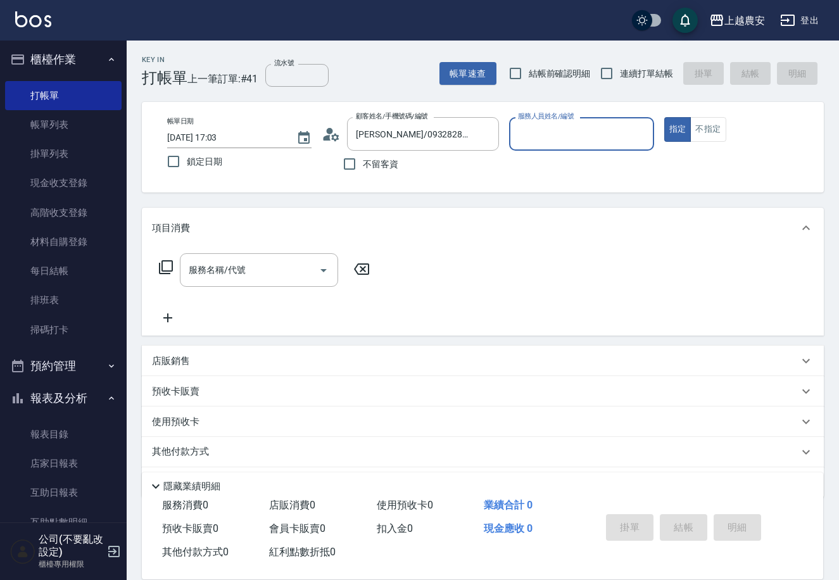
type input "黛慧-8"
click at [288, 261] on input "服務名稱/代號" at bounding box center [250, 270] width 128 height 22
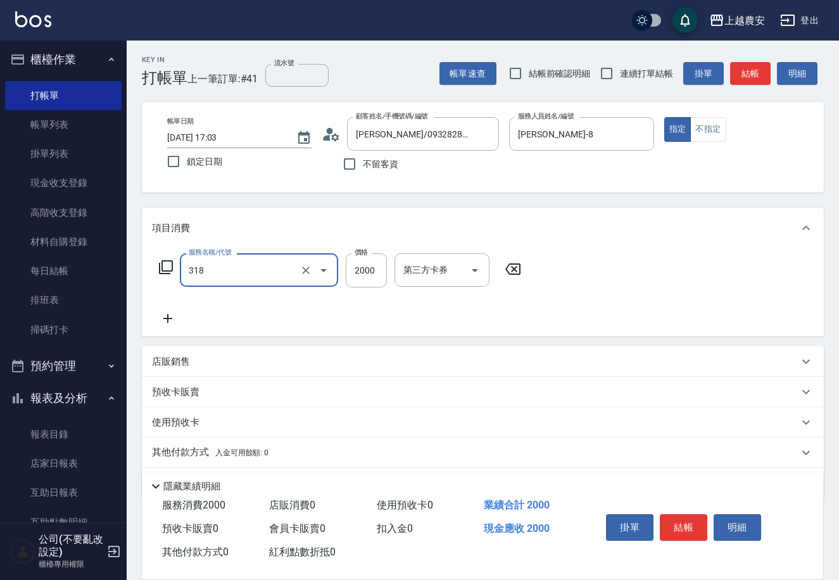
type input "燙髮1500↑(自購)(318)"
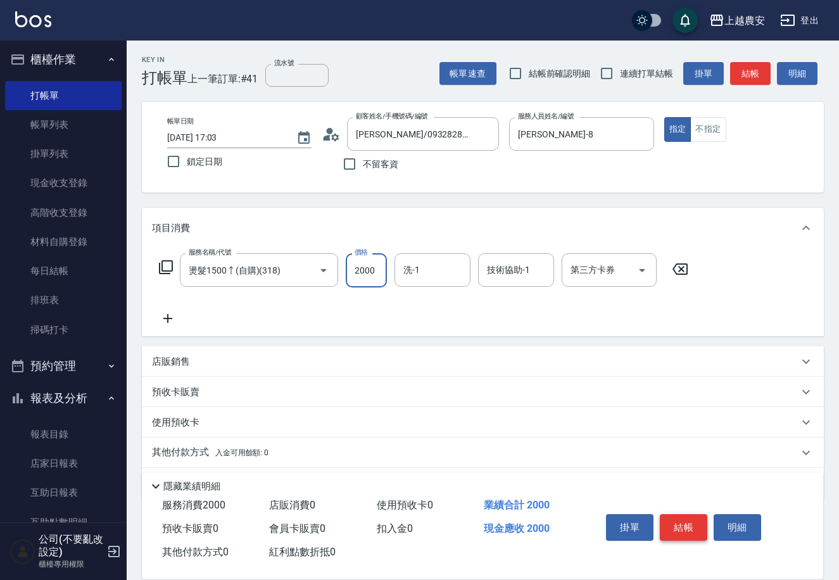
click at [683, 519] on button "結帳" at bounding box center [683, 527] width 47 height 27
